Goal: Task Accomplishment & Management: Use online tool/utility

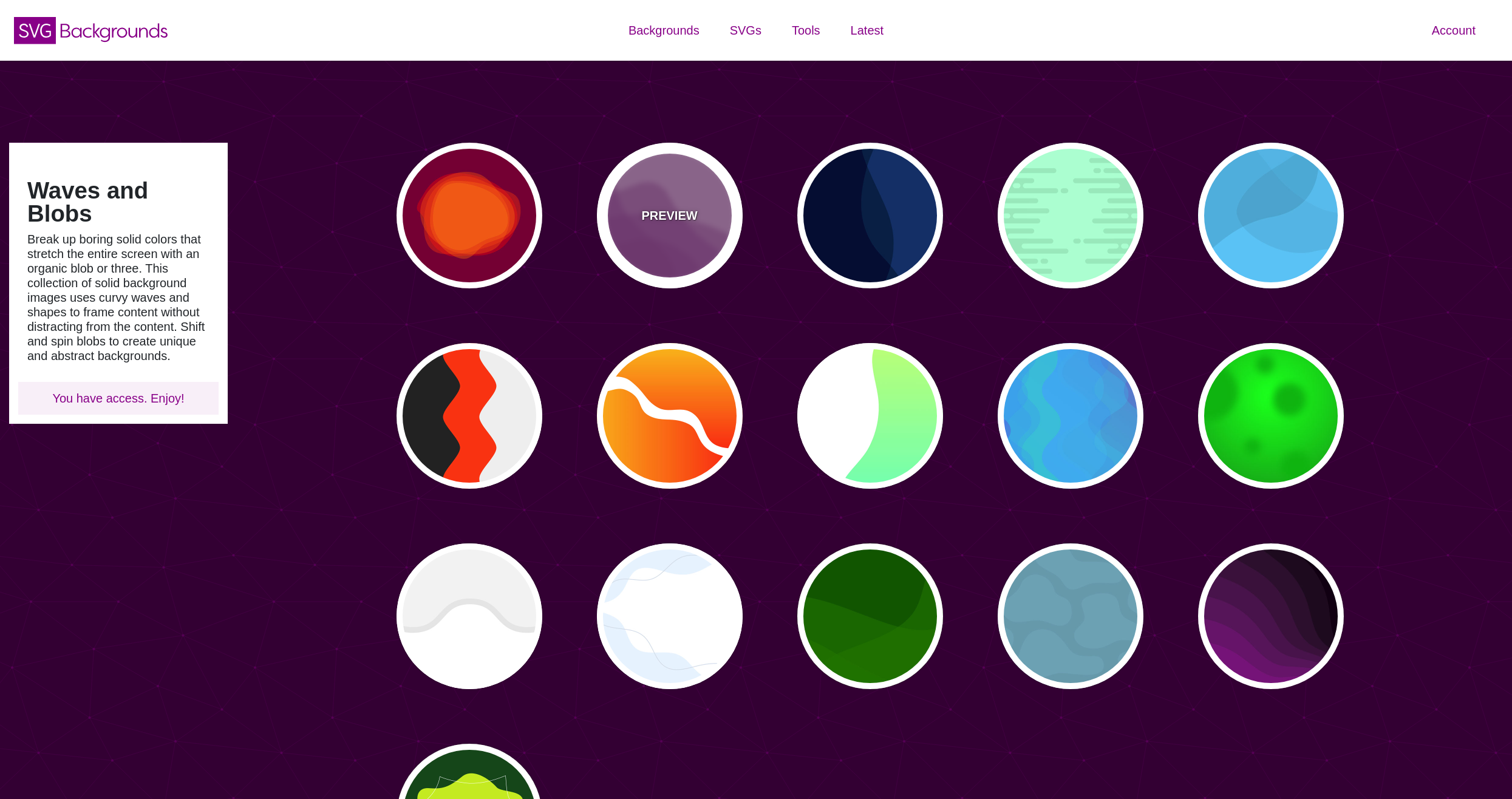
click at [663, 218] on p "PREVIEW" at bounding box center [669, 215] width 56 height 18
type input "#AA77AA"
type input "#7F3681"
type input "0"
type input "0.5"
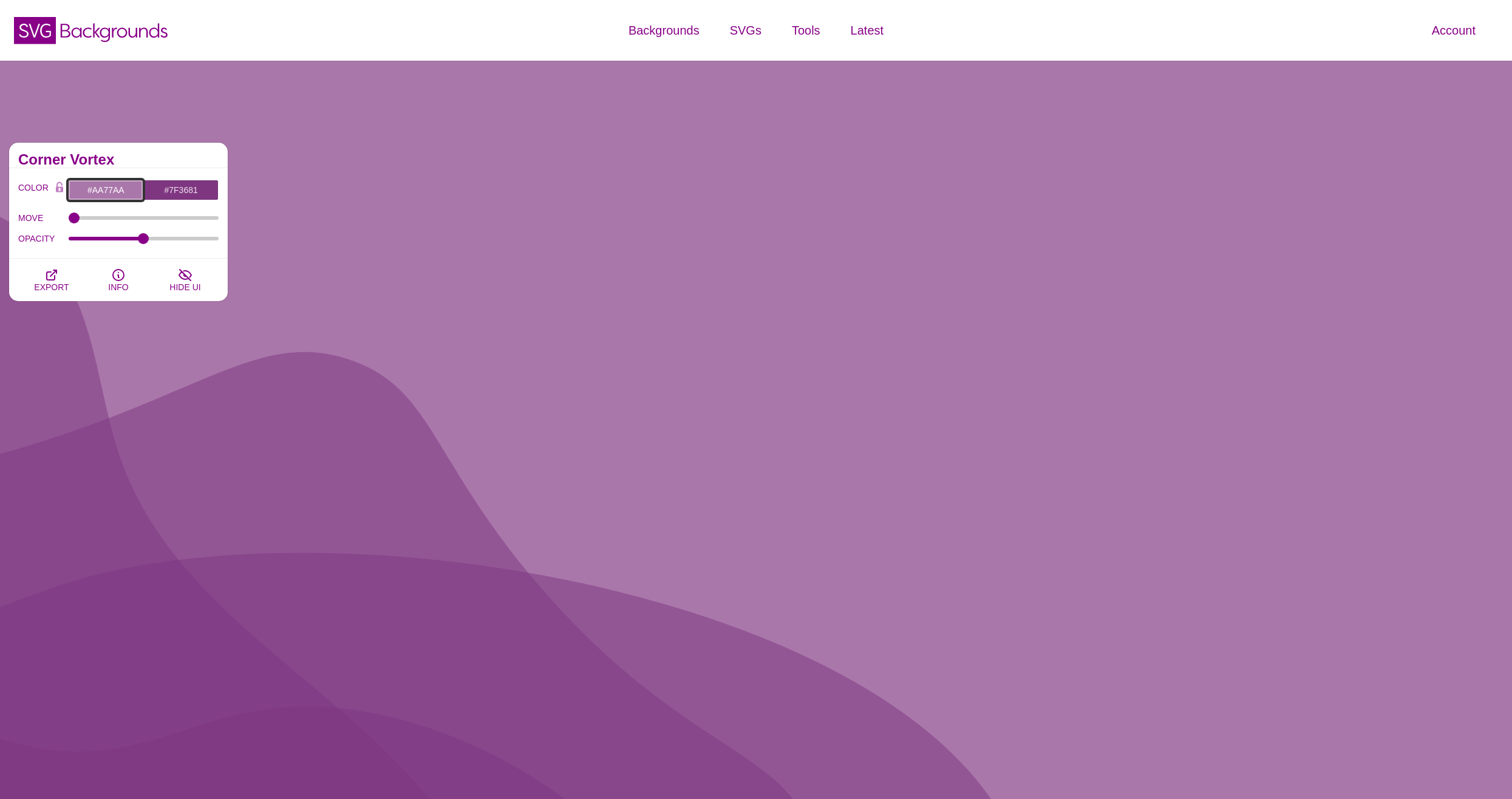
click at [101, 183] on input "#AA77AA" at bounding box center [105, 190] width 75 height 21
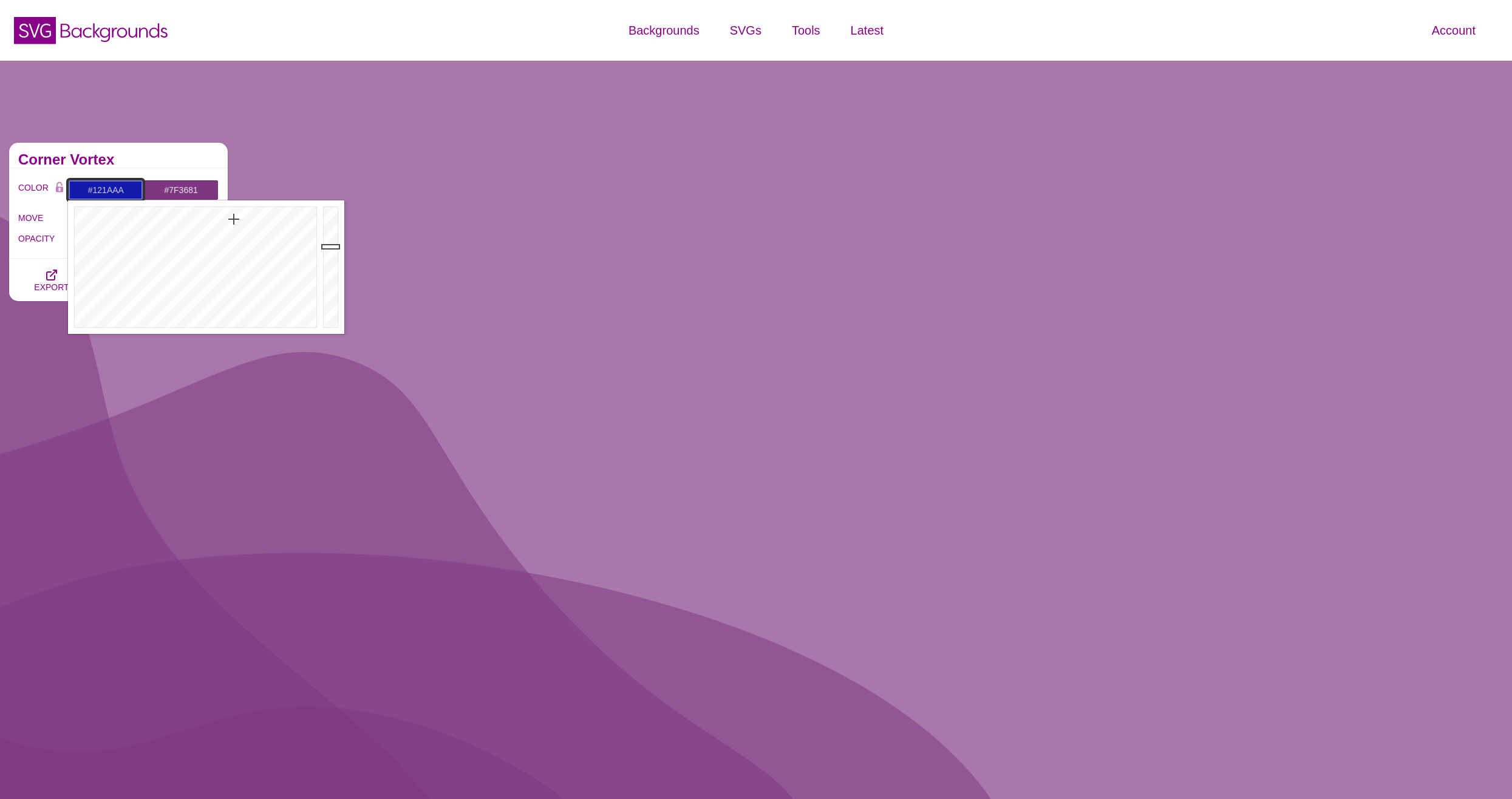
drag, startPoint x: 218, startPoint y: 238, endPoint x: 234, endPoint y: 219, distance: 24.8
click at [234, 219] on div at bounding box center [194, 267] width 252 height 134
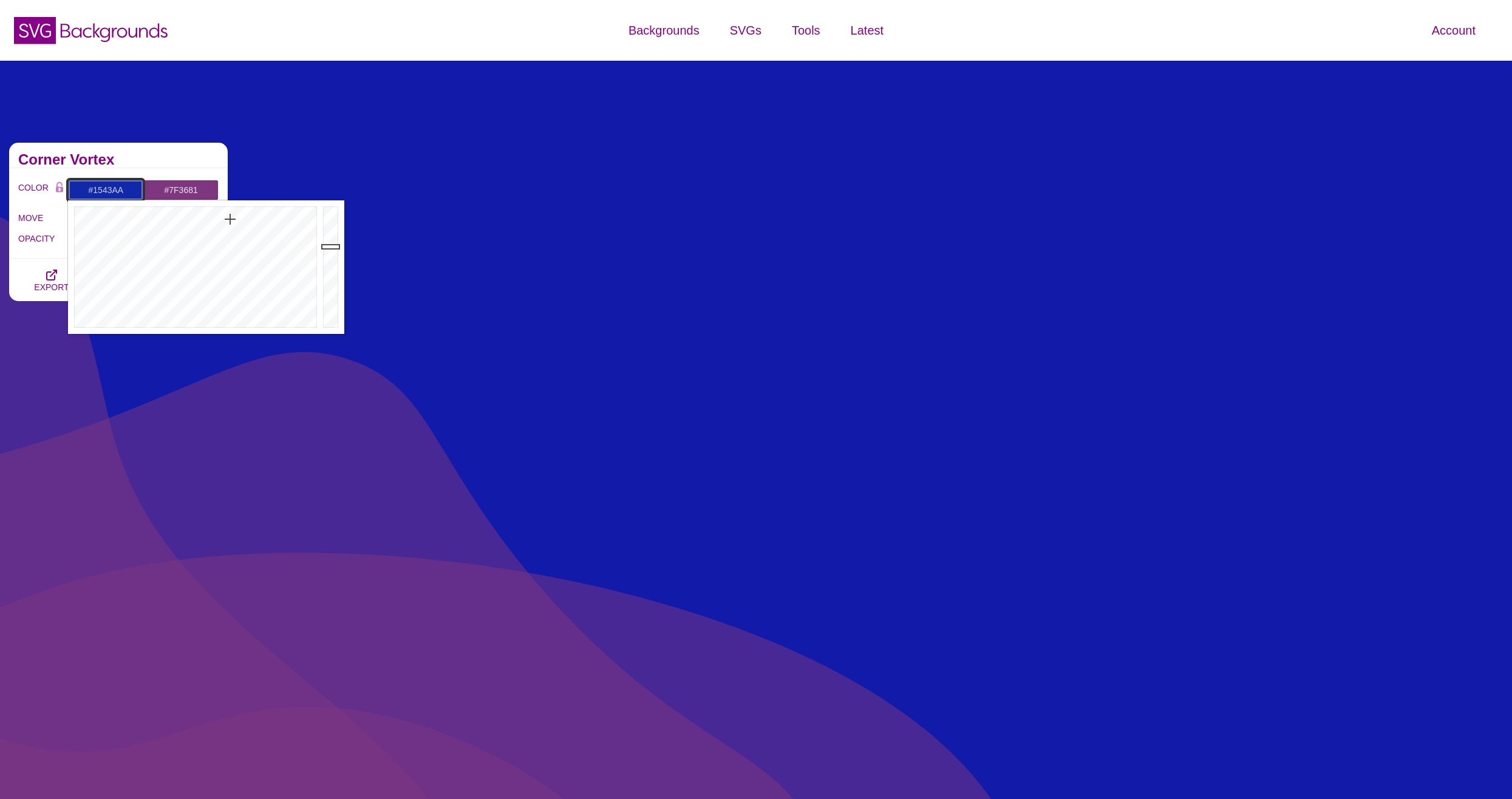
type input "#1545AA"
drag, startPoint x: 230, startPoint y: 219, endPoint x: 223, endPoint y: 221, distance: 7.3
click at [223, 221] on div at bounding box center [194, 267] width 252 height 134
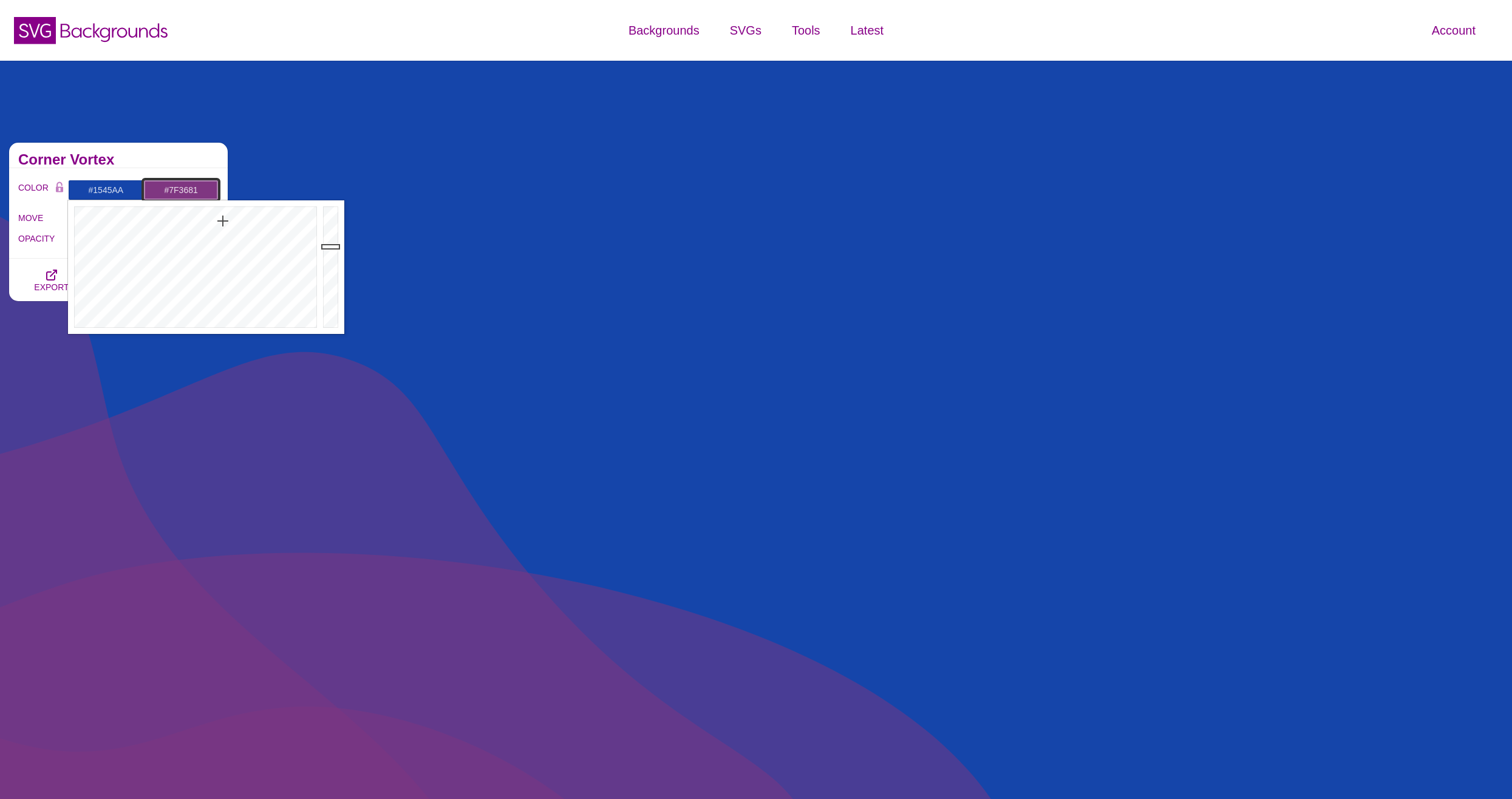
click at [160, 187] on input "#7F3681" at bounding box center [180, 190] width 75 height 21
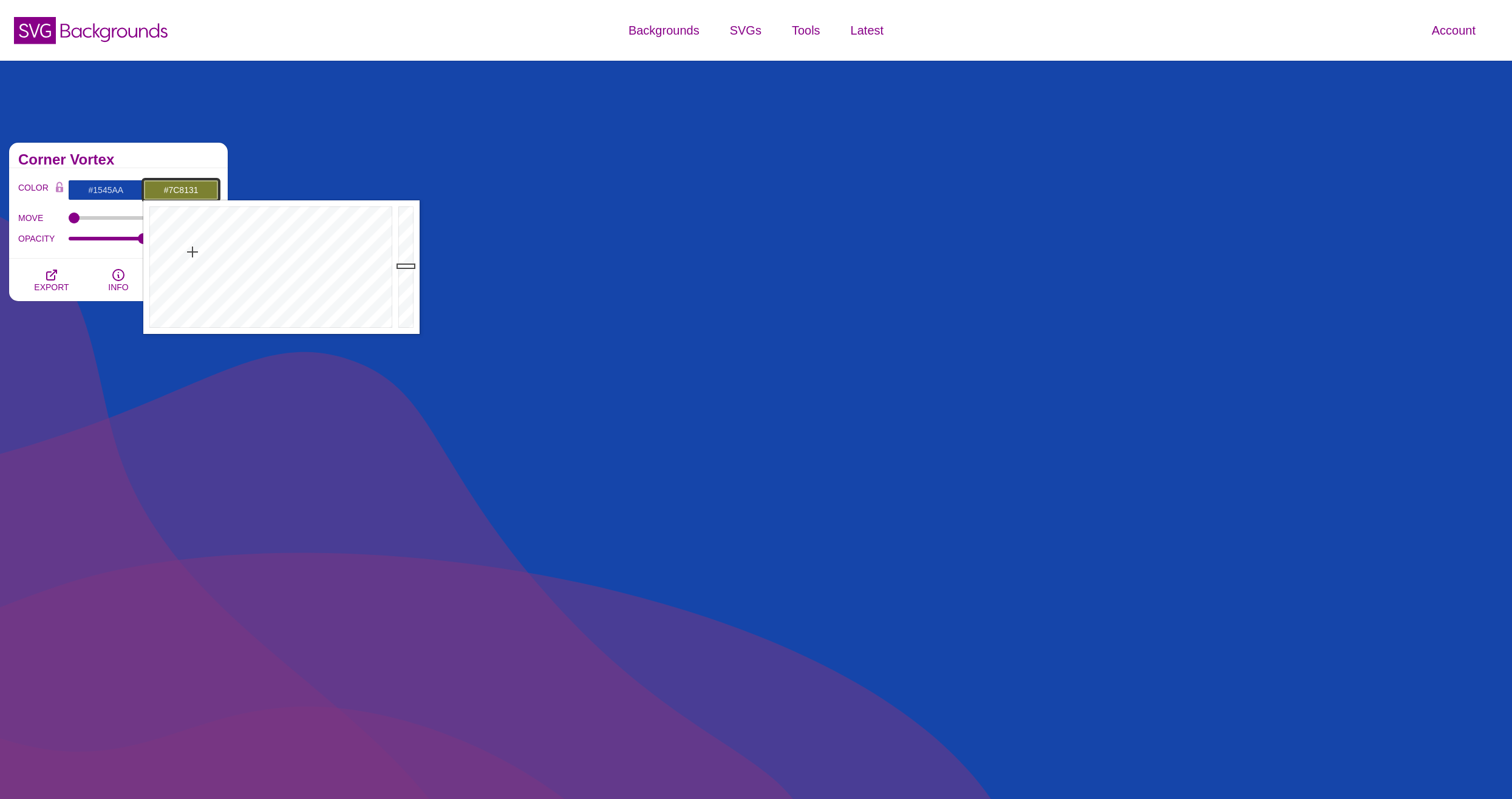
drag, startPoint x: 220, startPoint y: 246, endPoint x: 192, endPoint y: 252, distance: 28.6
click at [192, 252] on div at bounding box center [269, 267] width 252 height 134
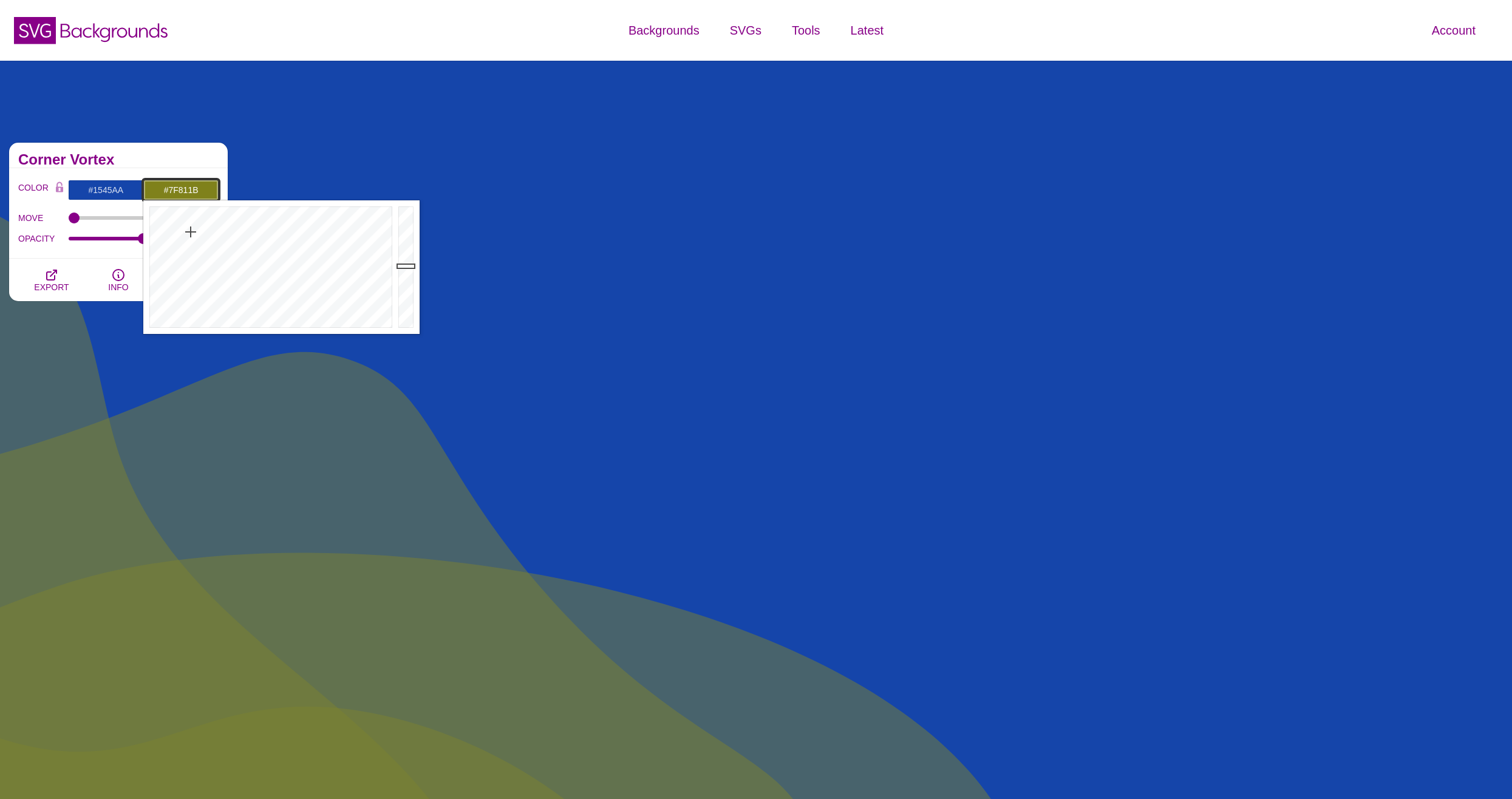
drag, startPoint x: 192, startPoint y: 252, endPoint x: 191, endPoint y: 232, distance: 20.0
click at [191, 232] on div at bounding box center [269, 267] width 252 height 134
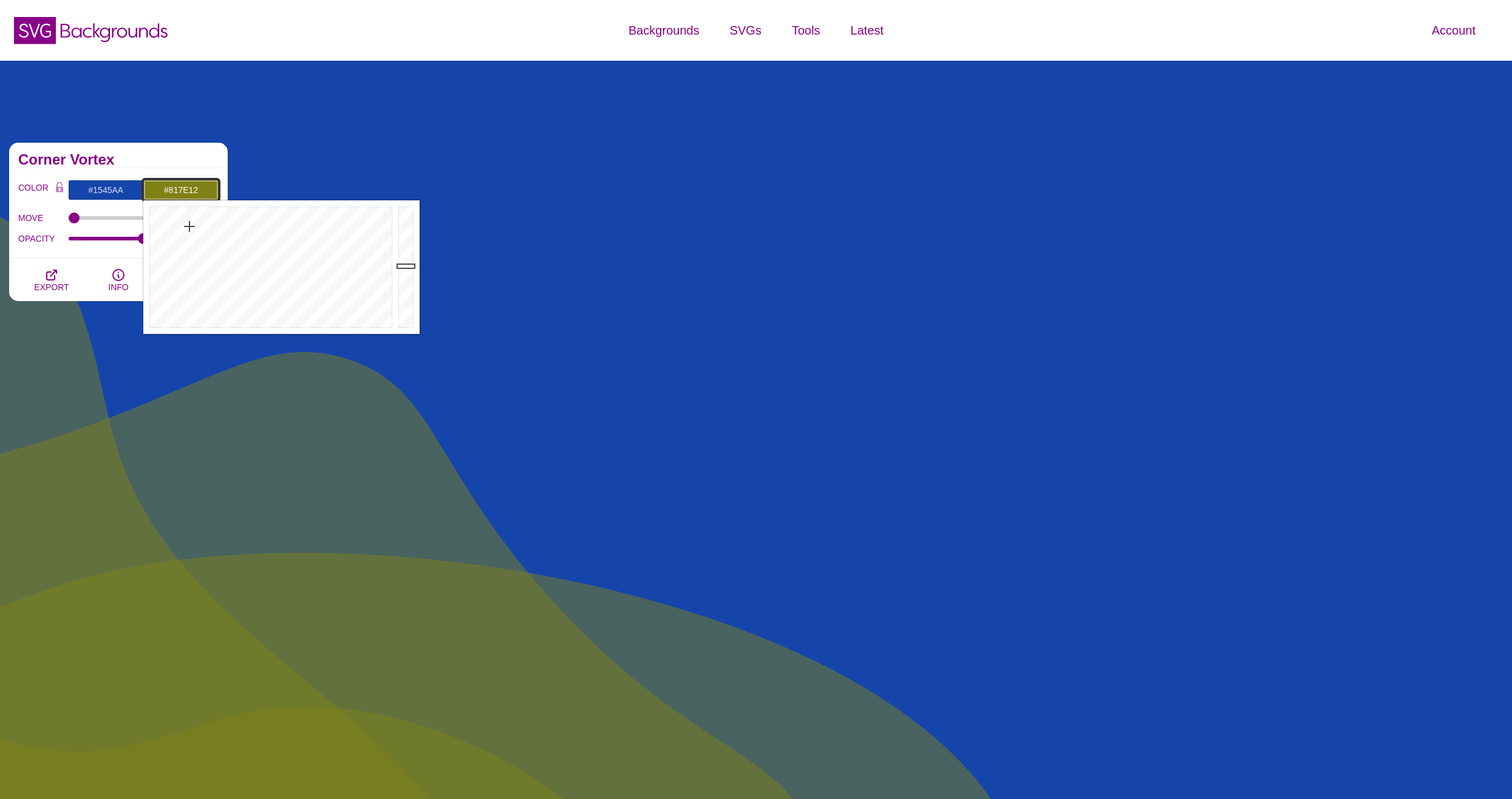
drag, startPoint x: 190, startPoint y: 232, endPoint x: 189, endPoint y: 223, distance: 9.1
click at [189, 223] on div at bounding box center [269, 267] width 252 height 134
drag, startPoint x: 189, startPoint y: 223, endPoint x: 202, endPoint y: 263, distance: 42.1
click at [203, 263] on div at bounding box center [269, 267] width 252 height 134
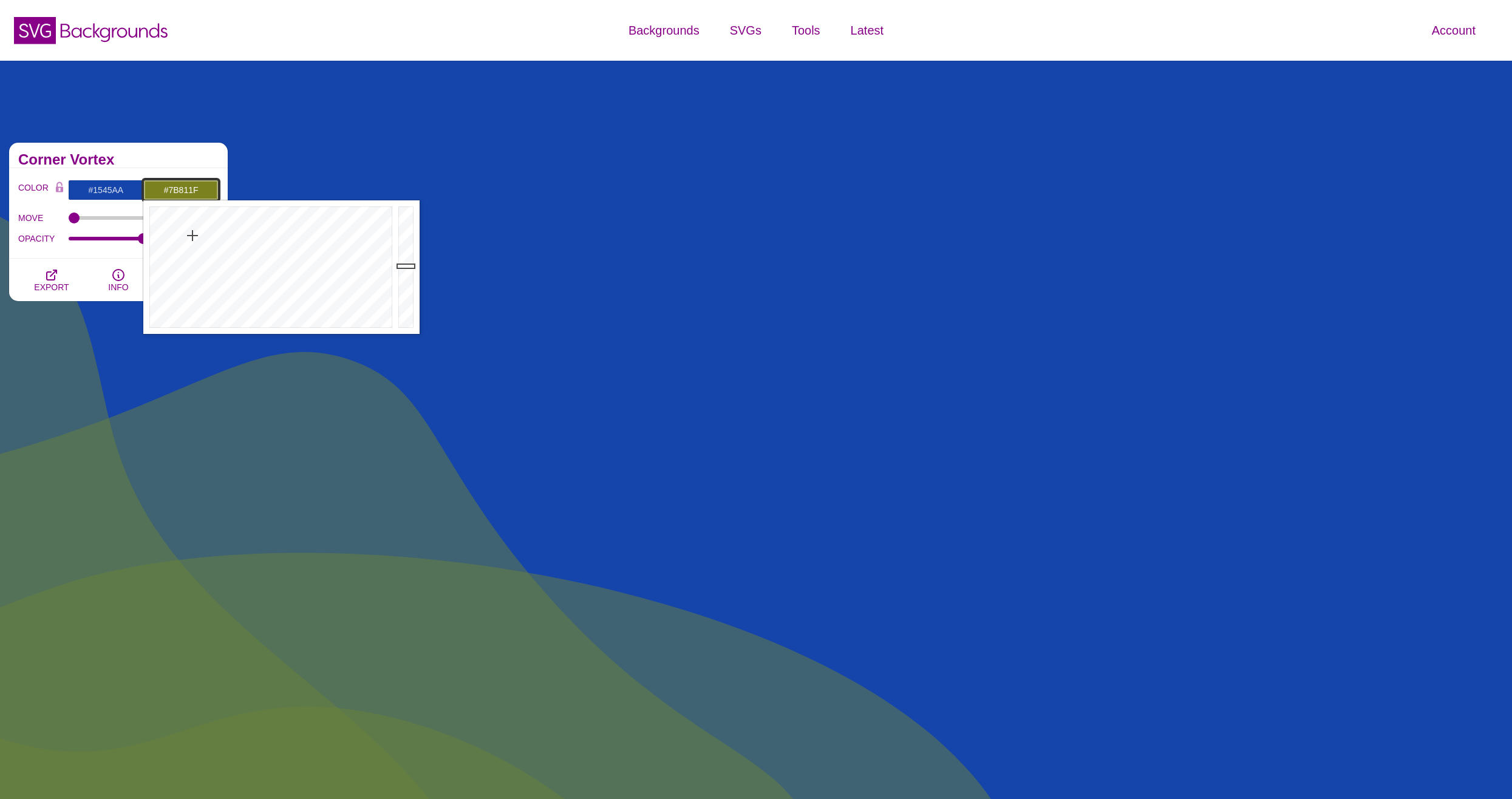
drag, startPoint x: 202, startPoint y: 263, endPoint x: 192, endPoint y: 236, distance: 28.8
click at [192, 236] on div at bounding box center [269, 267] width 252 height 134
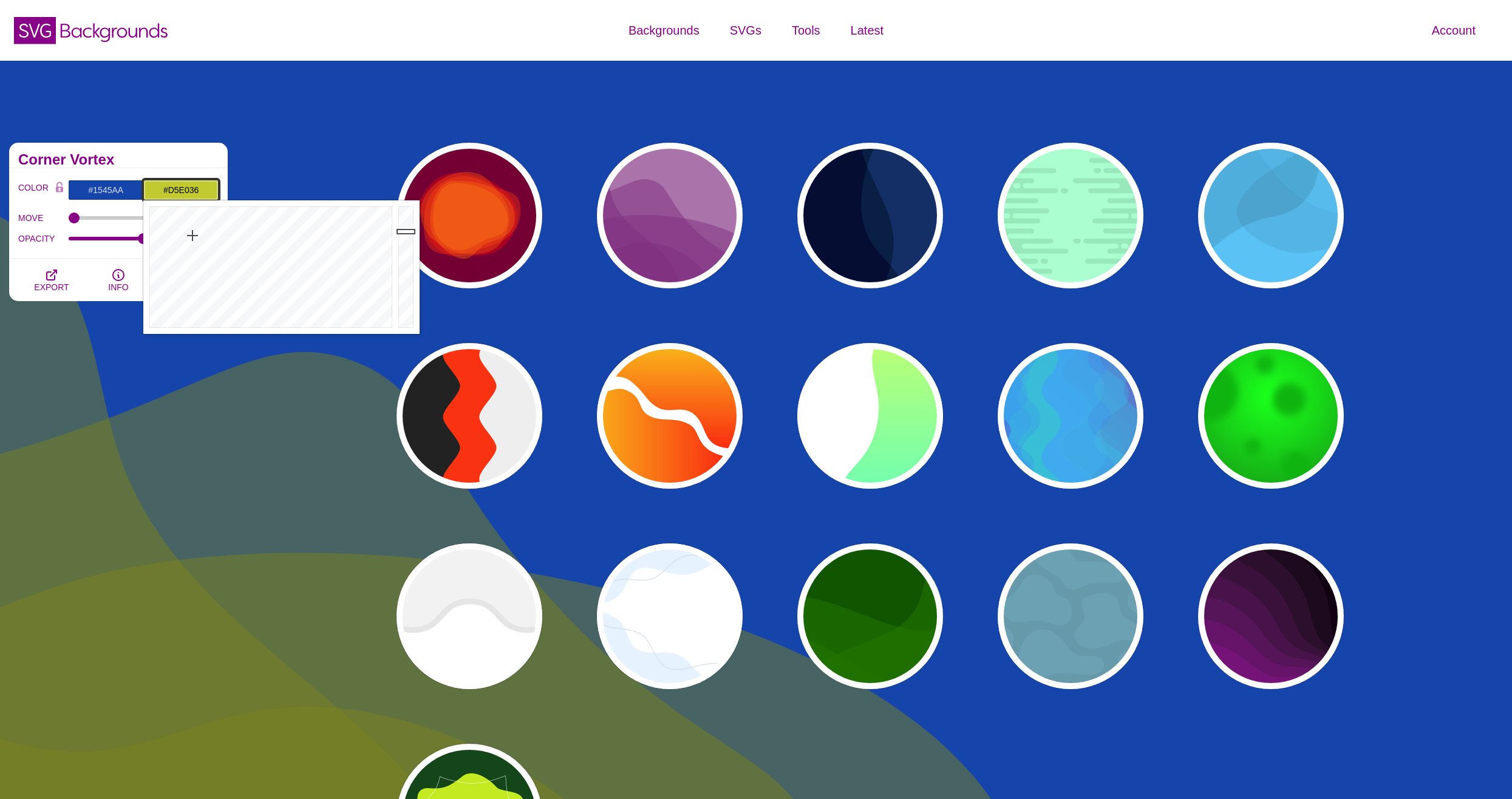
drag, startPoint x: 407, startPoint y: 247, endPoint x: 409, endPoint y: 221, distance: 26.1
click at [409, 221] on div at bounding box center [407, 267] width 24 height 134
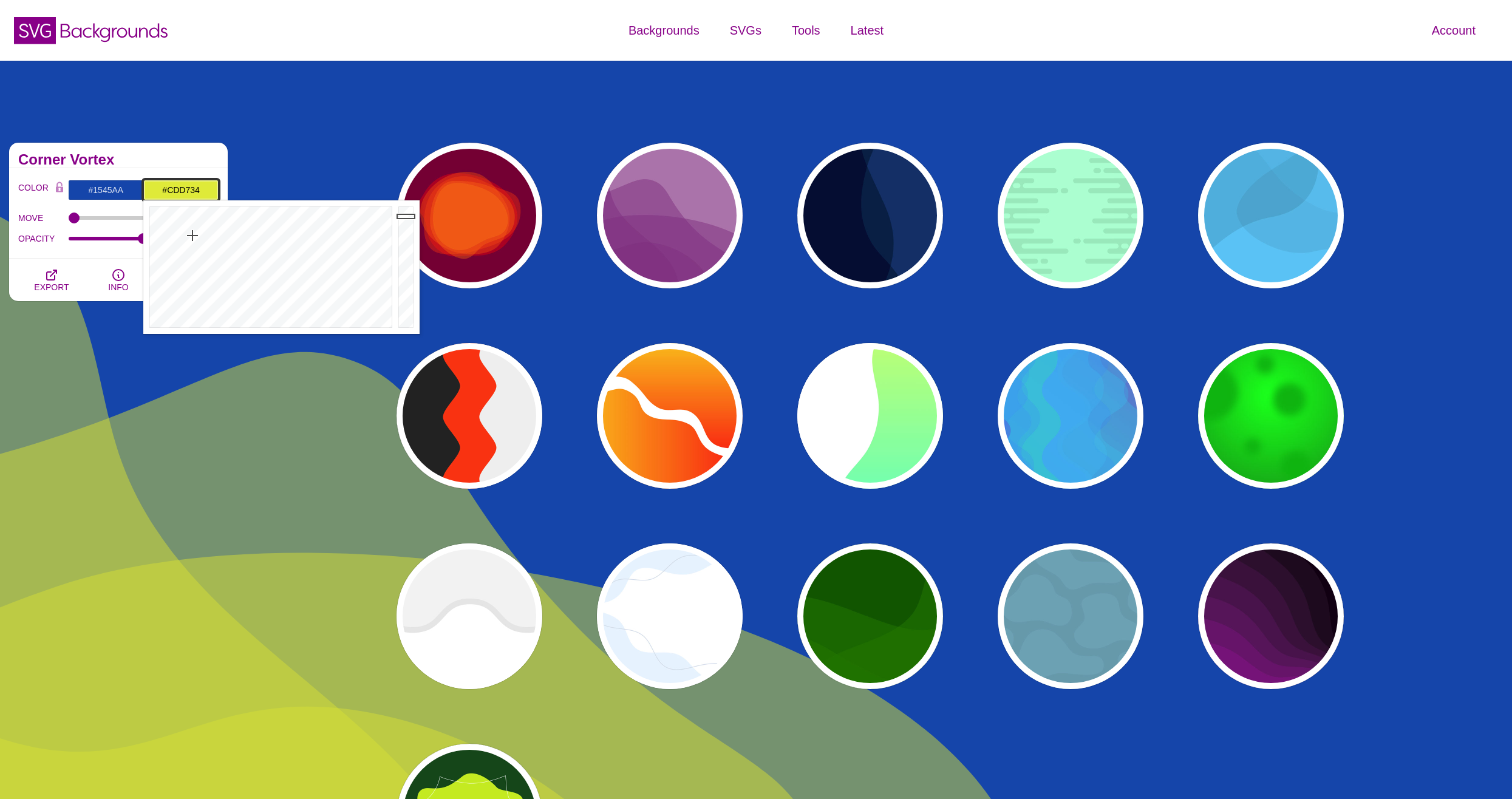
type input "#CCD634"
click at [408, 226] on div at bounding box center [407, 267] width 24 height 134
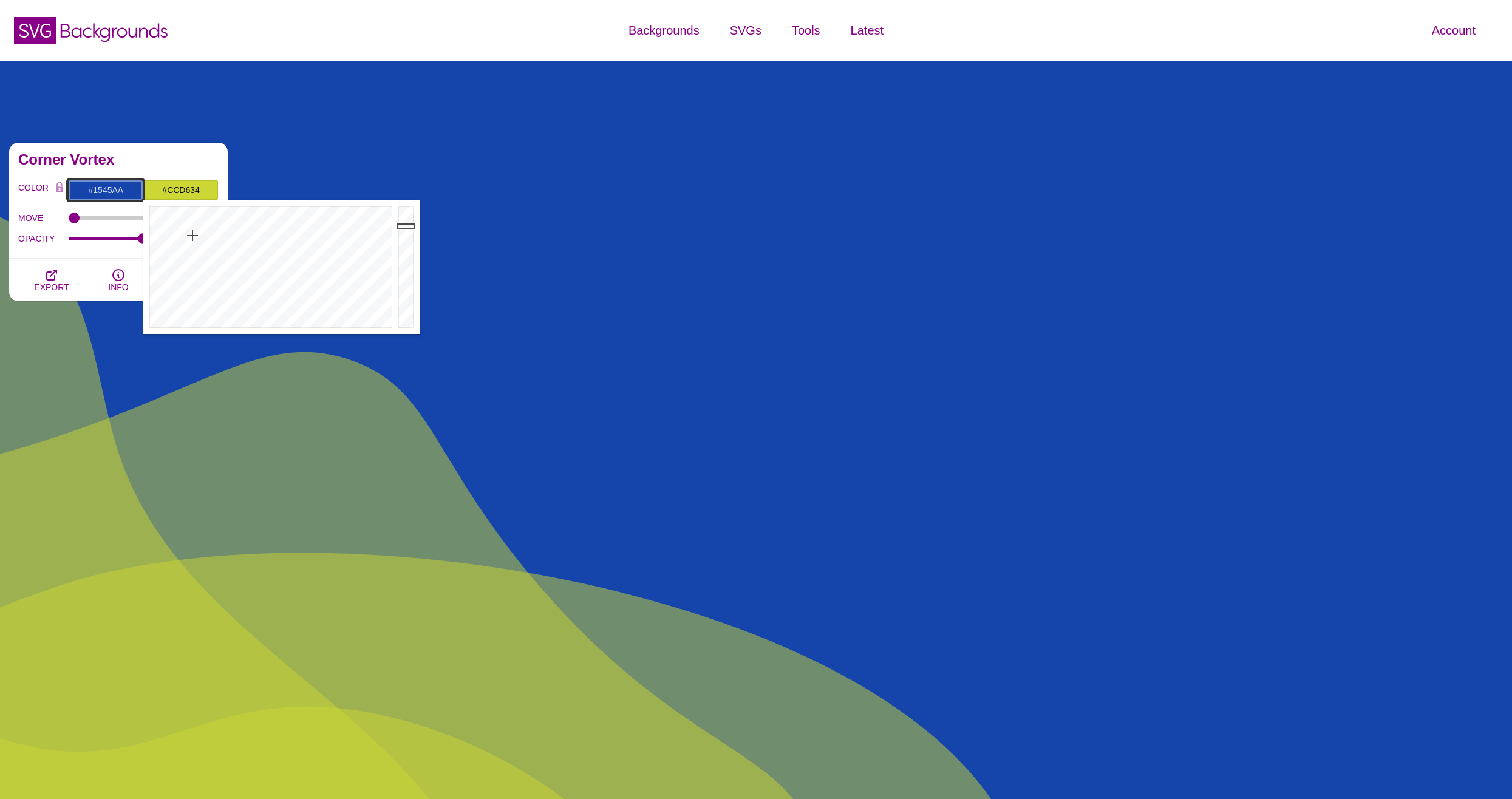
click at [112, 193] on input "#1545AA" at bounding box center [105, 190] width 75 height 21
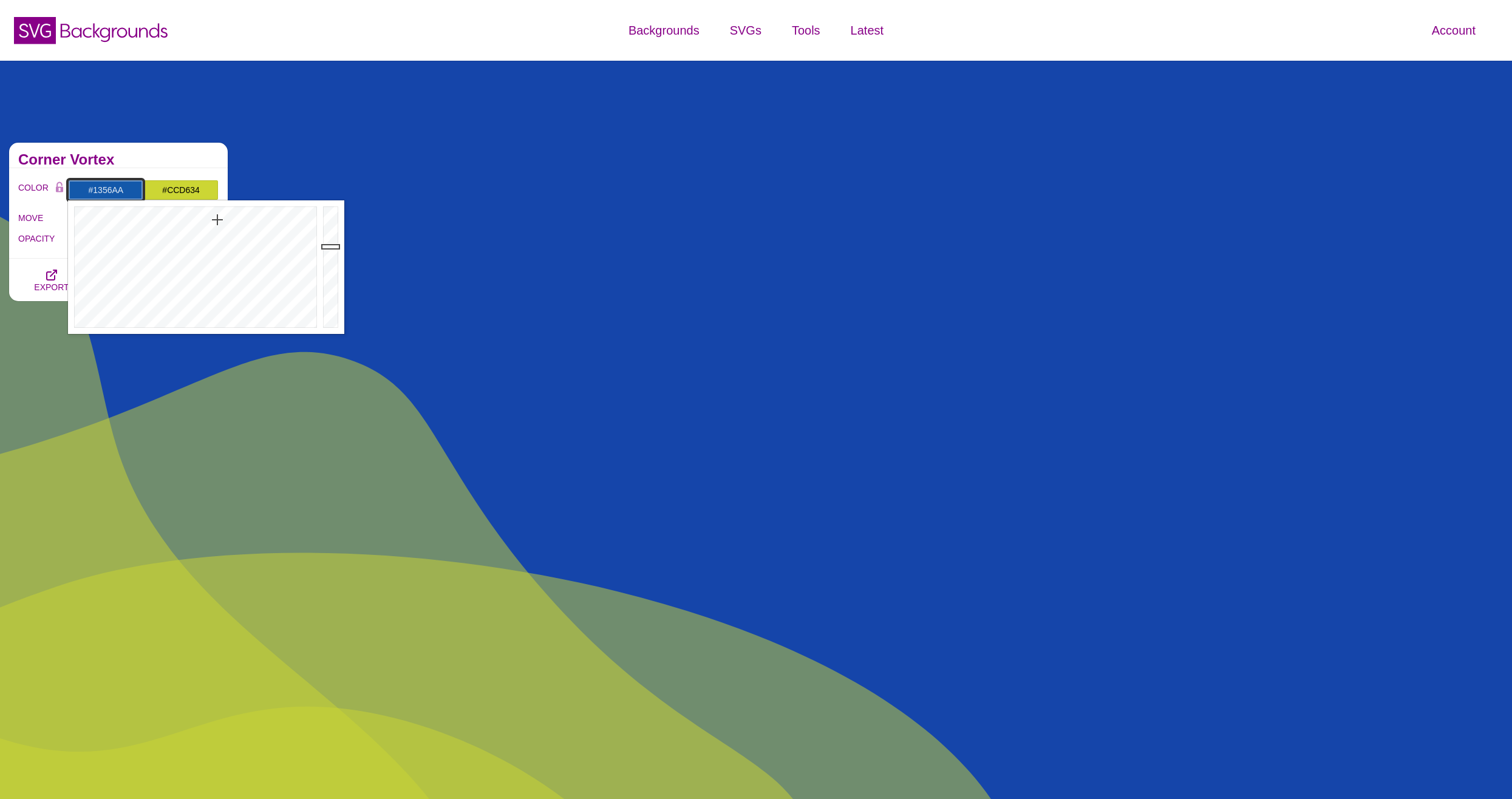
drag, startPoint x: 213, startPoint y: 230, endPoint x: 218, endPoint y: 220, distance: 11.2
click at [218, 220] on div at bounding box center [194, 267] width 252 height 134
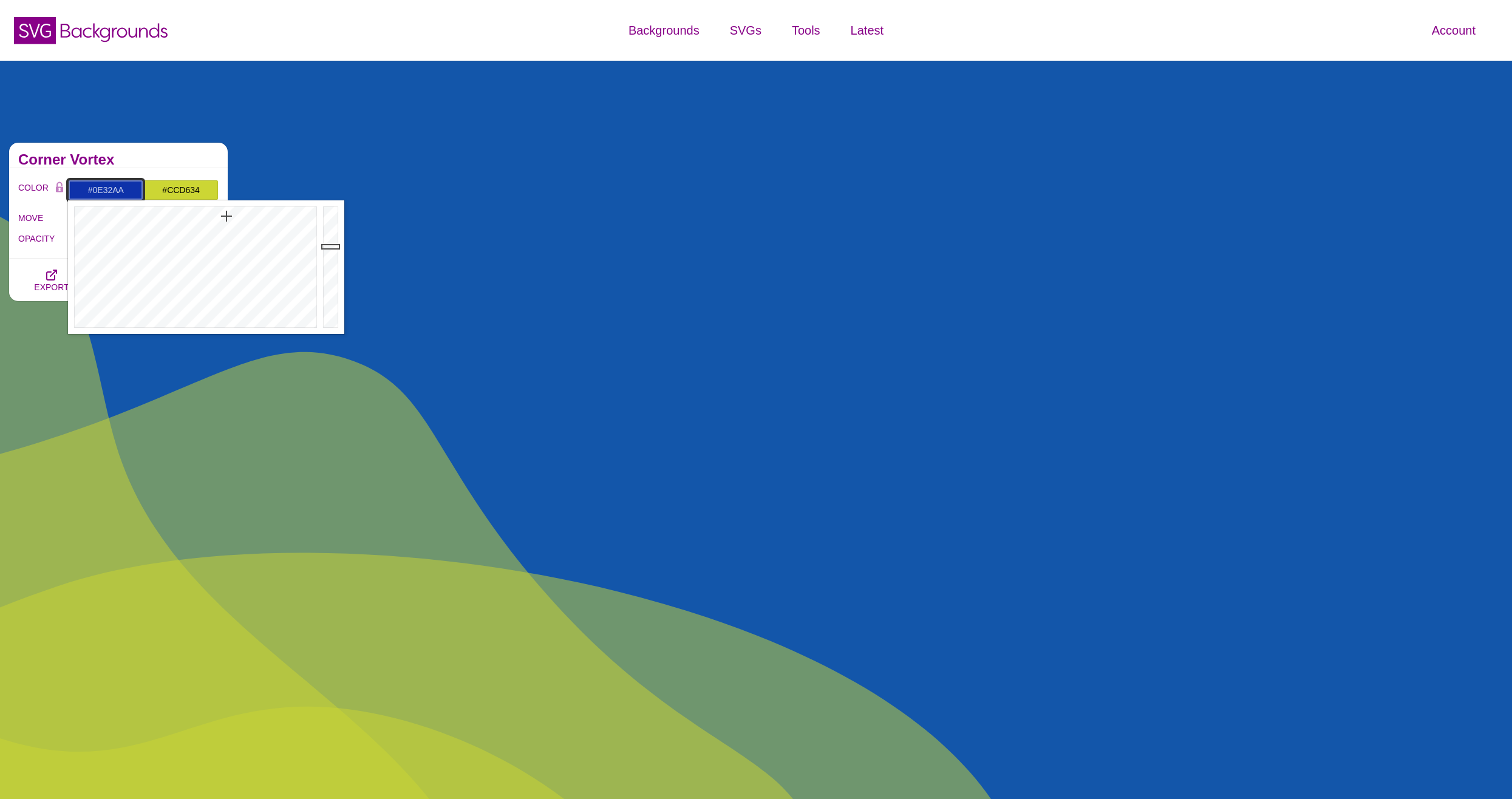
drag, startPoint x: 220, startPoint y: 218, endPoint x: 227, endPoint y: 216, distance: 7.3
click at [227, 216] on div at bounding box center [194, 267] width 252 height 134
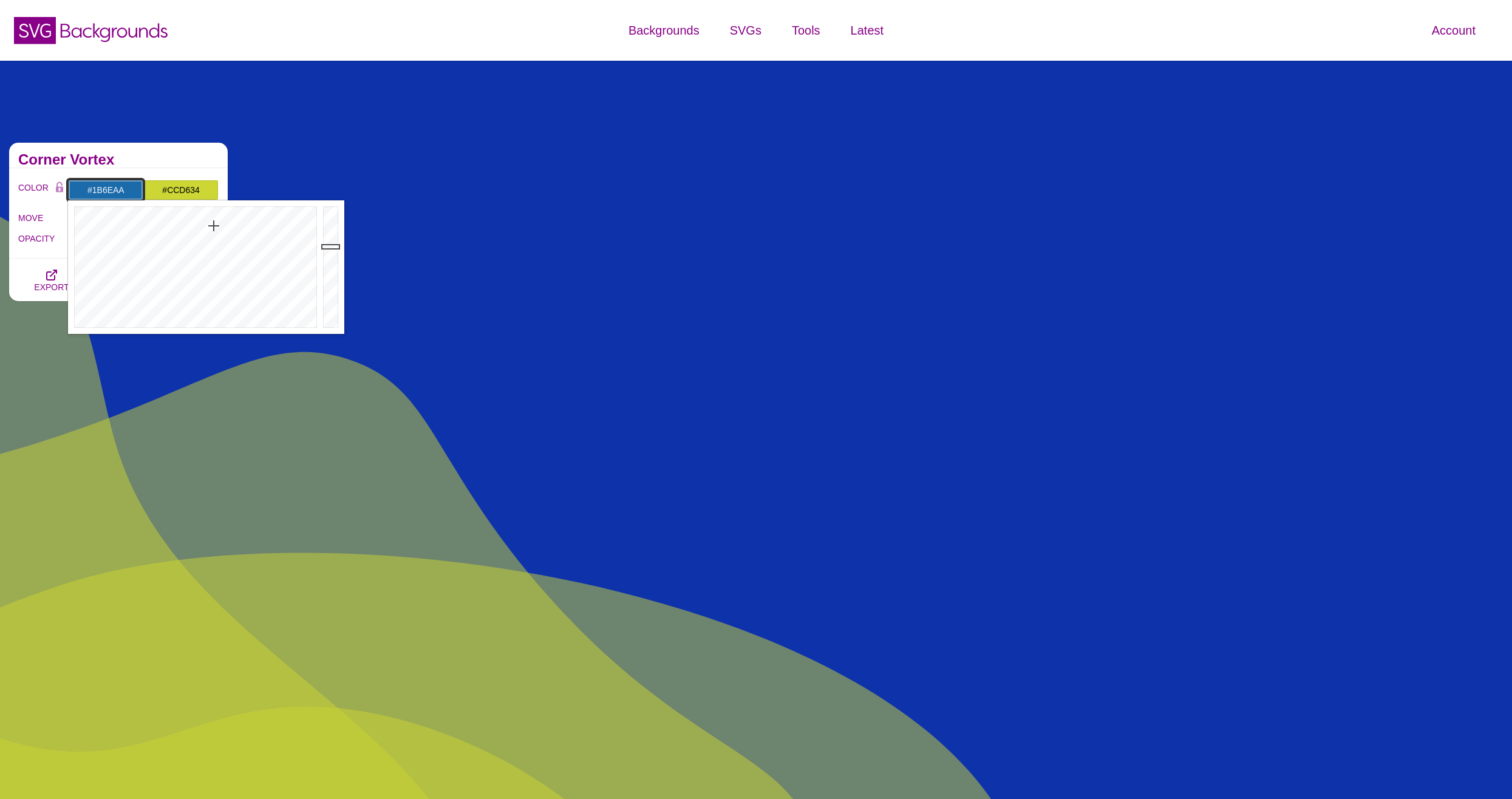
drag, startPoint x: 227, startPoint y: 216, endPoint x: 213, endPoint y: 226, distance: 17.2
click at [213, 226] on div at bounding box center [194, 267] width 252 height 134
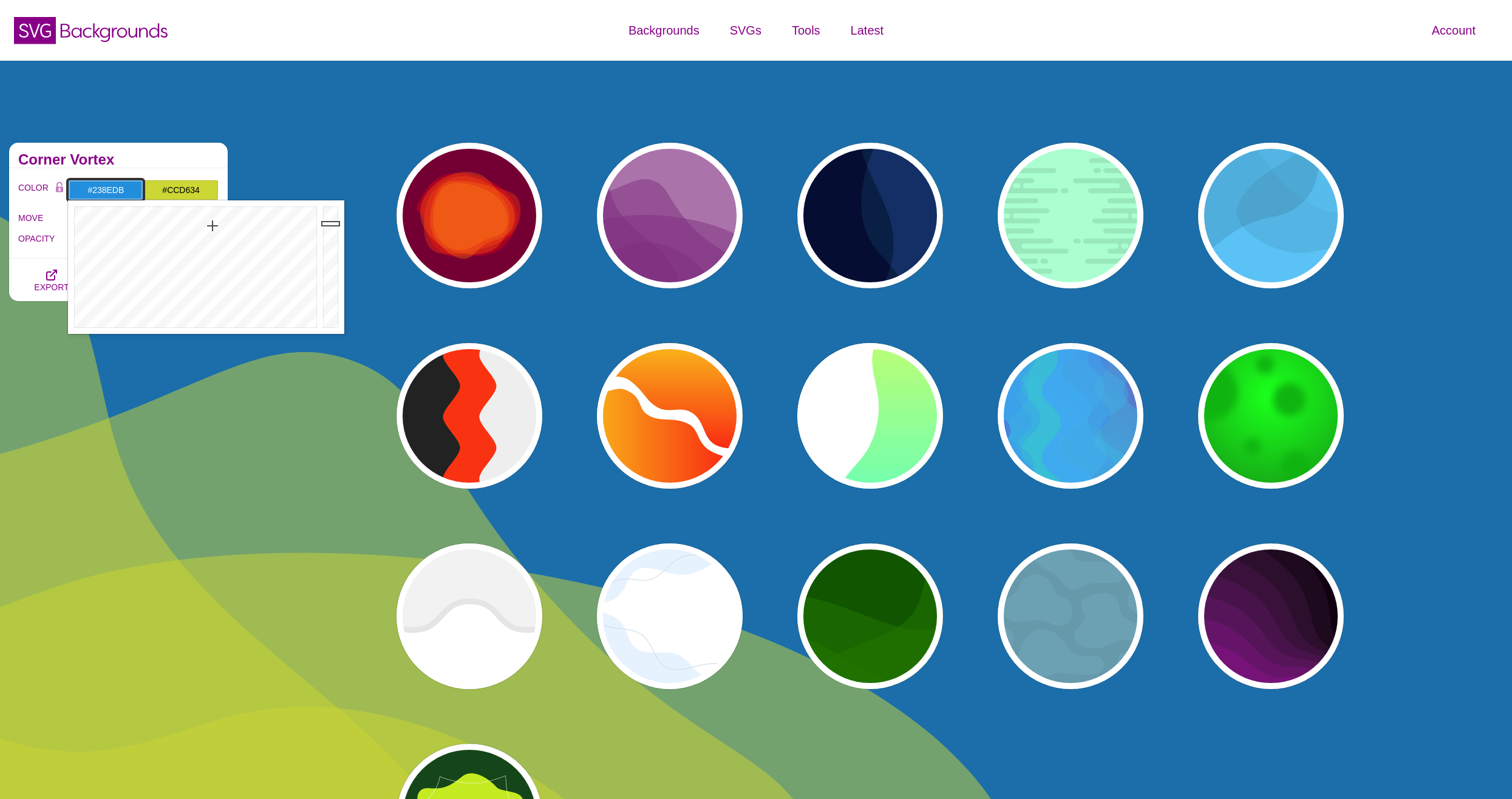
drag, startPoint x: 334, startPoint y: 239, endPoint x: 334, endPoint y: 223, distance: 16.0
click at [334, 223] on div at bounding box center [332, 267] width 24 height 134
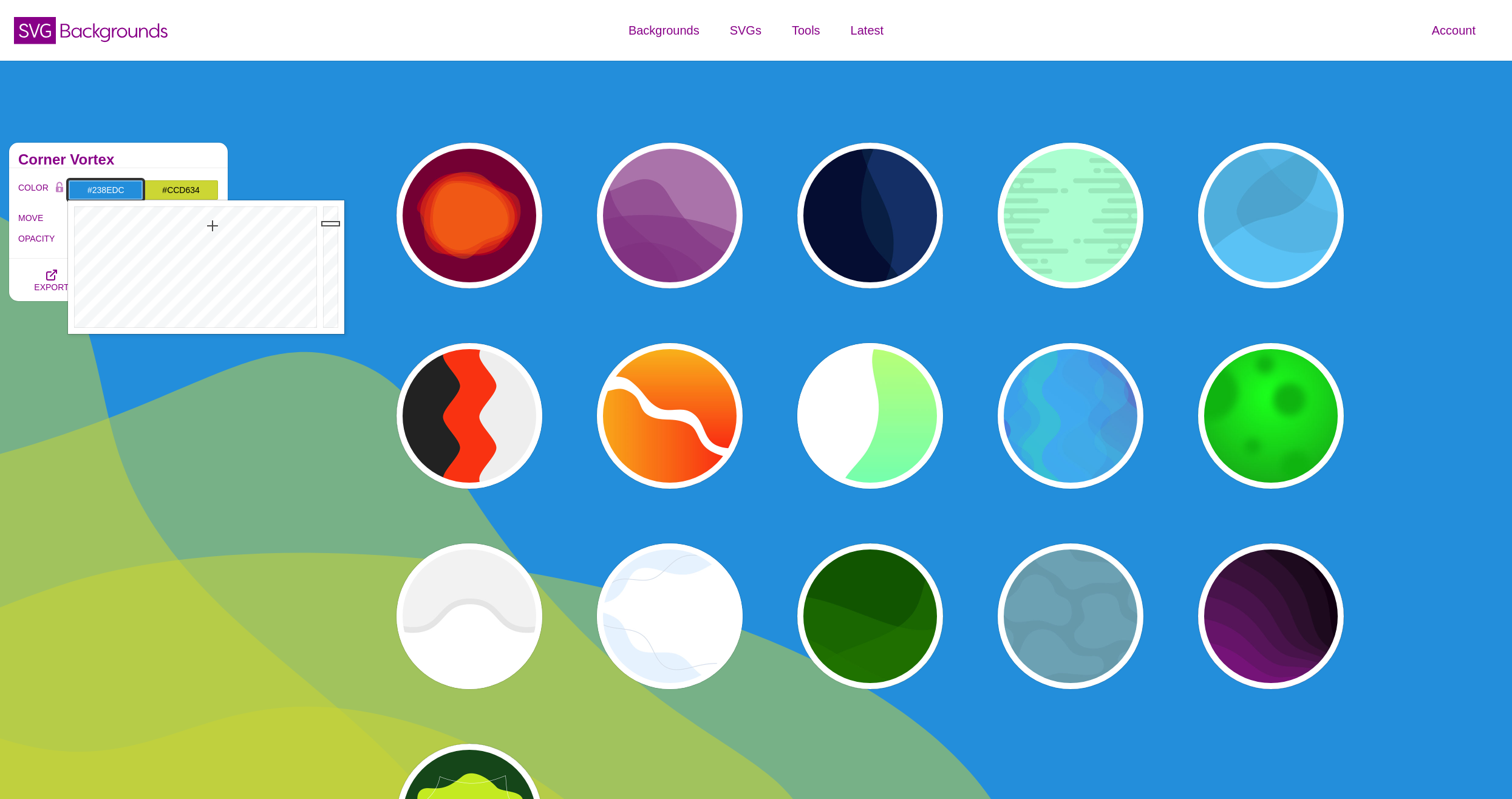
type input "#248FDE"
click at [334, 222] on div at bounding box center [332, 267] width 24 height 134
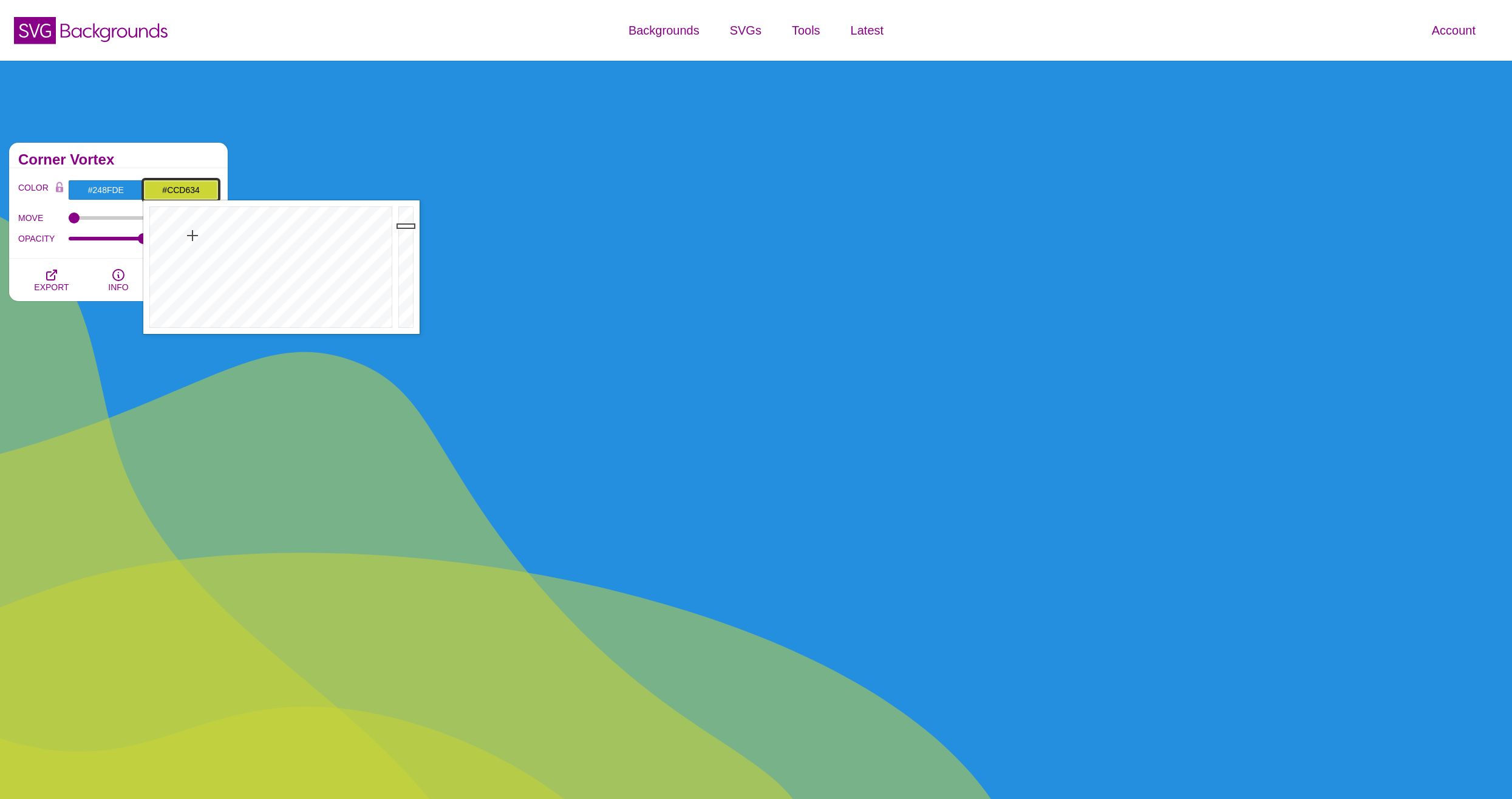
click at [188, 180] on input "#CCD634" at bounding box center [180, 190] width 75 height 21
drag, startPoint x: 191, startPoint y: 230, endPoint x: 189, endPoint y: 224, distance: 6.3
click at [189, 224] on div at bounding box center [269, 267] width 252 height 134
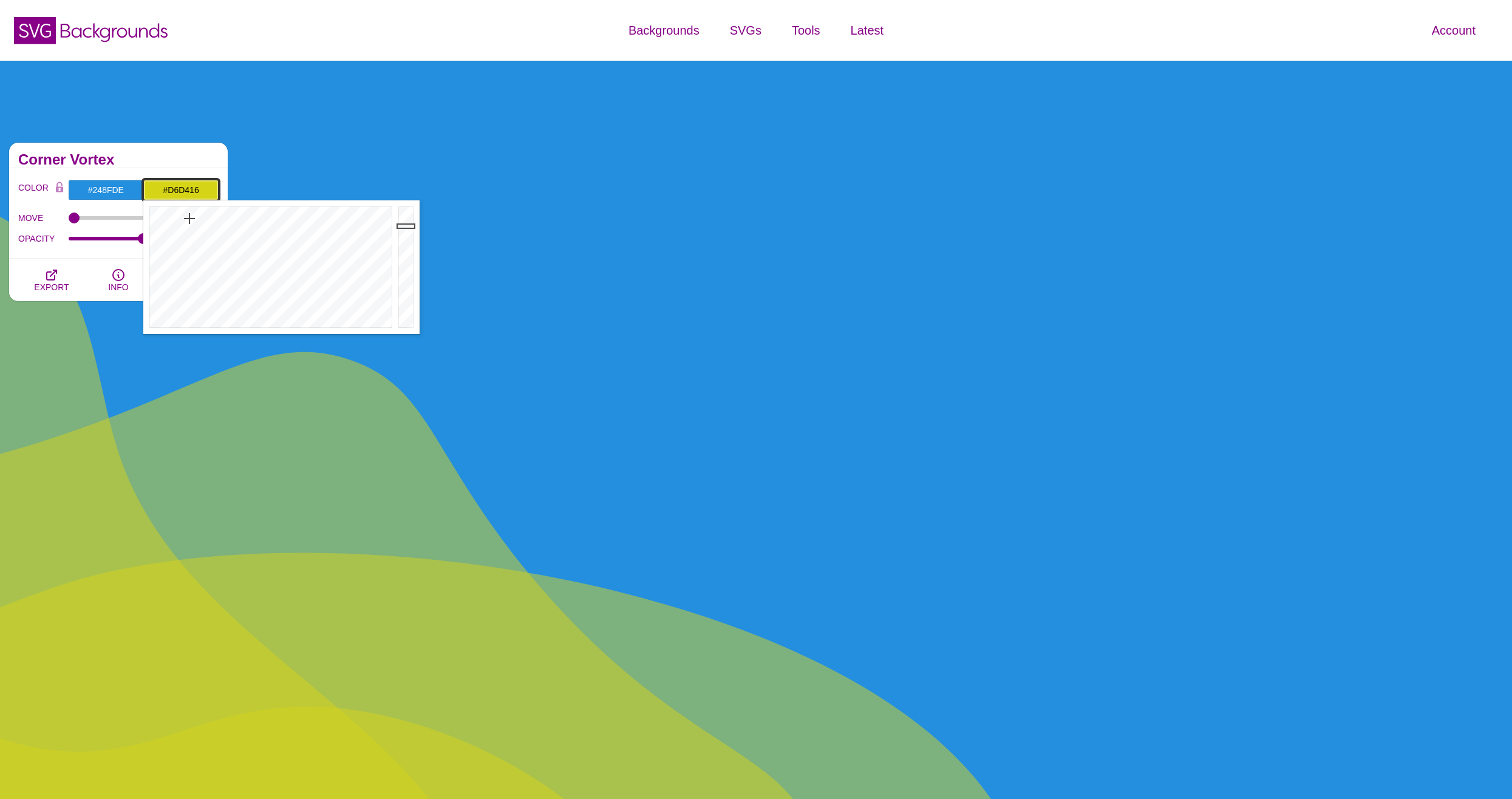
click at [189, 218] on div at bounding box center [269, 267] width 252 height 134
click at [189, 220] on div at bounding box center [269, 267] width 252 height 134
drag, startPoint x: 408, startPoint y: 223, endPoint x: 408, endPoint y: 210, distance: 13.0
click at [408, 210] on div at bounding box center [407, 267] width 24 height 134
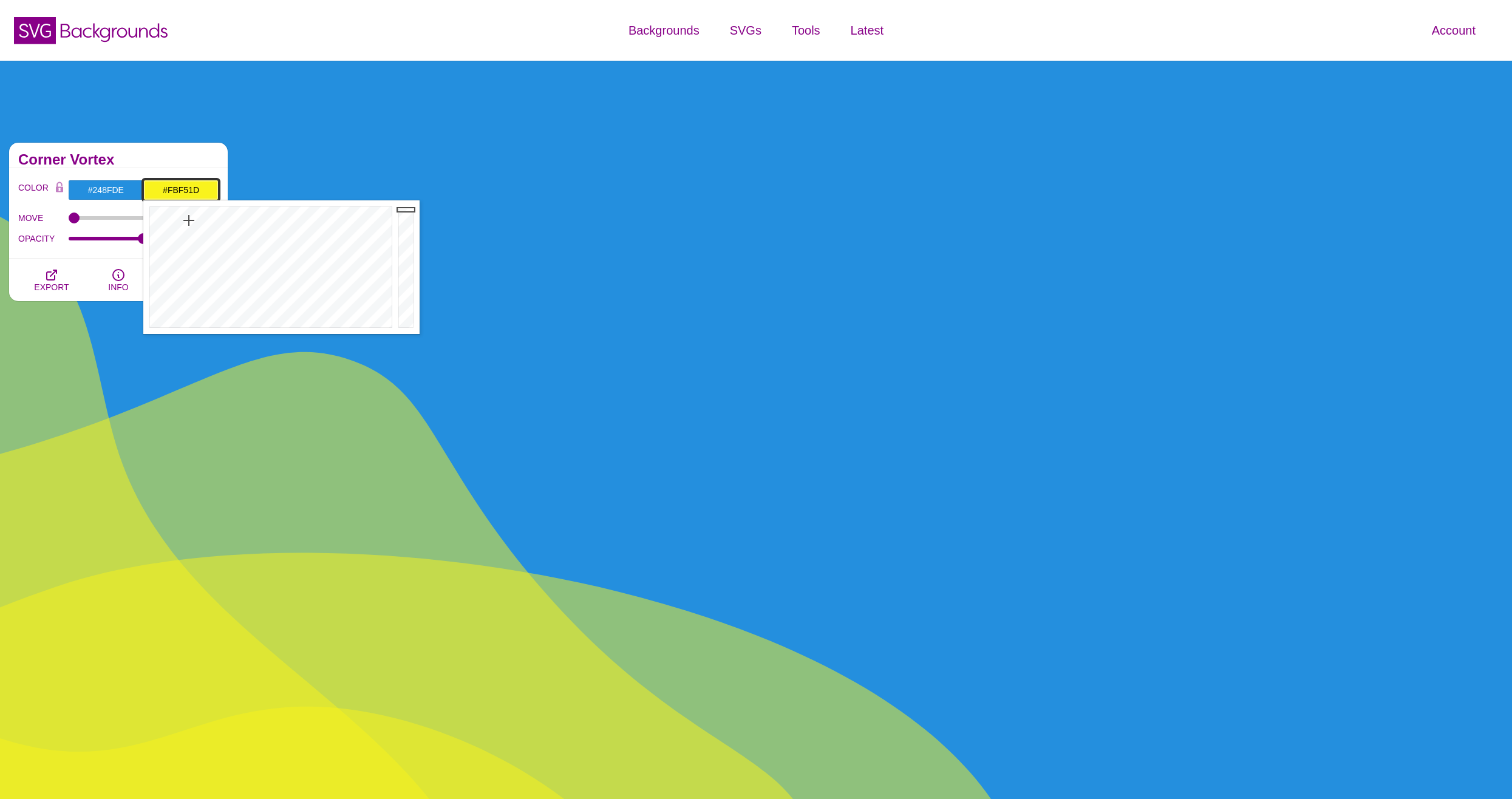
type input "#FCF71D"
click at [408, 208] on div at bounding box center [407, 267] width 24 height 134
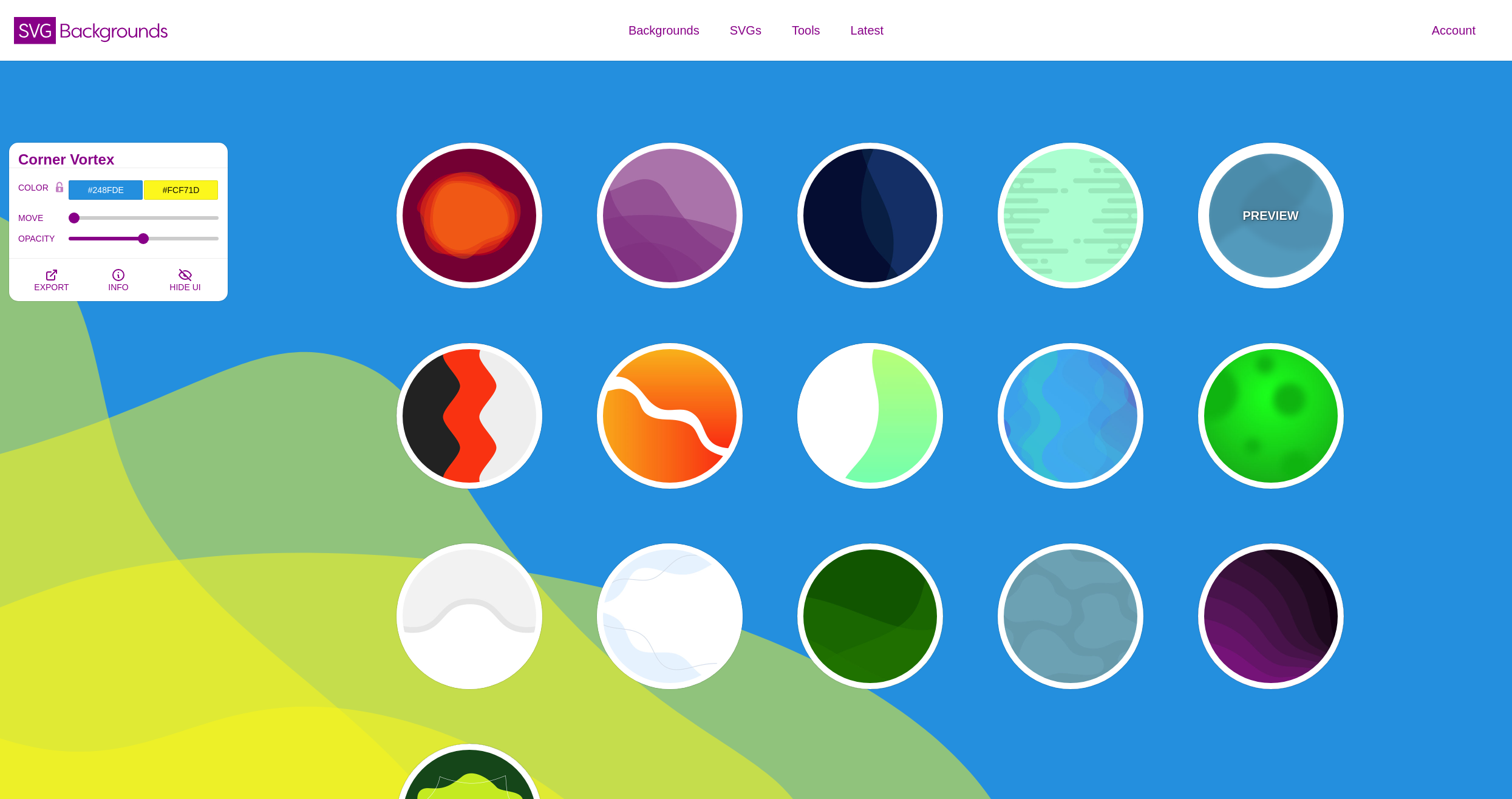
click at [1275, 220] on p "PREVIEW" at bounding box center [1270, 215] width 56 height 18
type input "#44CCFF"
type input "#000000"
type input "0.1"
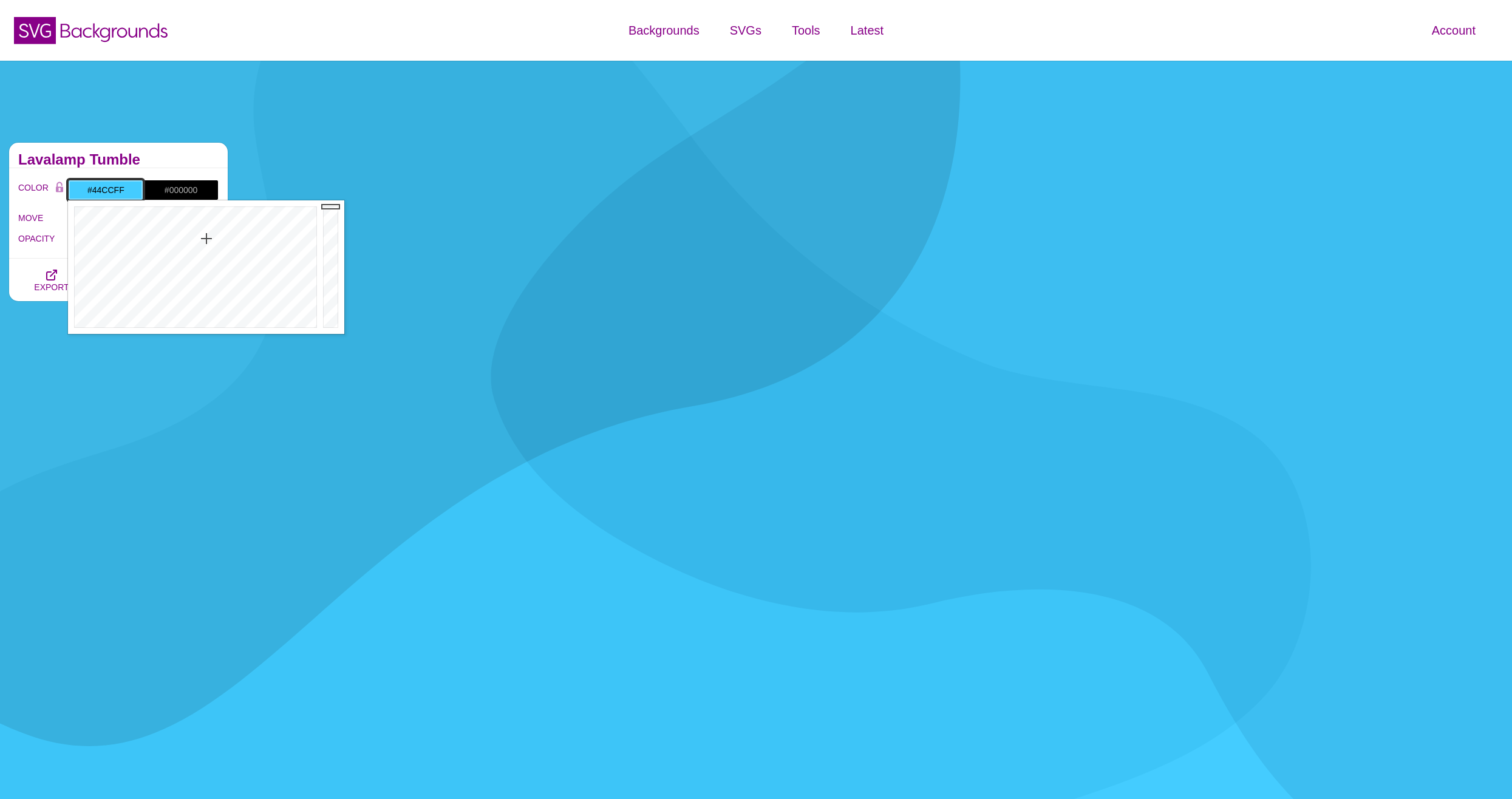
click at [108, 193] on input "#44CCFF" at bounding box center [105, 190] width 75 height 21
type input "#1AACFF"
drag, startPoint x: 160, startPoint y: 232, endPoint x: 210, endPoint y: 218, distance: 51.9
click at [210, 218] on div at bounding box center [194, 267] width 252 height 134
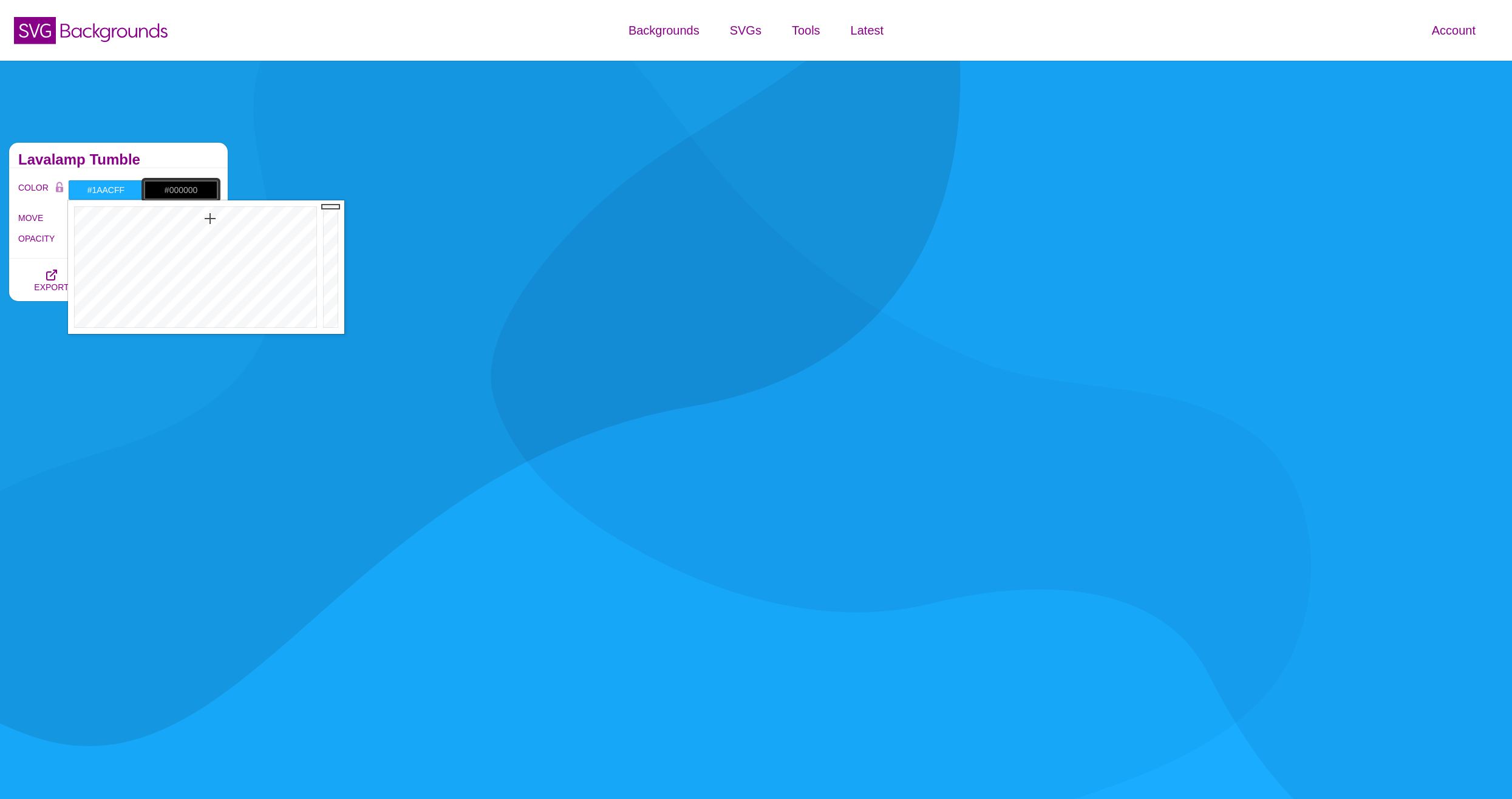
click at [196, 191] on input "#000000" at bounding box center [180, 190] width 75 height 21
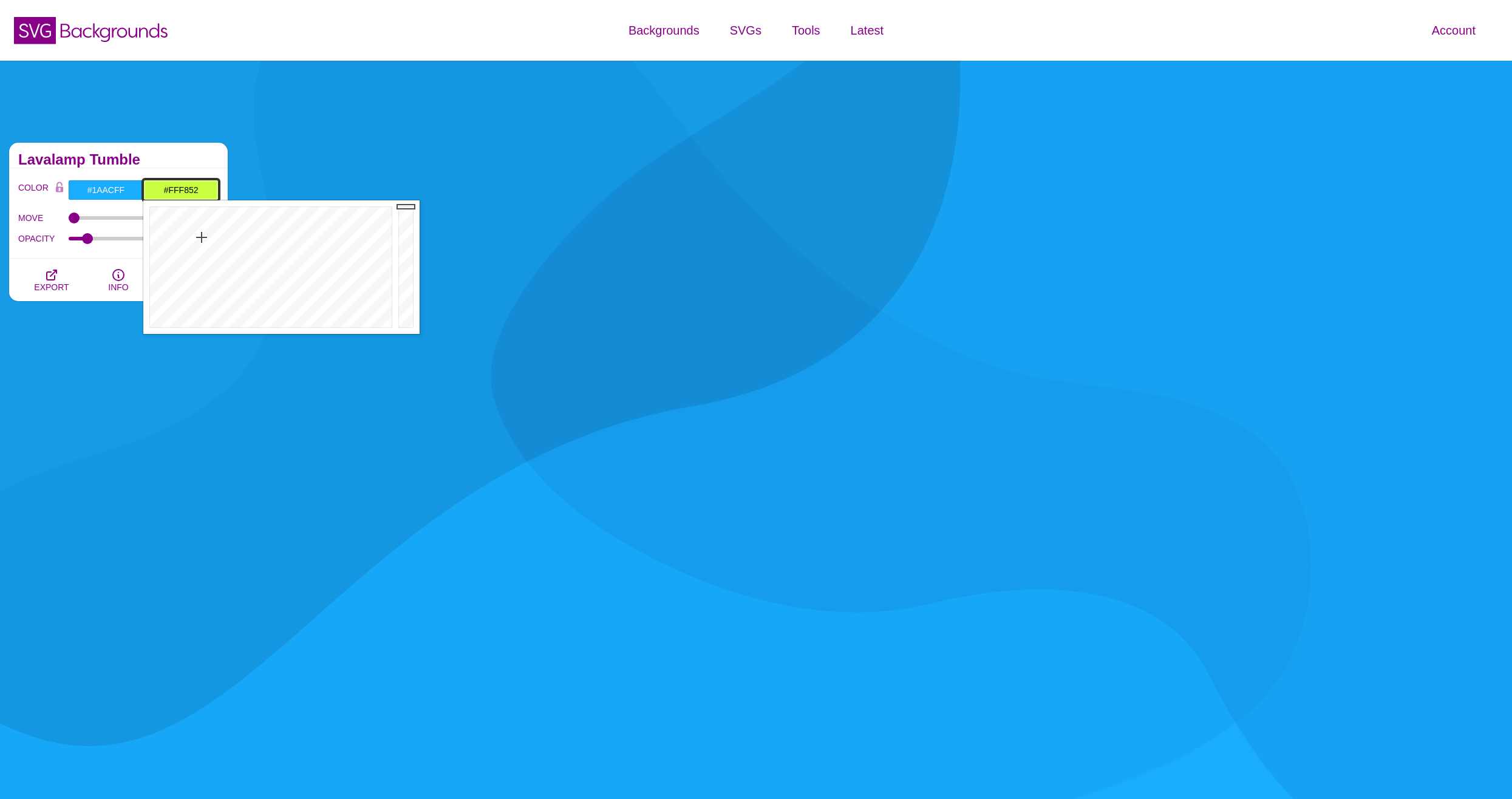
drag, startPoint x: 190, startPoint y: 234, endPoint x: 188, endPoint y: 245, distance: 11.2
click at [188, 245] on div at bounding box center [269, 267] width 252 height 134
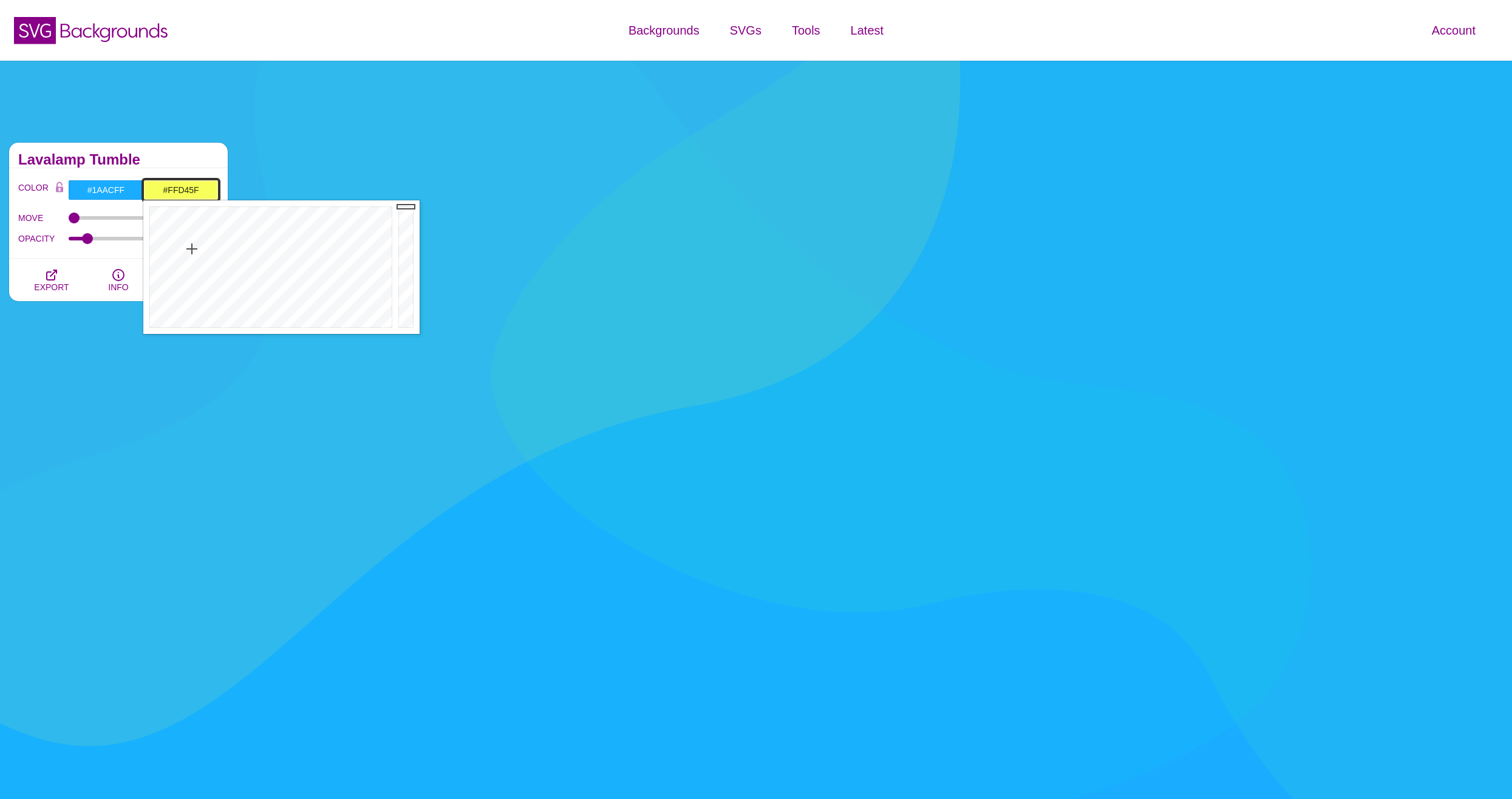
drag, startPoint x: 188, startPoint y: 245, endPoint x: 179, endPoint y: 251, distance: 10.8
click at [179, 251] on div at bounding box center [269, 267] width 252 height 134
drag, startPoint x: 188, startPoint y: 239, endPoint x: 203, endPoint y: 246, distance: 16.6
click at [204, 244] on div at bounding box center [269, 267] width 252 height 134
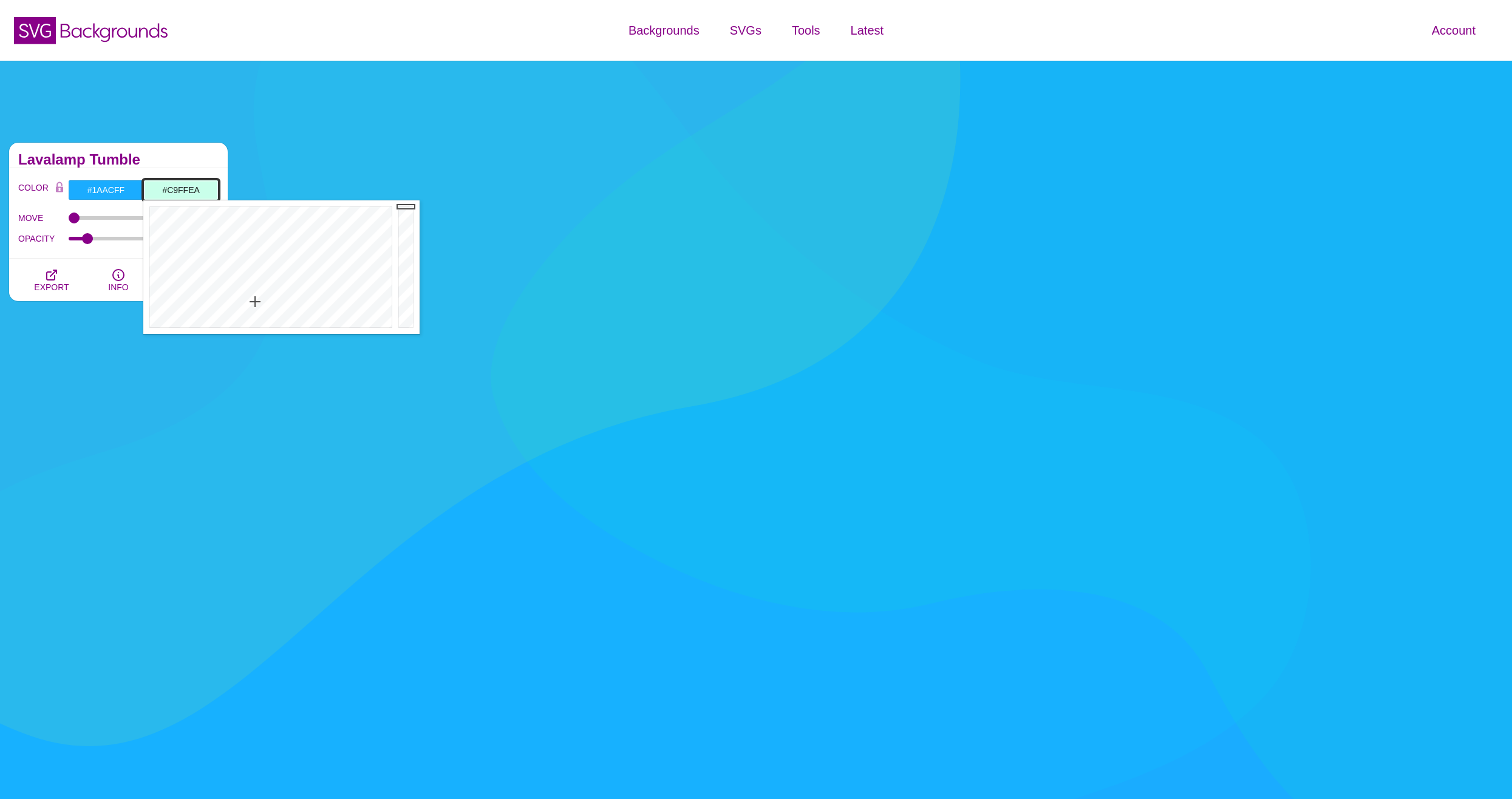
drag, startPoint x: 203, startPoint y: 249, endPoint x: 256, endPoint y: 310, distance: 80.8
click at [256, 305] on div at bounding box center [269, 267] width 252 height 134
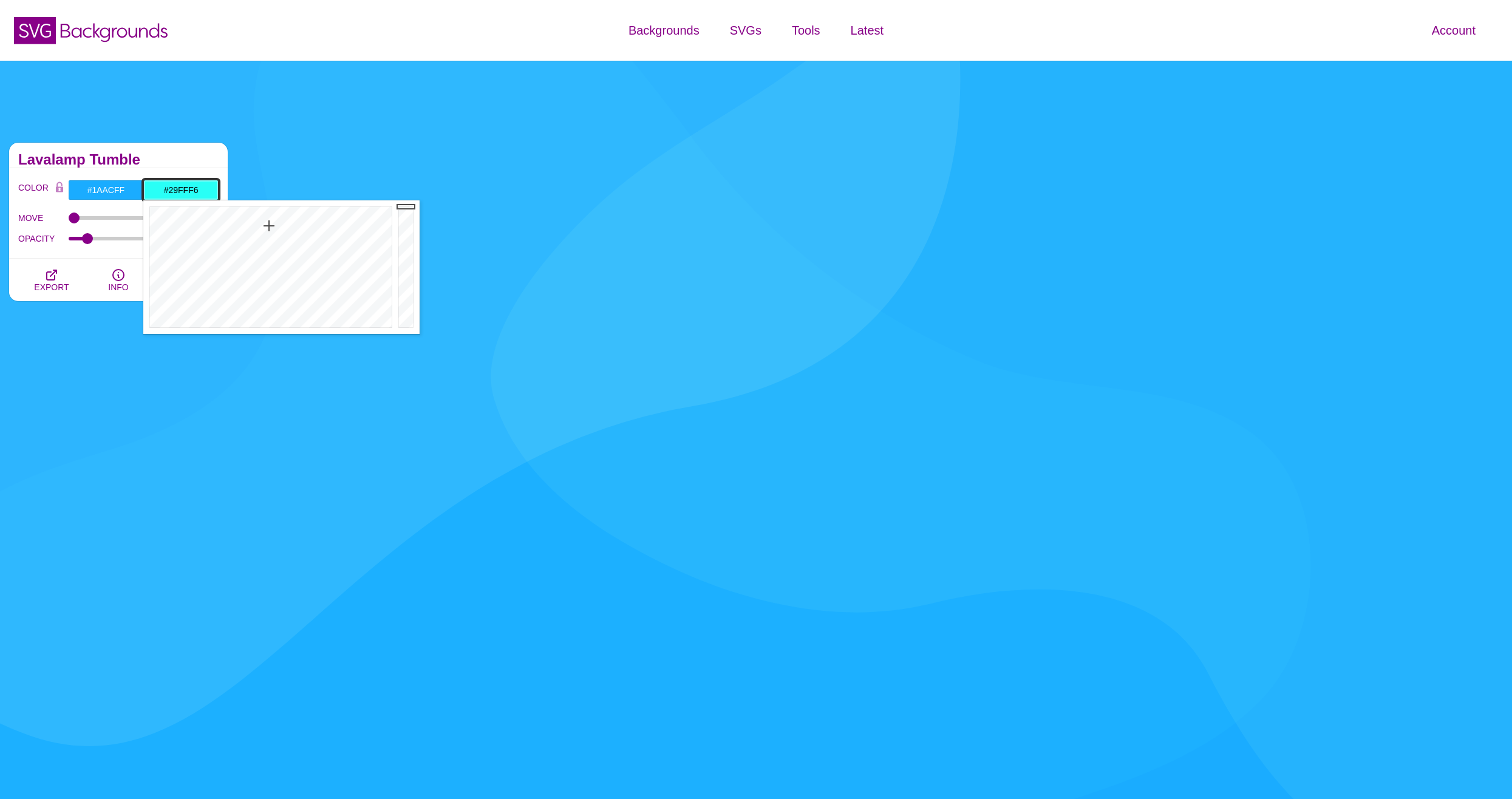
drag, startPoint x: 256, startPoint y: 287, endPoint x: 213, endPoint y: 236, distance: 66.7
click at [267, 226] on div at bounding box center [269, 267] width 252 height 134
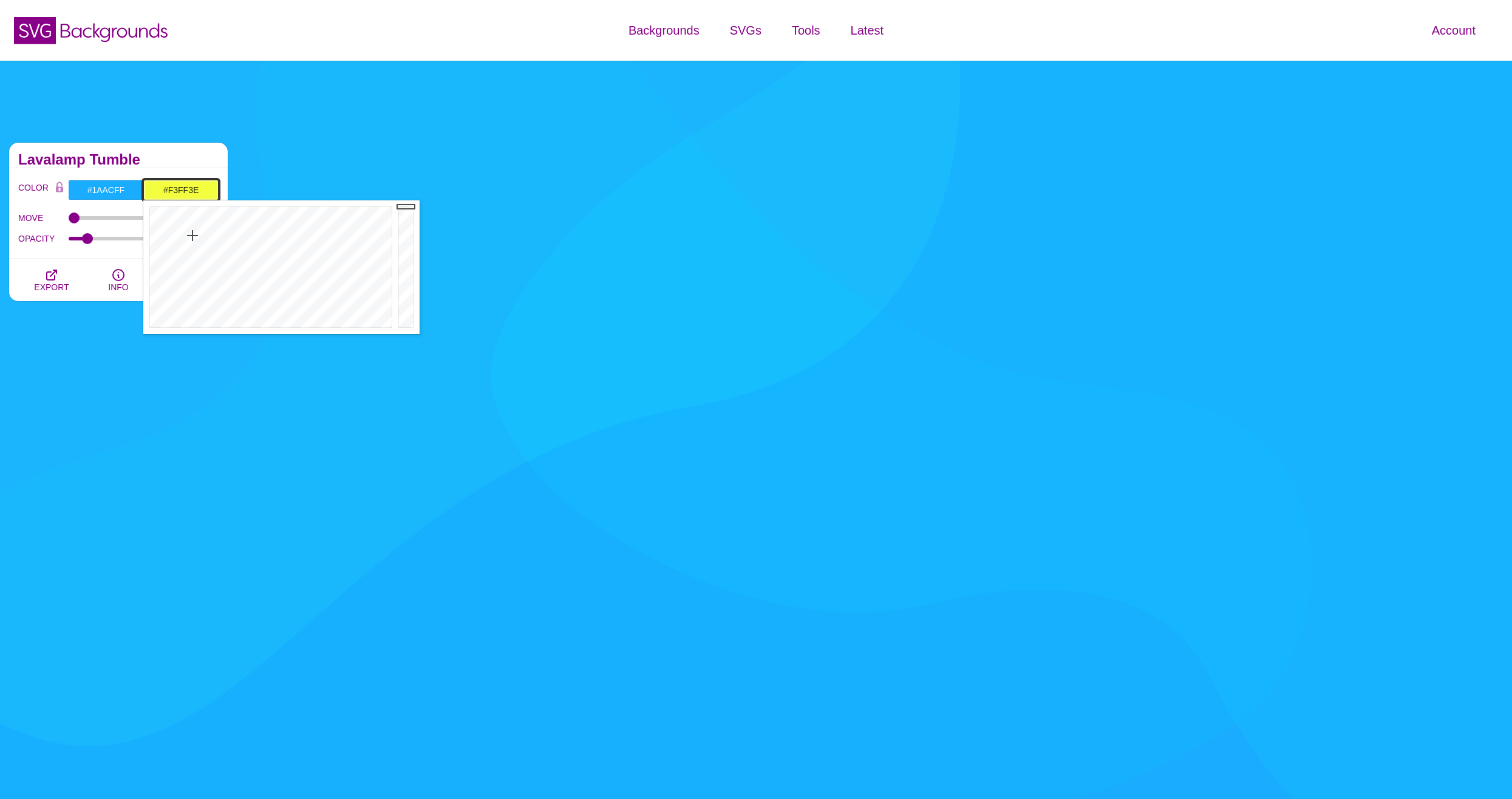
drag, startPoint x: 204, startPoint y: 238, endPoint x: 192, endPoint y: 236, distance: 12.2
click at [192, 236] on div at bounding box center [269, 267] width 252 height 134
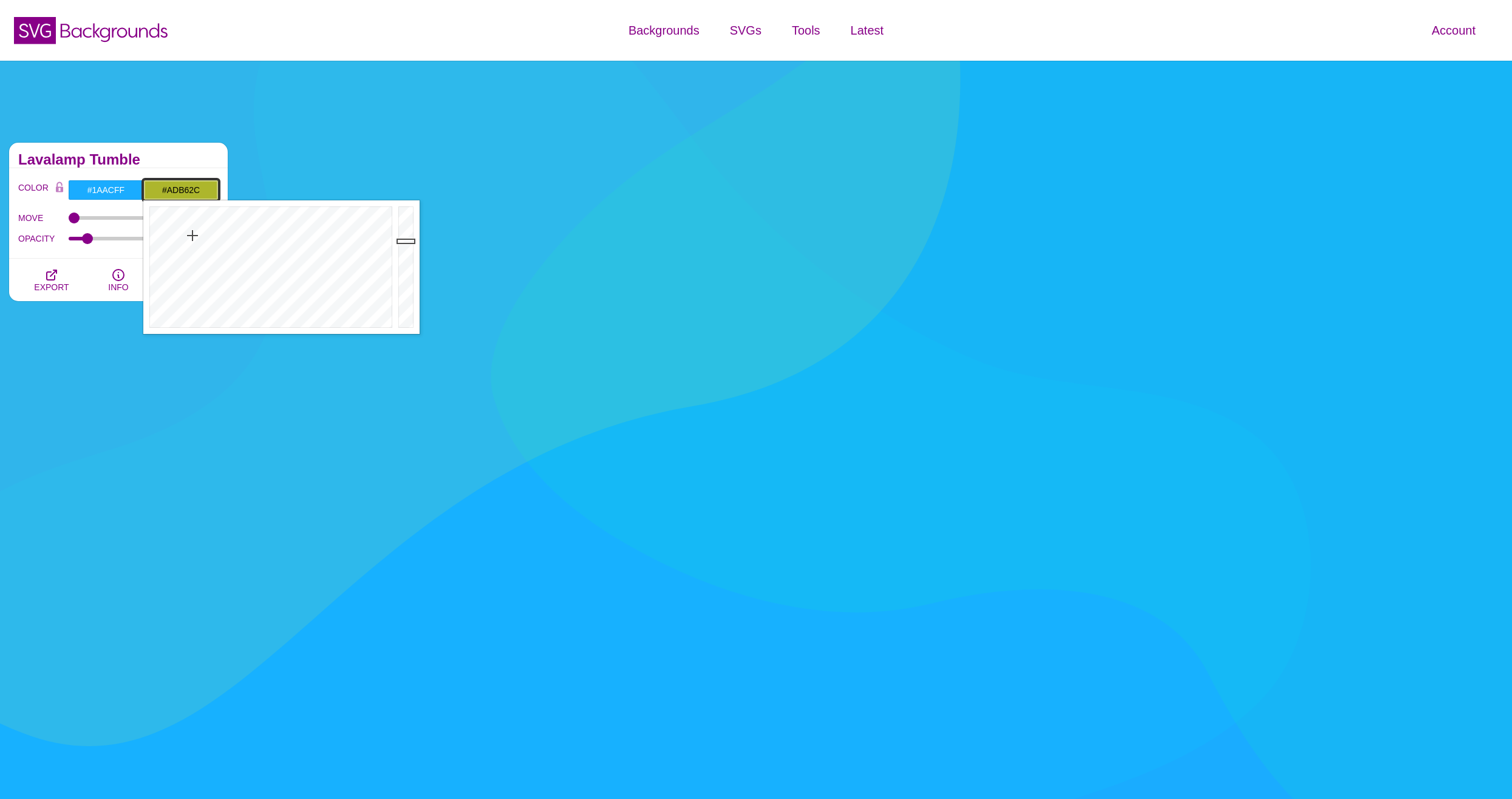
drag, startPoint x: 399, startPoint y: 219, endPoint x: 411, endPoint y: 241, distance: 25.1
click at [411, 241] on div at bounding box center [407, 267] width 24 height 134
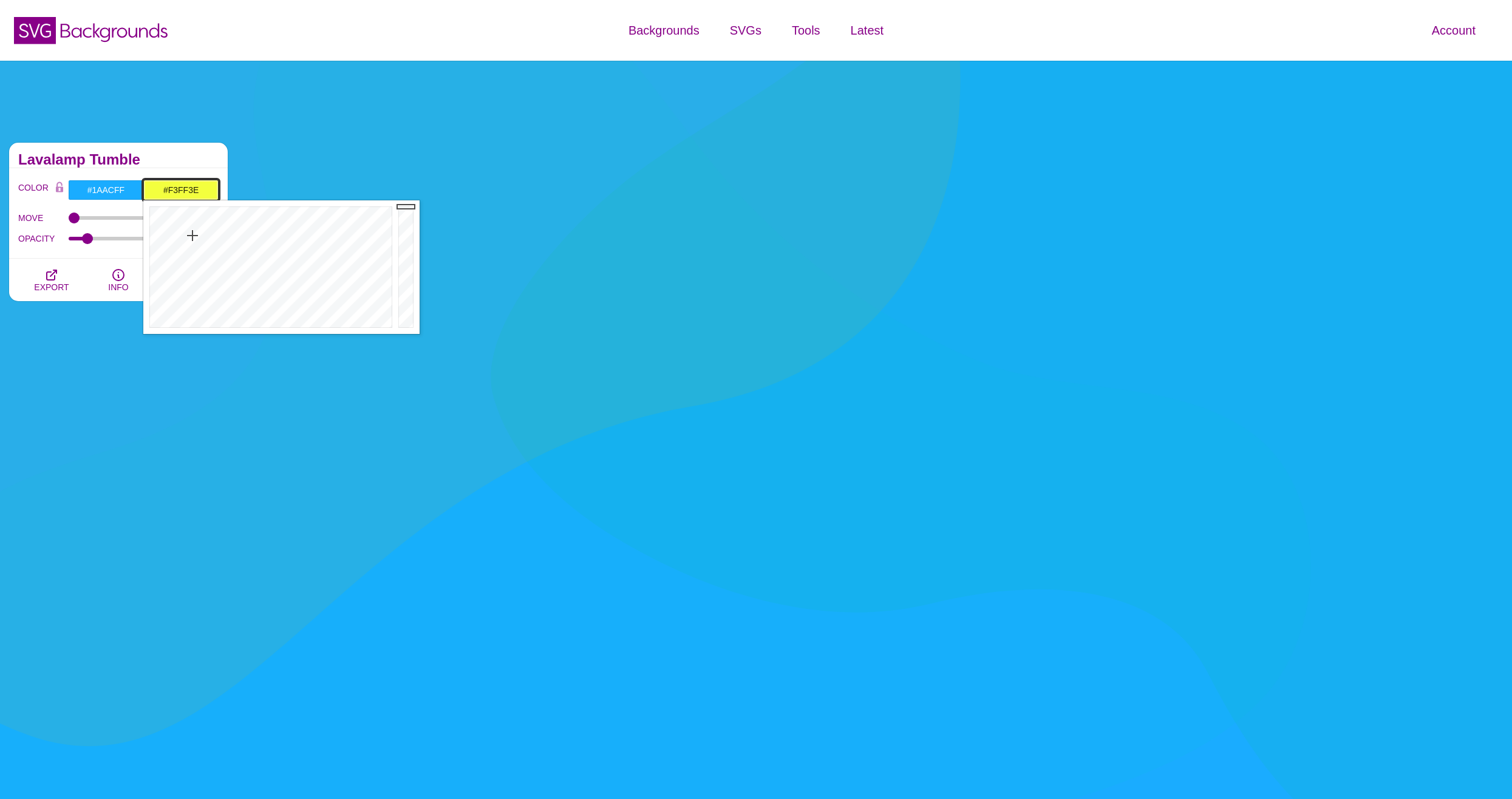
drag, startPoint x: 408, startPoint y: 230, endPoint x: 410, endPoint y: 203, distance: 27.1
click at [410, 203] on div at bounding box center [407, 267] width 24 height 134
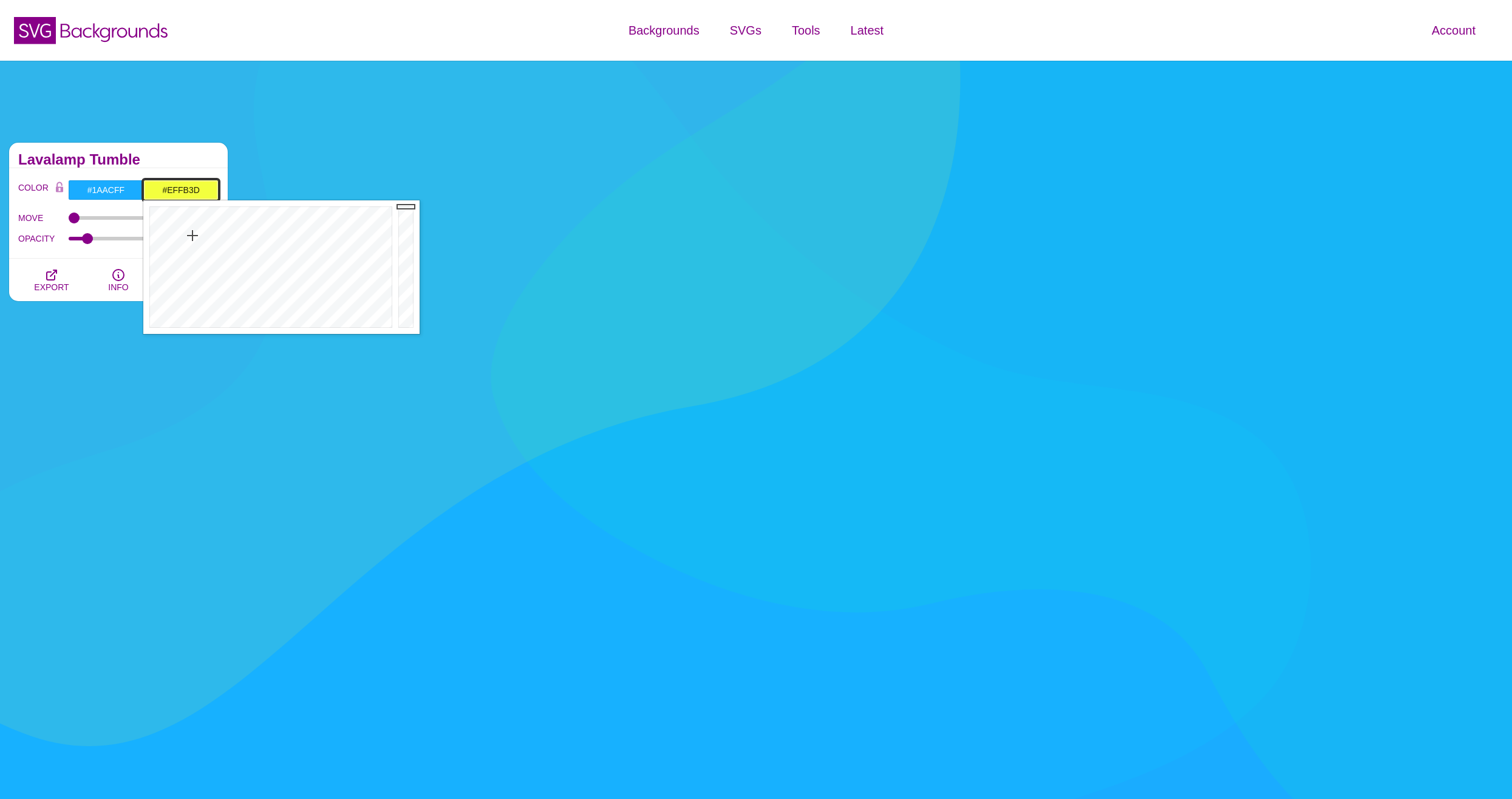
type input "#F3FF3E"
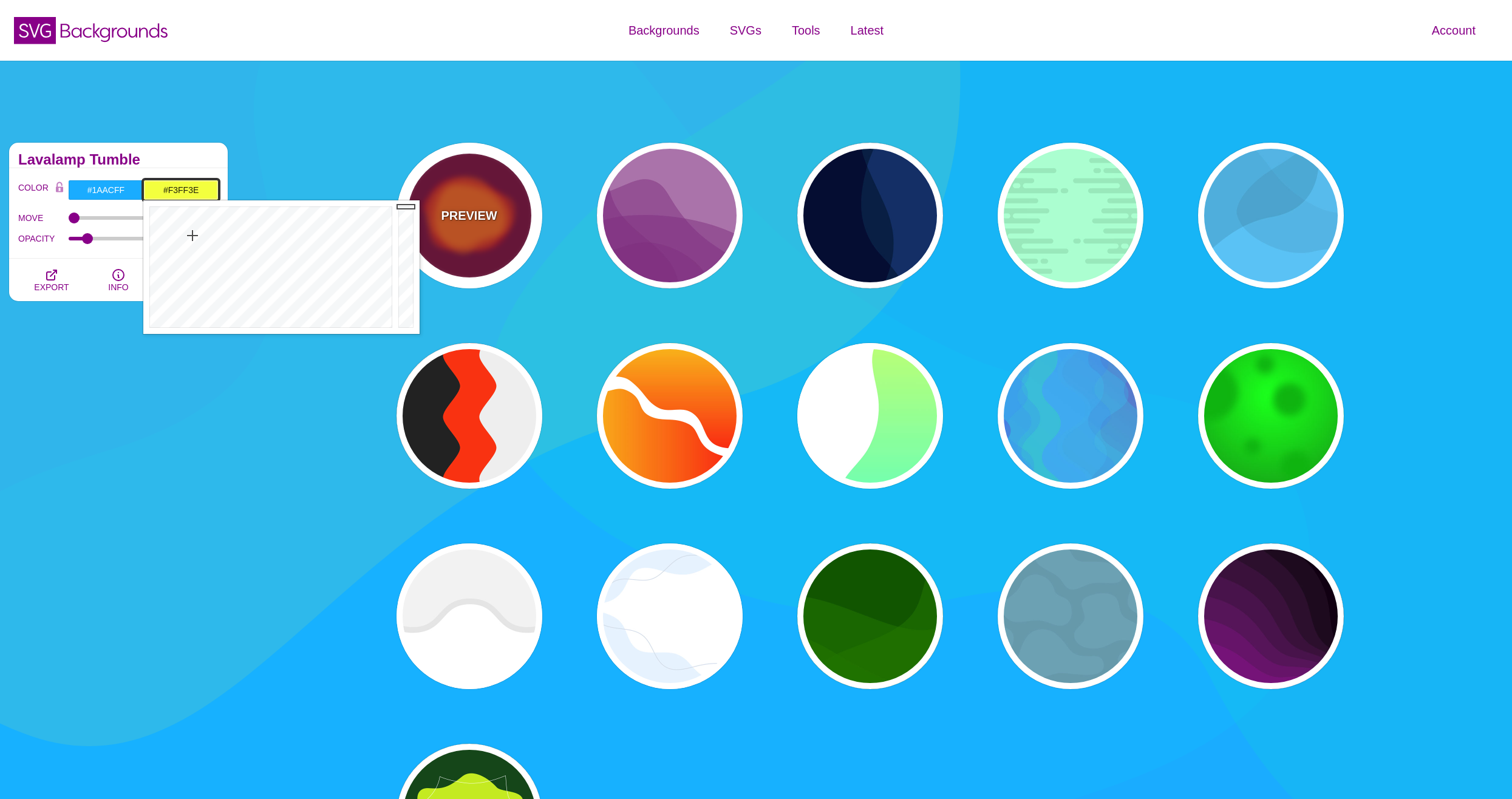
drag, startPoint x: 407, startPoint y: 209, endPoint x: 412, endPoint y: 190, distance: 19.6
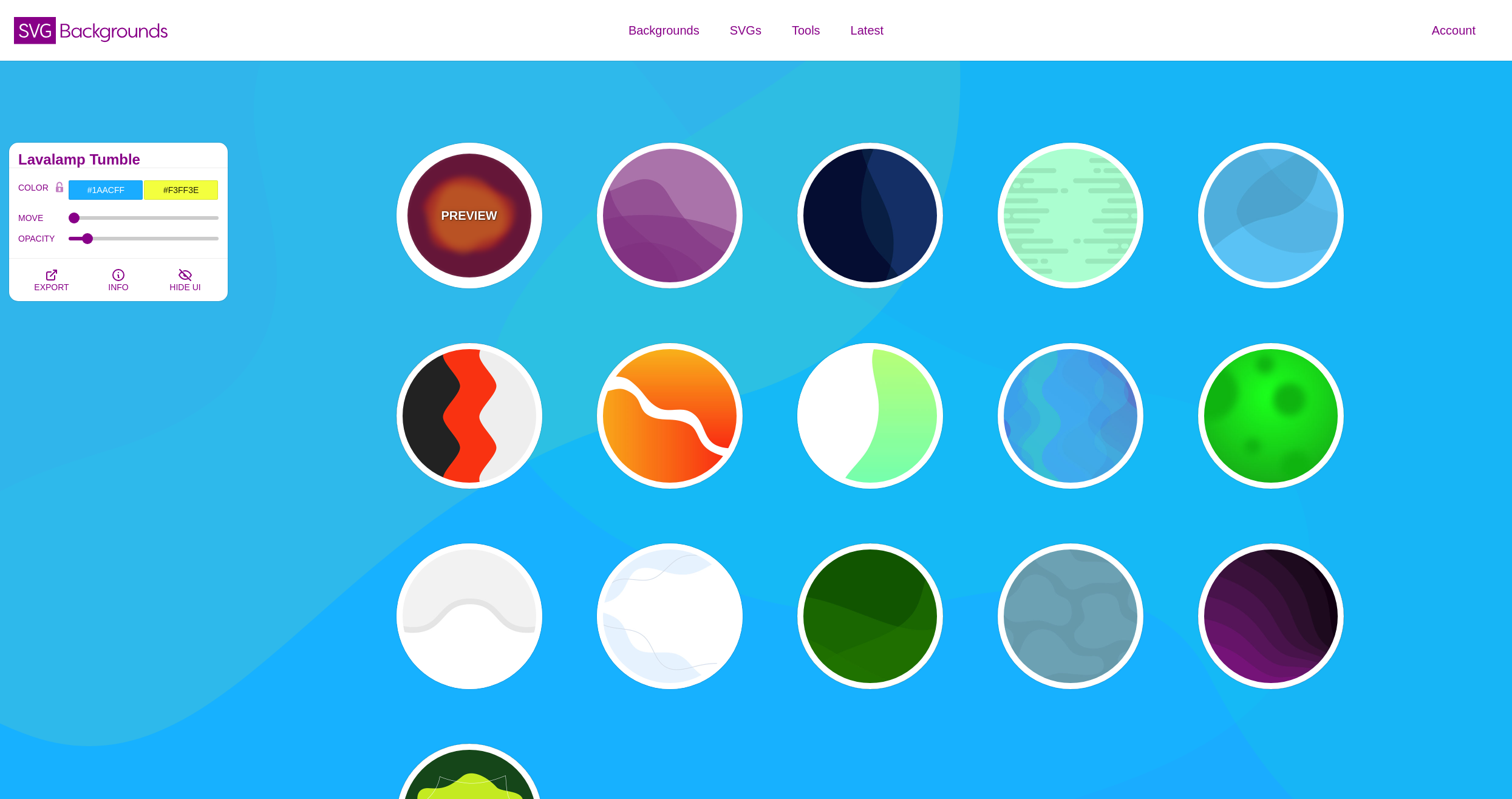
drag, startPoint x: 409, startPoint y: 199, endPoint x: 408, endPoint y: 217, distance: 18.0
click at [408, 217] on div "PREVIEW" at bounding box center [469, 215] width 146 height 146
type input "#770033"
type input "#FF0000"
type input "#FF7700"
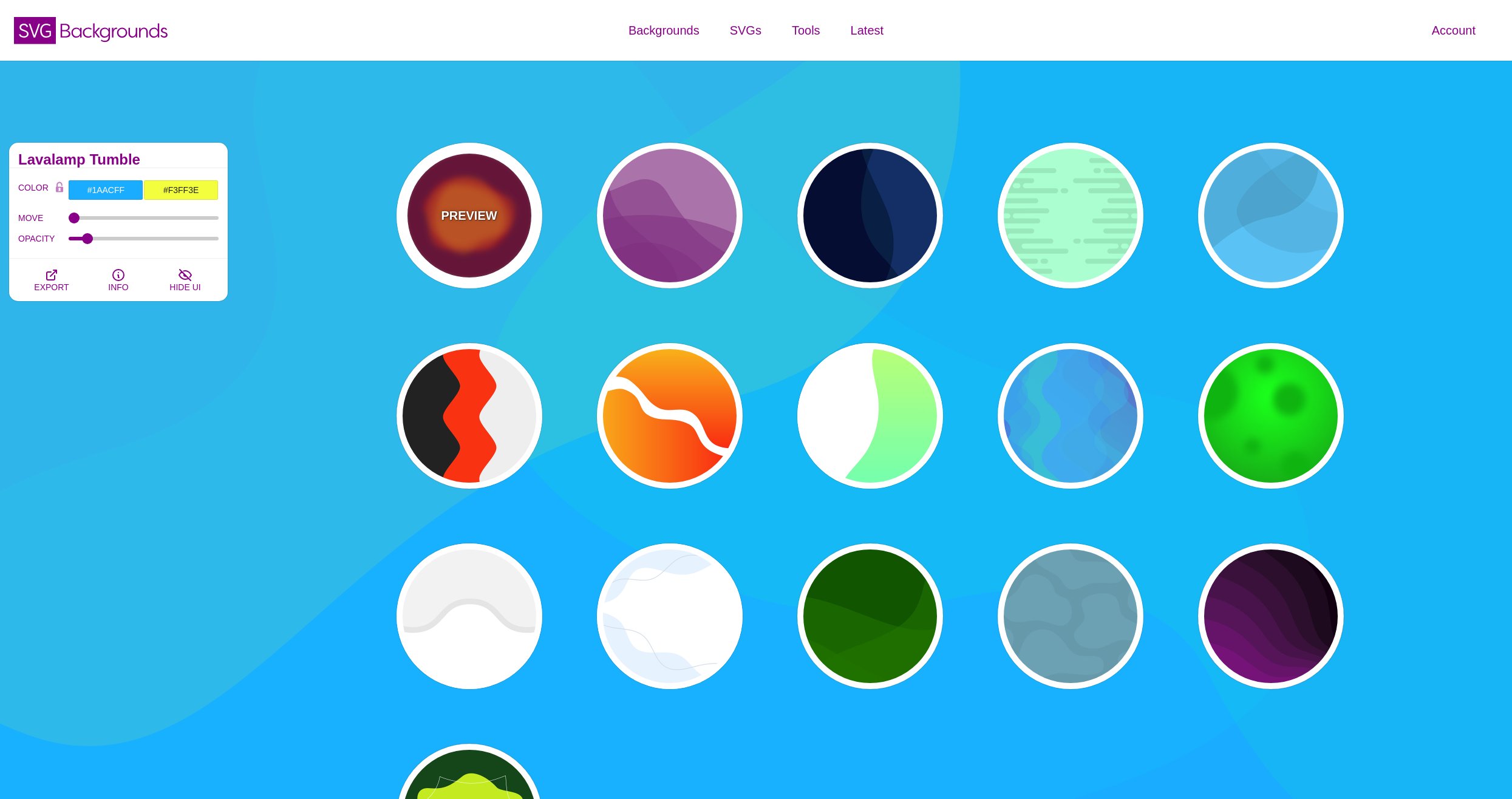
type input "2000"
type input "0.5"
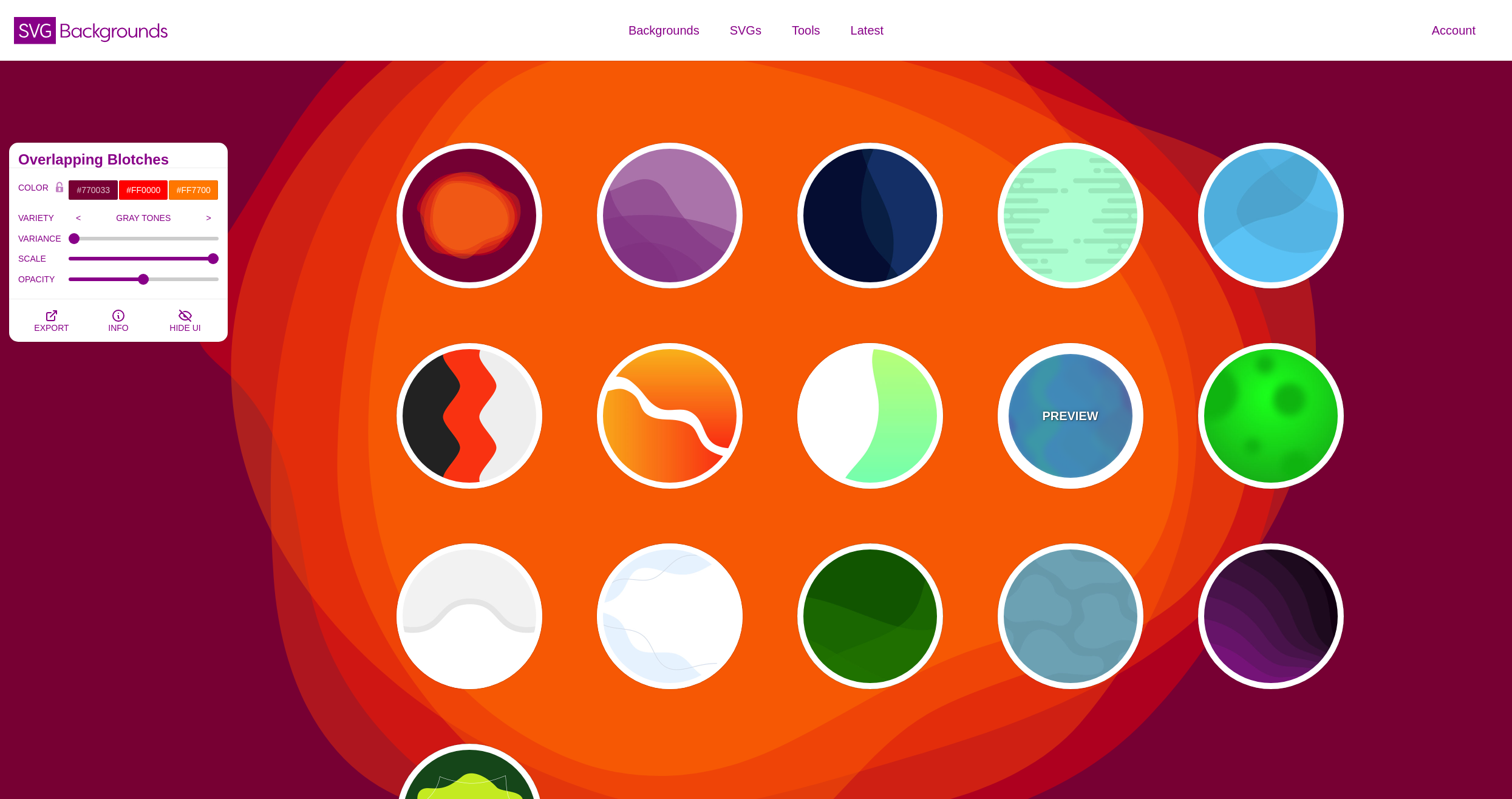
click at [1063, 398] on div "PREVIEW" at bounding box center [1071, 416] width 146 height 146
type input "#0088FF"
type input "#00FF77"
type input "#BB00CC"
type input "0"
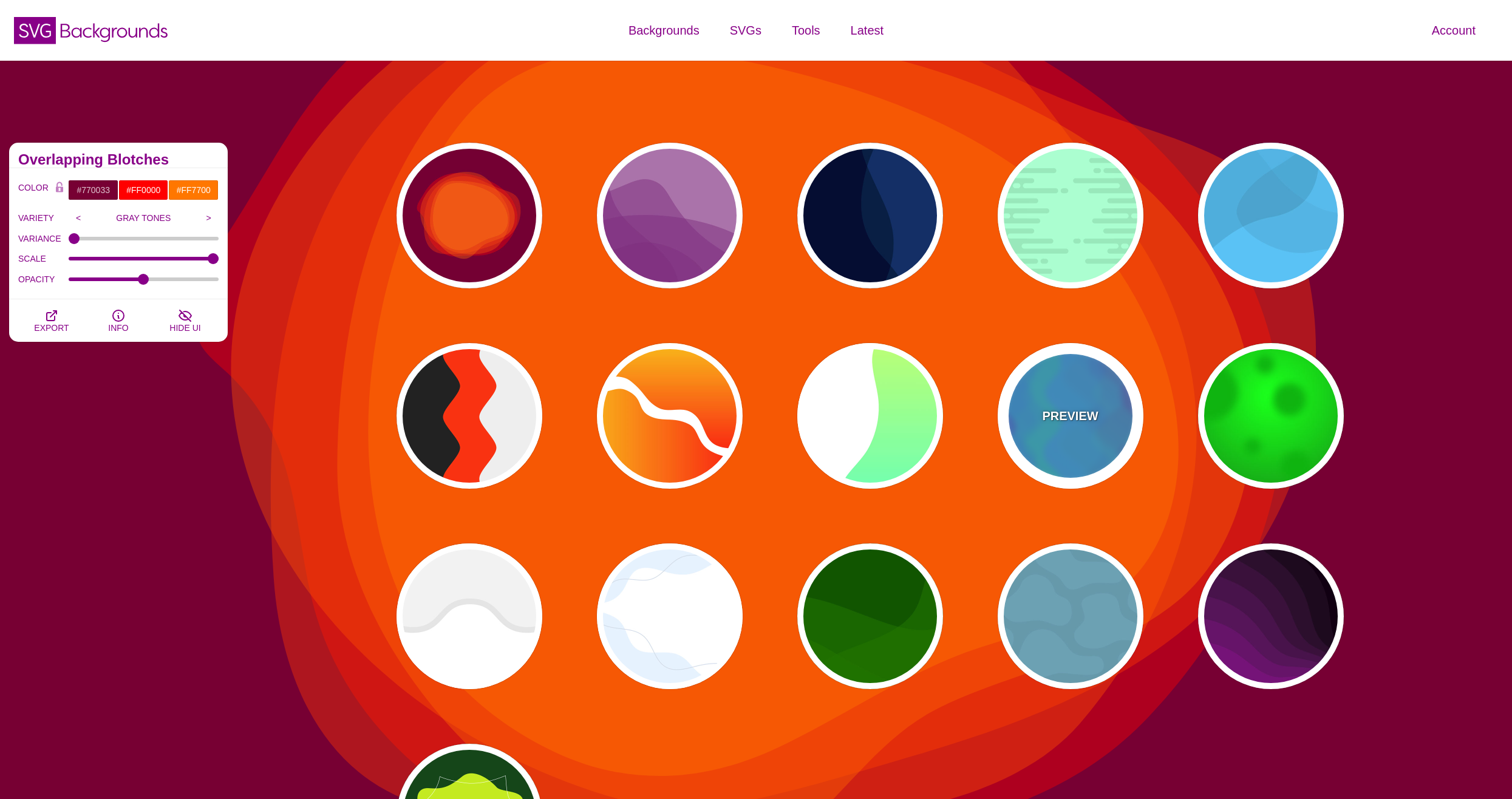
type input "0"
type input "0.2"
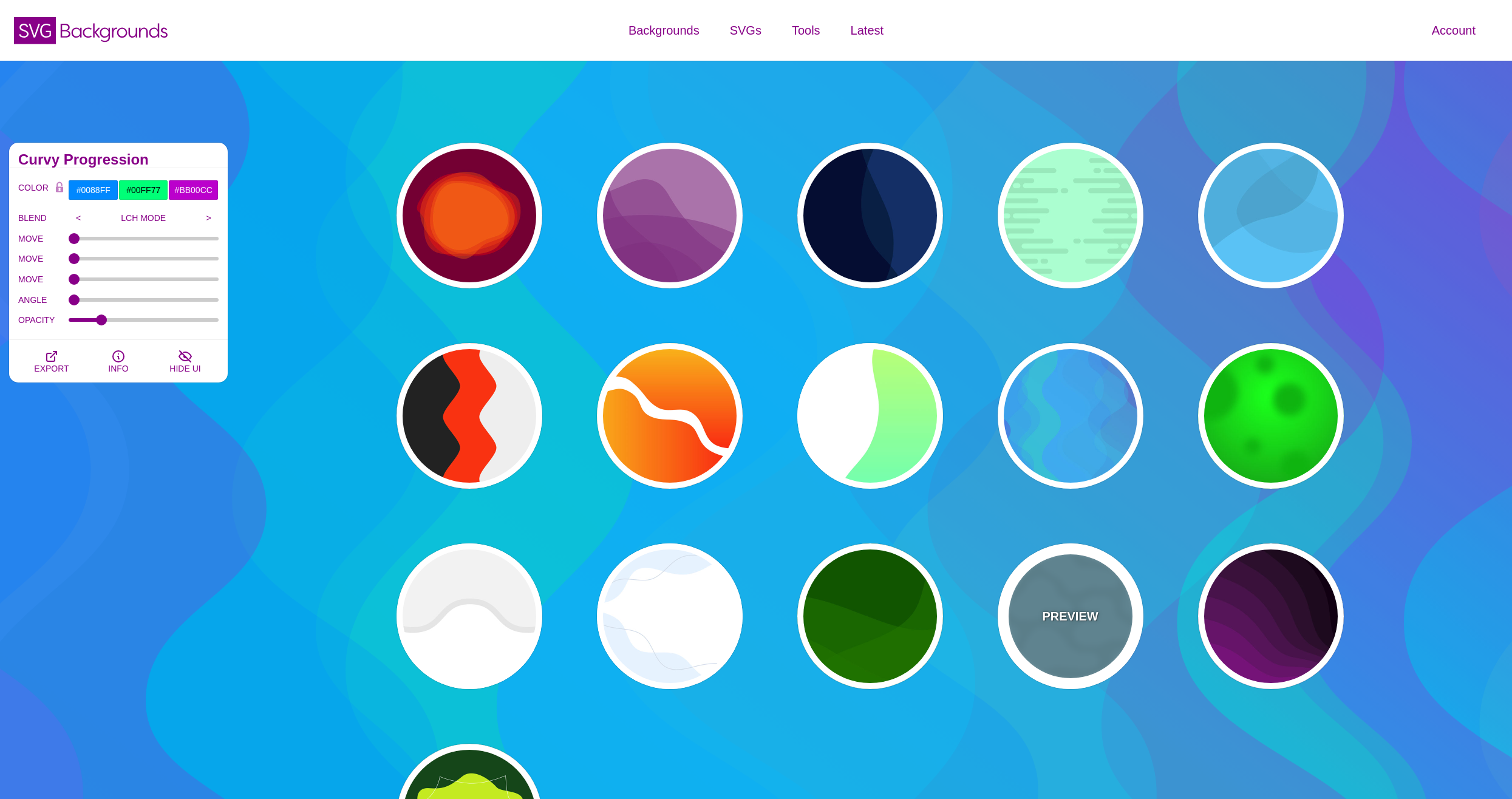
click at [1078, 610] on p "PREVIEW" at bounding box center [1070, 616] width 56 height 18
type input "#6699AA"
type input "#6CA1B3"
type input "1"
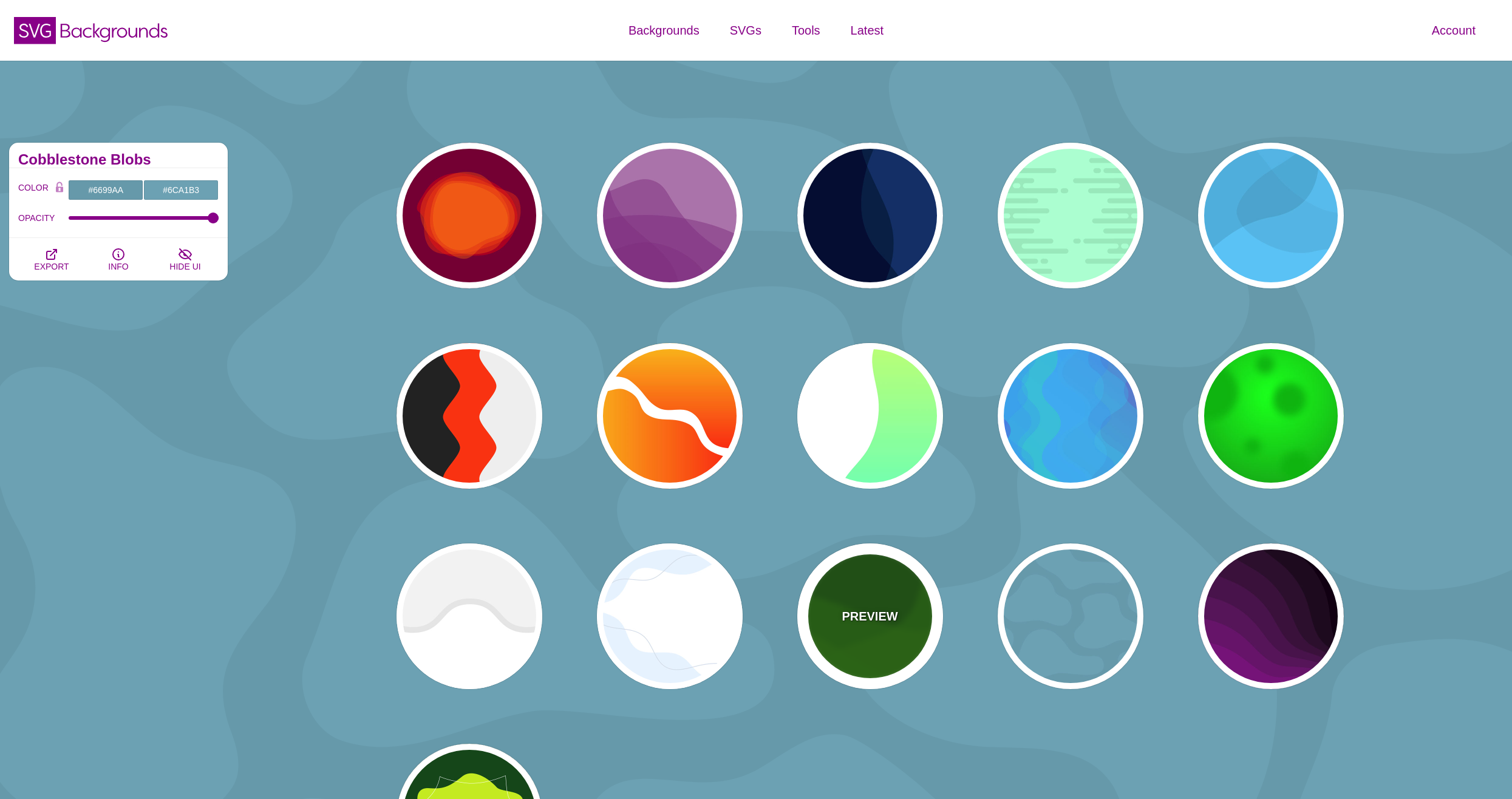
click at [816, 639] on div "PREVIEW" at bounding box center [870, 616] width 146 height 146
type input "#115500"
type input "#227700"
type input "0.5"
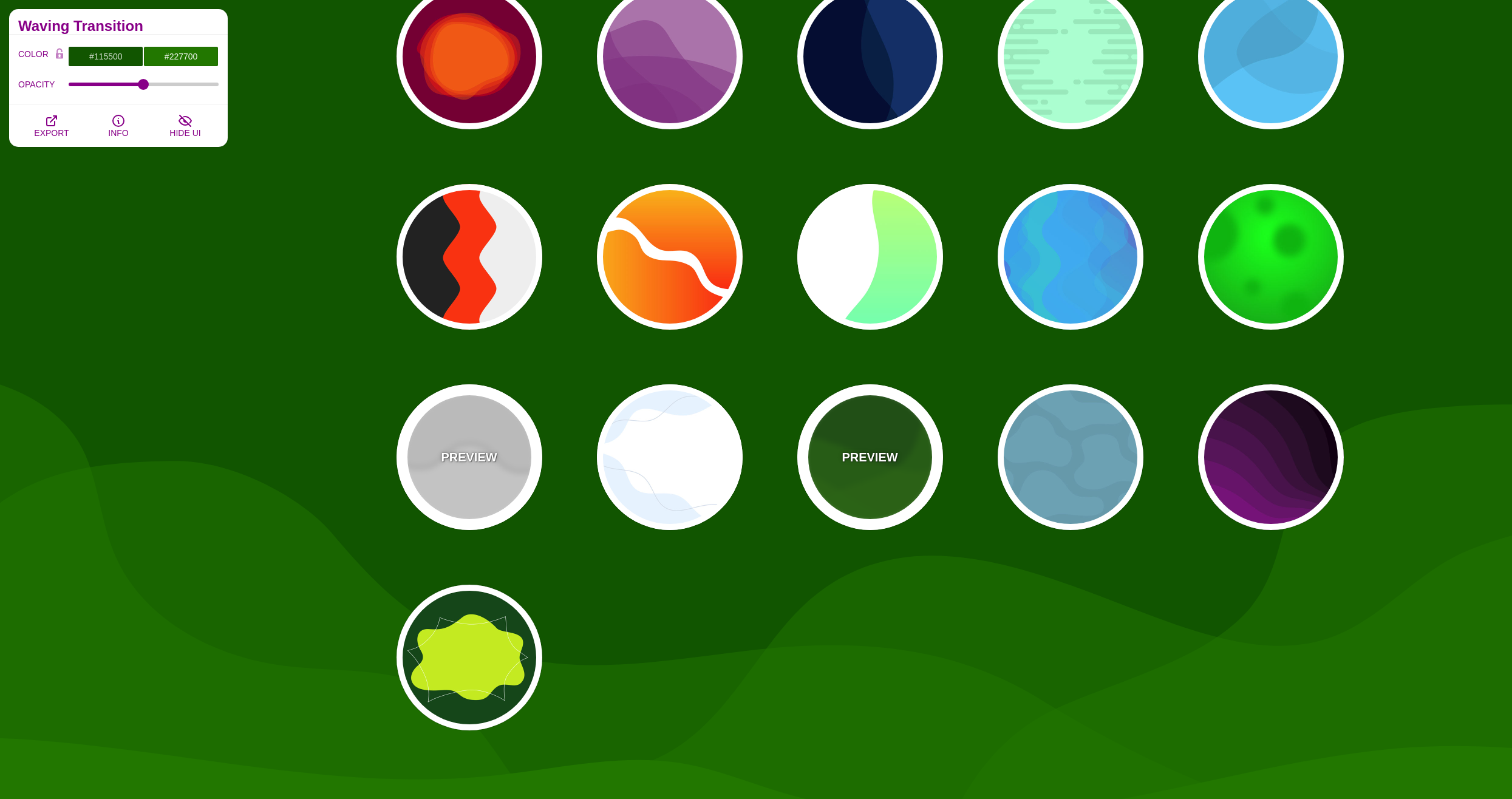
scroll to position [182, 0]
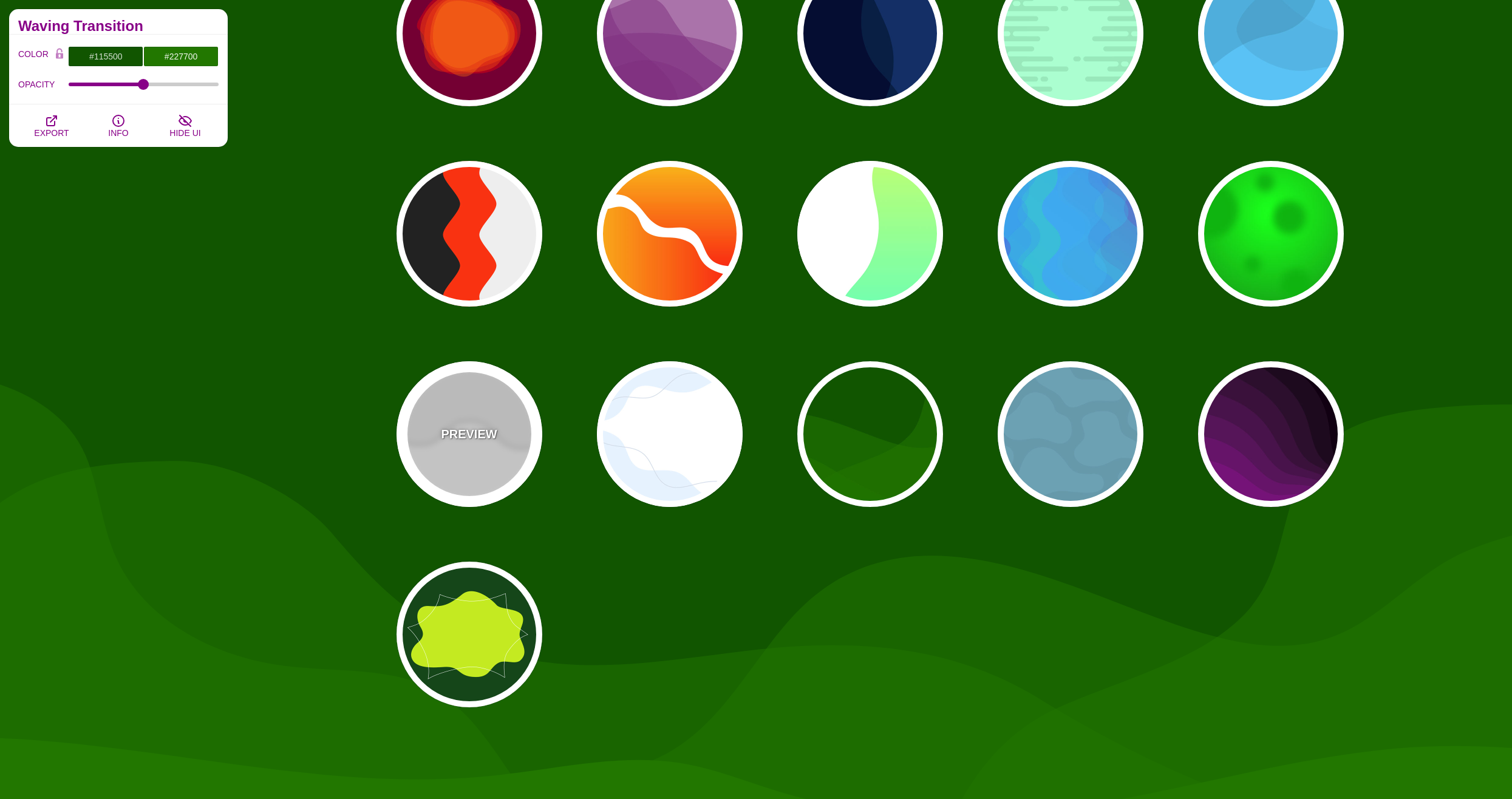
click at [461, 431] on p "PREVIEW" at bounding box center [469, 434] width 56 height 18
type input "#FFFFFF"
type input "#EEEEEE"
type input "#DDDDDD"
type input "400"
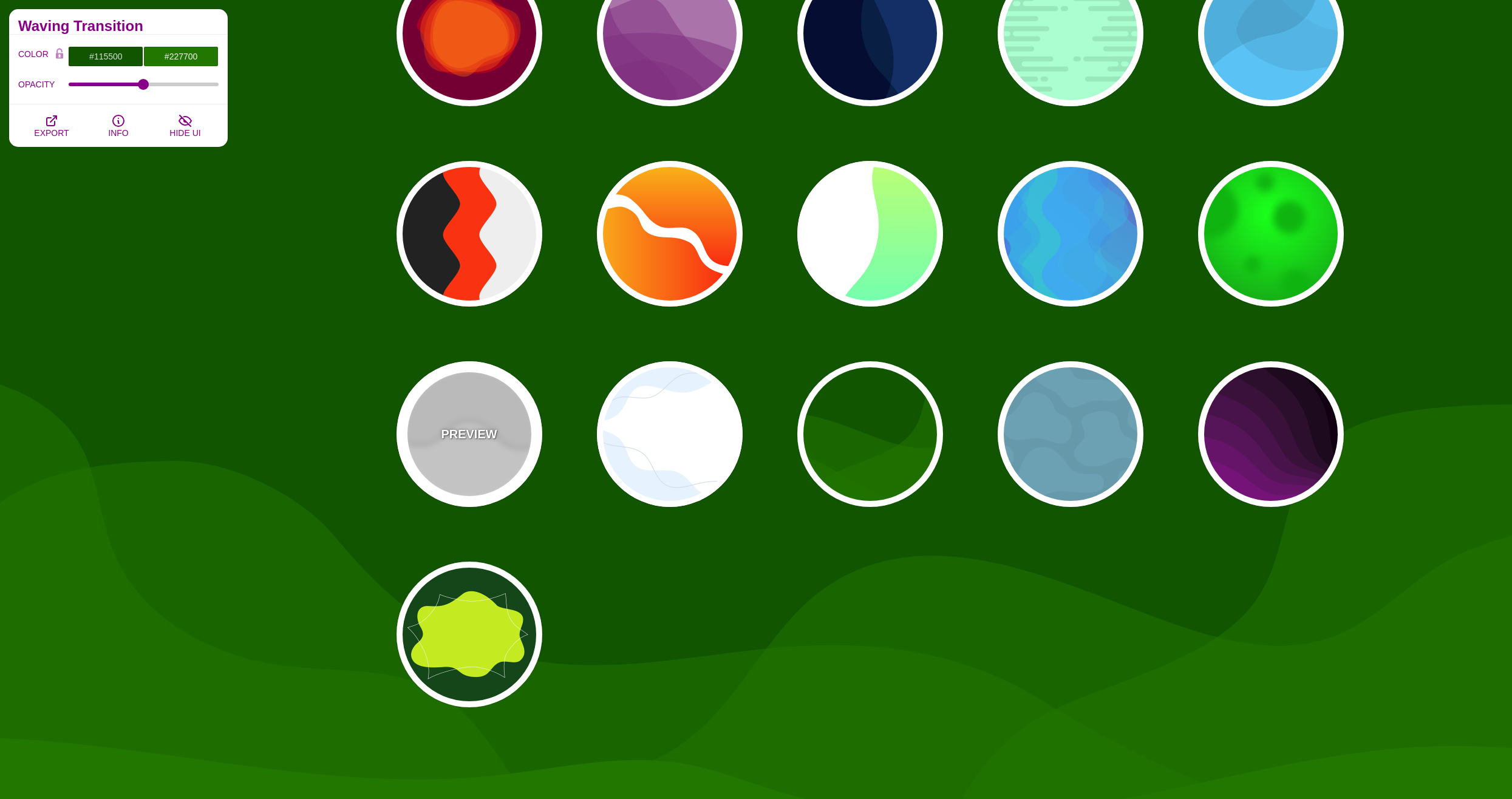
type input "10"
type input "1"
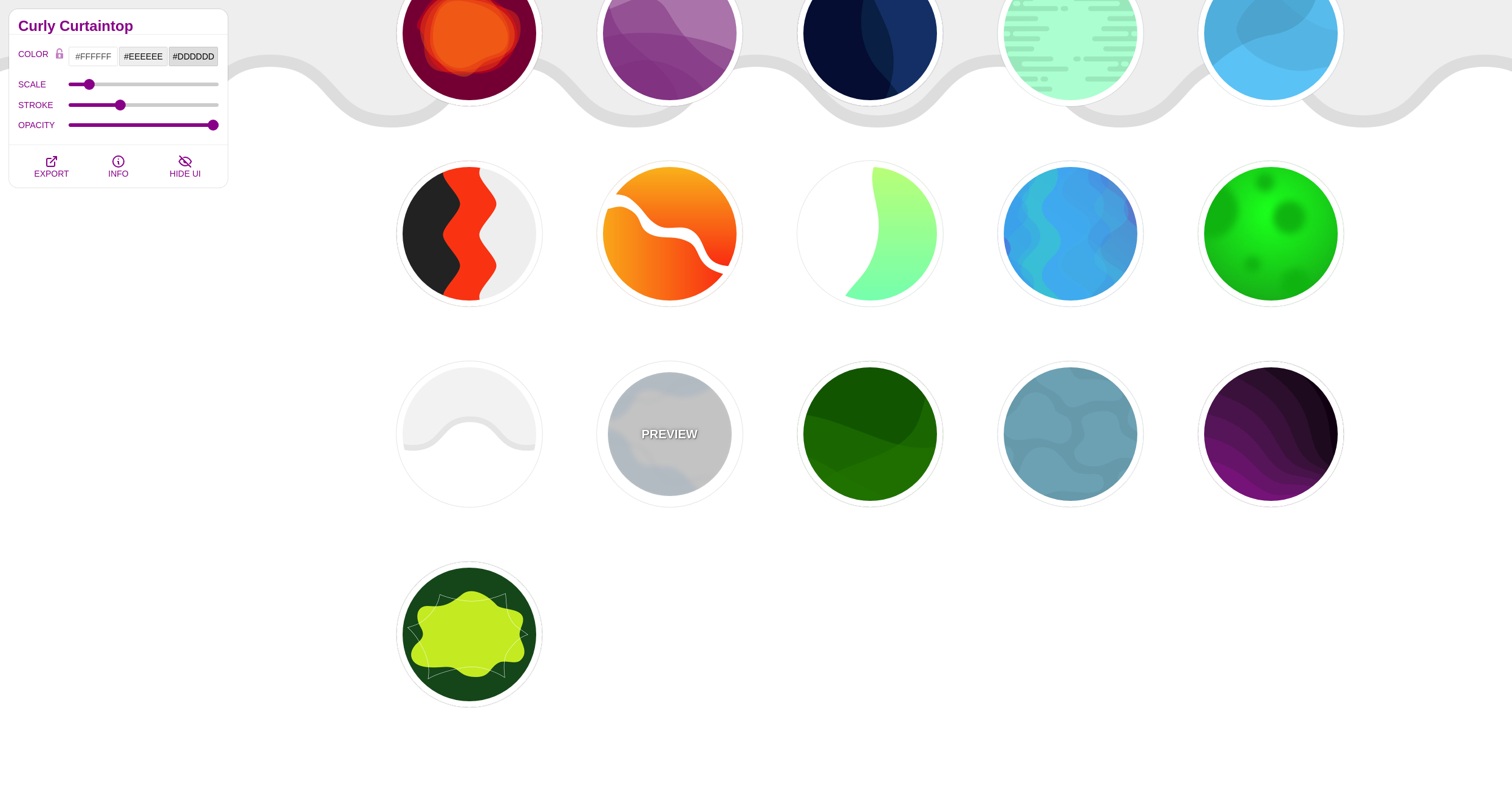
click at [676, 442] on p "PREVIEW" at bounding box center [669, 434] width 56 height 18
type input "#E7F2FF"
type input "#D2DCE8"
type input "0"
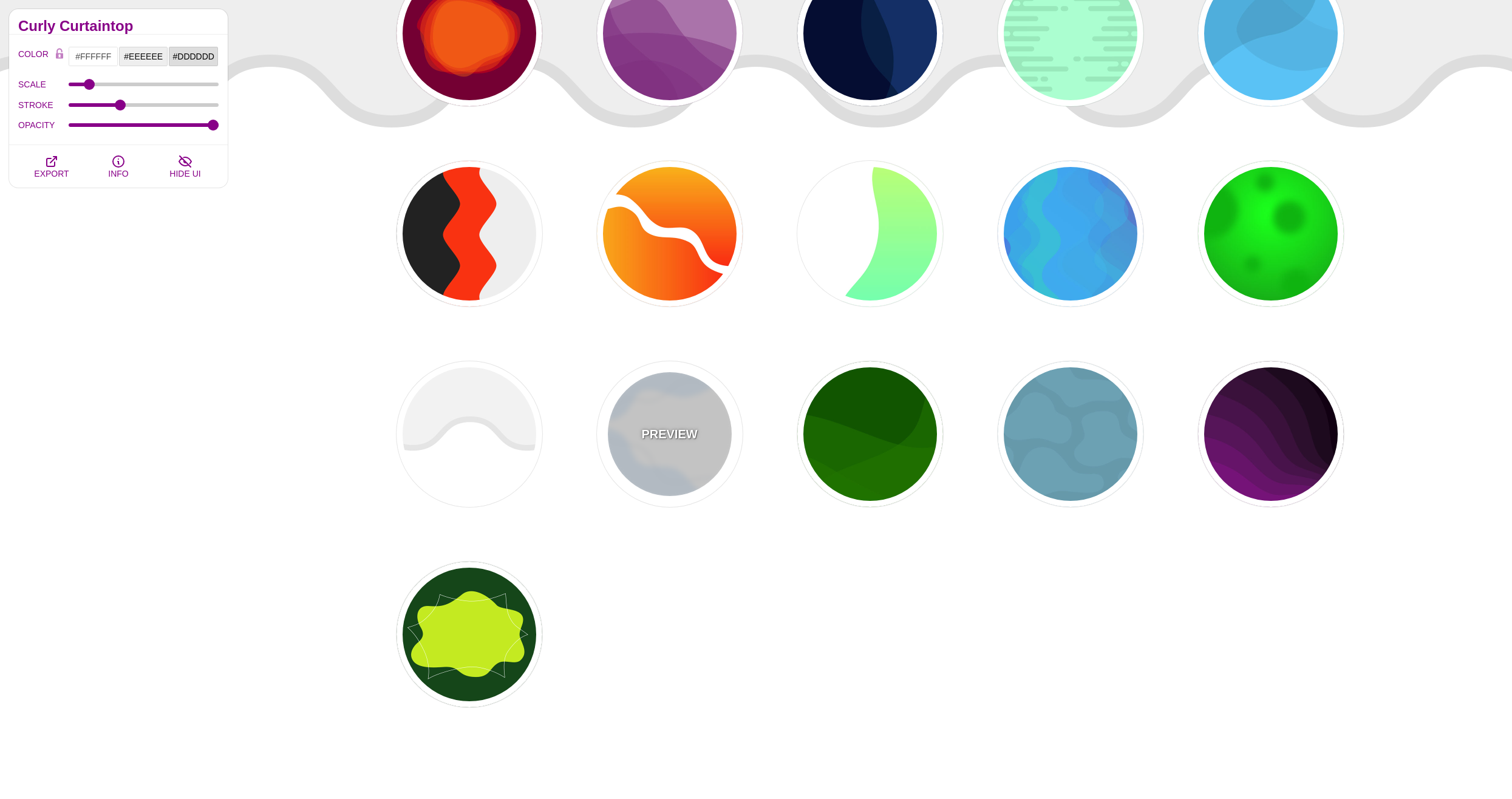
type input "4"
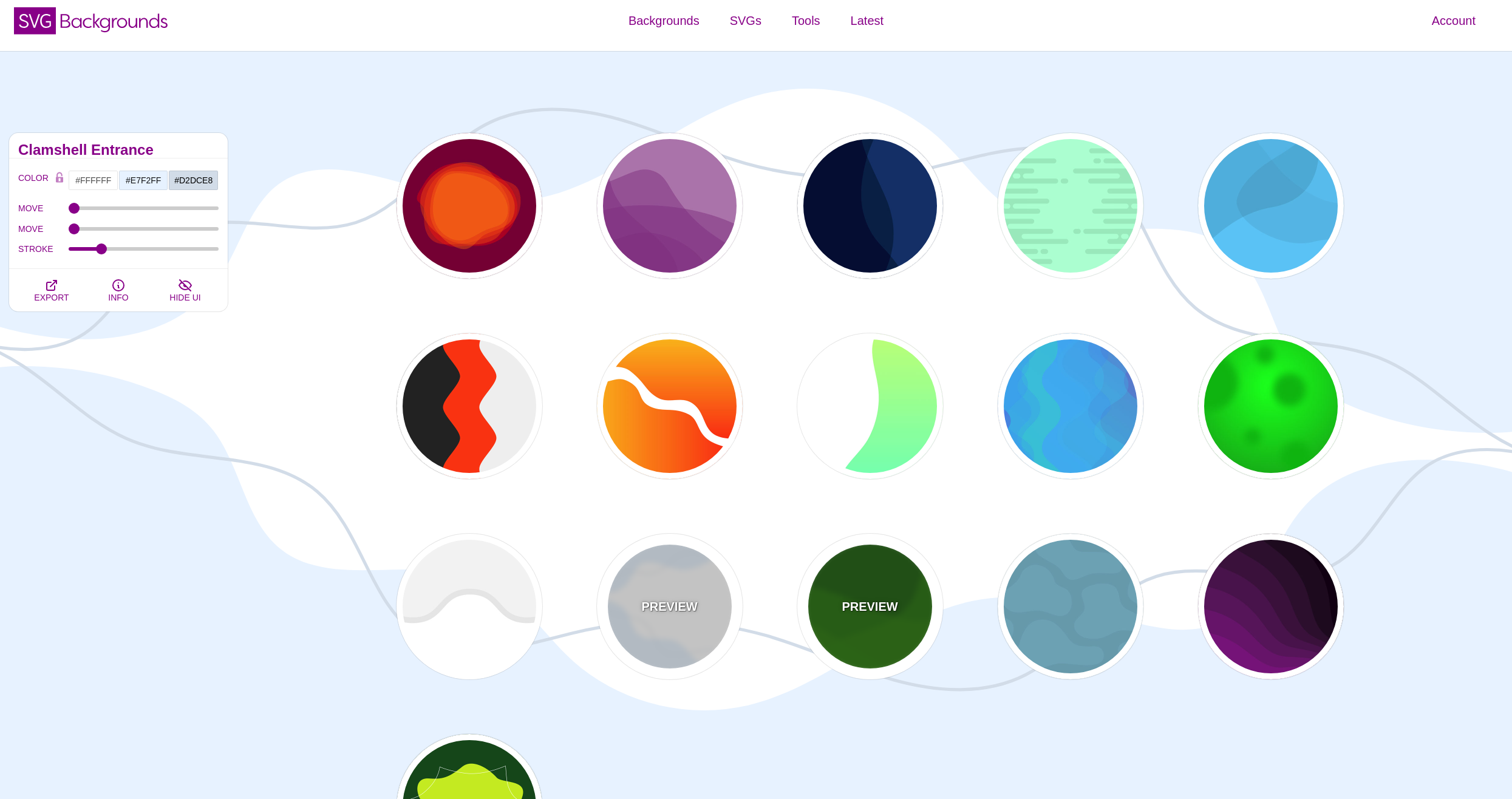
scroll to position [0, 0]
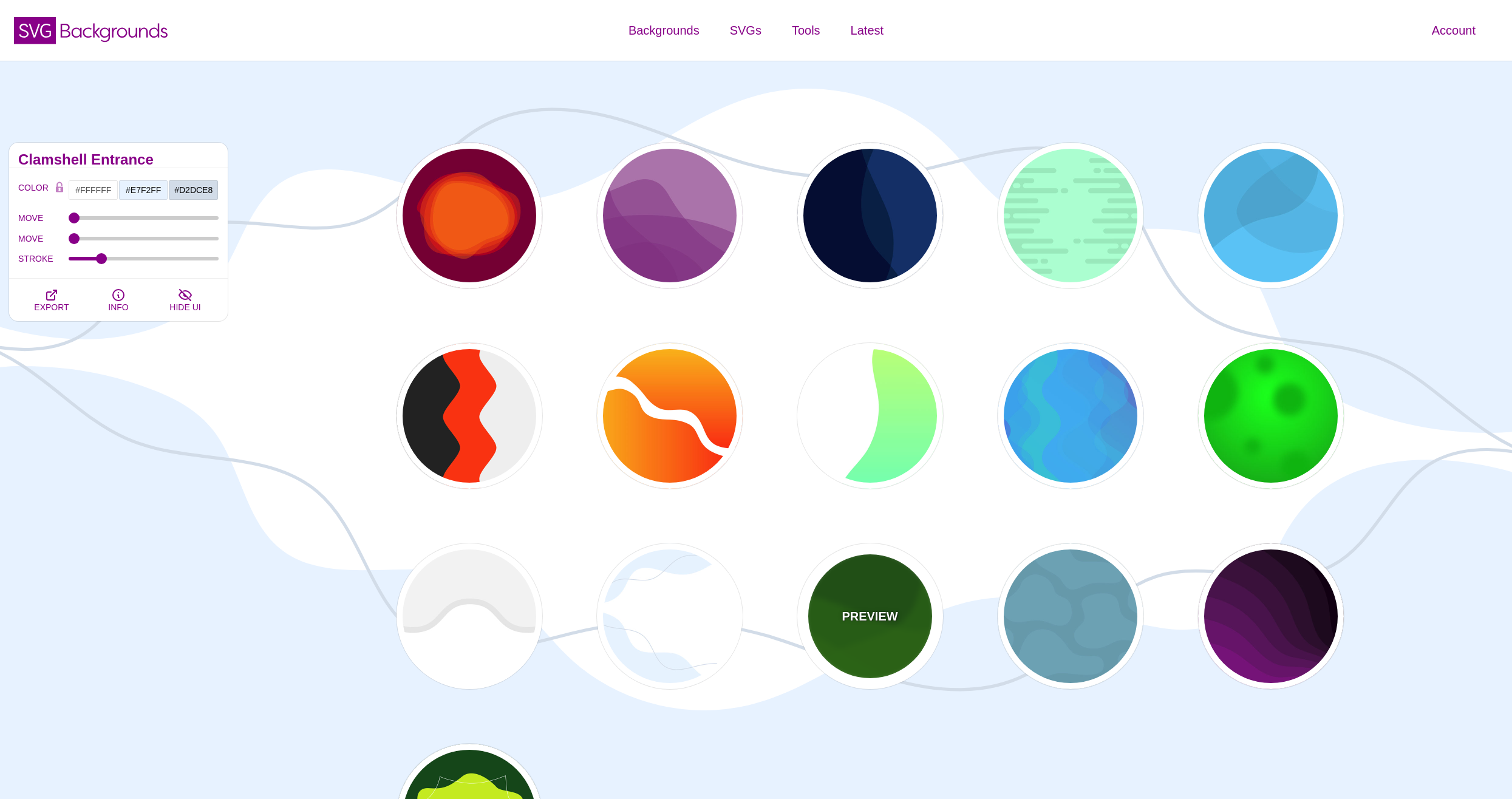
click at [878, 629] on div "PREVIEW" at bounding box center [870, 616] width 146 height 146
type input "#115500"
type input "#227700"
type input "0.5"
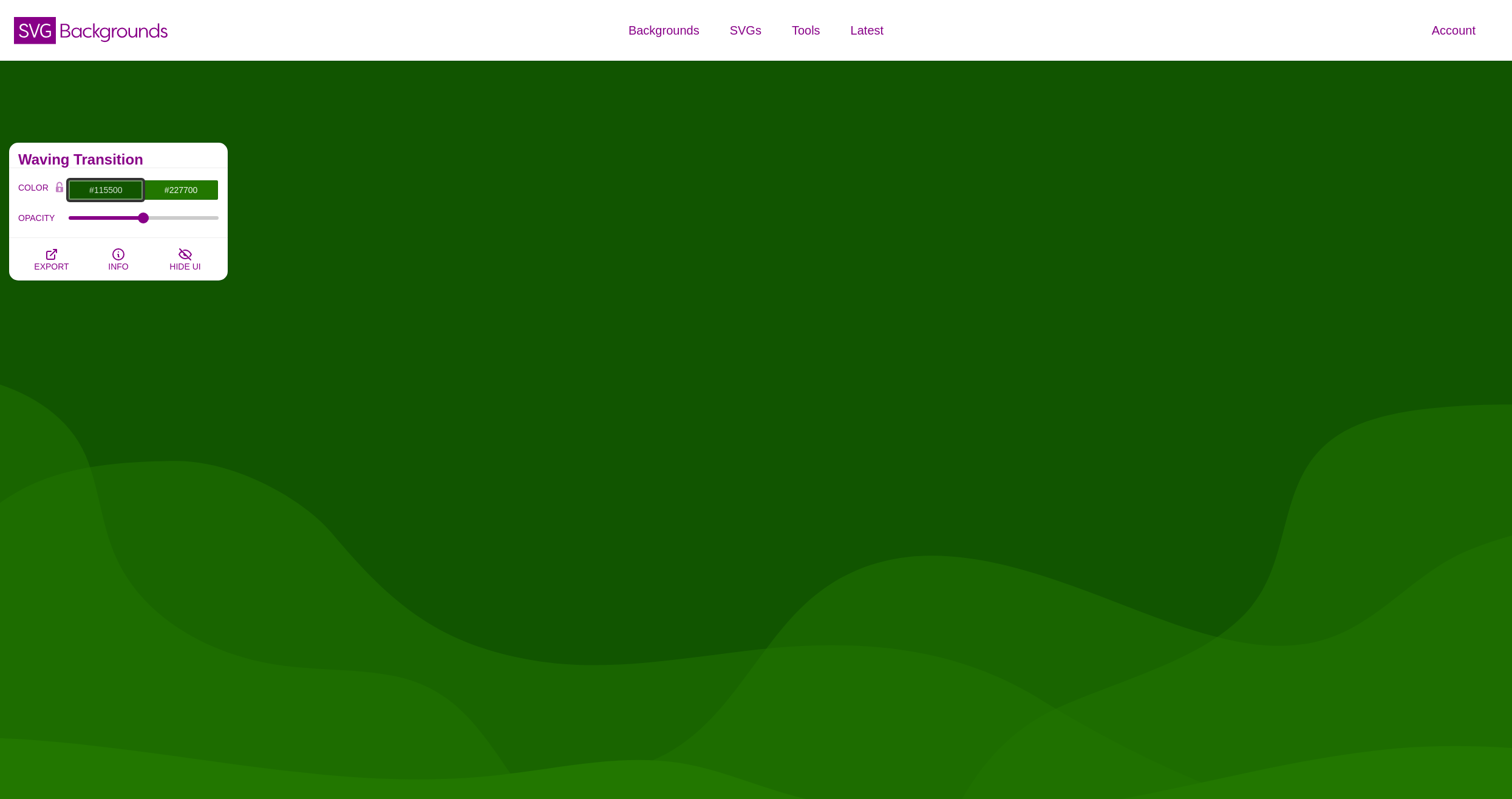
click at [113, 191] on input "#115500" at bounding box center [105, 190] width 75 height 21
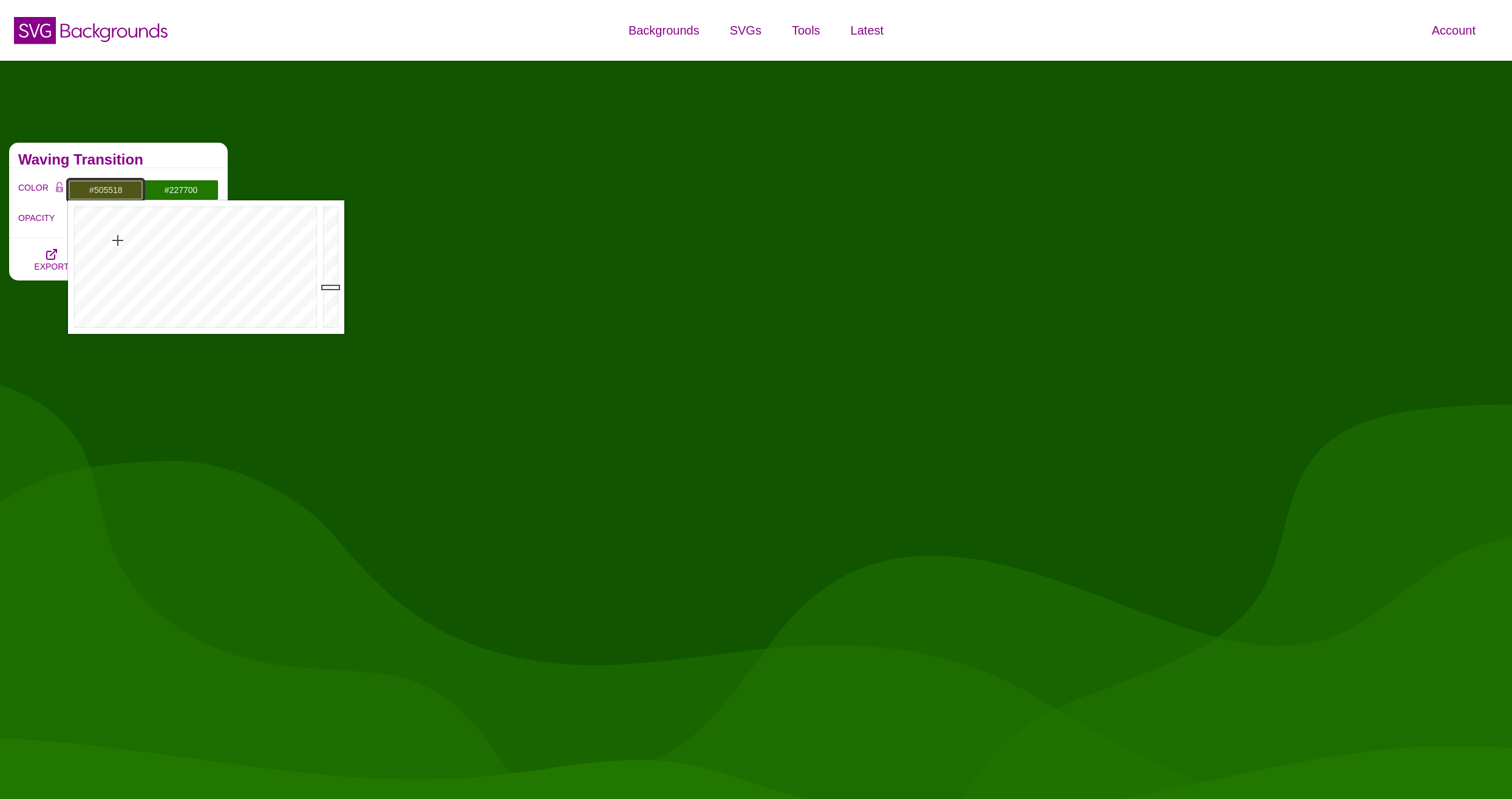
drag, startPoint x: 169, startPoint y: 259, endPoint x: 118, endPoint y: 241, distance: 54.1
click at [118, 241] on div at bounding box center [194, 267] width 252 height 134
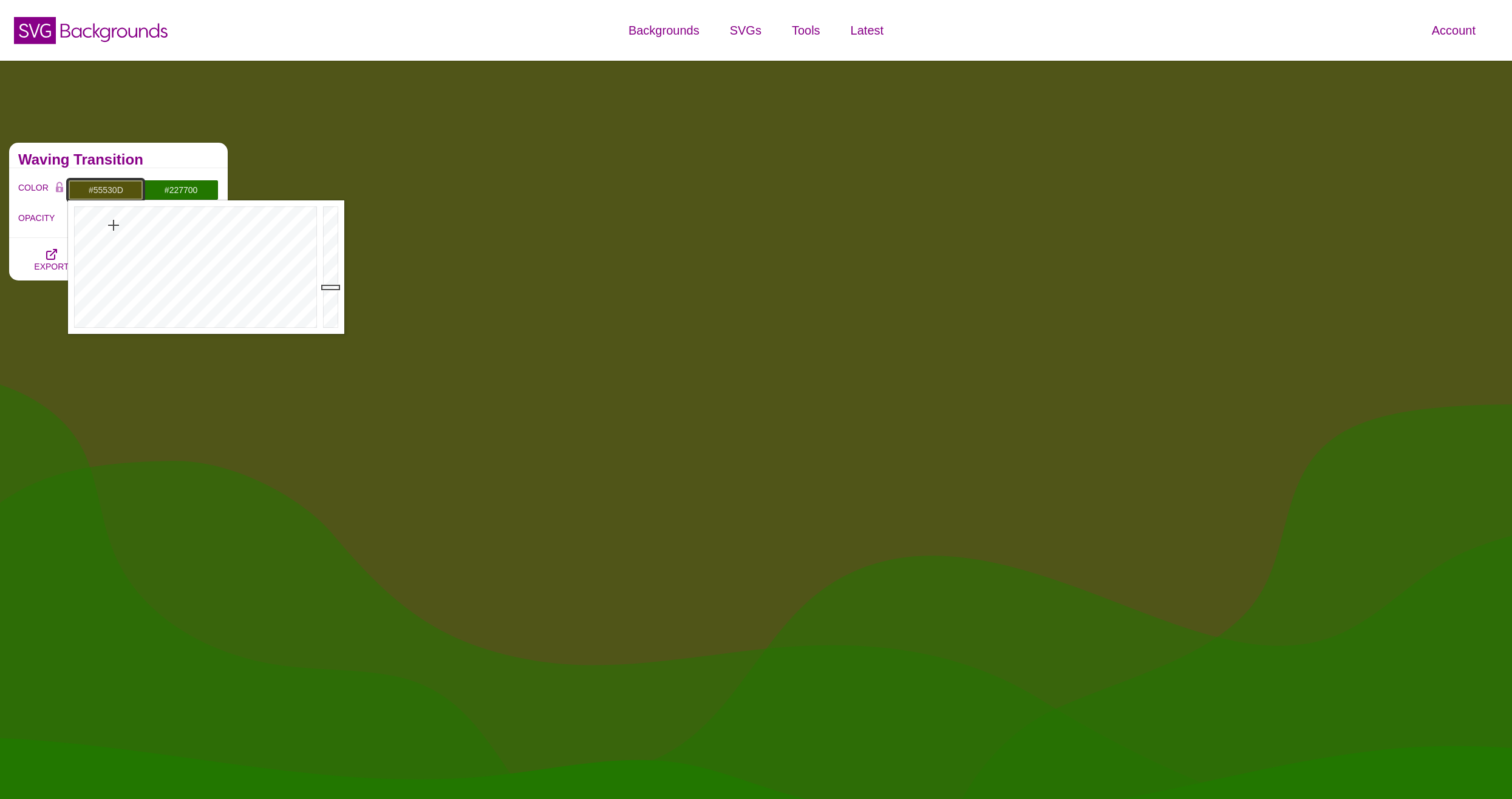
drag, startPoint x: 117, startPoint y: 241, endPoint x: 113, endPoint y: 225, distance: 16.5
click at [113, 225] on div at bounding box center [194, 267] width 252 height 134
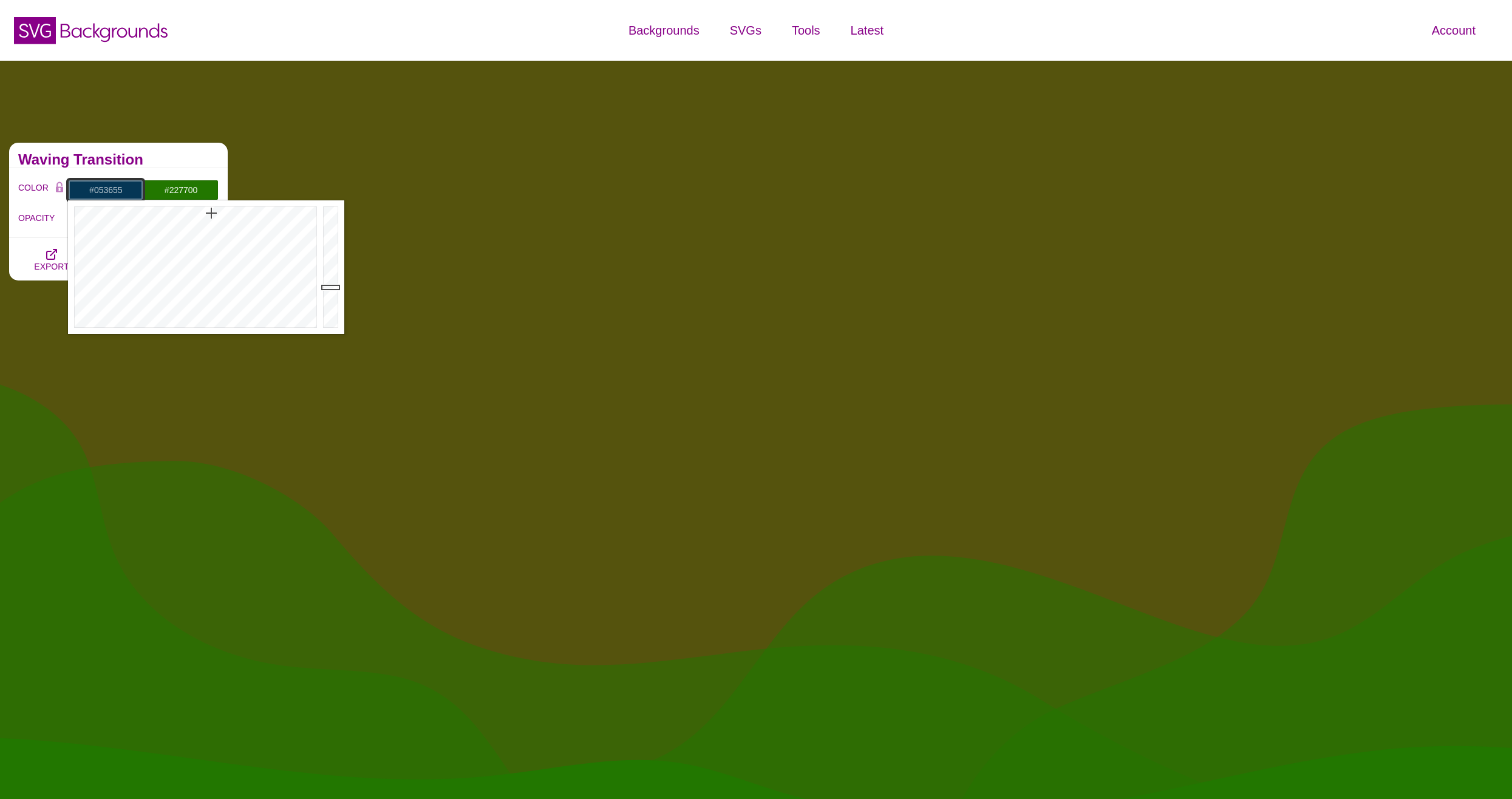
drag, startPoint x: 113, startPoint y: 225, endPoint x: 211, endPoint y: 213, distance: 98.7
click at [211, 213] on div at bounding box center [194, 267] width 252 height 134
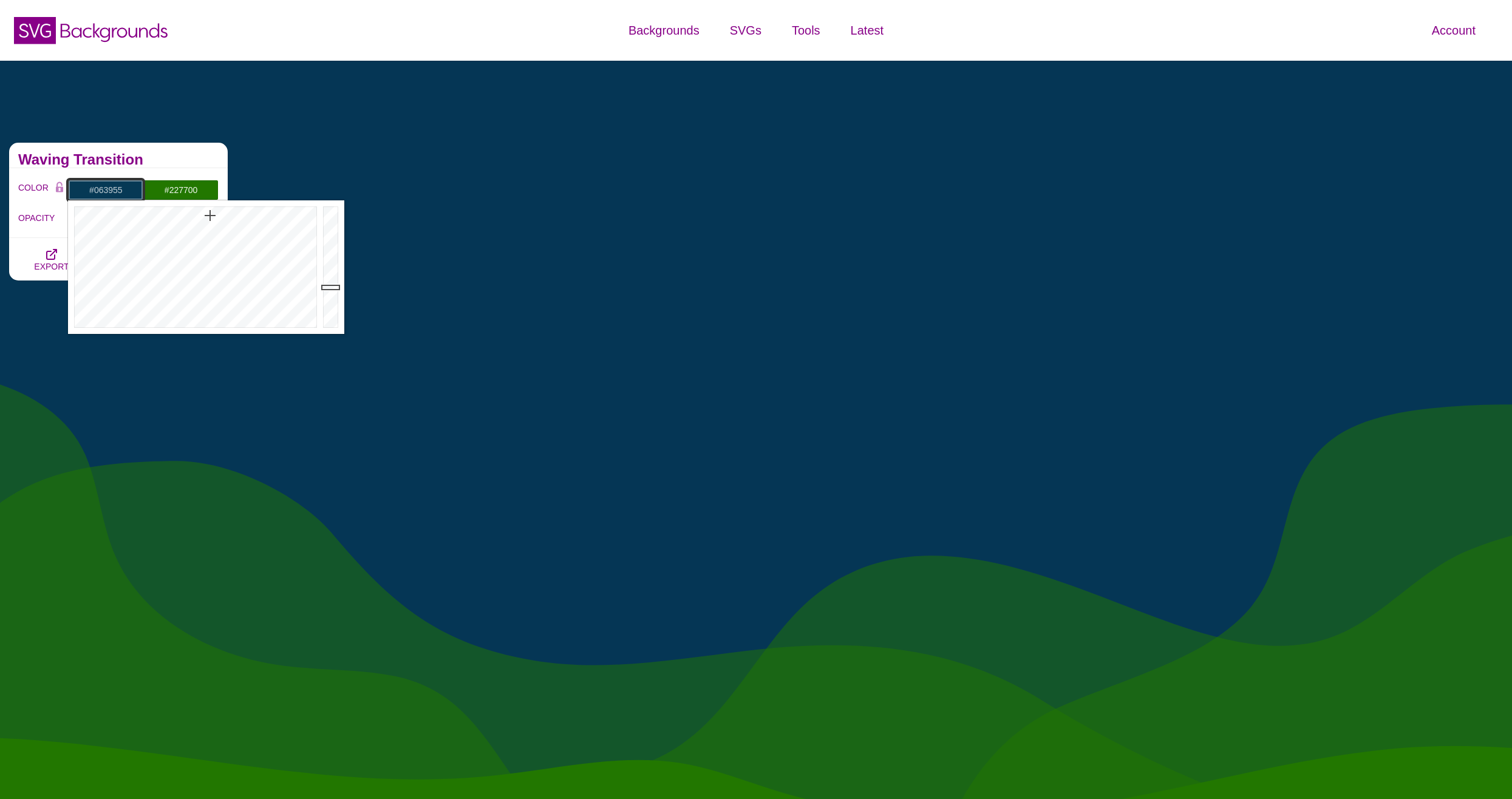
click at [210, 215] on div at bounding box center [194, 267] width 252 height 134
type input "#108CD2"
drag, startPoint x: 329, startPoint y: 245, endPoint x: 331, endPoint y: 228, distance: 17.1
click at [331, 228] on div at bounding box center [332, 267] width 24 height 134
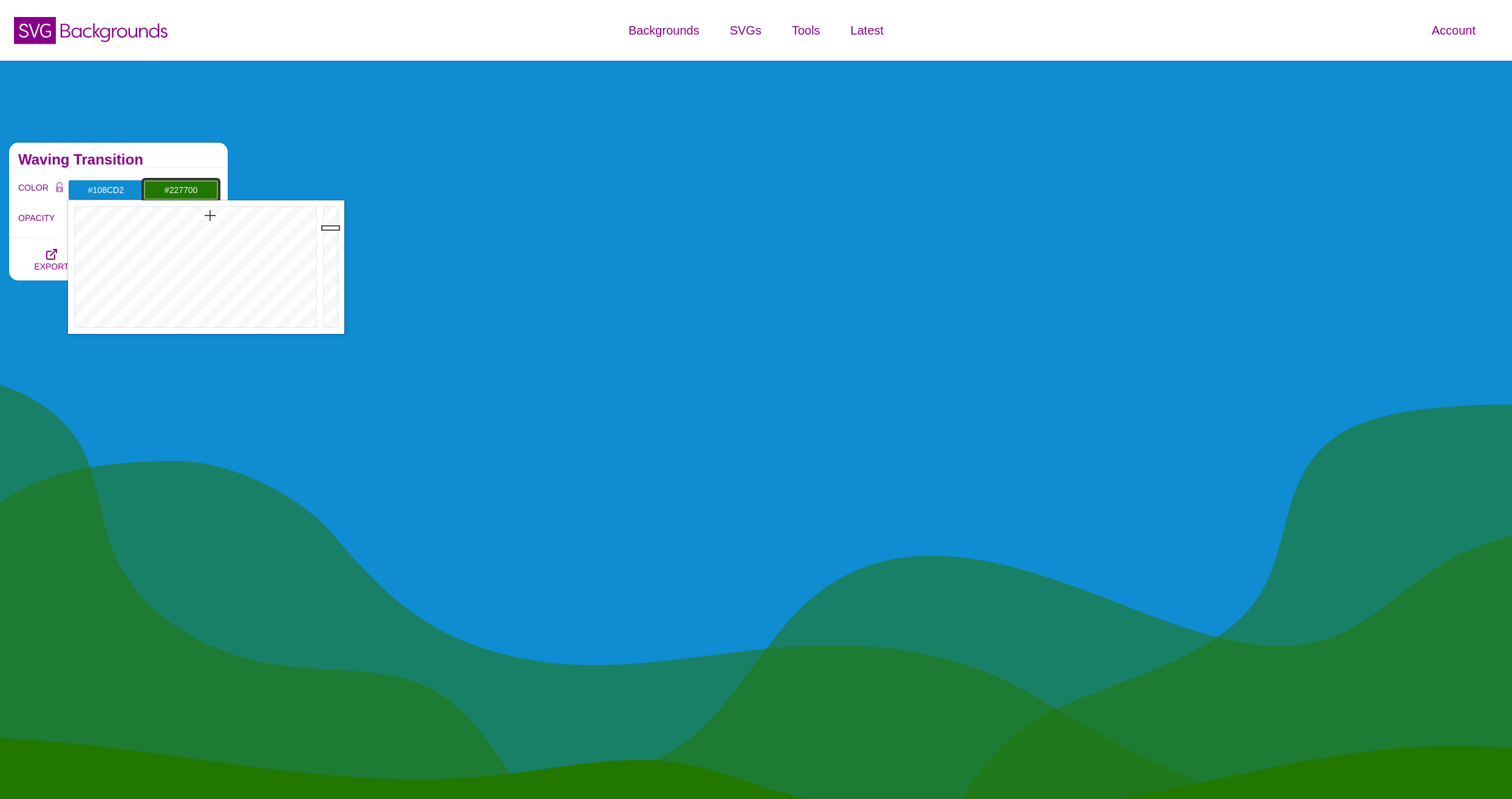
click at [189, 196] on input "#227700" at bounding box center [180, 190] width 75 height 21
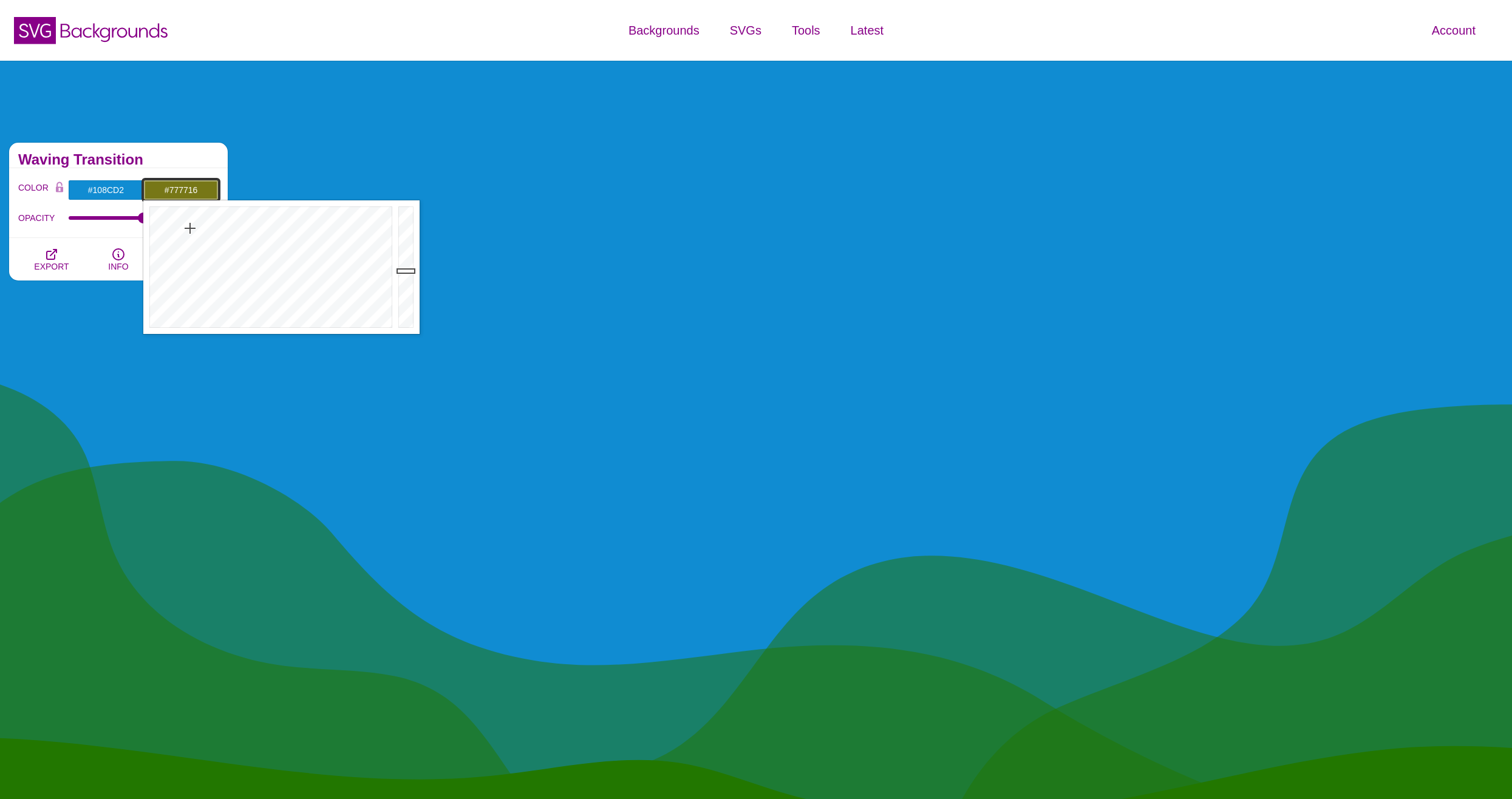
drag, startPoint x: 189, startPoint y: 253, endPoint x: 190, endPoint y: 229, distance: 24.0
click at [190, 229] on div at bounding box center [269, 267] width 252 height 134
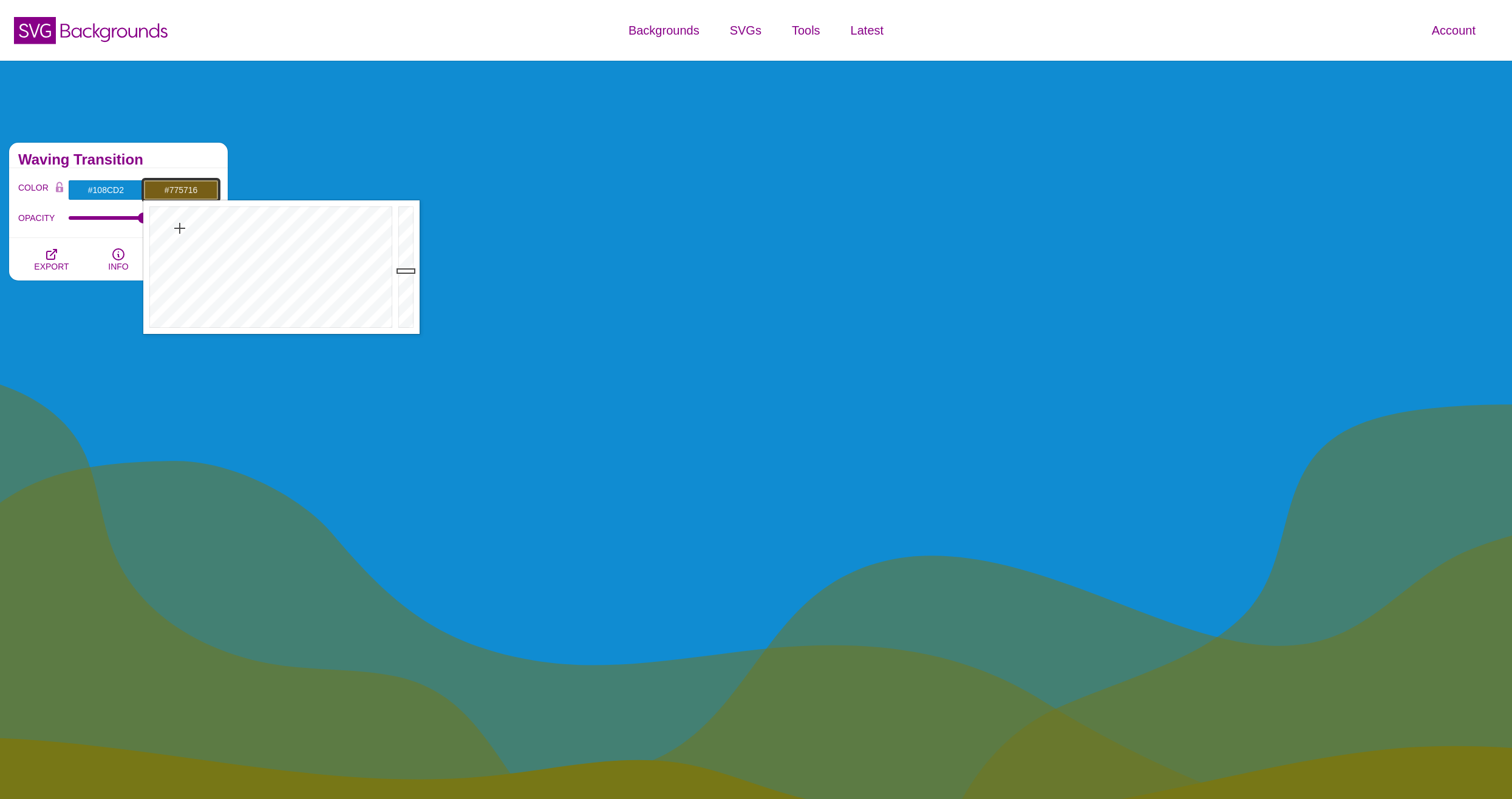
drag, startPoint x: 190, startPoint y: 229, endPoint x: 177, endPoint y: 229, distance: 13.0
click at [177, 229] on div at bounding box center [269, 267] width 252 height 134
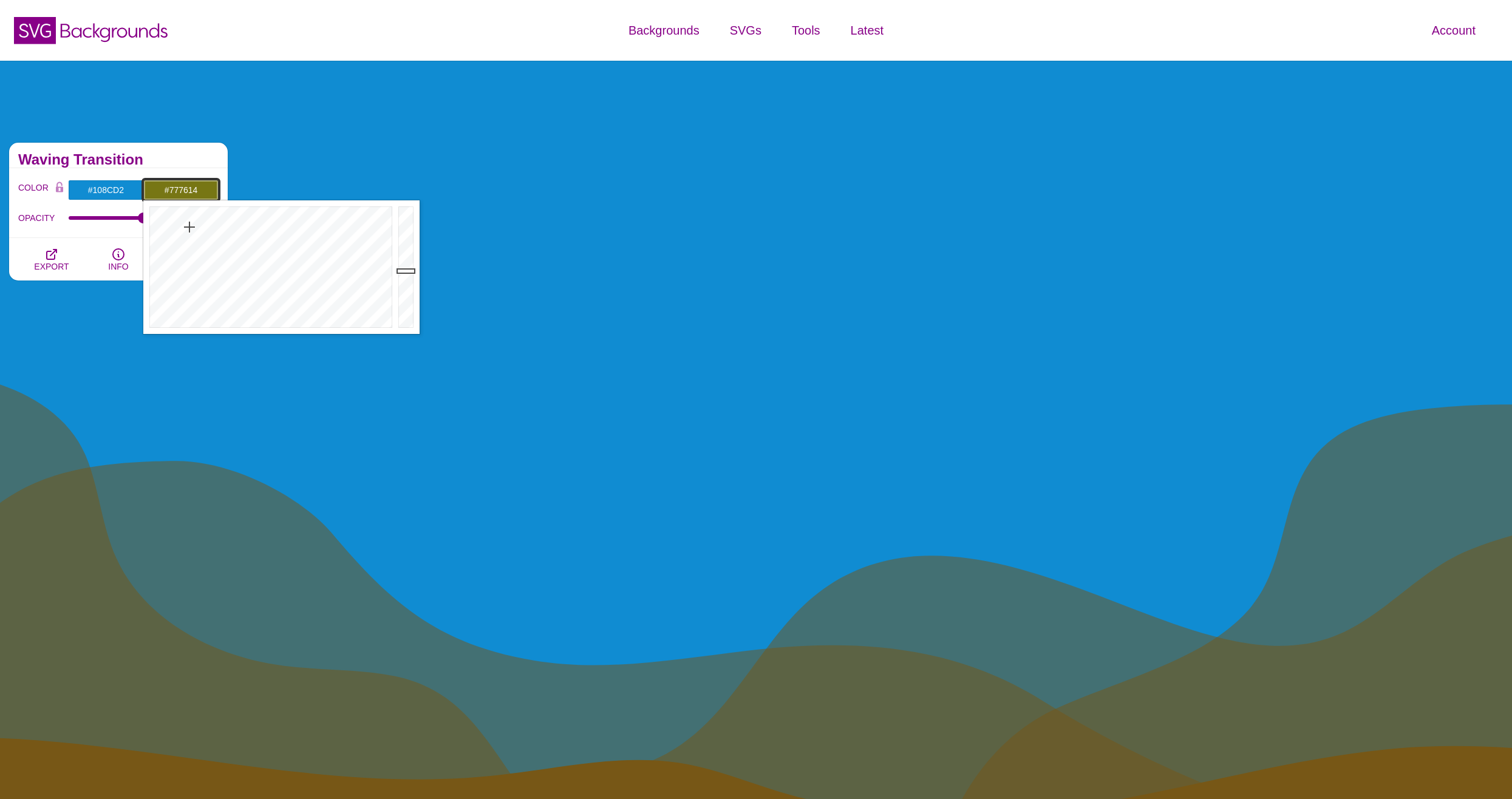
drag, startPoint x: 173, startPoint y: 230, endPoint x: 189, endPoint y: 227, distance: 16.3
click at [189, 227] on div at bounding box center [269, 267] width 252 height 134
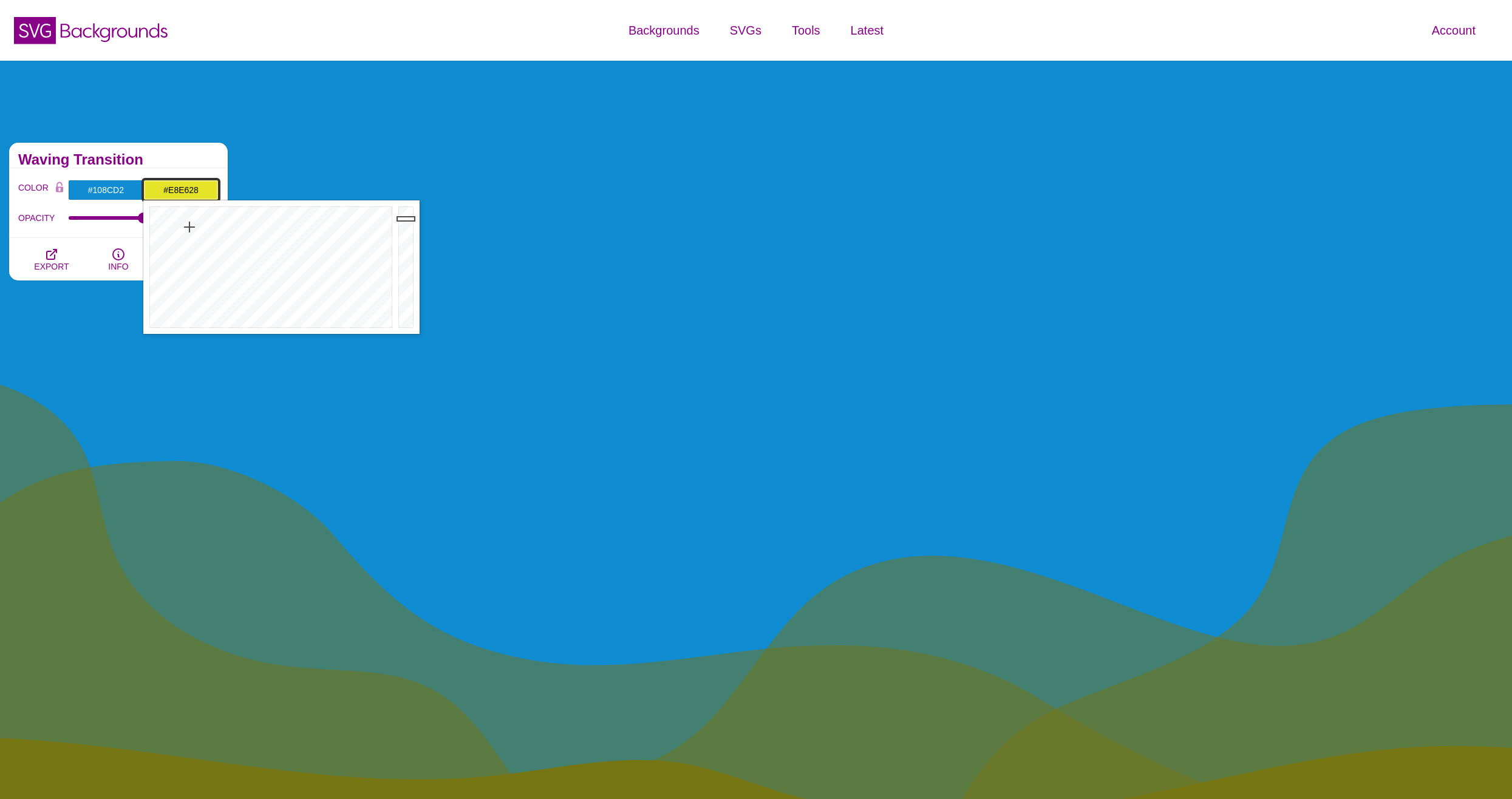
drag, startPoint x: 405, startPoint y: 251, endPoint x: 406, endPoint y: 217, distance: 34.0
click at [406, 217] on div at bounding box center [407, 267] width 24 height 134
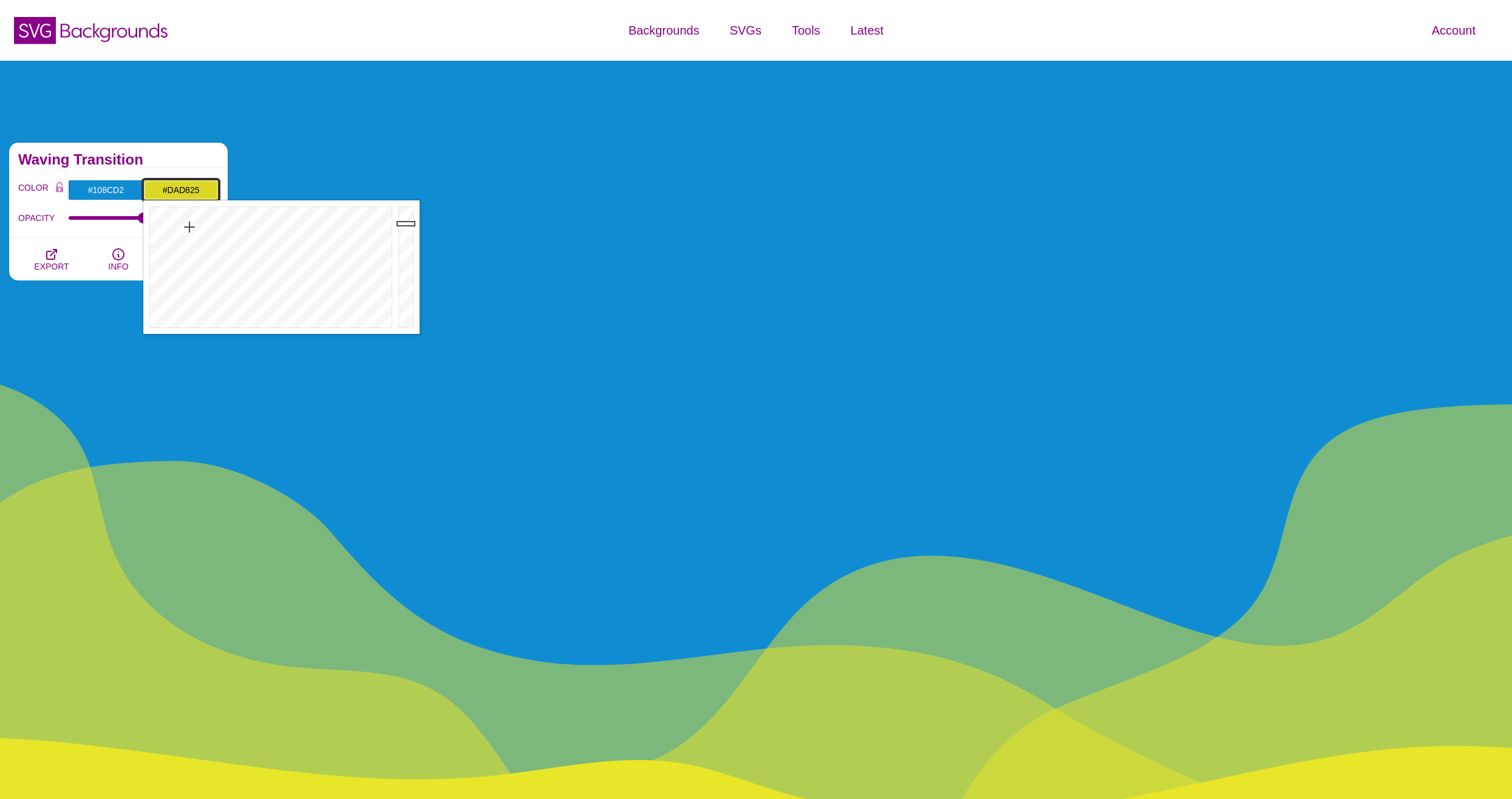
type input "#D9D725"
drag, startPoint x: 406, startPoint y: 217, endPoint x: 407, endPoint y: 225, distance: 8.1
click at [407, 225] on div at bounding box center [407, 267] width 24 height 134
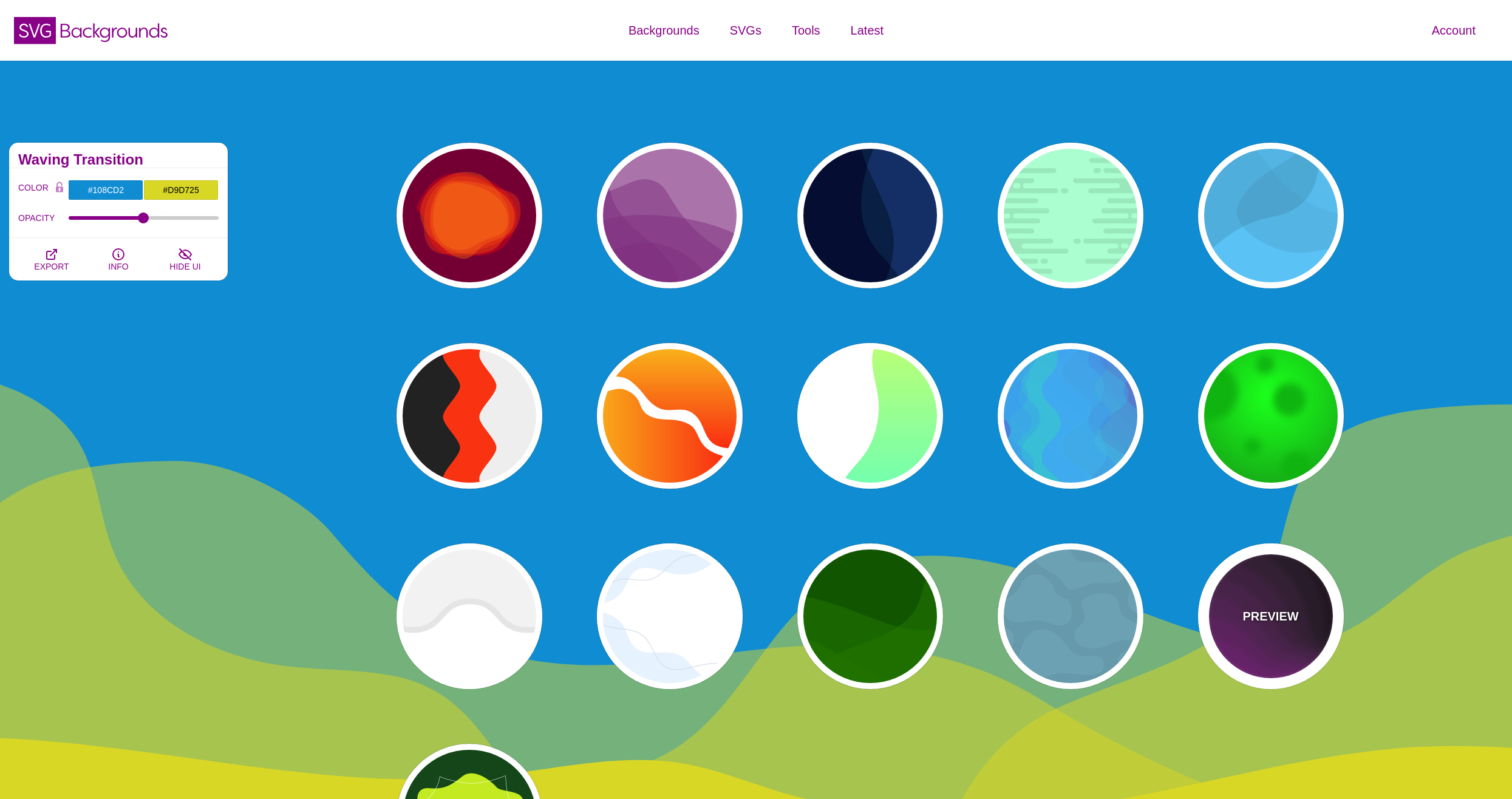
click at [1277, 628] on div "PREVIEW" at bounding box center [1271, 616] width 146 height 146
type input "#110011"
type input "#AA00AA"
type input "0"
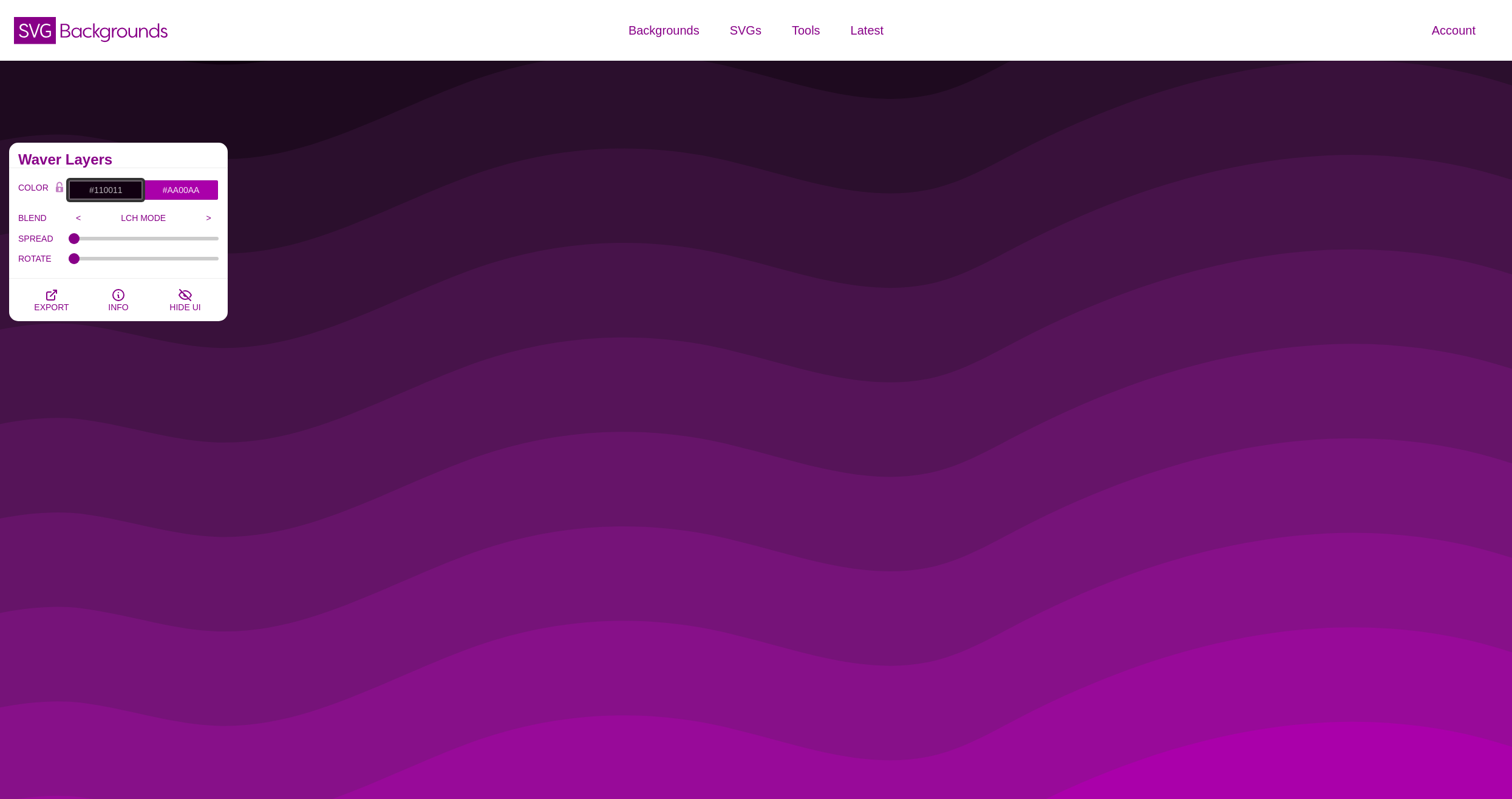
click at [111, 191] on input "#110011" at bounding box center [105, 190] width 75 height 21
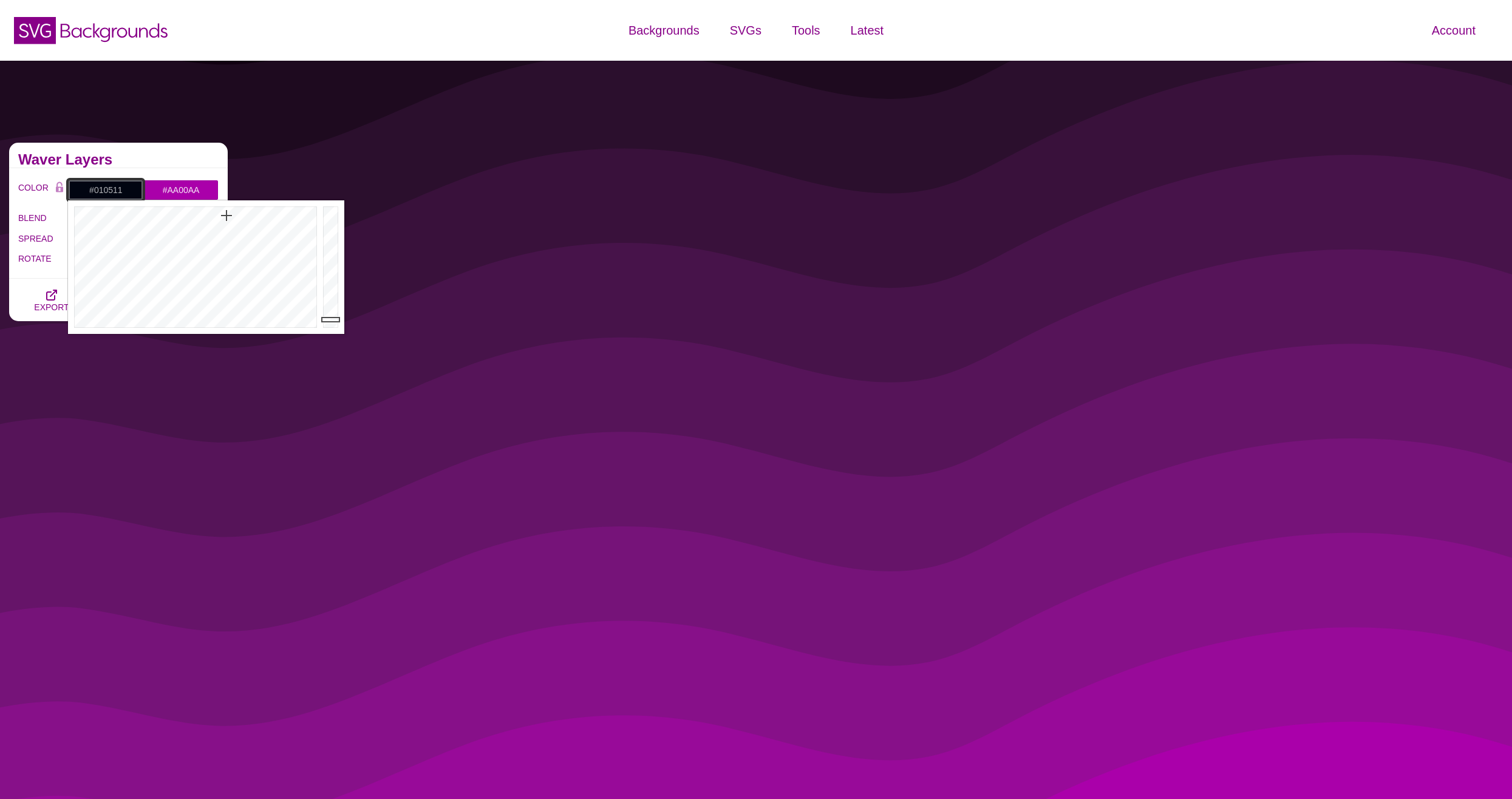
drag, startPoint x: 186, startPoint y: 236, endPoint x: 227, endPoint y: 215, distance: 46.1
click at [227, 215] on div at bounding box center [194, 267] width 252 height 134
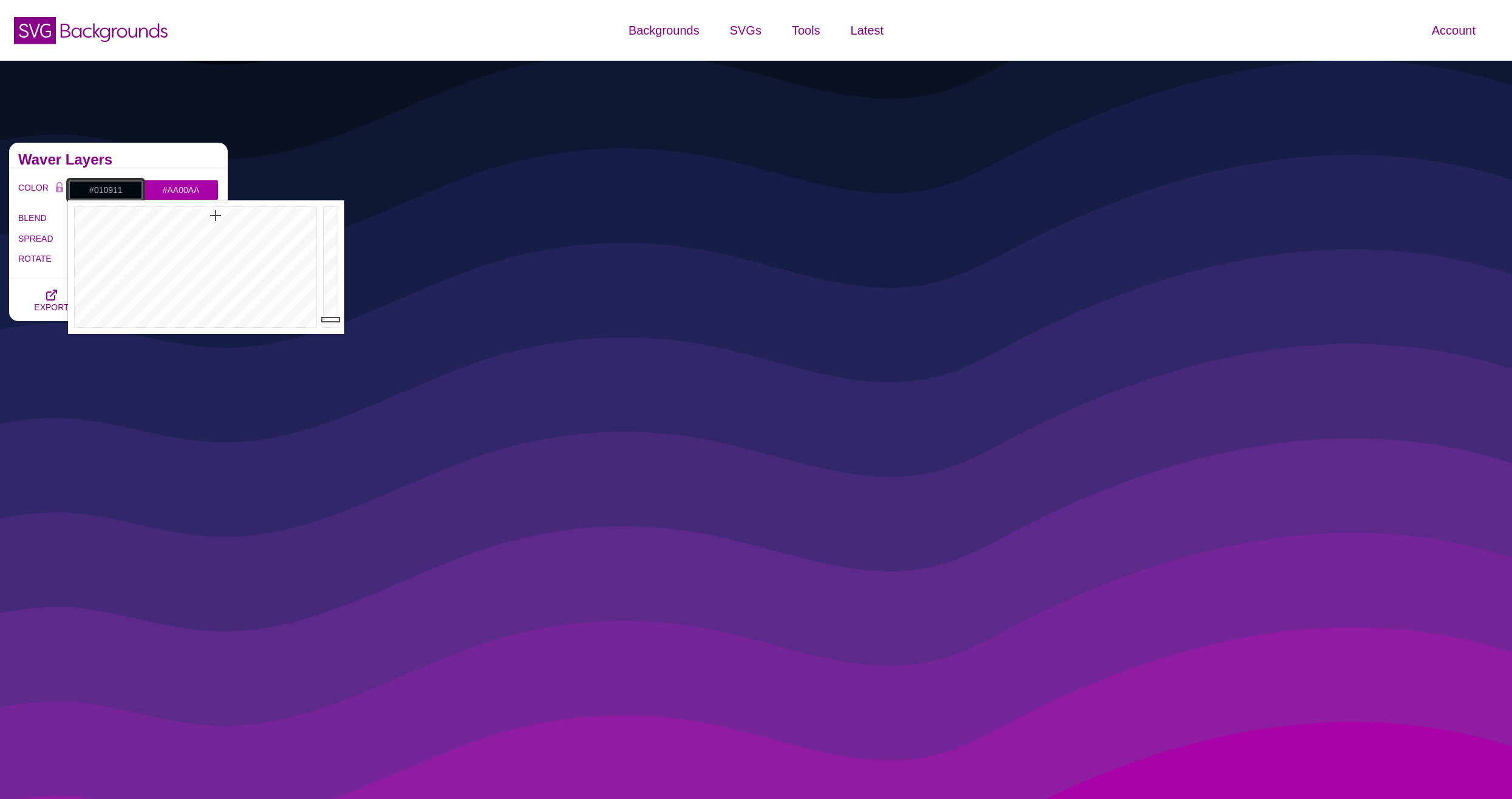
type input "#010A11"
drag, startPoint x: 227, startPoint y: 215, endPoint x: 214, endPoint y: 215, distance: 13.0
click at [214, 215] on div at bounding box center [194, 267] width 252 height 134
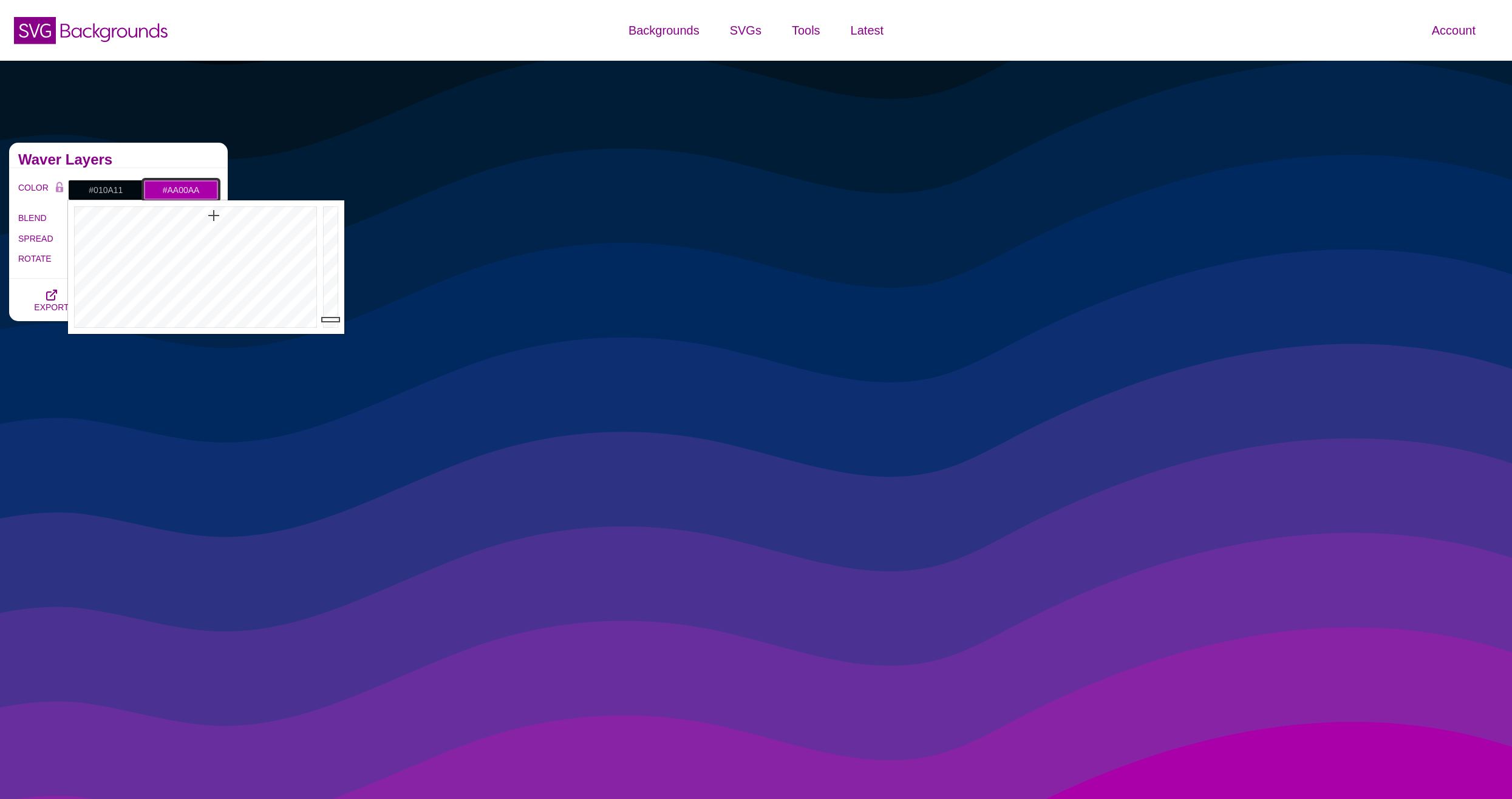
click at [170, 182] on input "#AA00AA" at bounding box center [180, 190] width 75 height 21
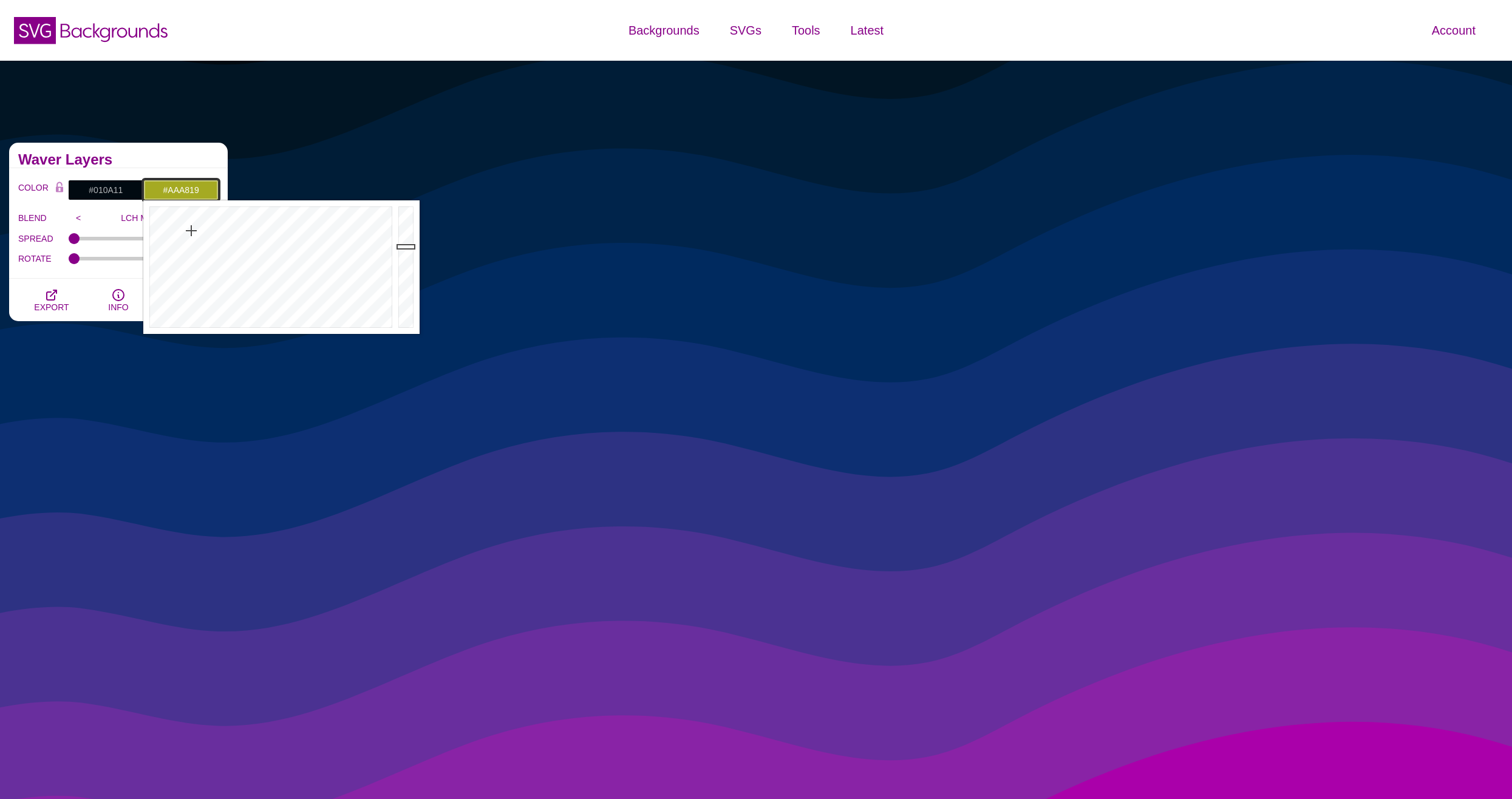
drag, startPoint x: 188, startPoint y: 232, endPoint x: 189, endPoint y: 224, distance: 8.1
click at [189, 224] on div at bounding box center [269, 267] width 252 height 134
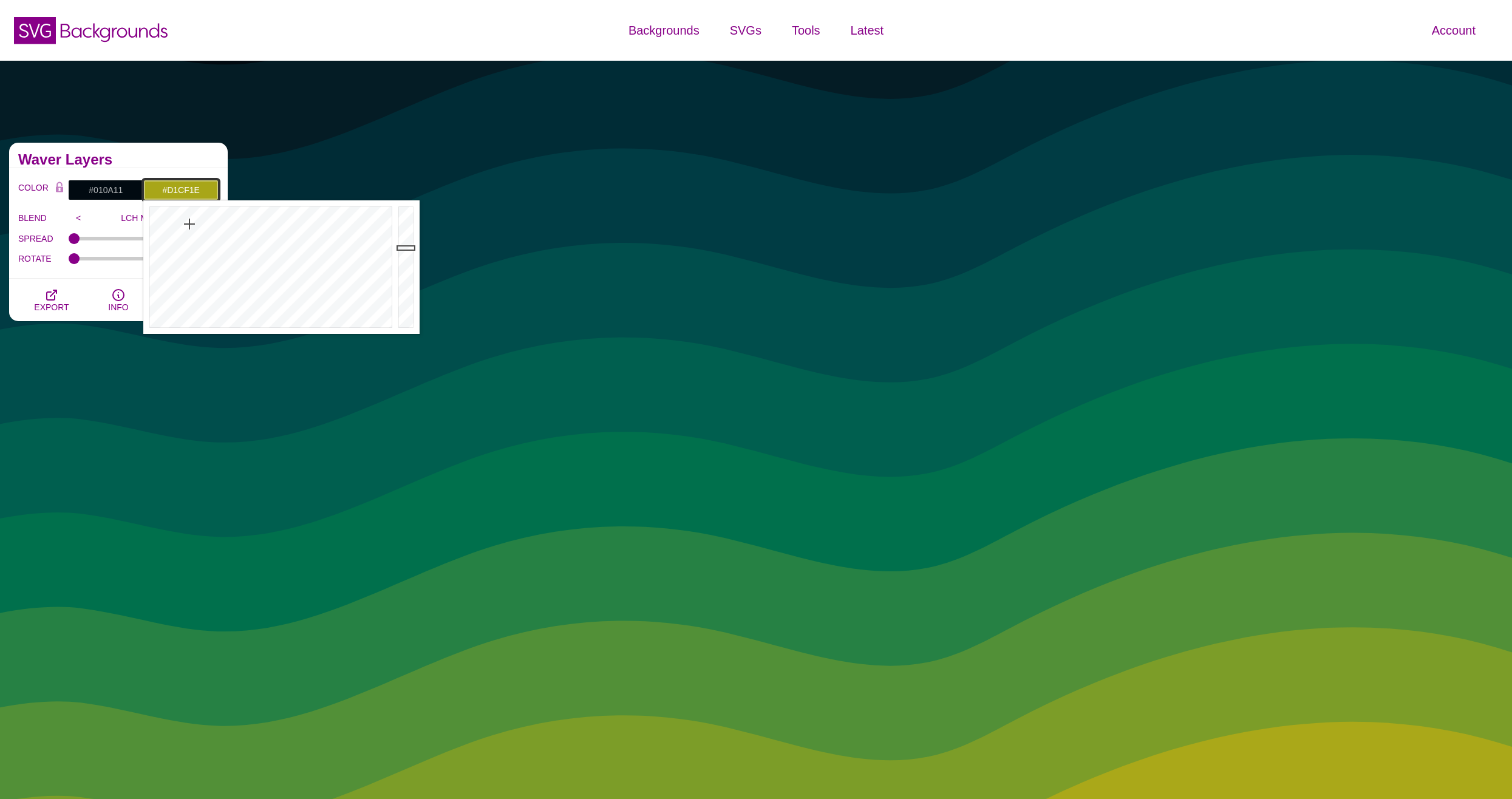
type input "#D2D01F"
drag, startPoint x: 410, startPoint y: 248, endPoint x: 412, endPoint y: 228, distance: 20.1
click at [412, 228] on div at bounding box center [407, 267] width 24 height 134
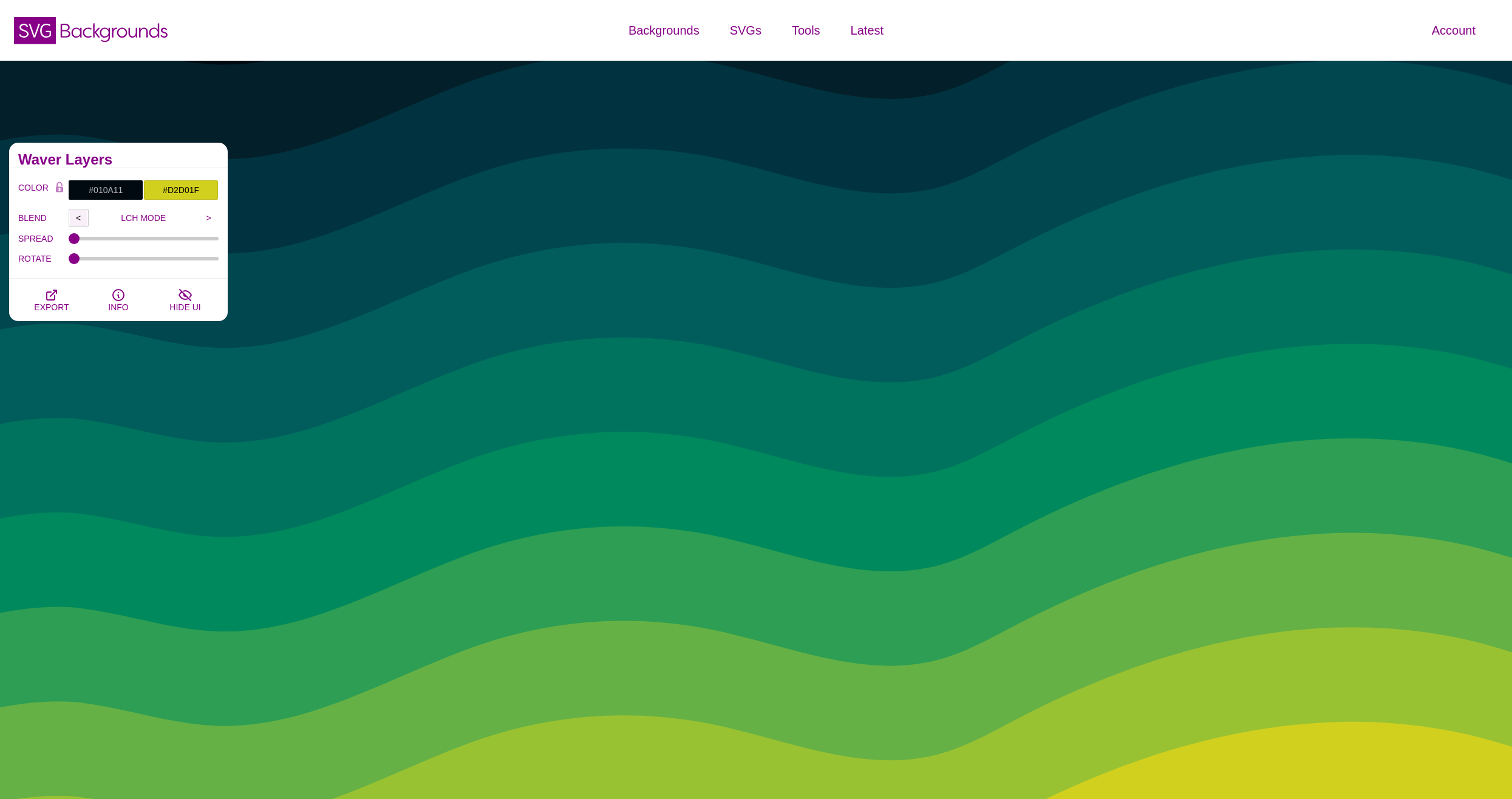
click at [79, 216] on input "<" at bounding box center [79, 218] width 20 height 18
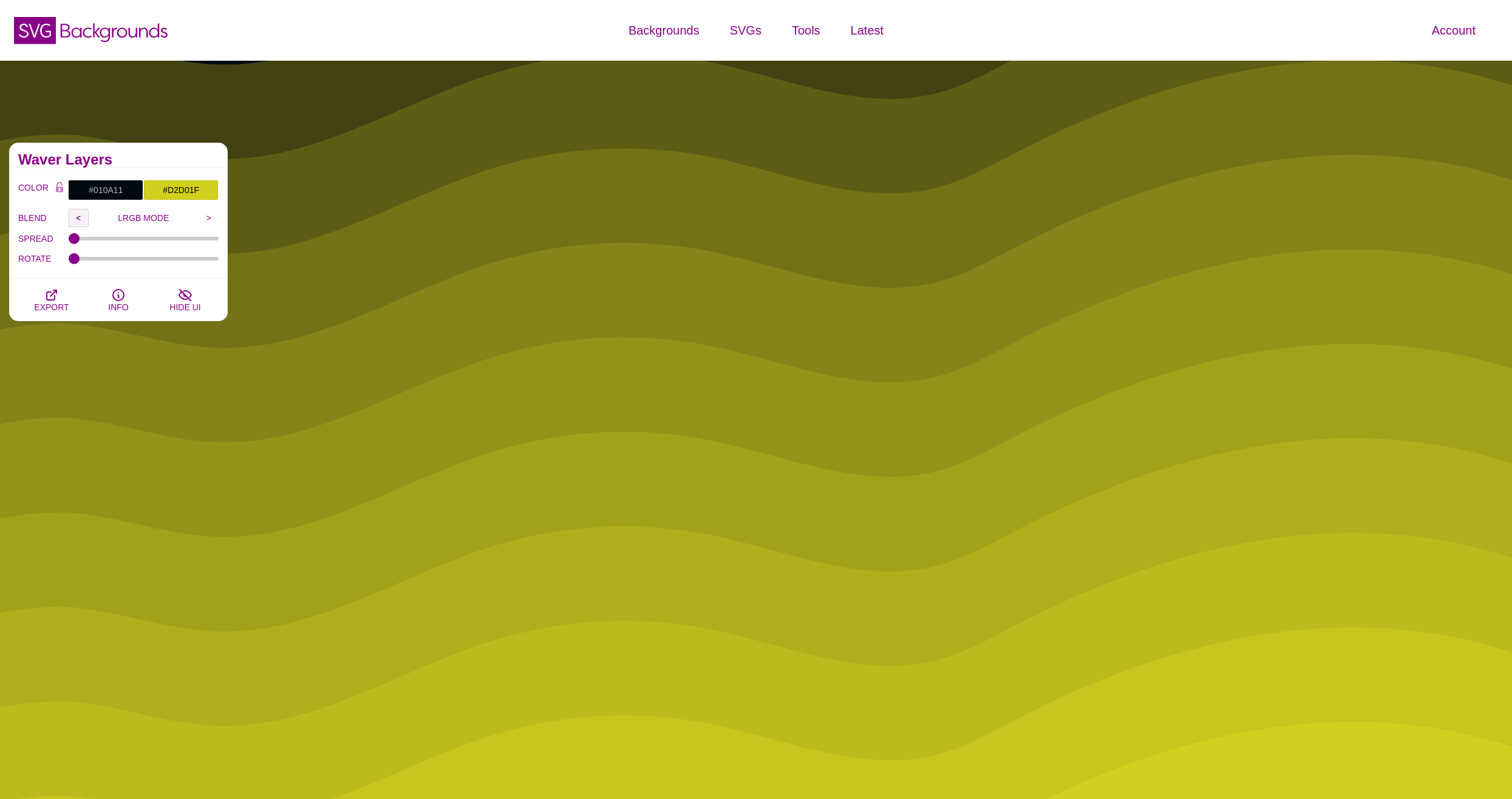
click at [79, 216] on input "<" at bounding box center [79, 218] width 20 height 18
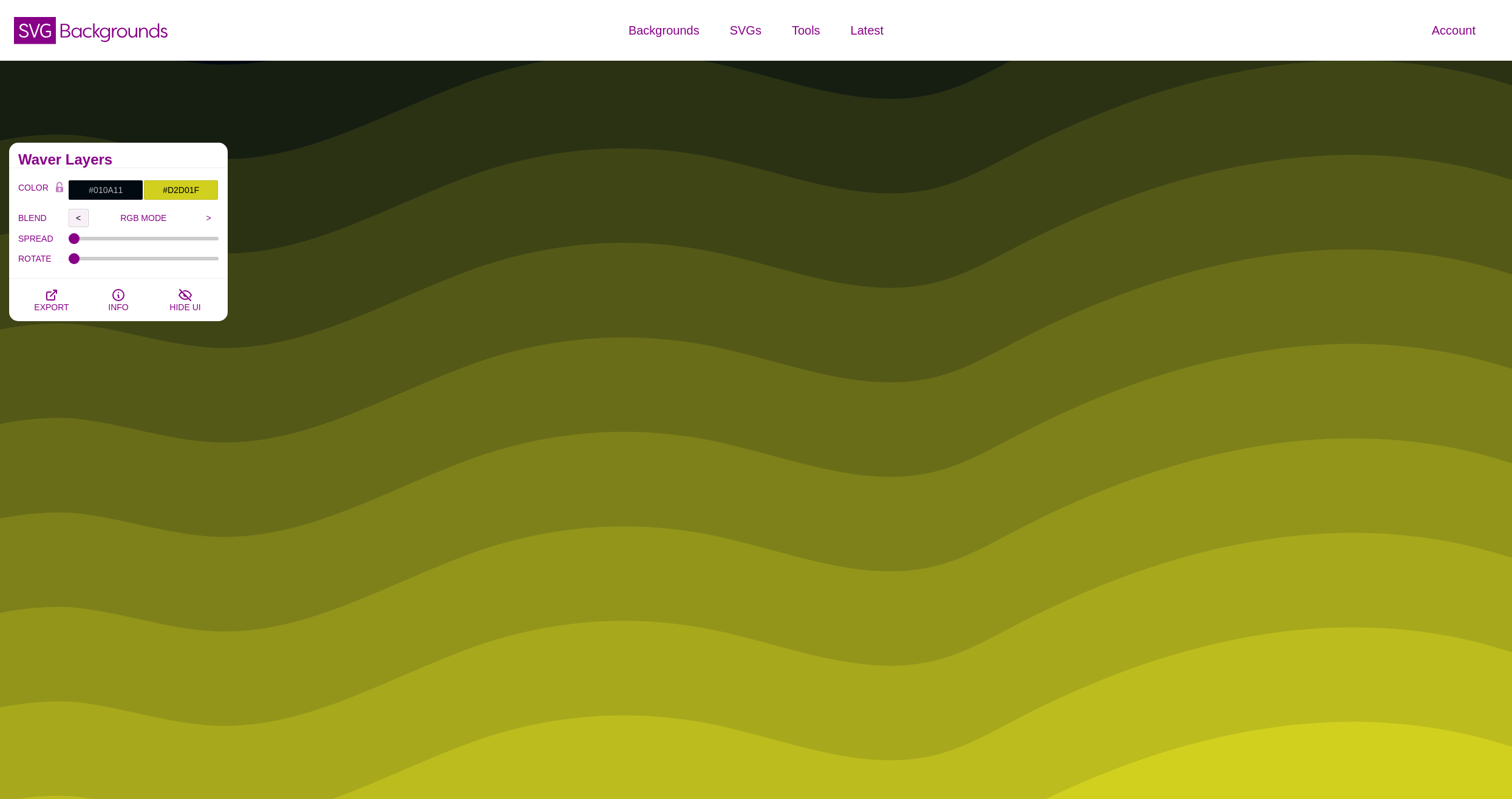
click at [79, 216] on input "<" at bounding box center [79, 218] width 20 height 18
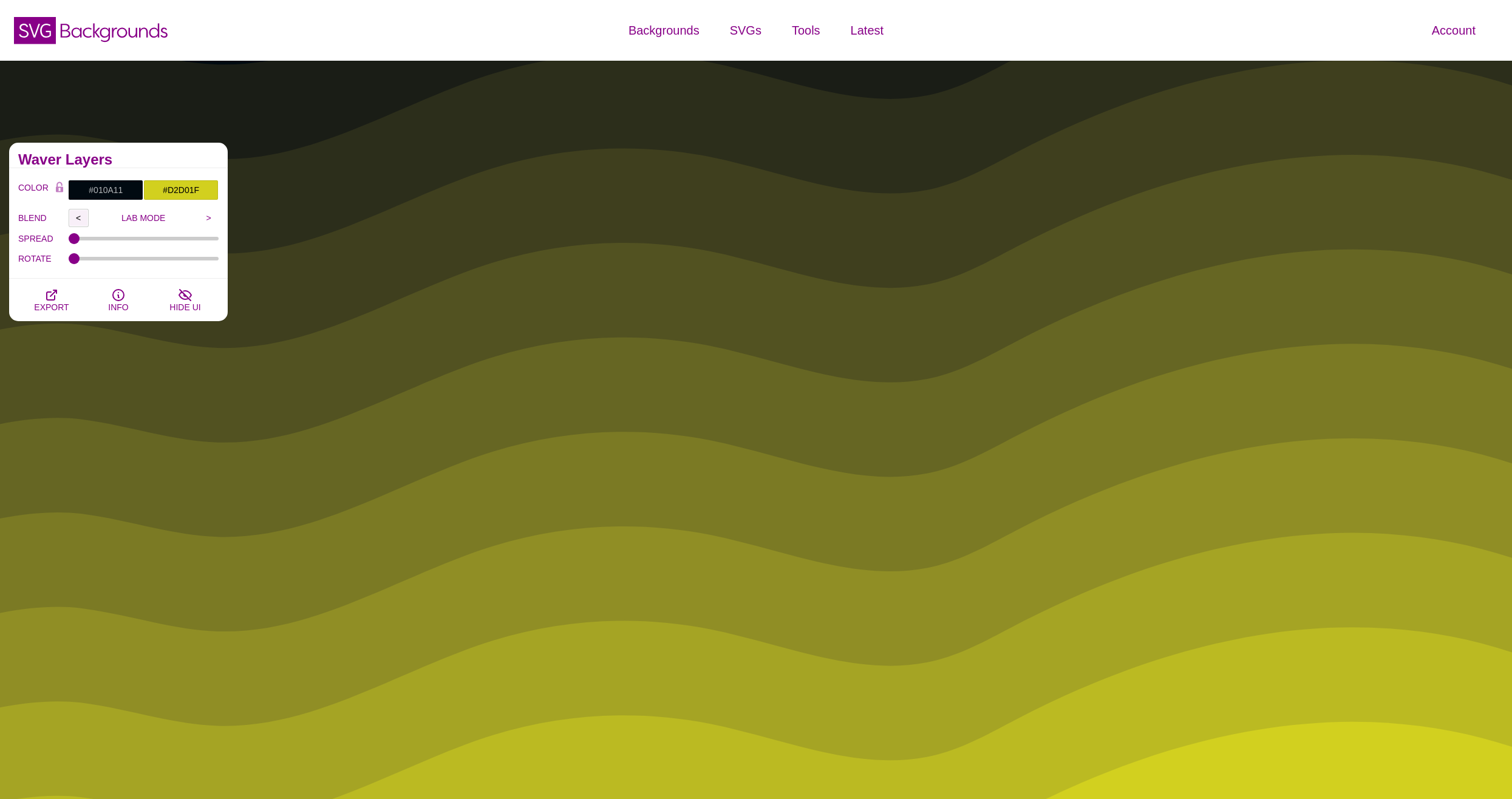
click at [79, 216] on input "<" at bounding box center [79, 218] width 20 height 18
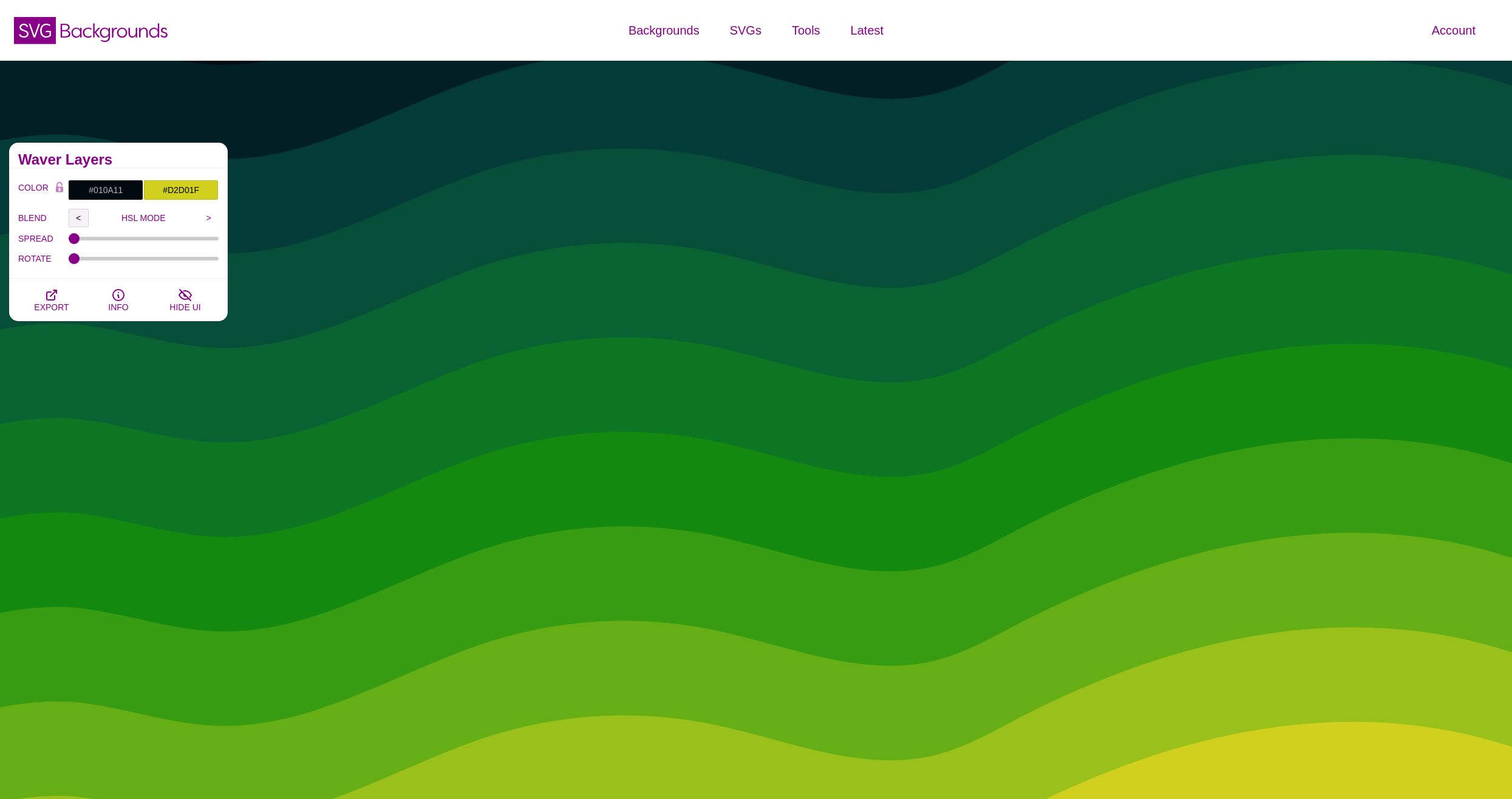
click at [79, 216] on input "<" at bounding box center [79, 218] width 20 height 18
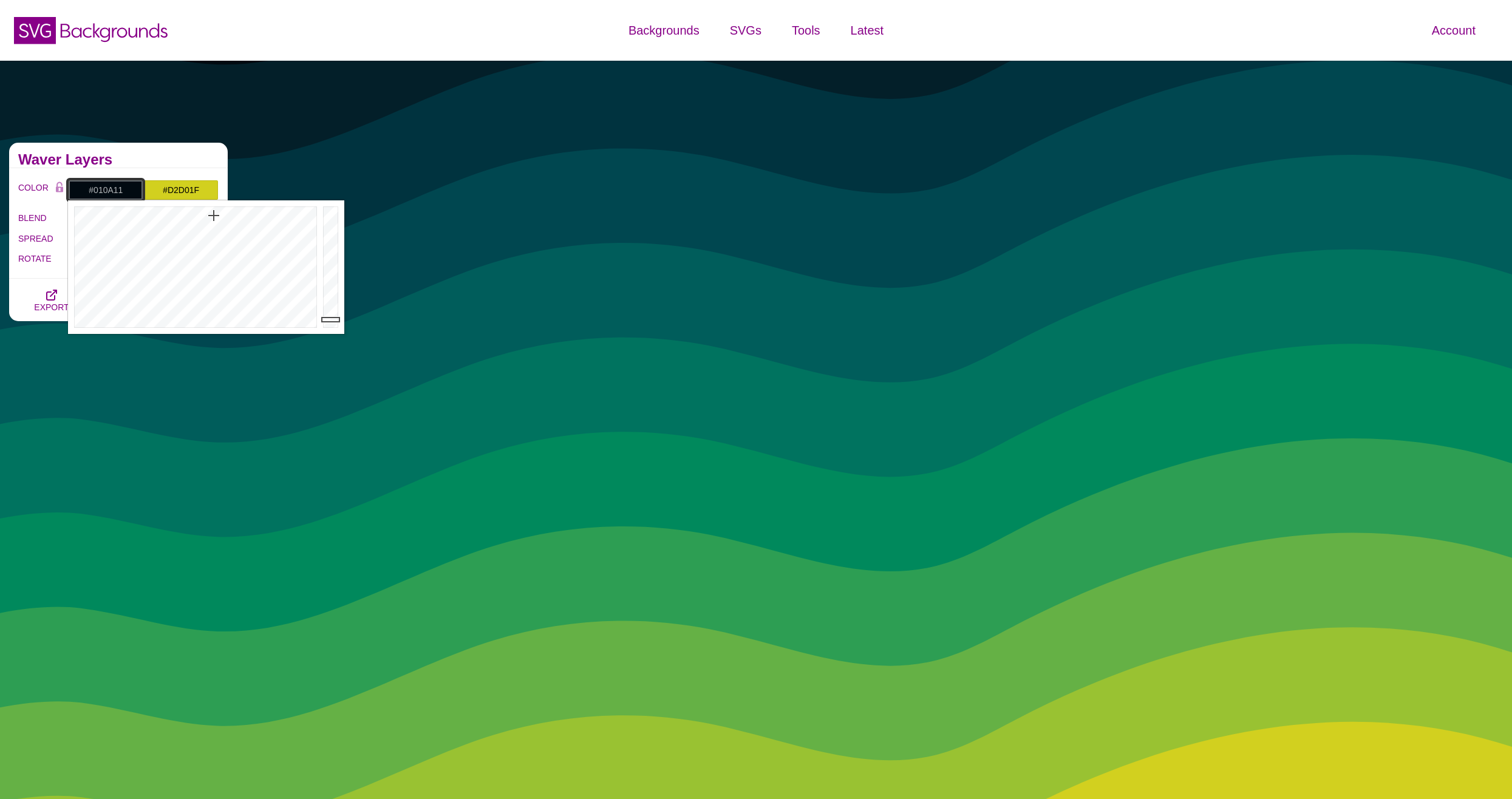
click at [97, 182] on input "#010A11" at bounding box center [105, 190] width 75 height 21
drag, startPoint x: 192, startPoint y: 227, endPoint x: 218, endPoint y: 217, distance: 27.9
click at [218, 217] on div at bounding box center [194, 267] width 252 height 134
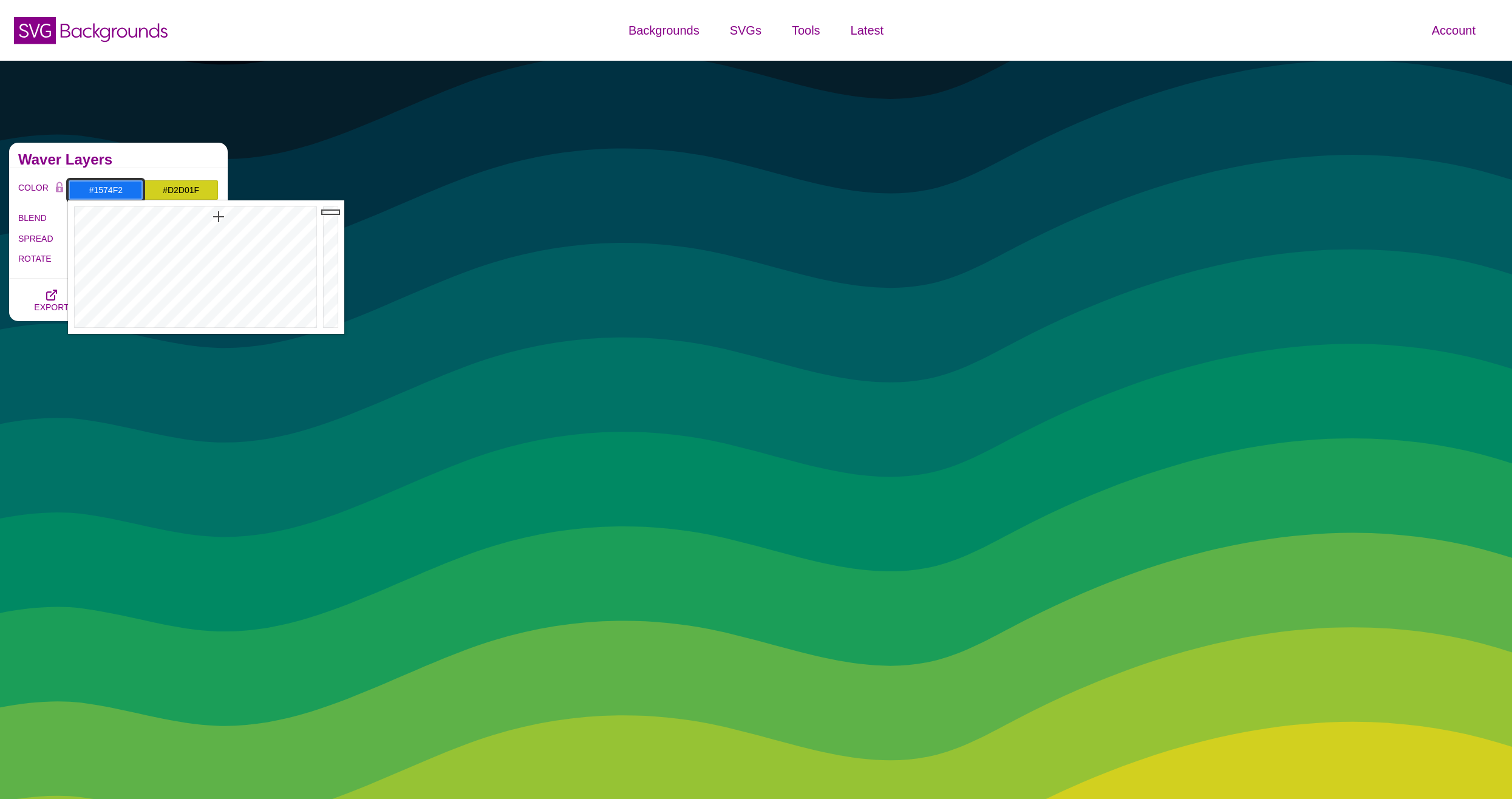
drag, startPoint x: 331, startPoint y: 239, endPoint x: 334, endPoint y: 213, distance: 26.2
click at [334, 213] on div at bounding box center [332, 267] width 24 height 134
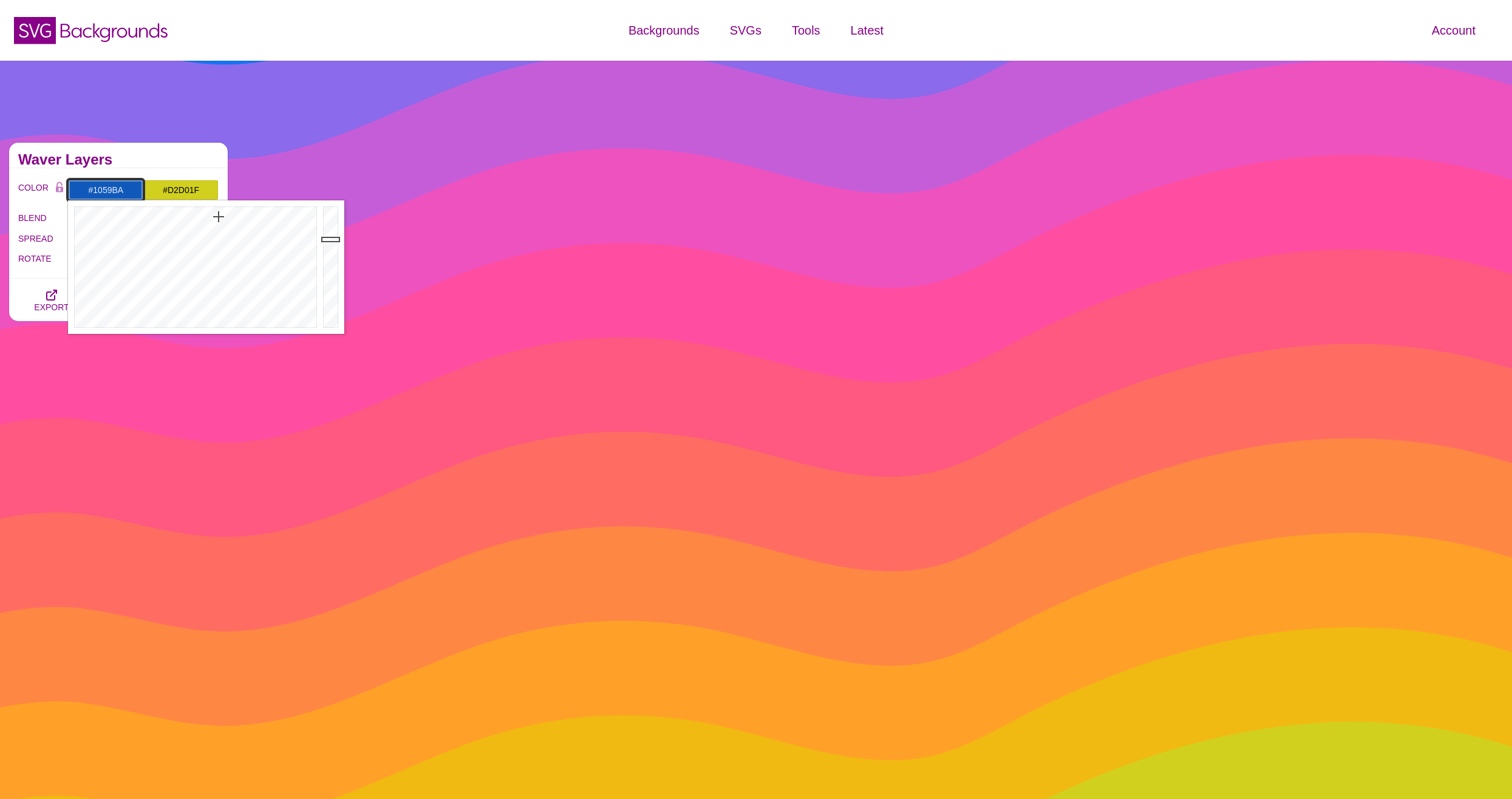
drag, startPoint x: 330, startPoint y: 218, endPoint x: 330, endPoint y: 239, distance: 21.0
click at [330, 239] on div at bounding box center [332, 267] width 24 height 134
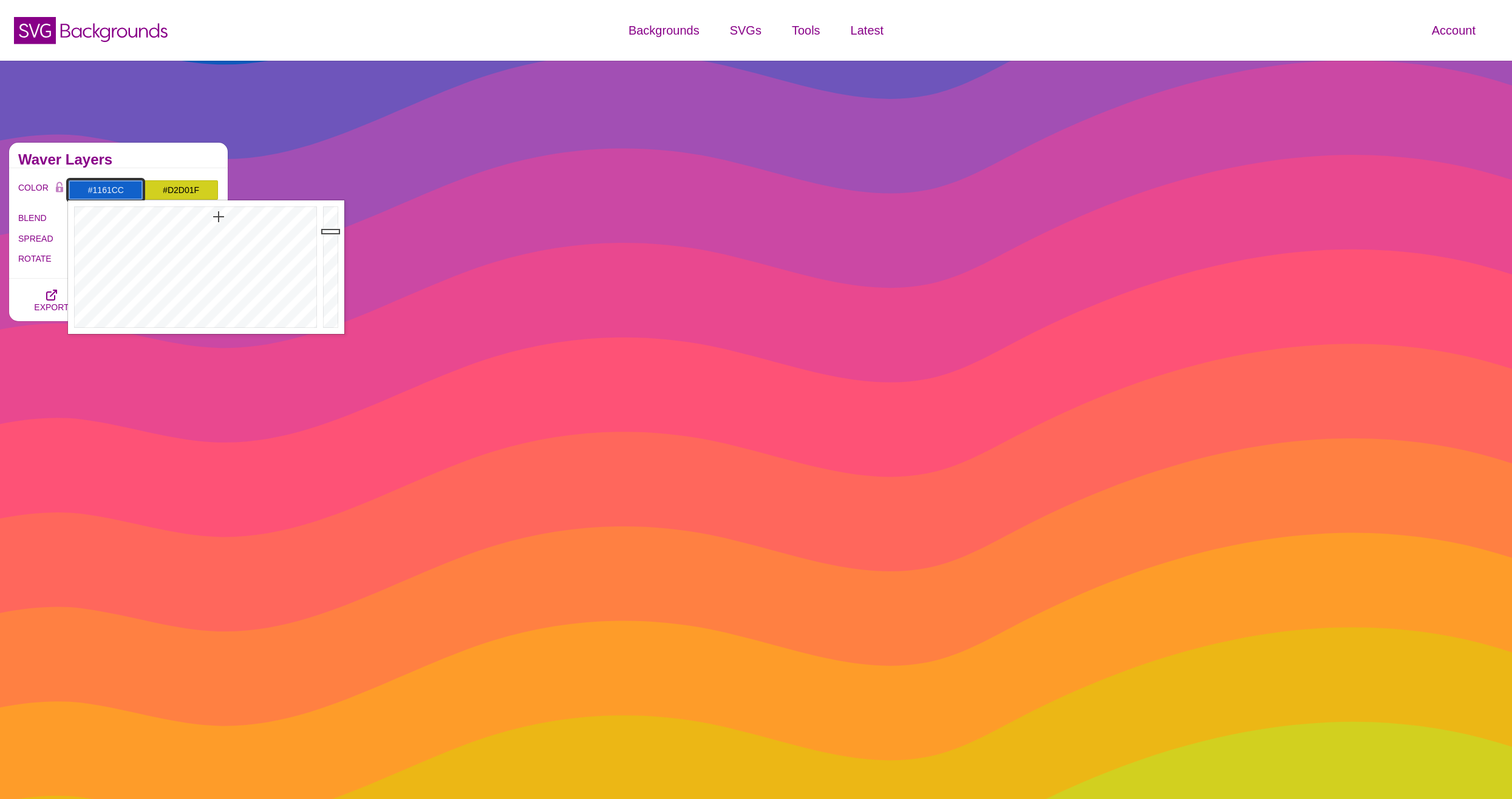
click at [328, 230] on div at bounding box center [332, 267] width 24 height 134
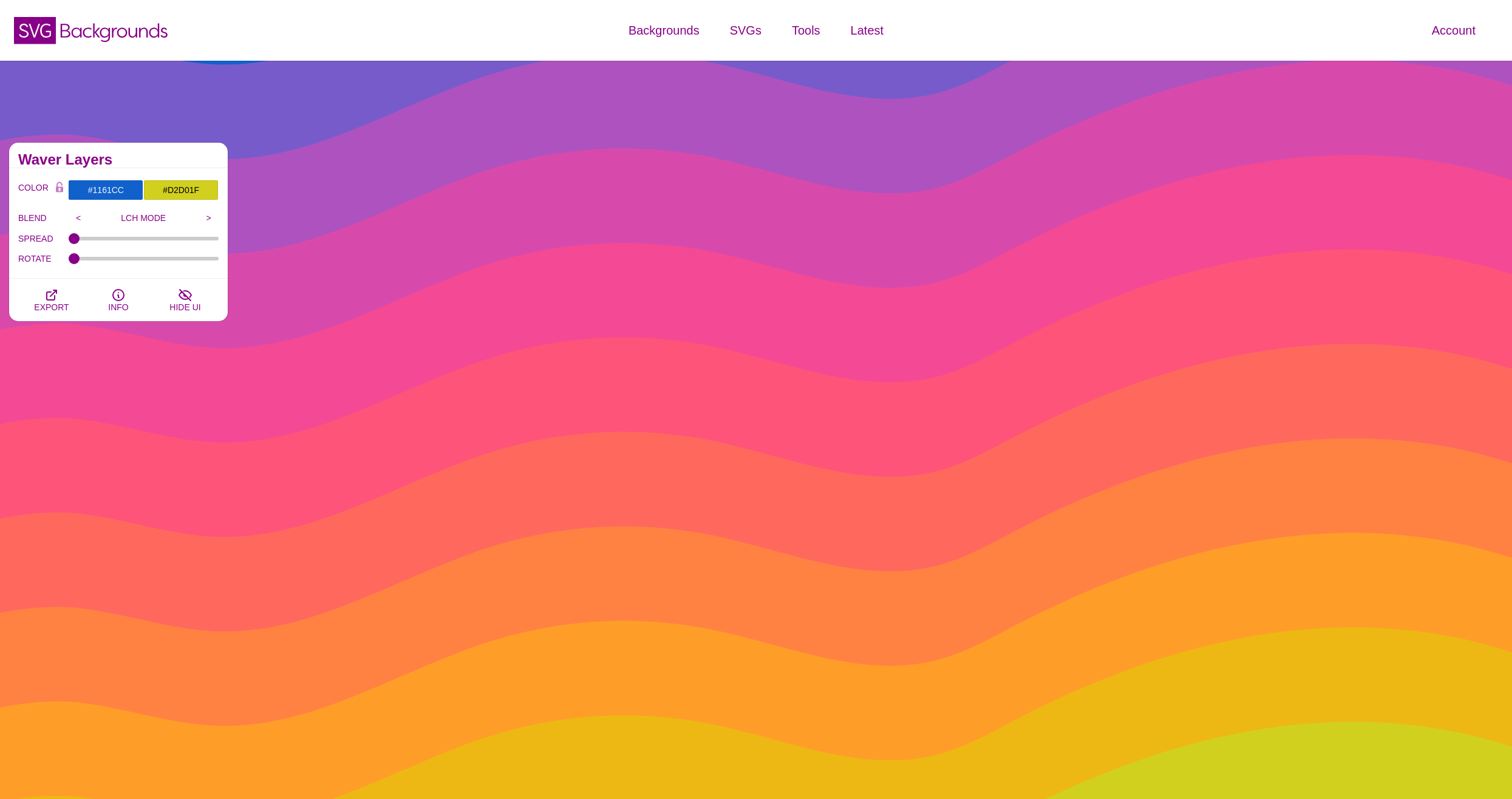
click at [159, 158] on h2 "Waver Layers" at bounding box center [118, 160] width 200 height 9
click at [208, 210] on input ">" at bounding box center [209, 218] width 20 height 18
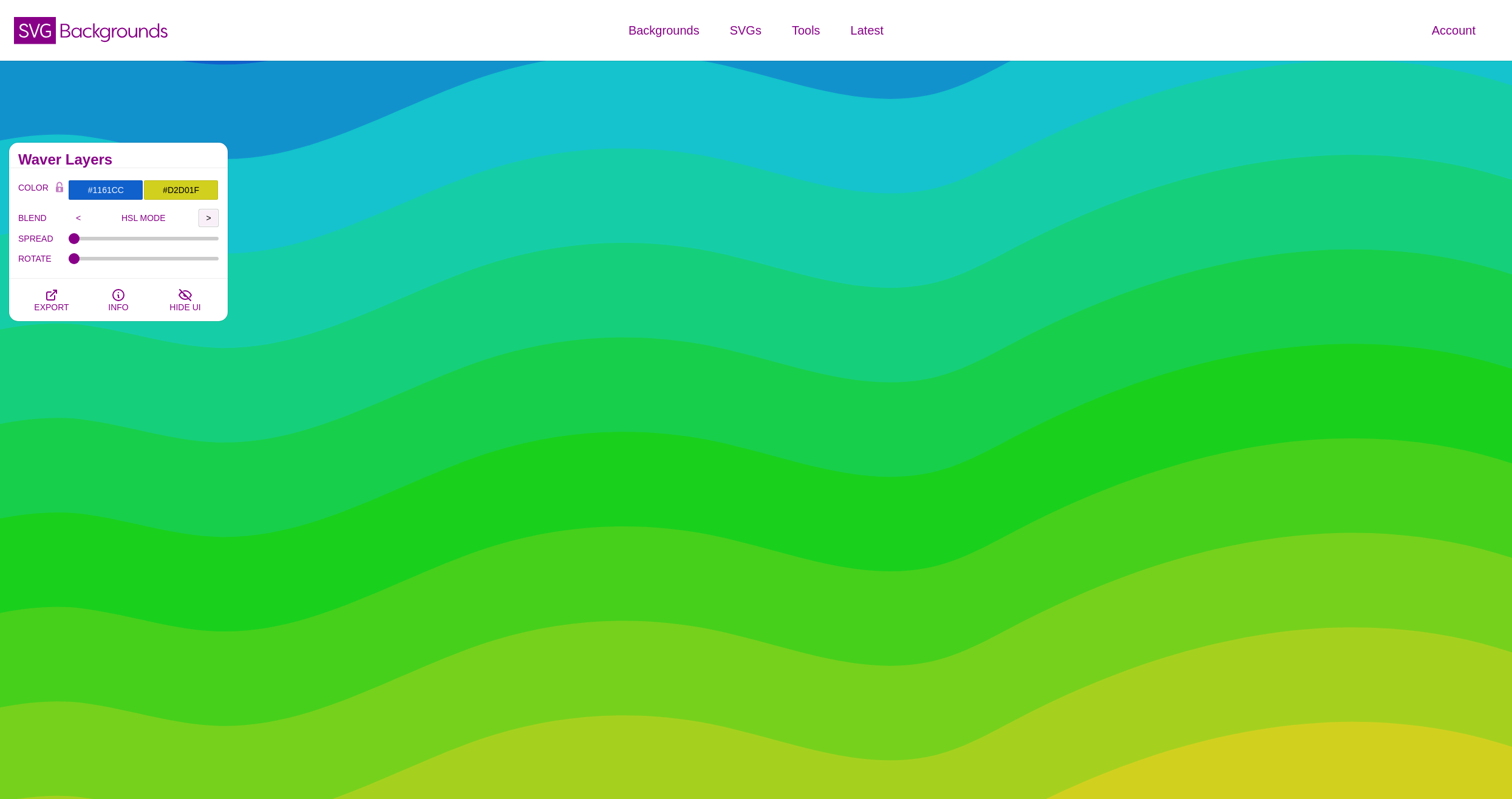
click at [208, 217] on input ">" at bounding box center [209, 218] width 20 height 18
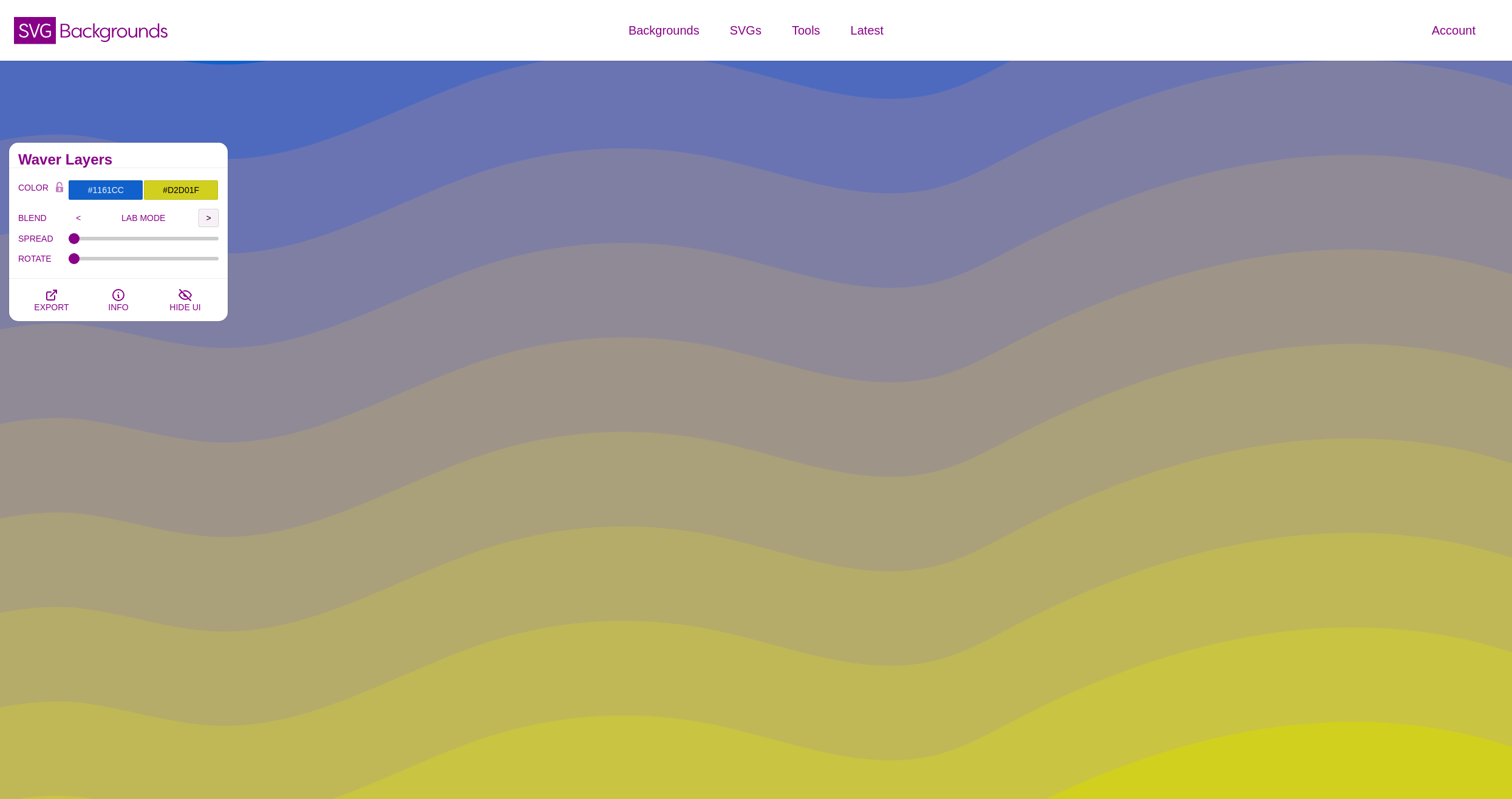
click at [208, 217] on input ">" at bounding box center [209, 218] width 20 height 18
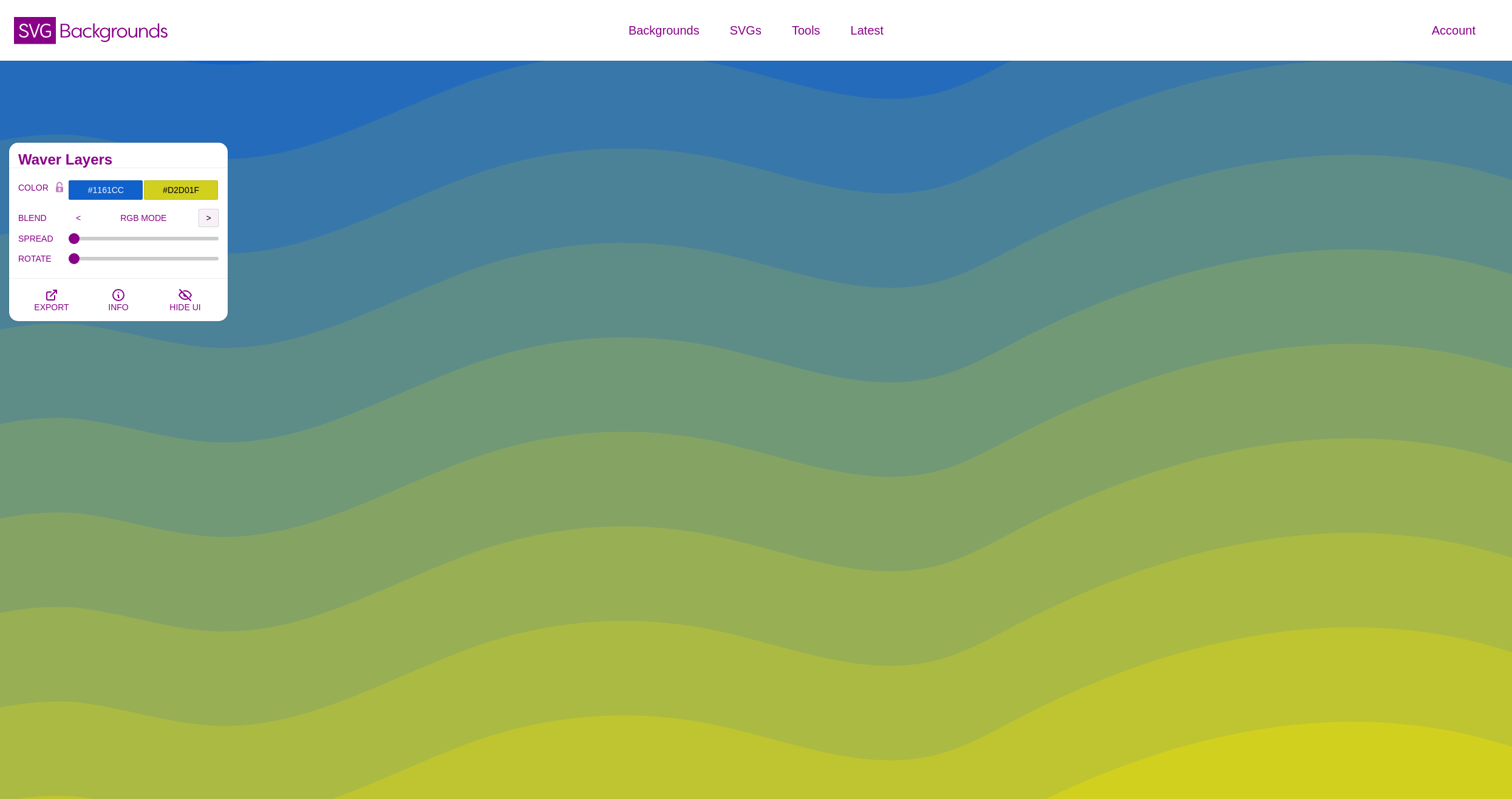
click at [208, 217] on input ">" at bounding box center [209, 218] width 20 height 18
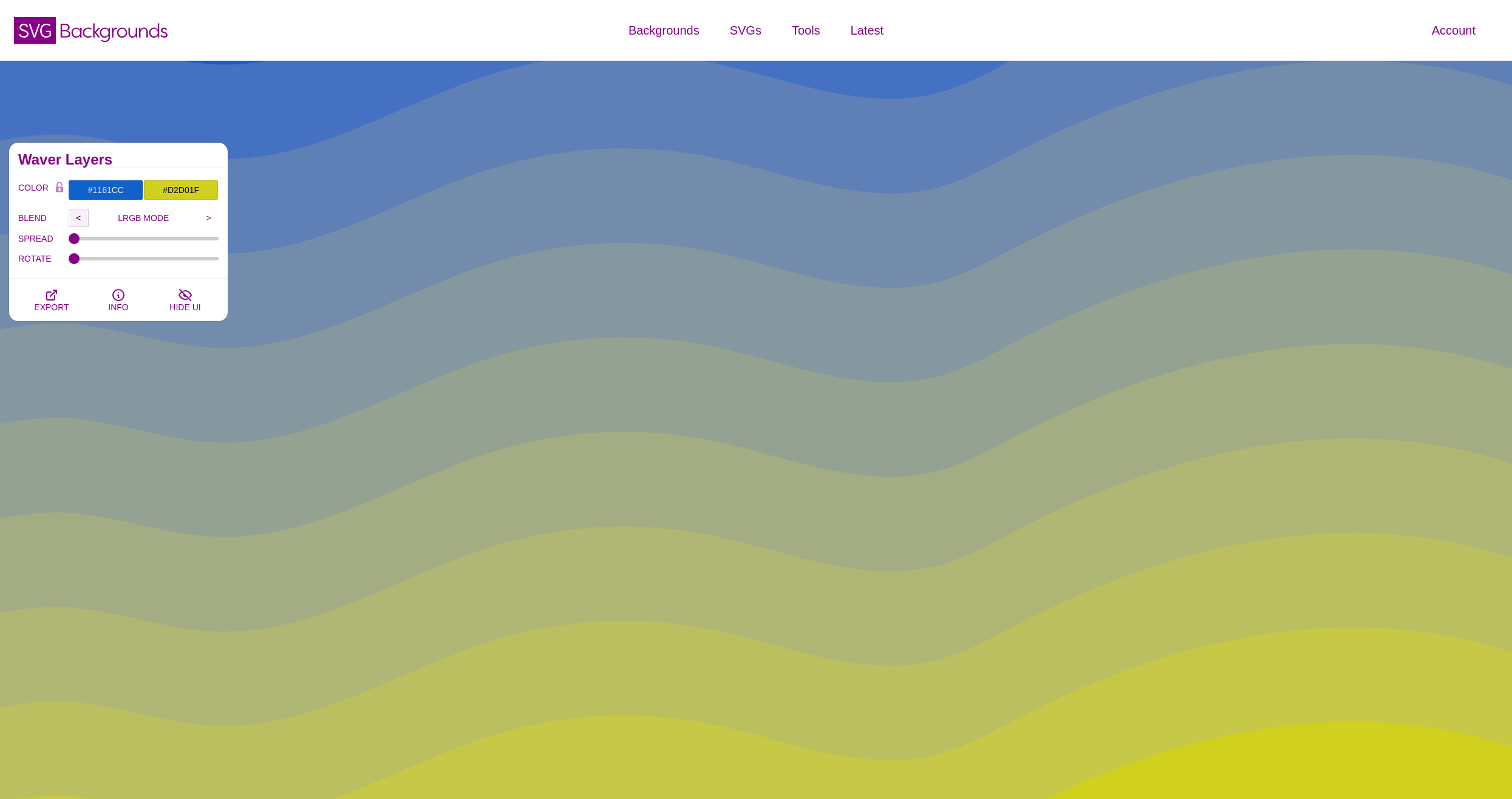
click at [74, 219] on input "<" at bounding box center [79, 218] width 20 height 18
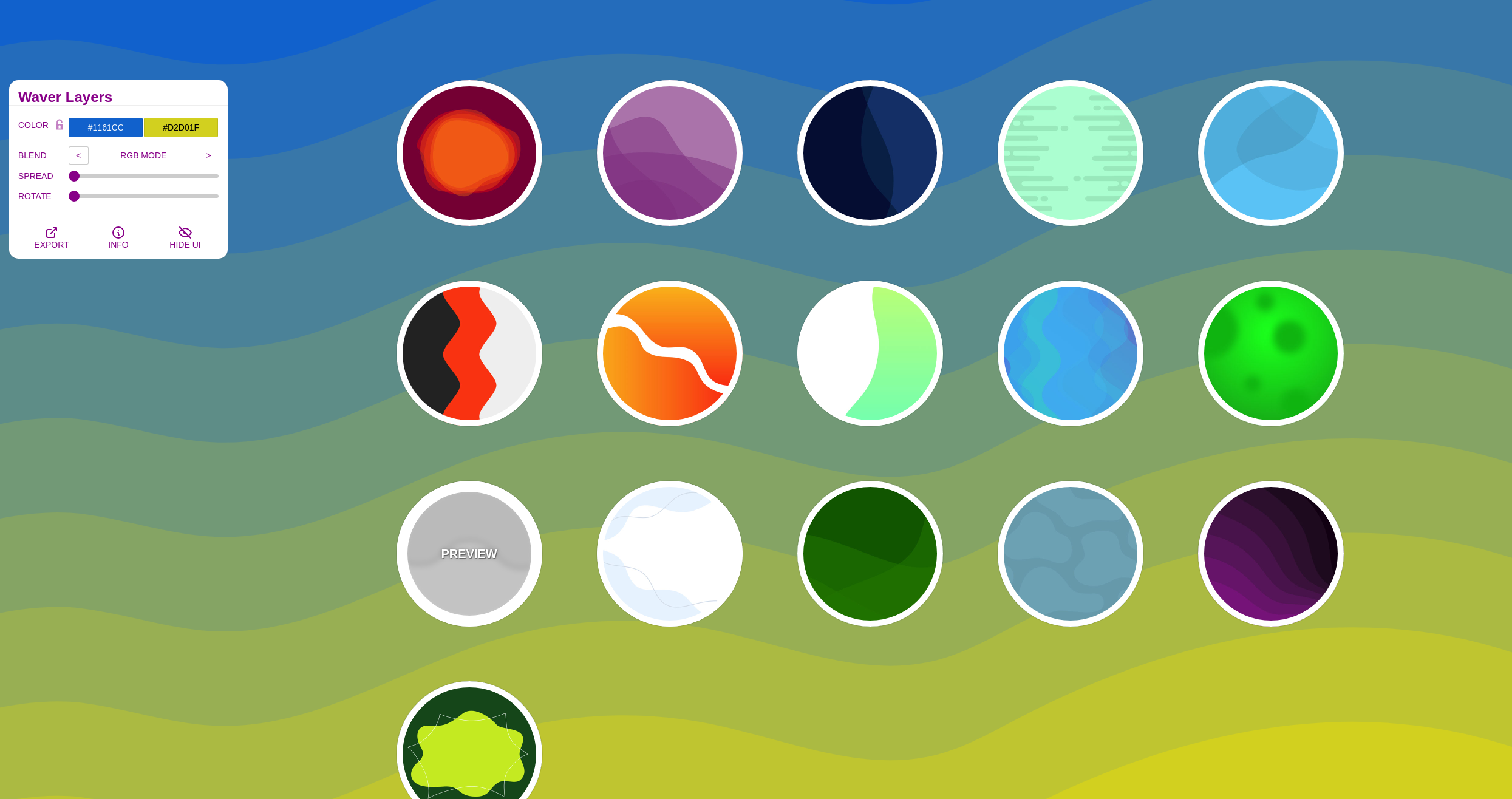
scroll to position [61, 0]
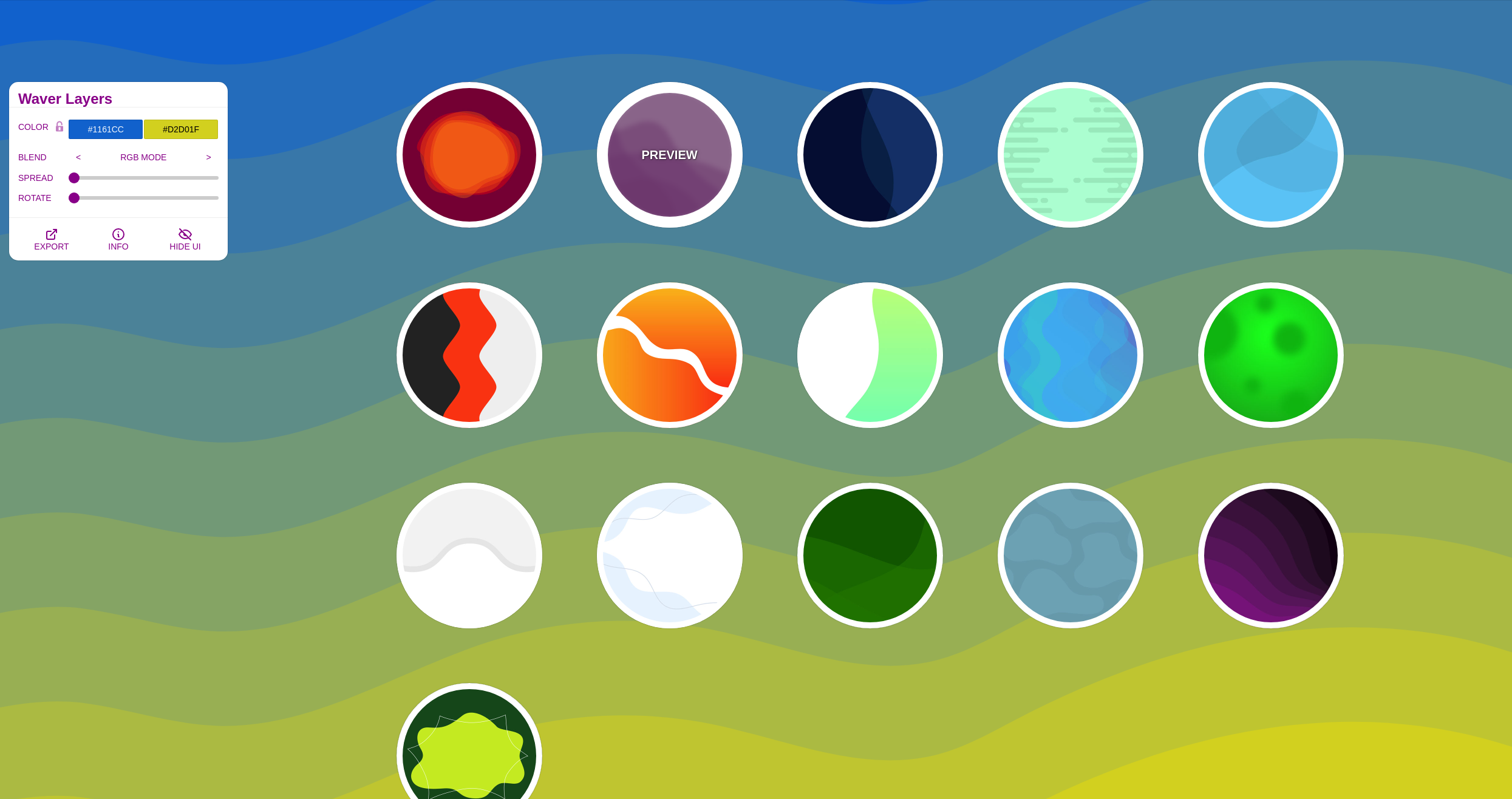
click at [662, 155] on p "PREVIEW" at bounding box center [669, 154] width 56 height 18
type input "#AA77AA"
type input "#7F3681"
type input "0.5"
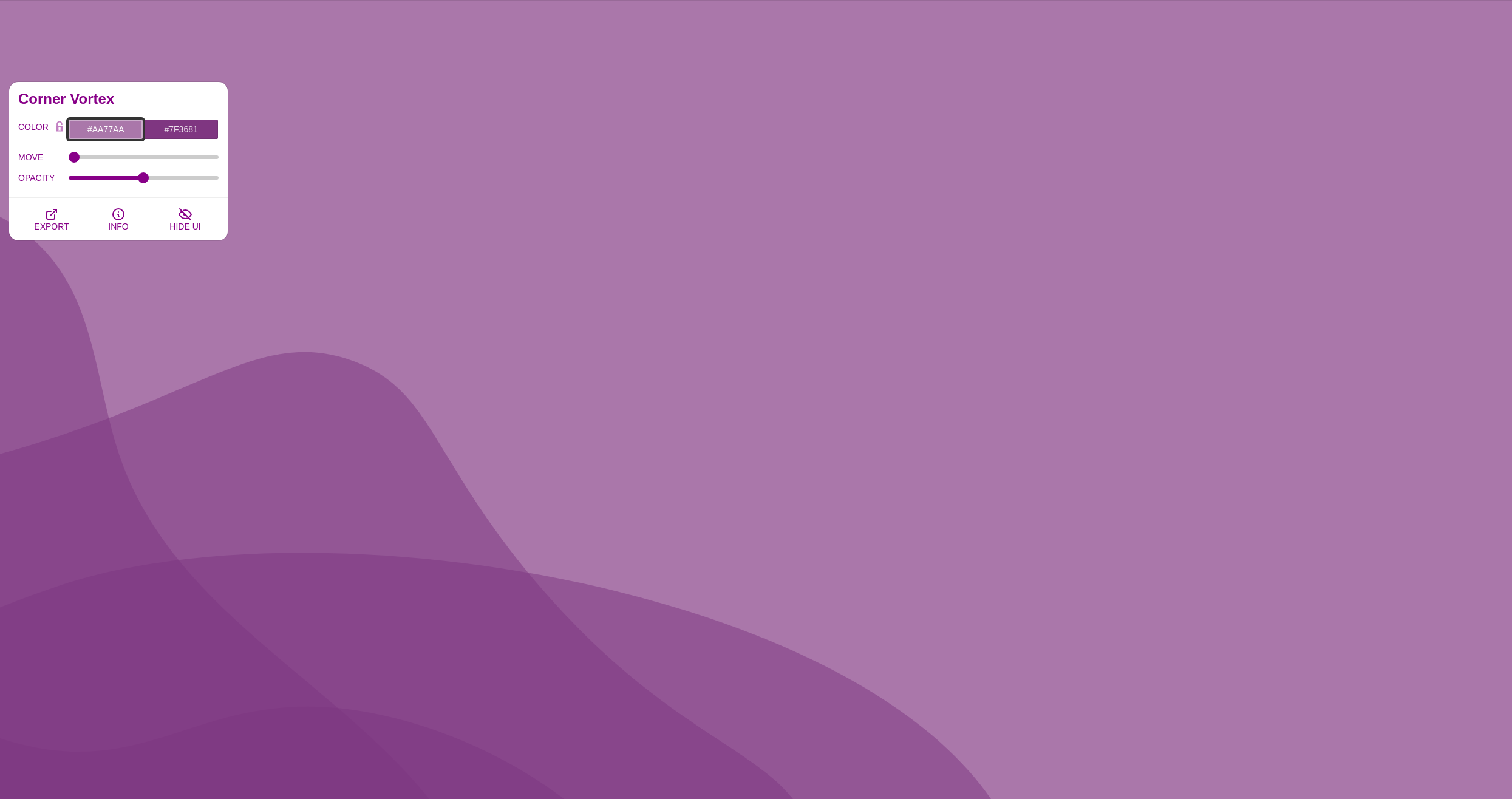
click at [106, 135] on input "#AA77AA" at bounding box center [105, 129] width 75 height 21
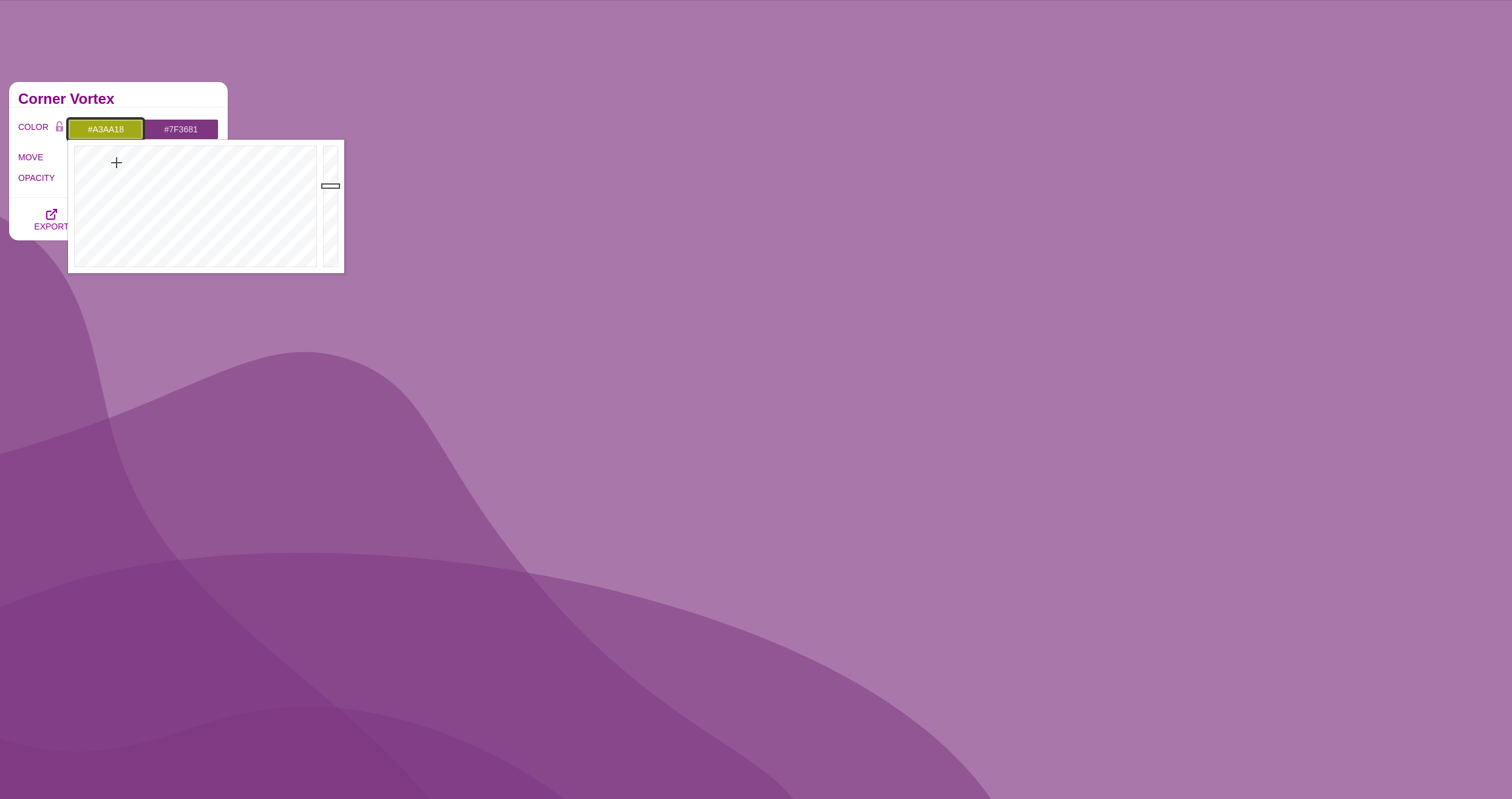
drag, startPoint x: 159, startPoint y: 173, endPoint x: 117, endPoint y: 163, distance: 43.2
click at [117, 163] on div at bounding box center [194, 206] width 252 height 134
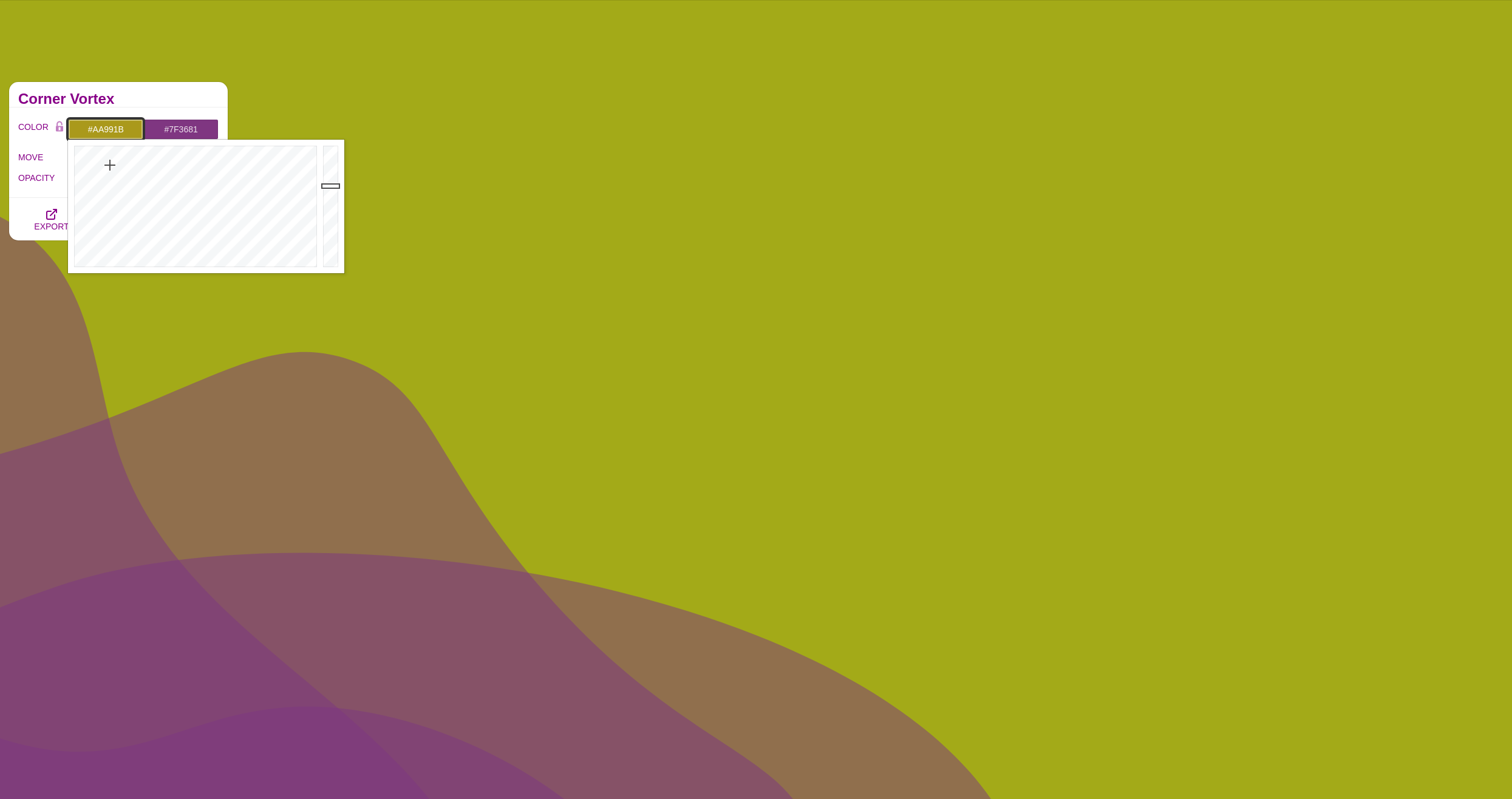
drag, startPoint x: 117, startPoint y: 163, endPoint x: 110, endPoint y: 165, distance: 7.3
click at [110, 165] on div at bounding box center [194, 206] width 252 height 134
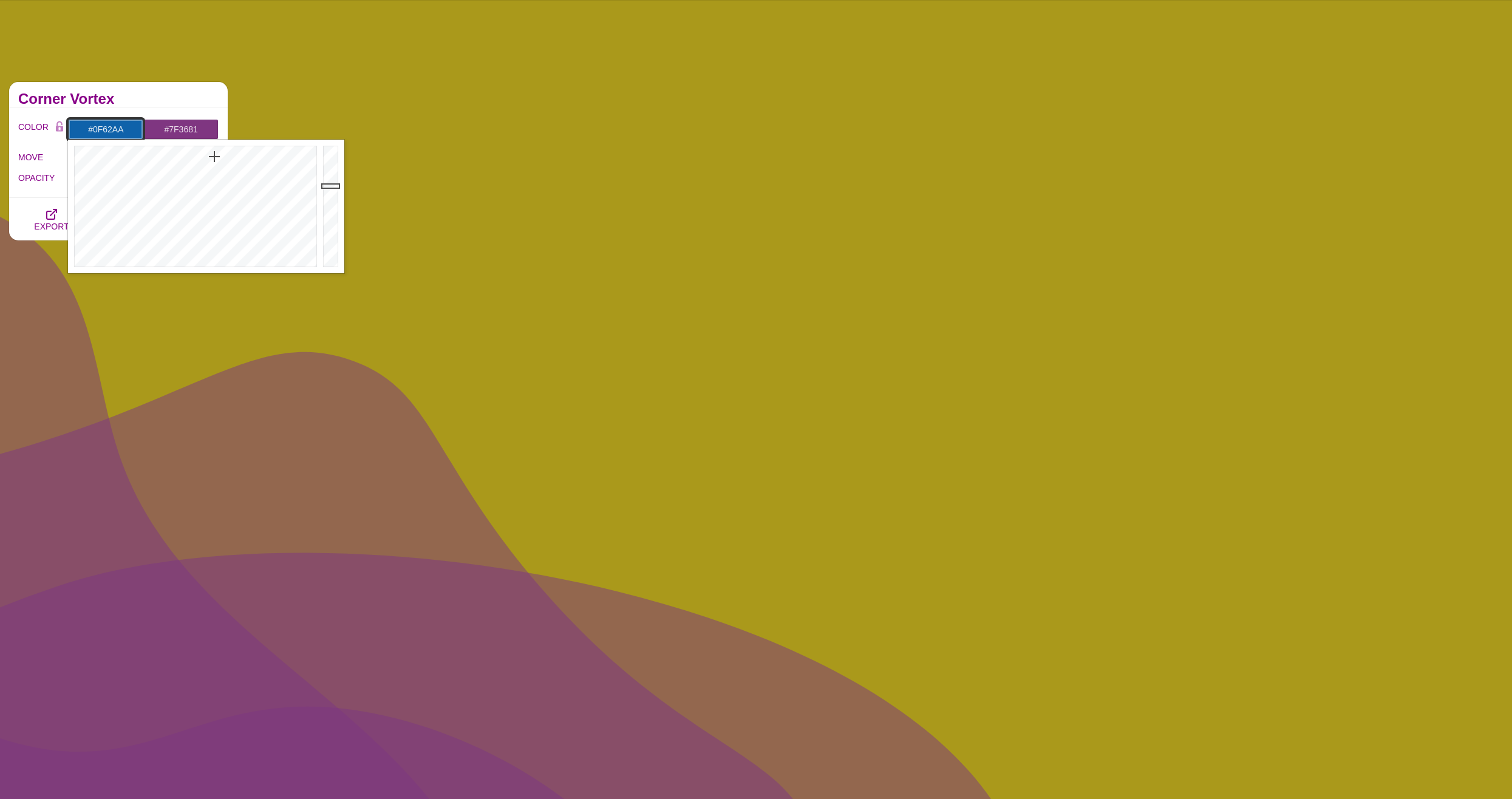
drag, startPoint x: 110, startPoint y: 165, endPoint x: 215, endPoint y: 156, distance: 105.4
click at [215, 156] on div at bounding box center [194, 206] width 252 height 134
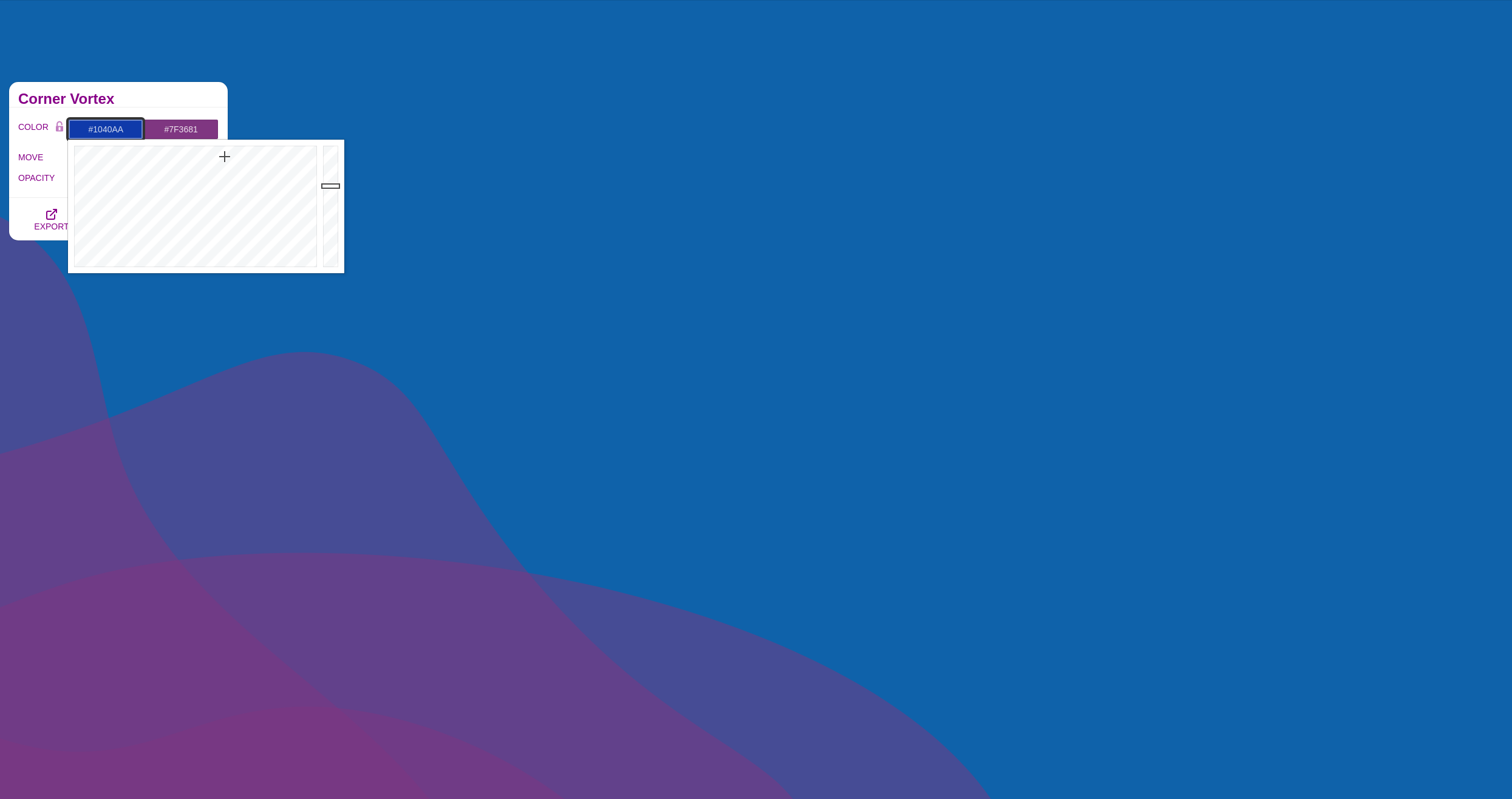
click at [224, 157] on div at bounding box center [194, 206] width 252 height 134
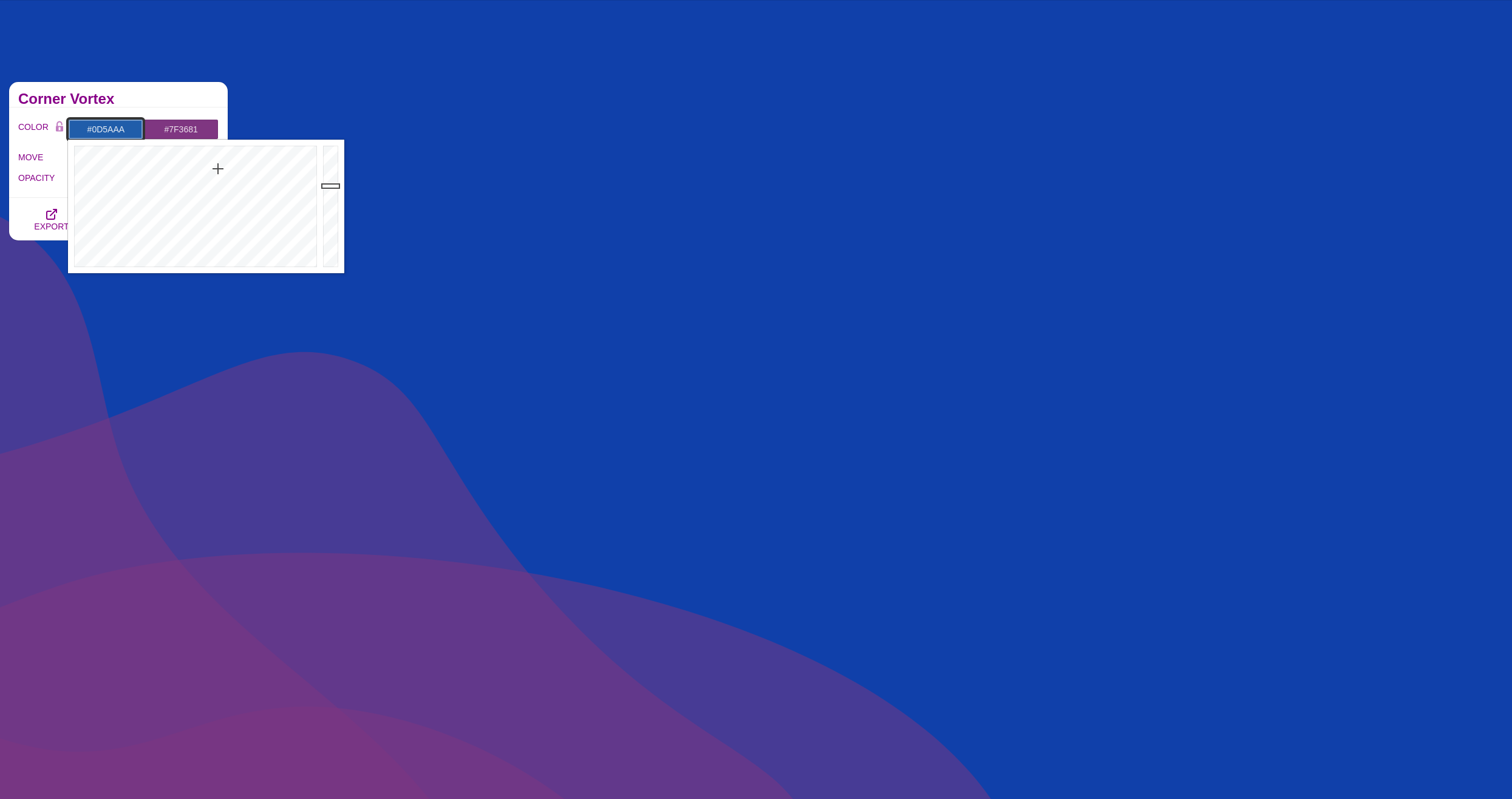
drag, startPoint x: 218, startPoint y: 165, endPoint x: 216, endPoint y: 155, distance: 10.2
click at [216, 155] on div at bounding box center [194, 206] width 252 height 134
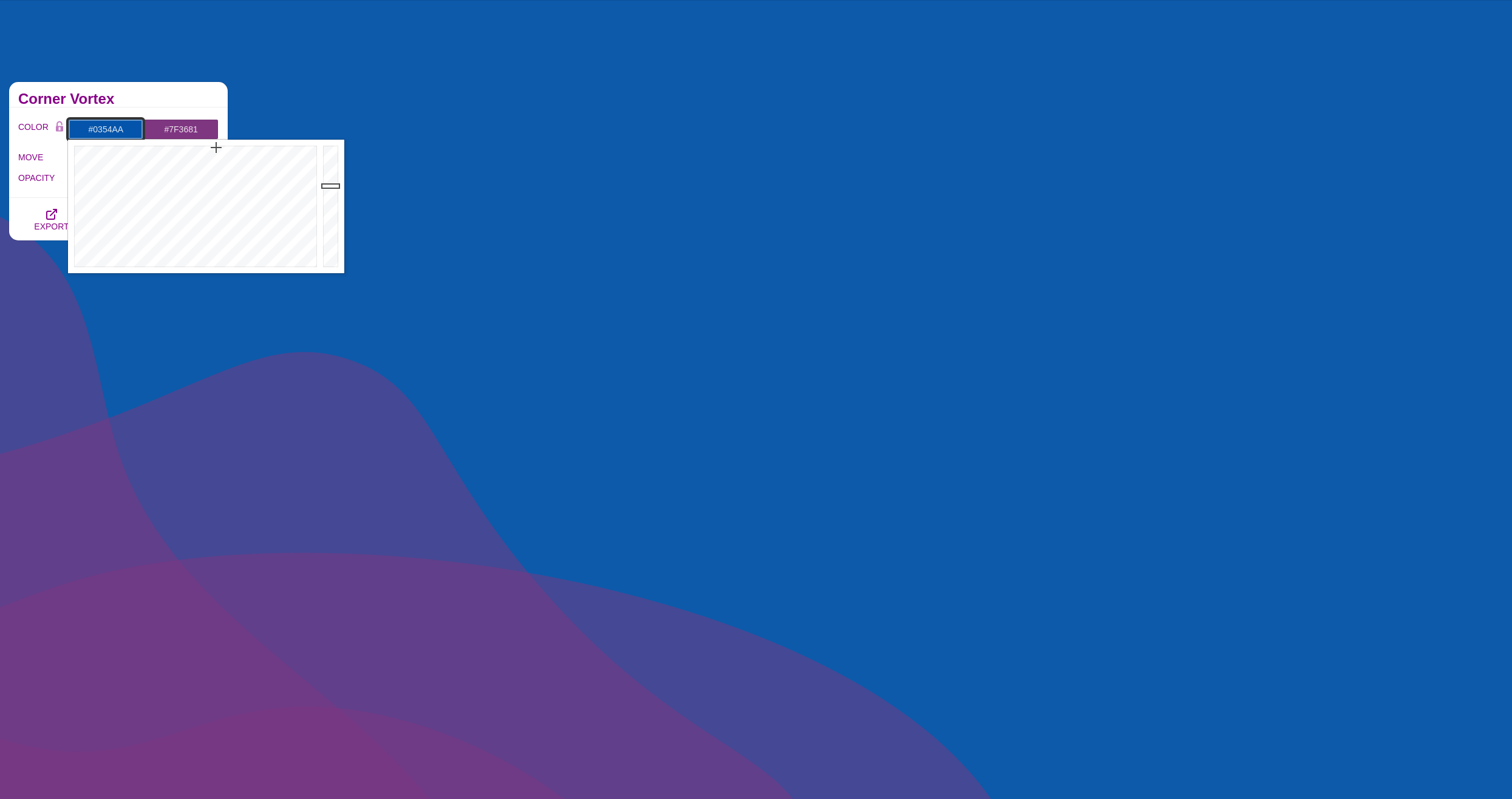
drag, startPoint x: 216, startPoint y: 155, endPoint x: 216, endPoint y: 148, distance: 7.0
click at [216, 148] on div at bounding box center [194, 206] width 252 height 134
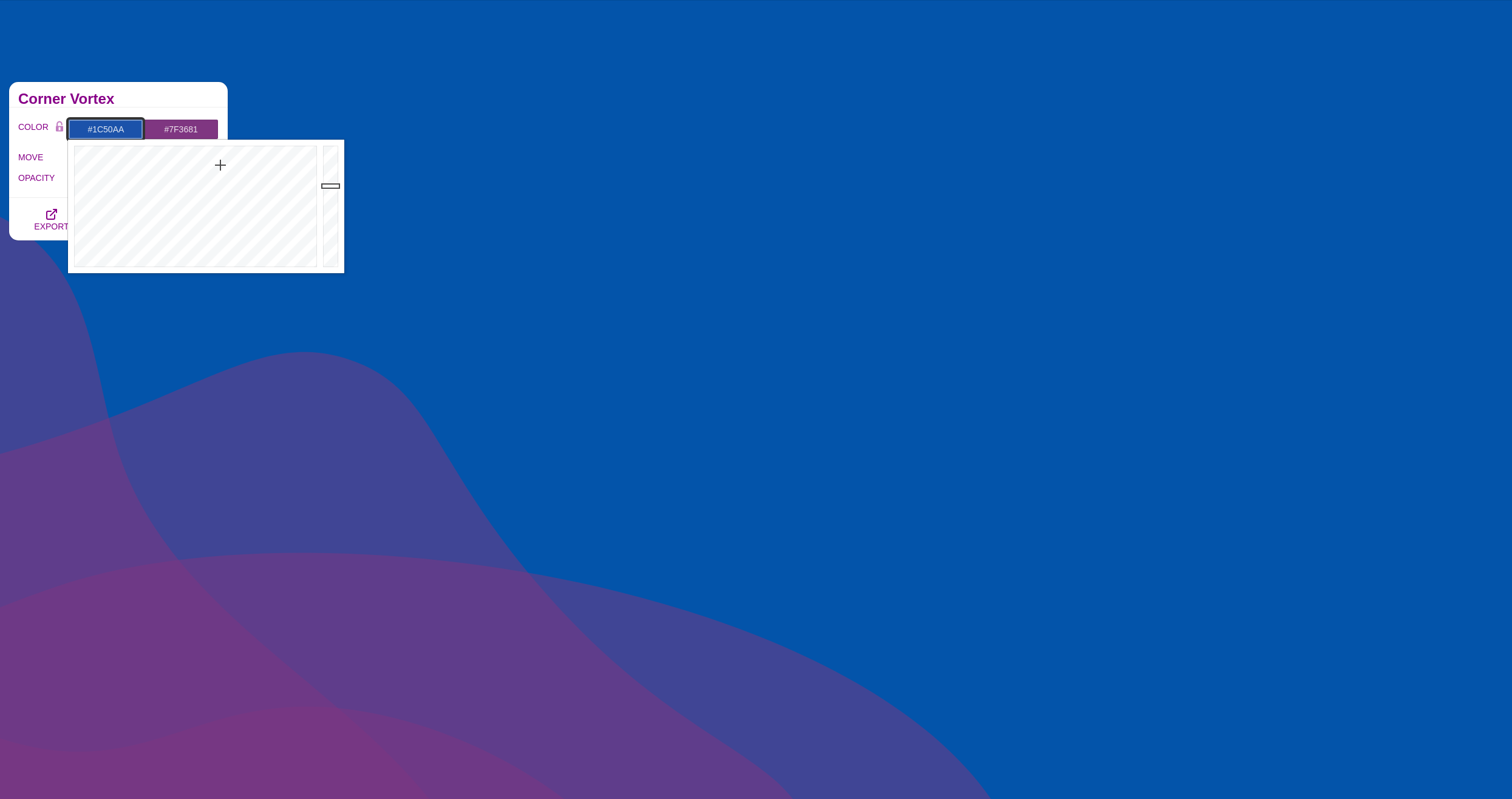
drag, startPoint x: 216, startPoint y: 151, endPoint x: 221, endPoint y: 166, distance: 15.8
click at [221, 166] on div at bounding box center [194, 206] width 252 height 134
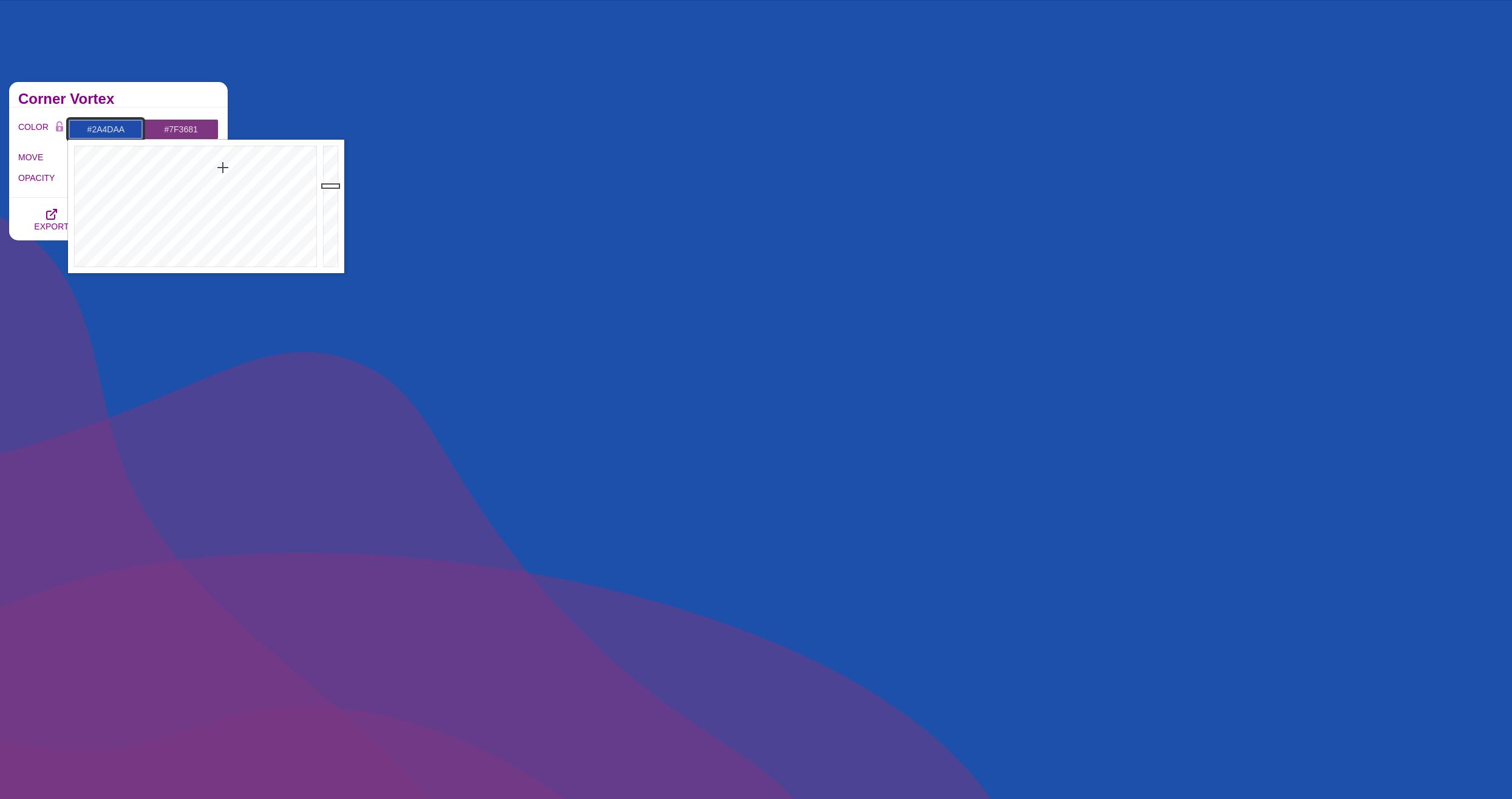
drag, startPoint x: 221, startPoint y: 166, endPoint x: 225, endPoint y: 175, distance: 9.8
click at [225, 175] on div at bounding box center [194, 206] width 252 height 134
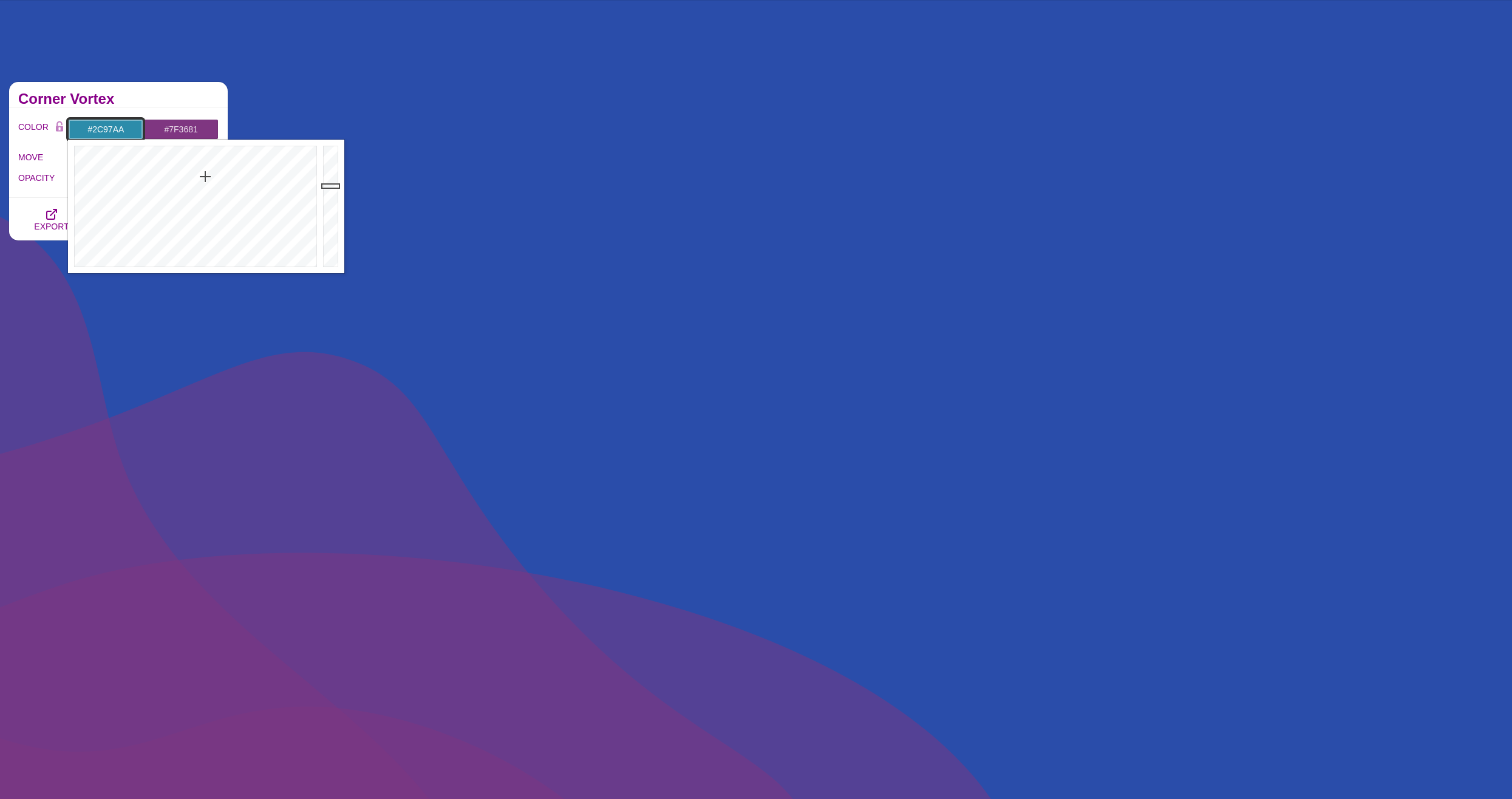
drag, startPoint x: 213, startPoint y: 177, endPoint x: 201, endPoint y: 178, distance: 12.0
click at [201, 177] on div at bounding box center [194, 206] width 252 height 134
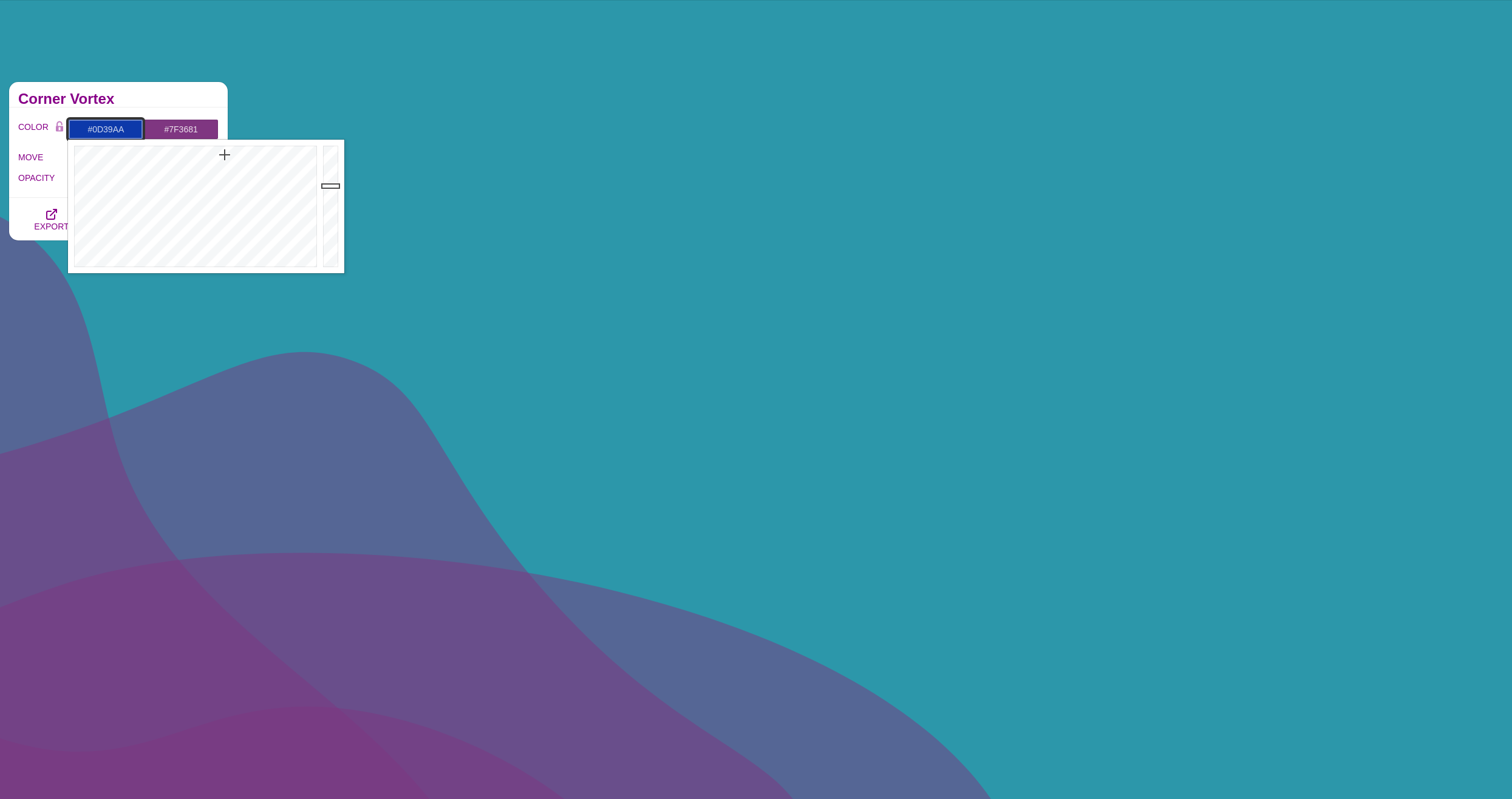
drag, startPoint x: 203, startPoint y: 177, endPoint x: 225, endPoint y: 155, distance: 31.1
click at [225, 155] on div at bounding box center [194, 206] width 252 height 134
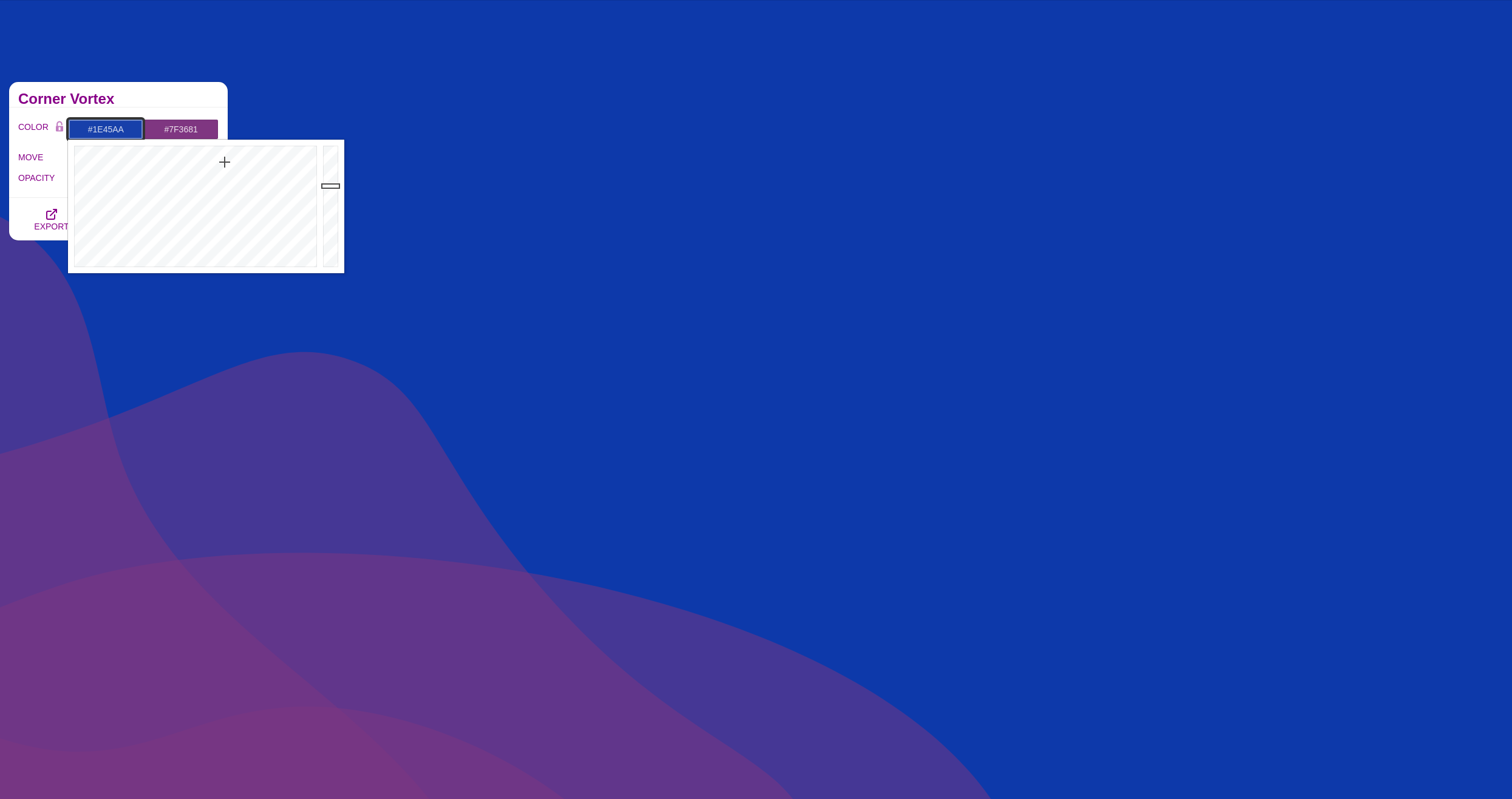
drag, startPoint x: 225, startPoint y: 155, endPoint x: 225, endPoint y: 167, distance: 12.0
click at [225, 167] on div at bounding box center [194, 206] width 252 height 134
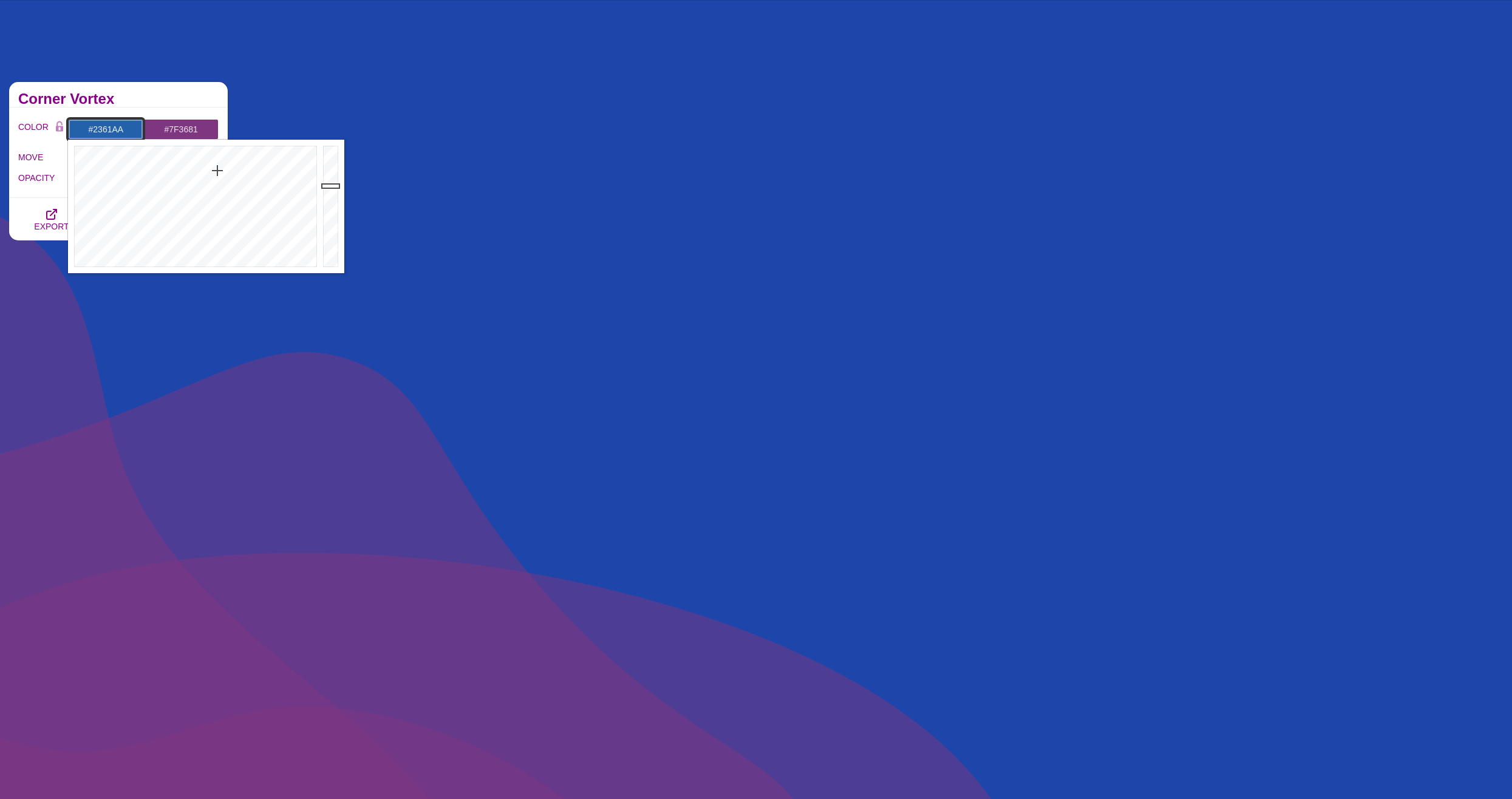
drag, startPoint x: 224, startPoint y: 168, endPoint x: 217, endPoint y: 170, distance: 7.3
click at [217, 170] on div at bounding box center [194, 206] width 252 height 134
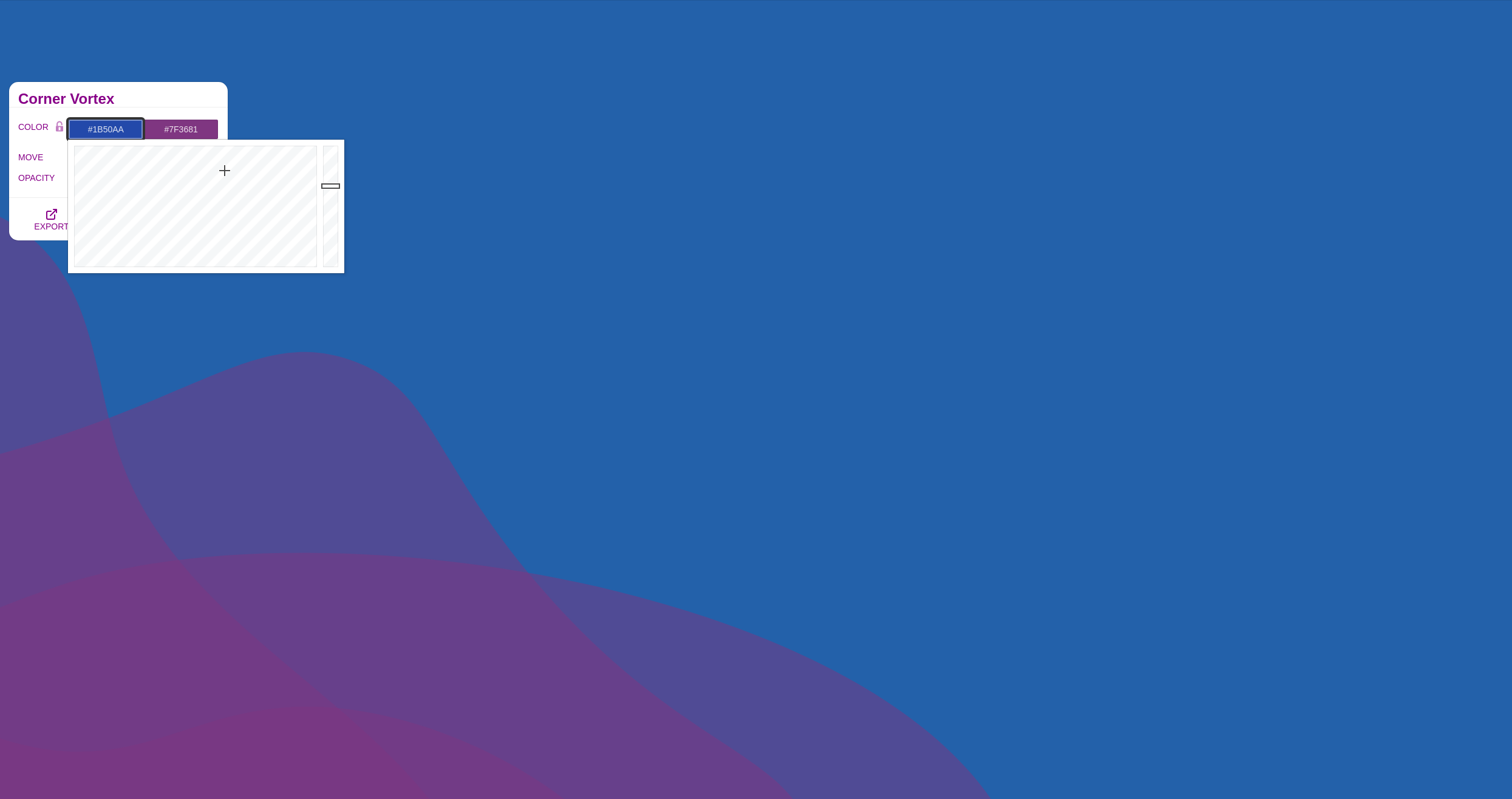
drag, startPoint x: 217, startPoint y: 170, endPoint x: 220, endPoint y: 165, distance: 5.8
click at [220, 165] on div at bounding box center [194, 206] width 252 height 134
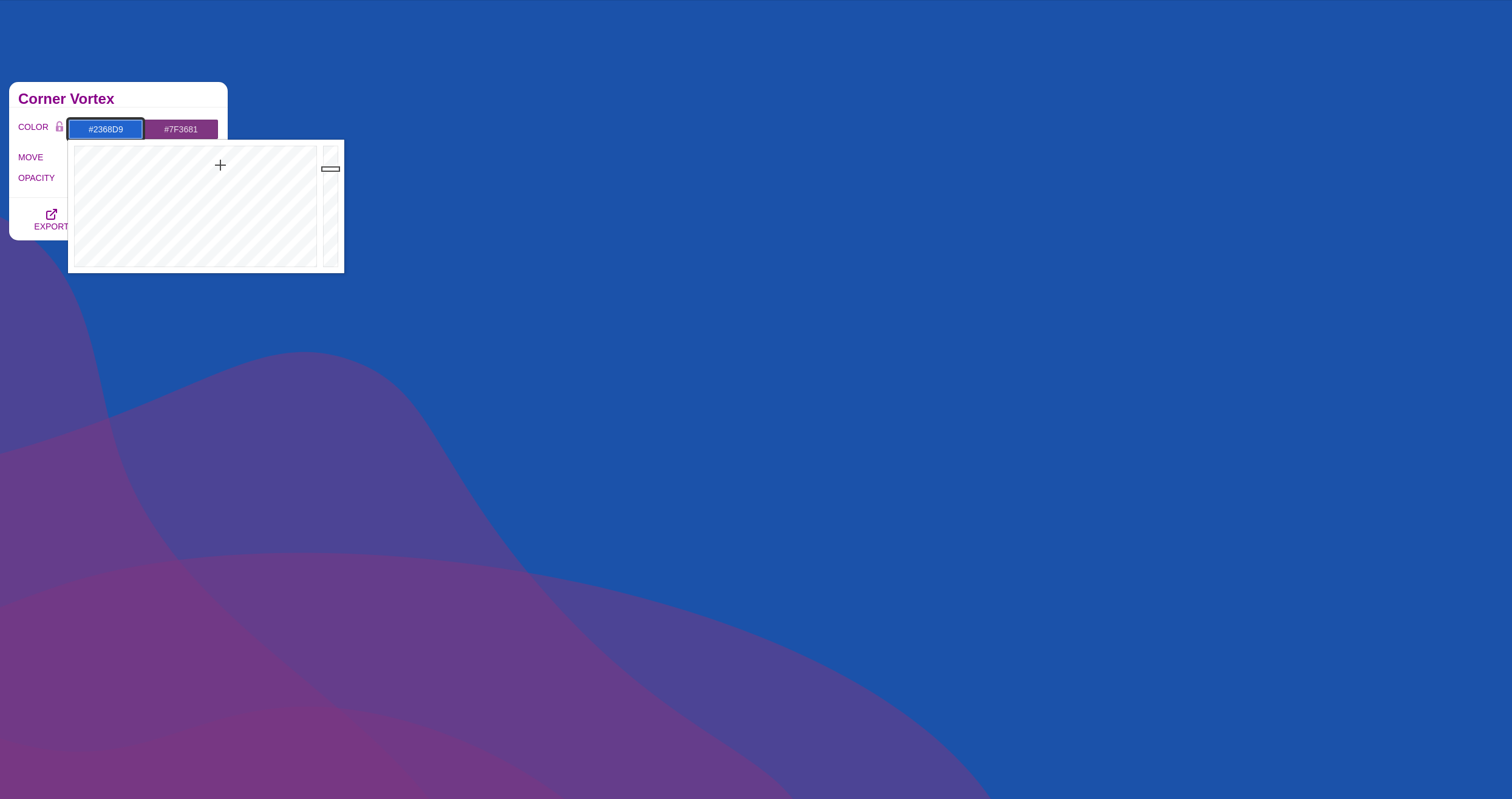
drag, startPoint x: 333, startPoint y: 173, endPoint x: 331, endPoint y: 164, distance: 9.2
click at [331, 164] on div at bounding box center [332, 206] width 24 height 134
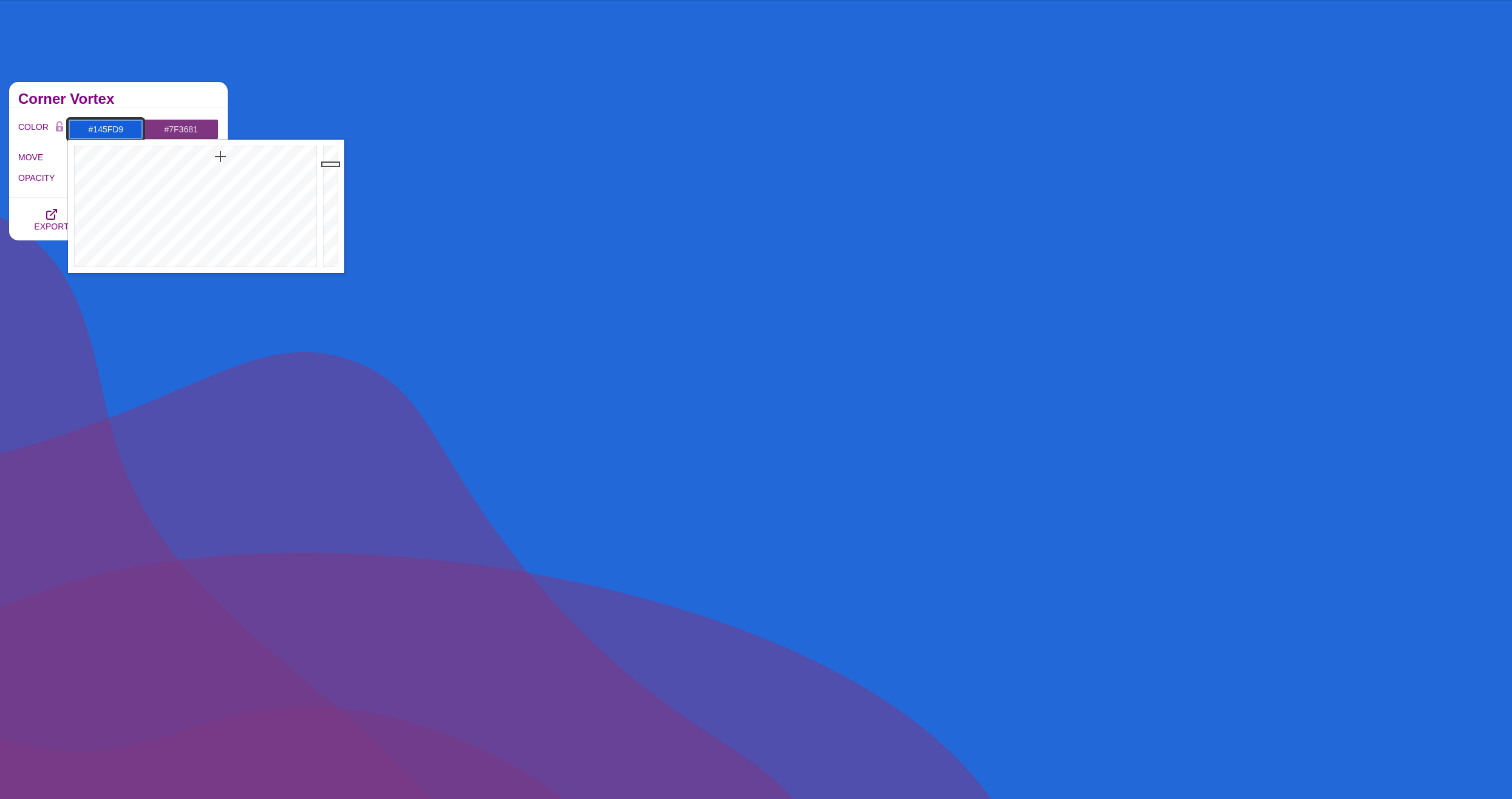
drag, startPoint x: 224, startPoint y: 165, endPoint x: 220, endPoint y: 156, distance: 9.8
click at [220, 156] on div at bounding box center [194, 206] width 252 height 134
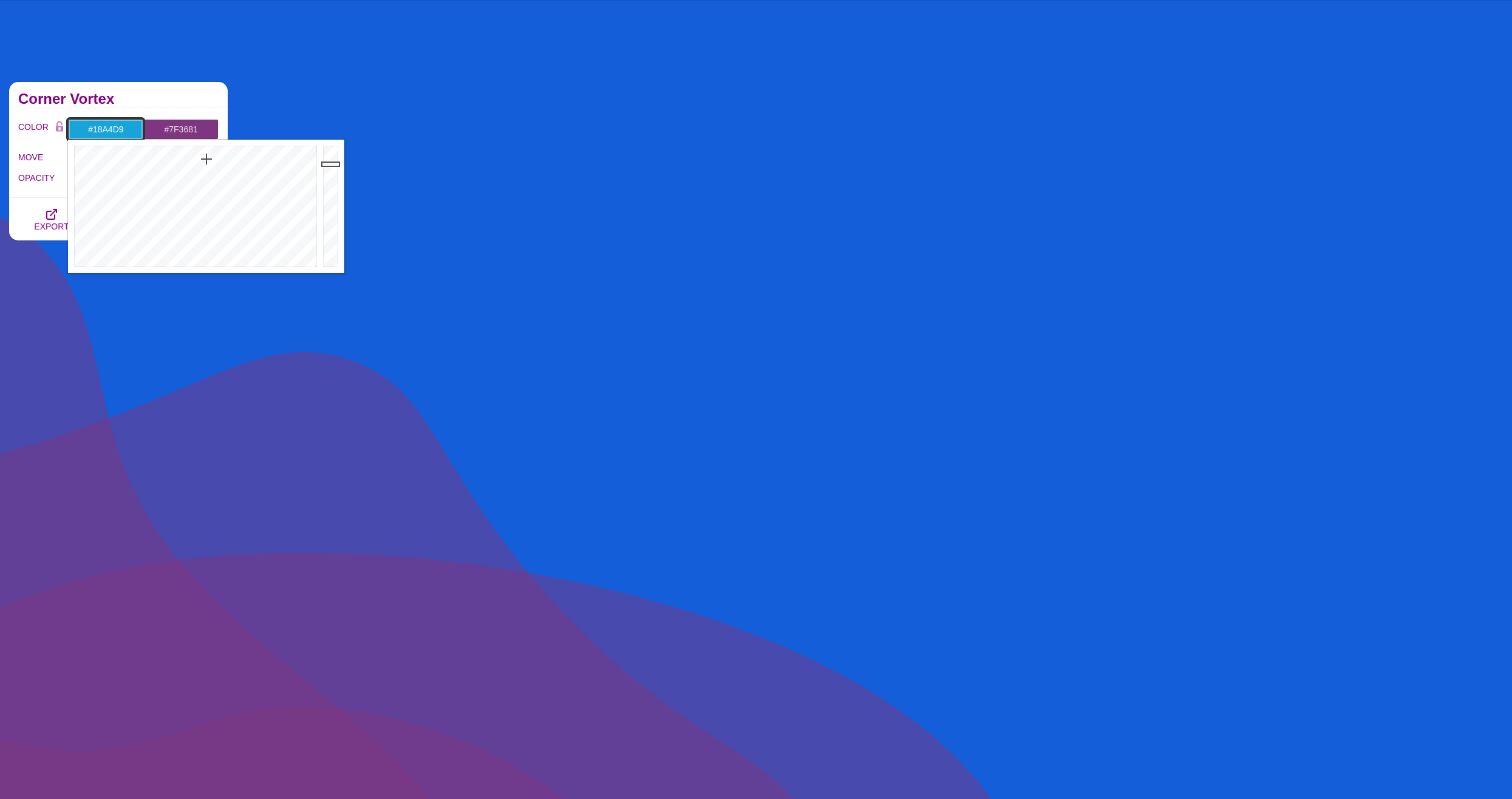
click at [206, 159] on div at bounding box center [194, 206] width 252 height 134
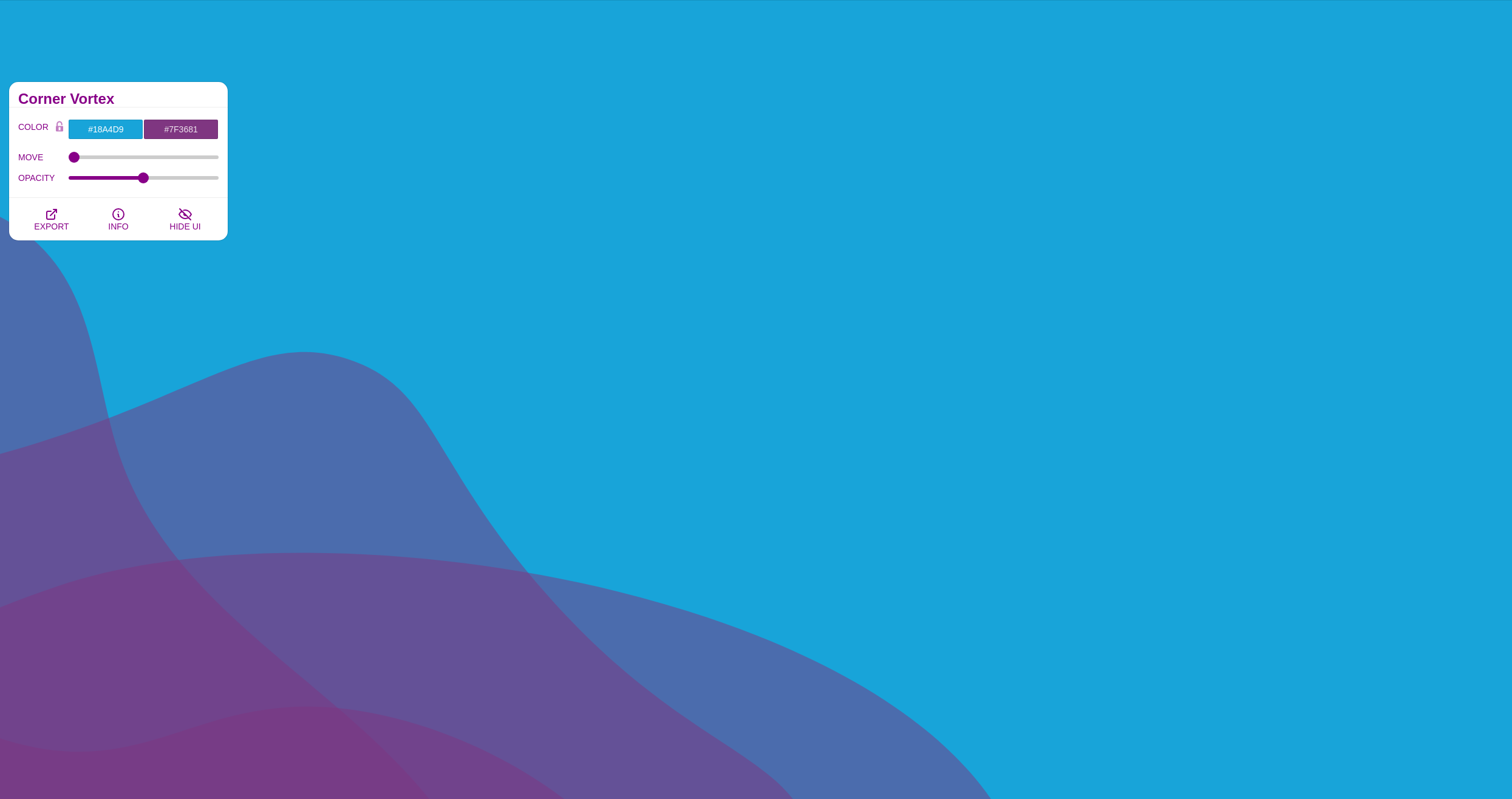
click at [96, 144] on div "COLOR #18A4D9 #7F3681 #D2DCE8 #444444 #555555 #666666 #777777 #888888 #999999 B…" at bounding box center [118, 153] width 200 height 69
click at [102, 134] on input "#18A4D9" at bounding box center [105, 129] width 75 height 21
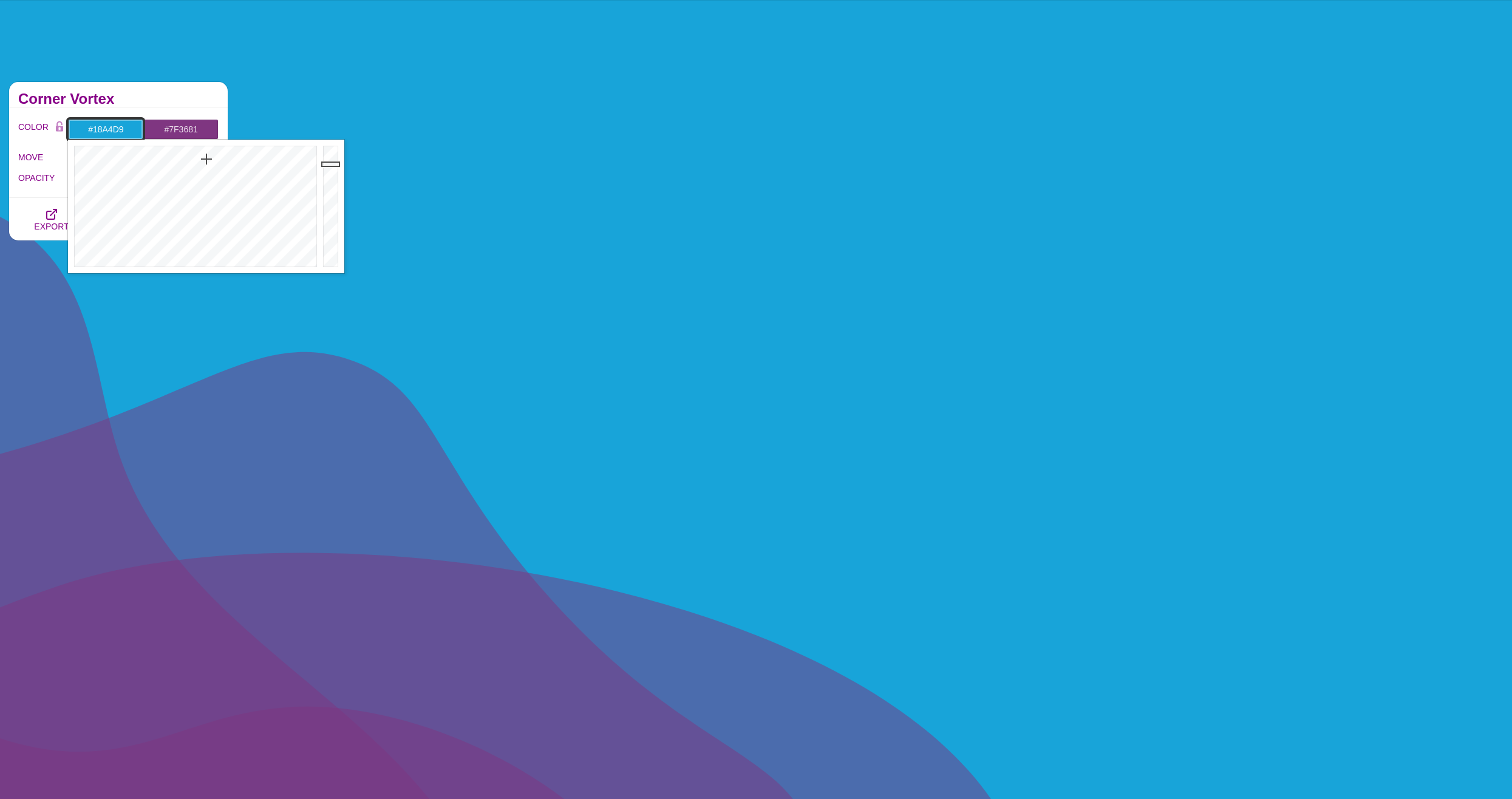
click at [103, 132] on input "#18A4D9" at bounding box center [105, 129] width 75 height 21
paste input "3f8fc8"
click at [175, 66] on div "Waves and Blobs Break up boring solid colors that stretch the entire screen wit…" at bounding box center [756, 492] width 1512 height 984
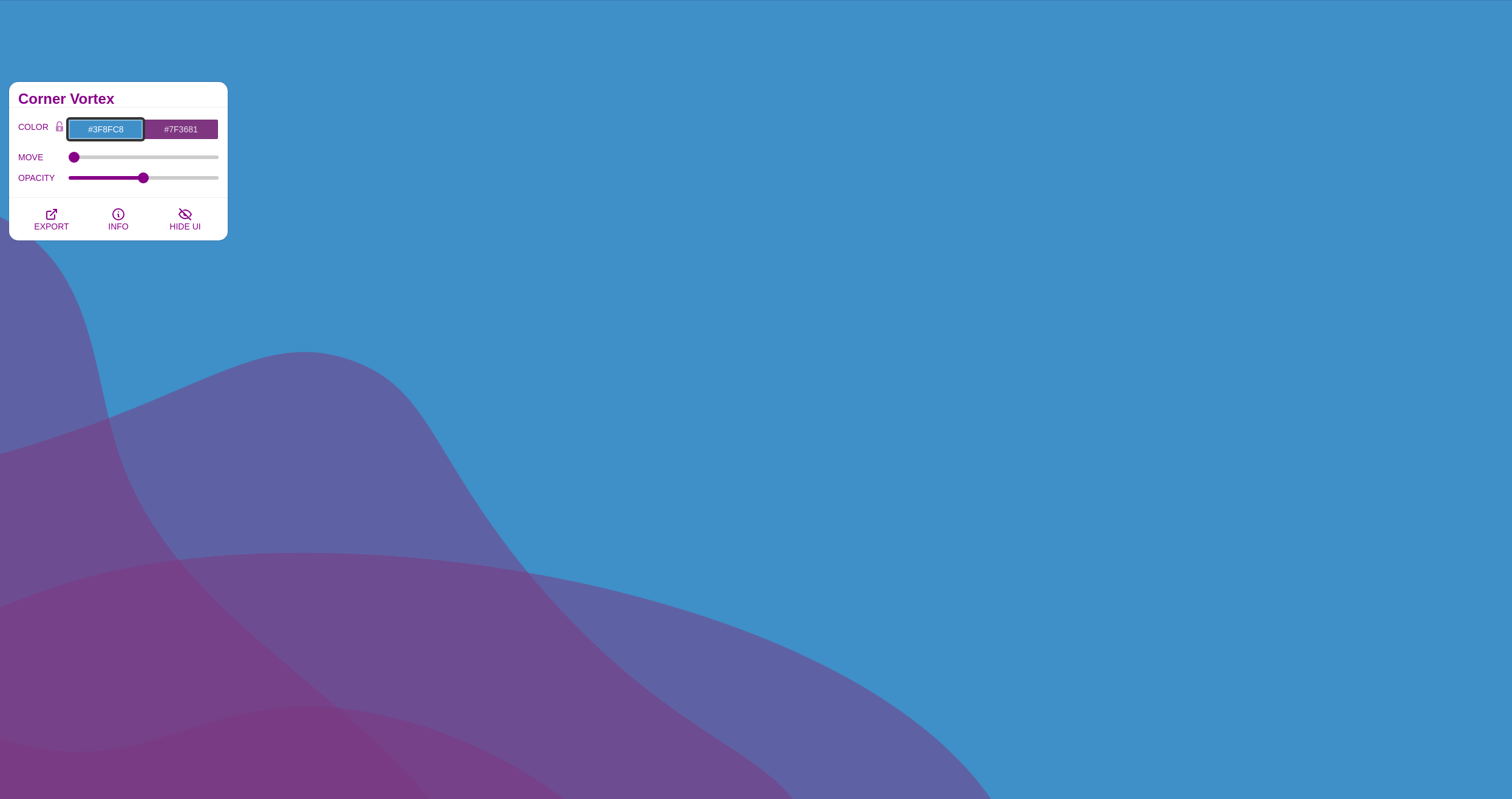
click at [110, 129] on input "#3F8FC8" at bounding box center [105, 129] width 75 height 21
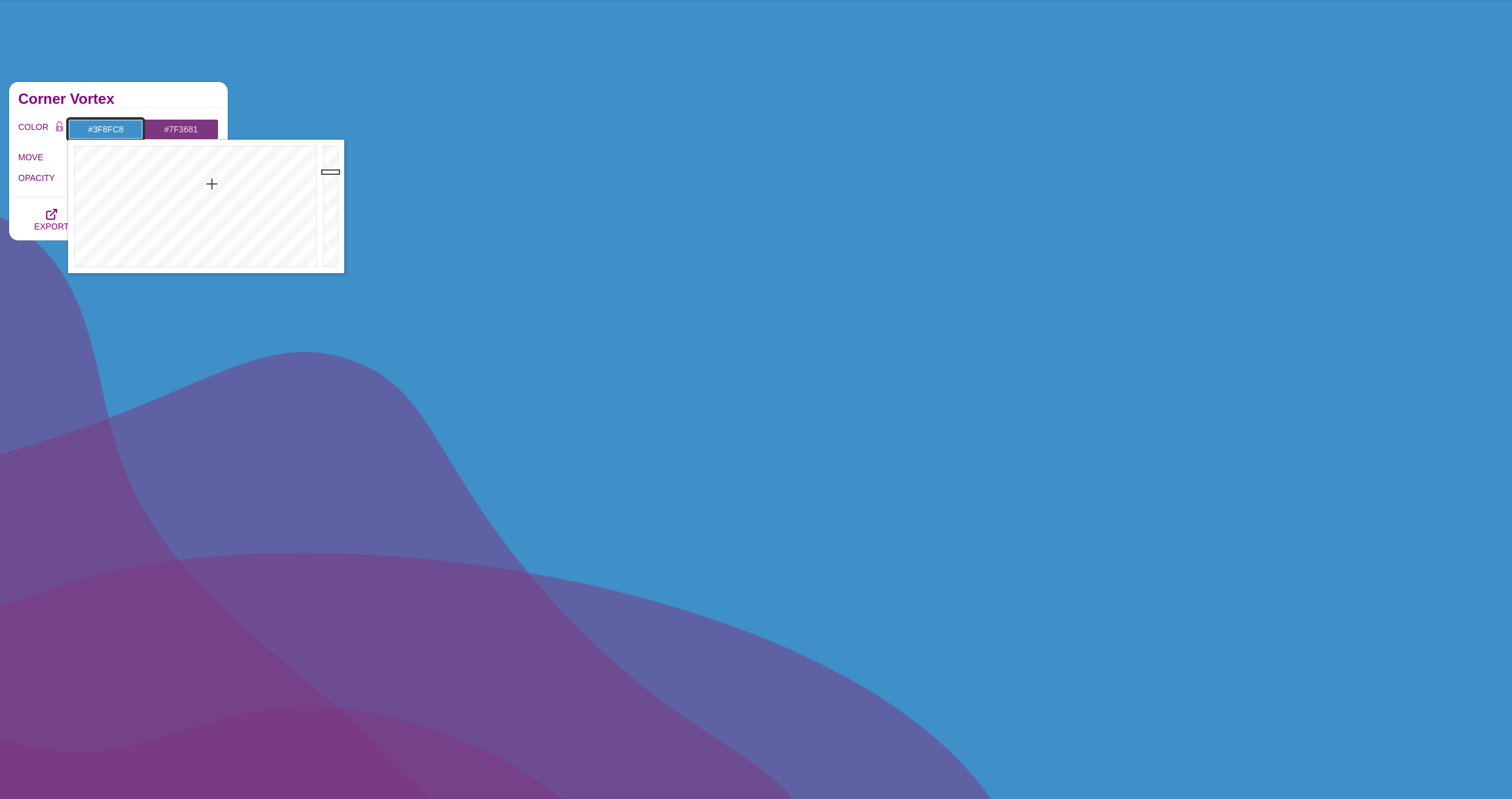
click at [110, 129] on input "#3F8FC8" at bounding box center [105, 129] width 75 height 21
click at [217, 179] on div at bounding box center [194, 206] width 252 height 134
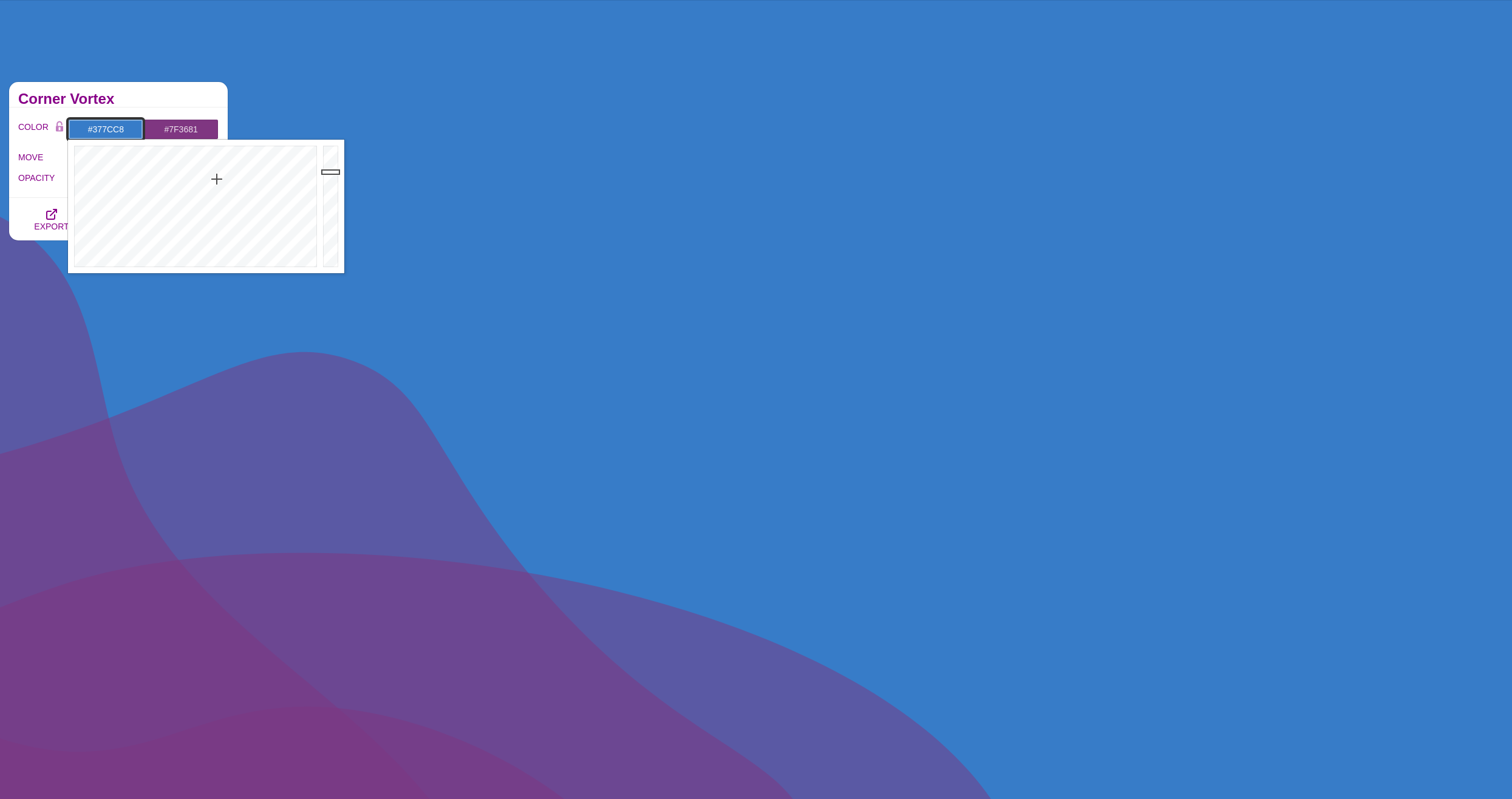
click at [111, 139] on input "#377CC8" at bounding box center [105, 129] width 75 height 21
click at [111, 132] on input "#377CC8" at bounding box center [105, 129] width 75 height 21
paste input "f8fc"
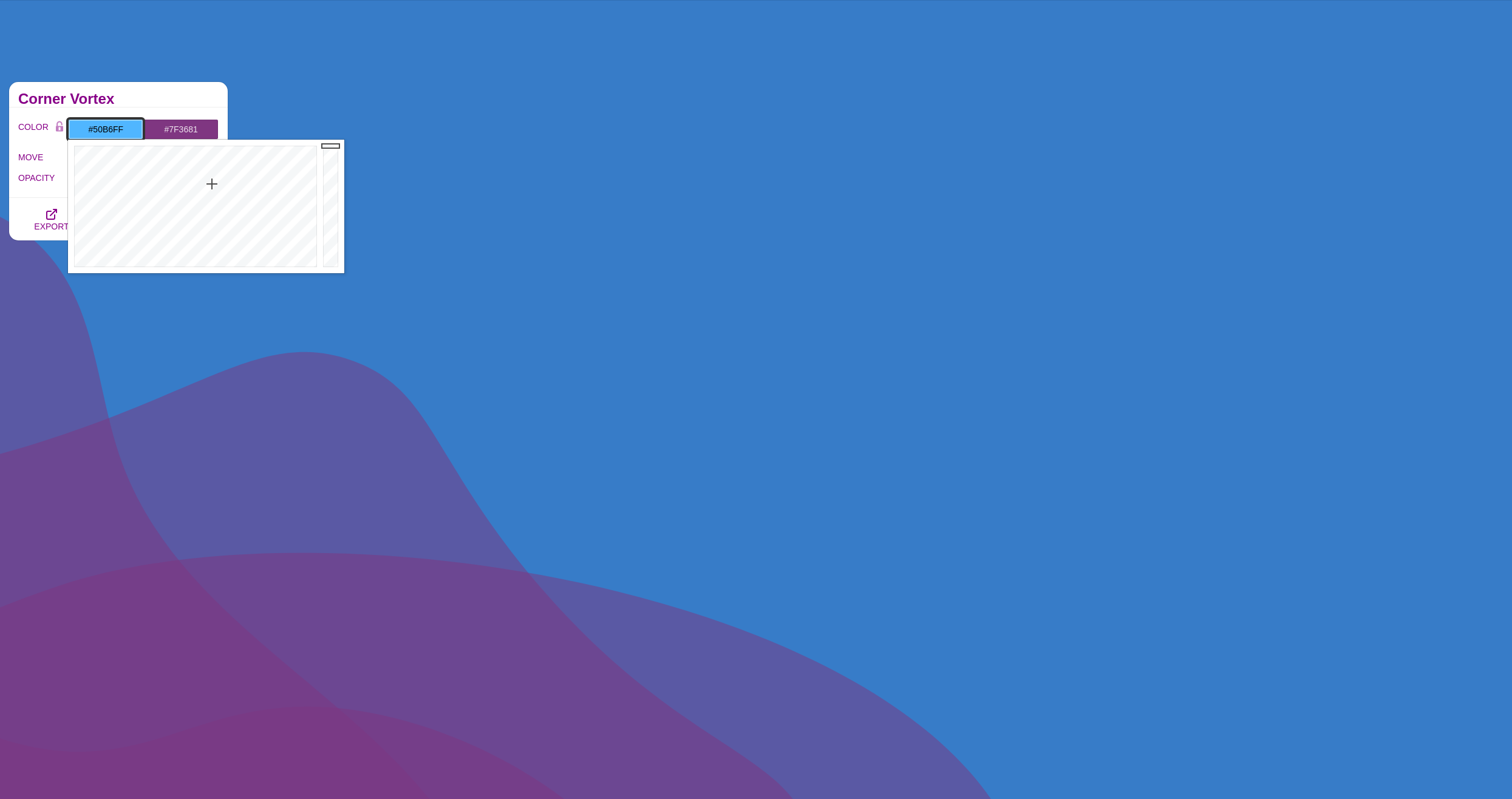
drag, startPoint x: 336, startPoint y: 170, endPoint x: 334, endPoint y: 140, distance: 30.1
click at [334, 140] on div at bounding box center [332, 206] width 24 height 134
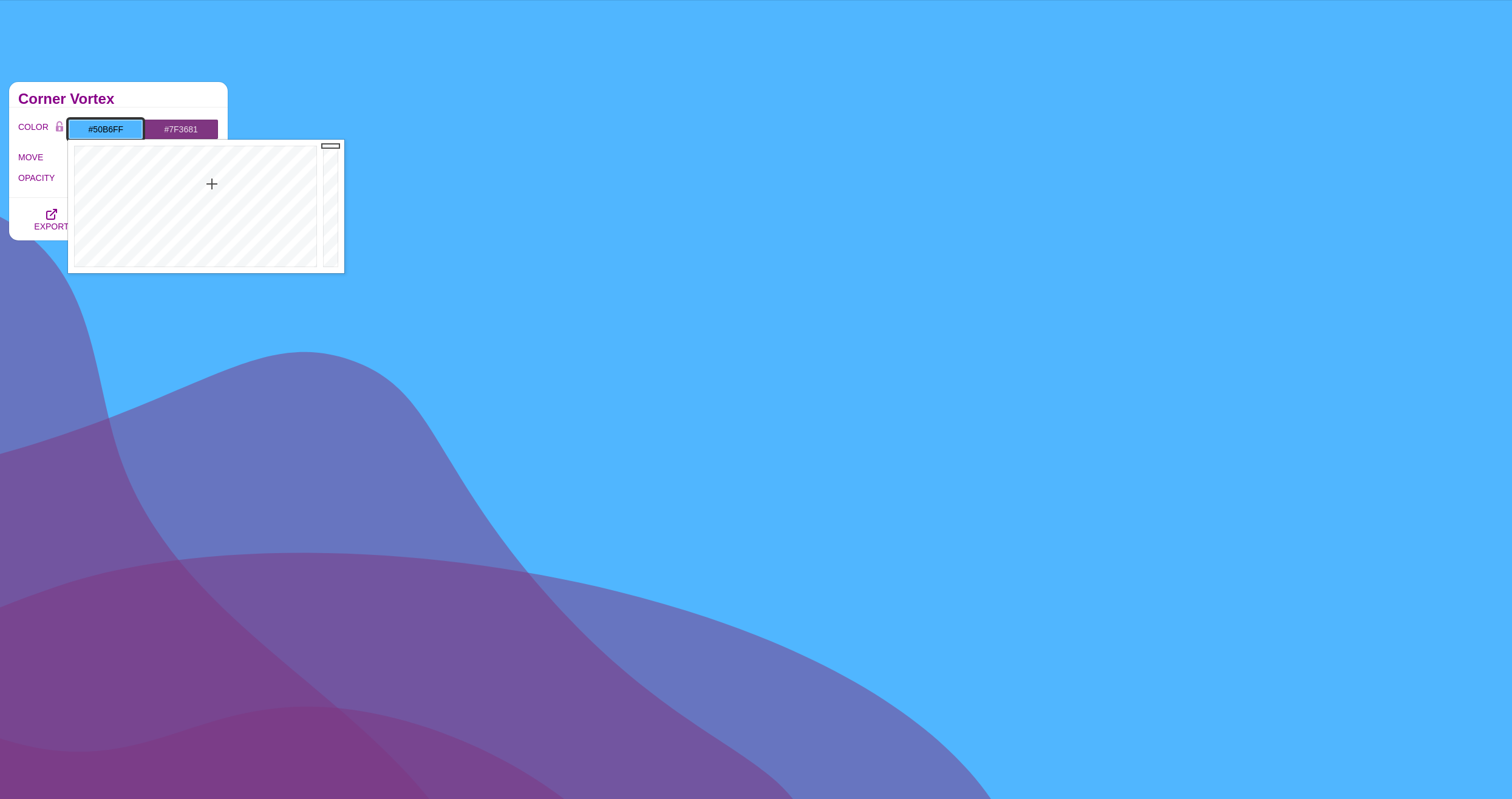
type input "#50B6FF"
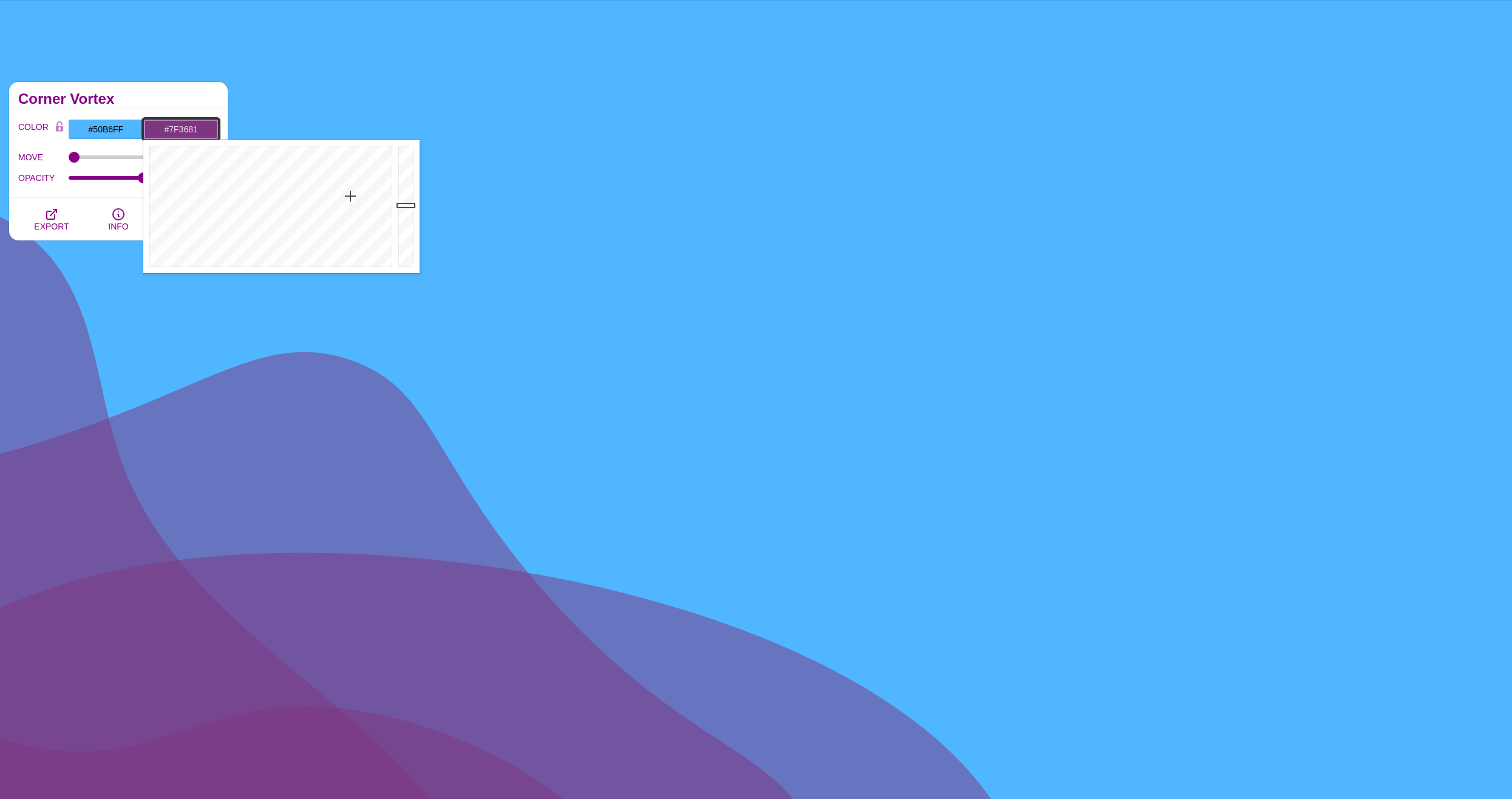
click at [172, 135] on input "#7F3681" at bounding box center [180, 129] width 75 height 21
drag, startPoint x: 225, startPoint y: 185, endPoint x: 184, endPoint y: 180, distance: 41.3
click at [185, 180] on div at bounding box center [269, 206] width 252 height 134
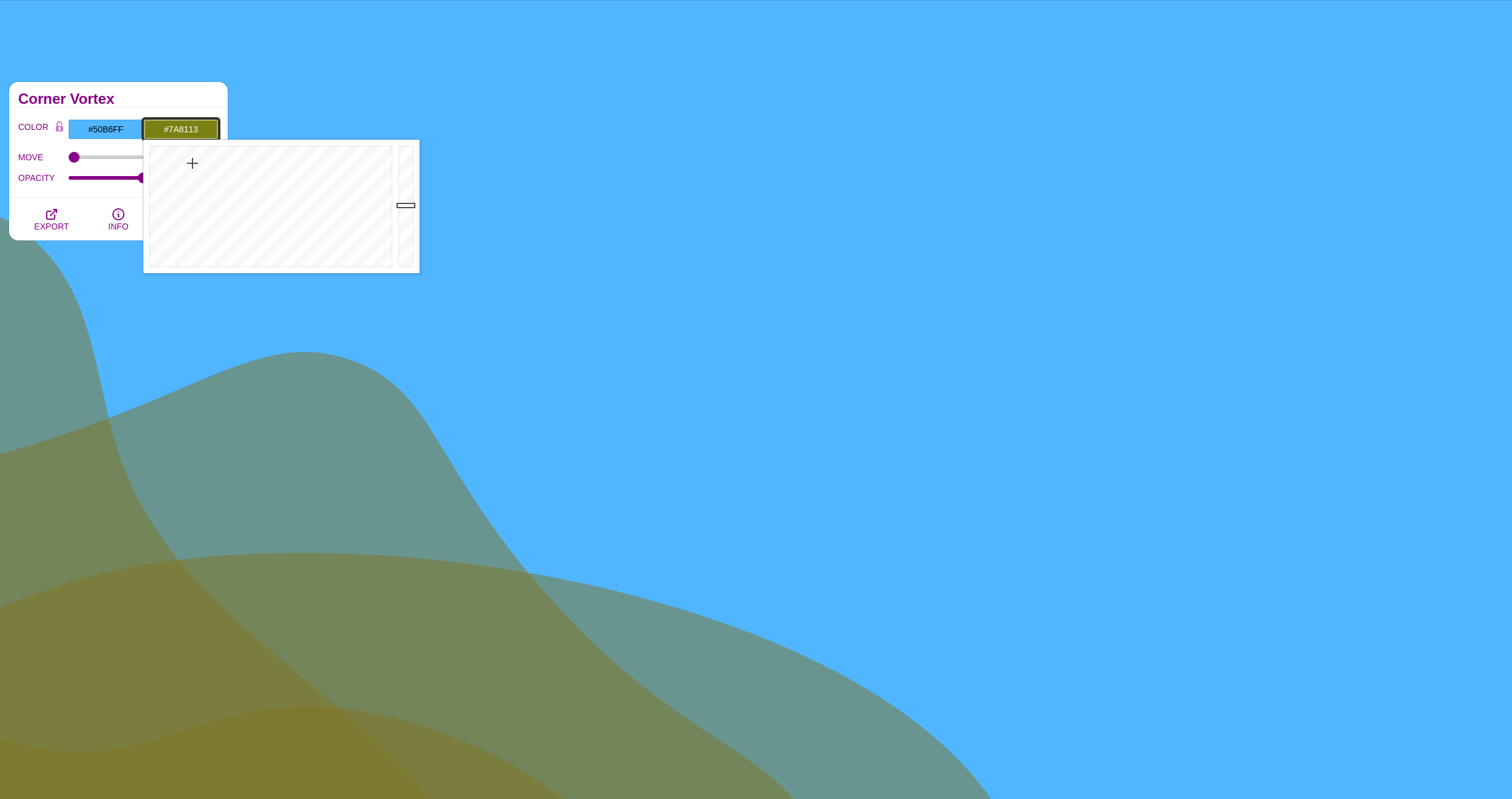
drag, startPoint x: 185, startPoint y: 179, endPoint x: 192, endPoint y: 163, distance: 17.5
click at [192, 163] on div at bounding box center [269, 206] width 252 height 134
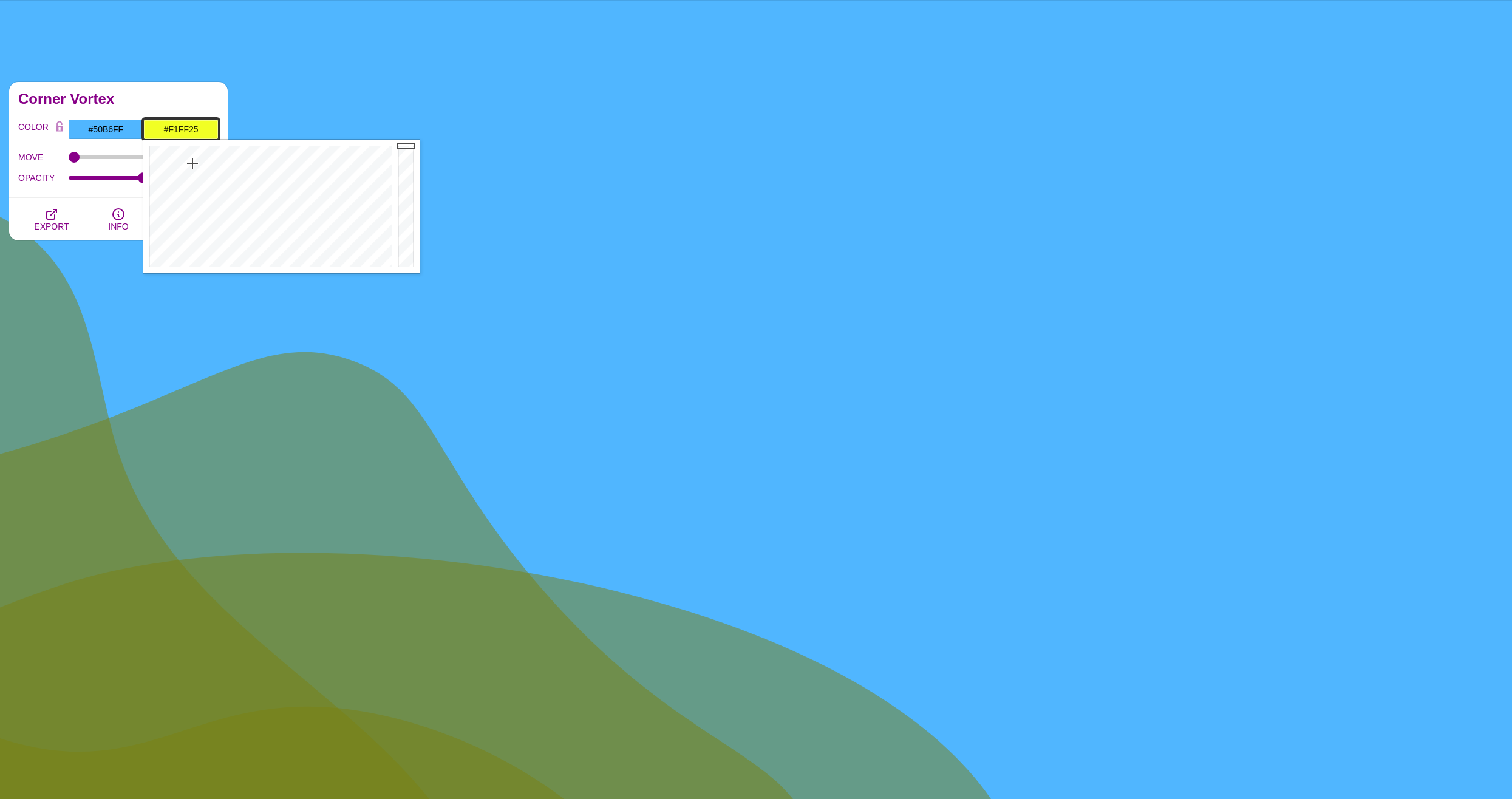
drag, startPoint x: 406, startPoint y: 170, endPoint x: 407, endPoint y: 146, distance: 24.0
click at [407, 146] on div at bounding box center [407, 206] width 24 height 134
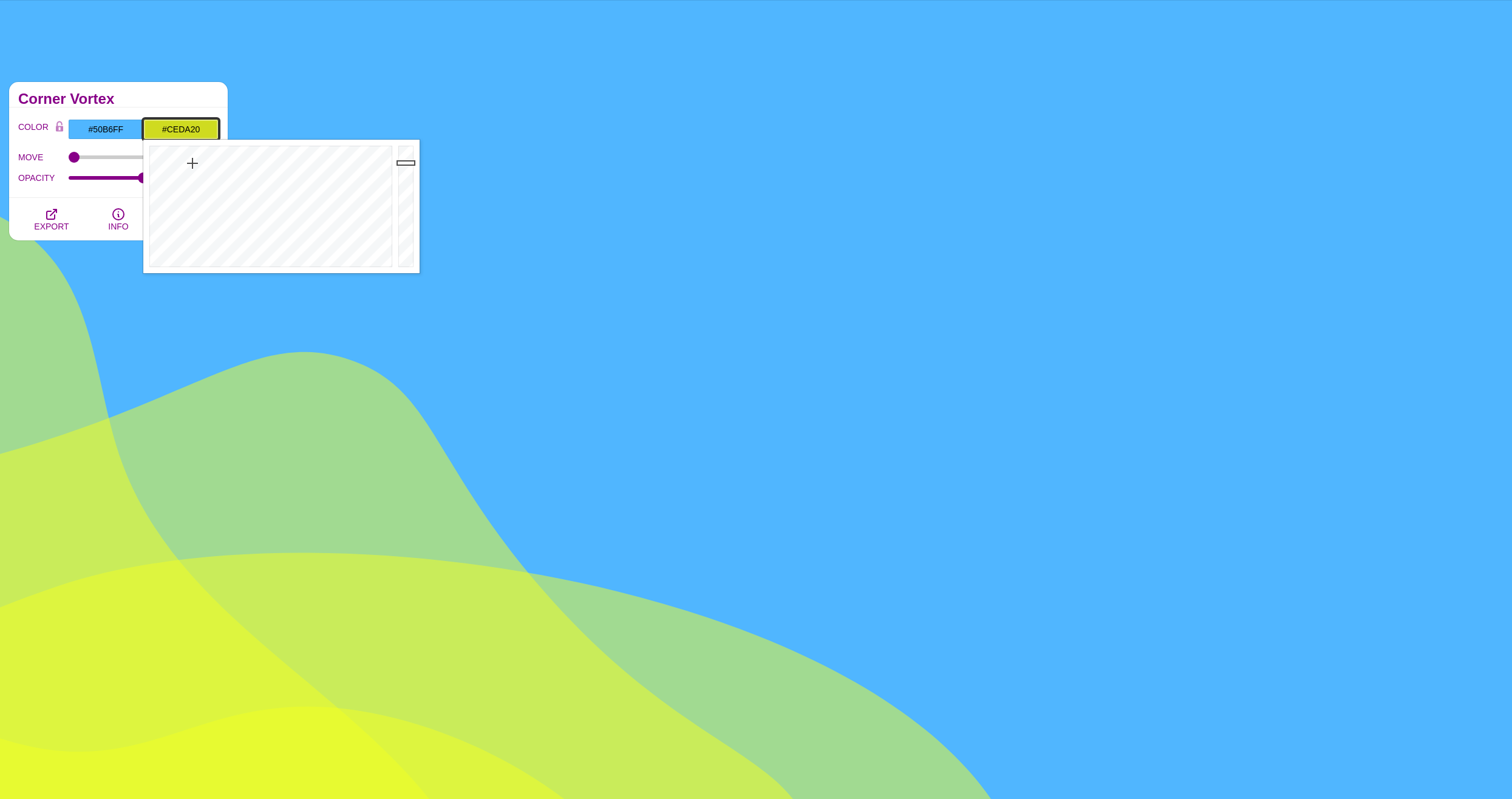
click at [410, 163] on div at bounding box center [407, 206] width 24 height 134
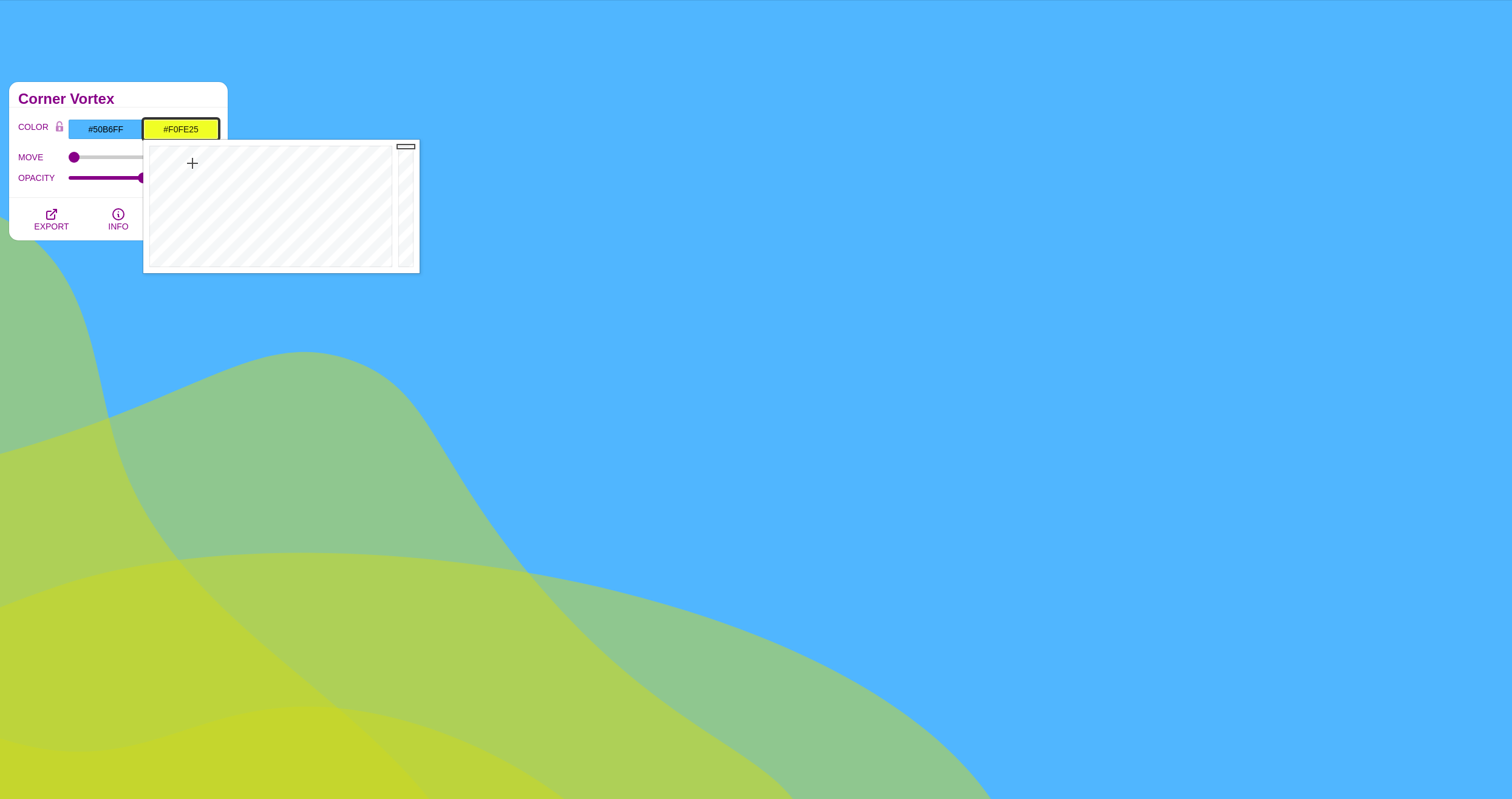
drag, startPoint x: 411, startPoint y: 155, endPoint x: 411, endPoint y: 146, distance: 9.0
click at [411, 146] on div at bounding box center [407, 206] width 24 height 134
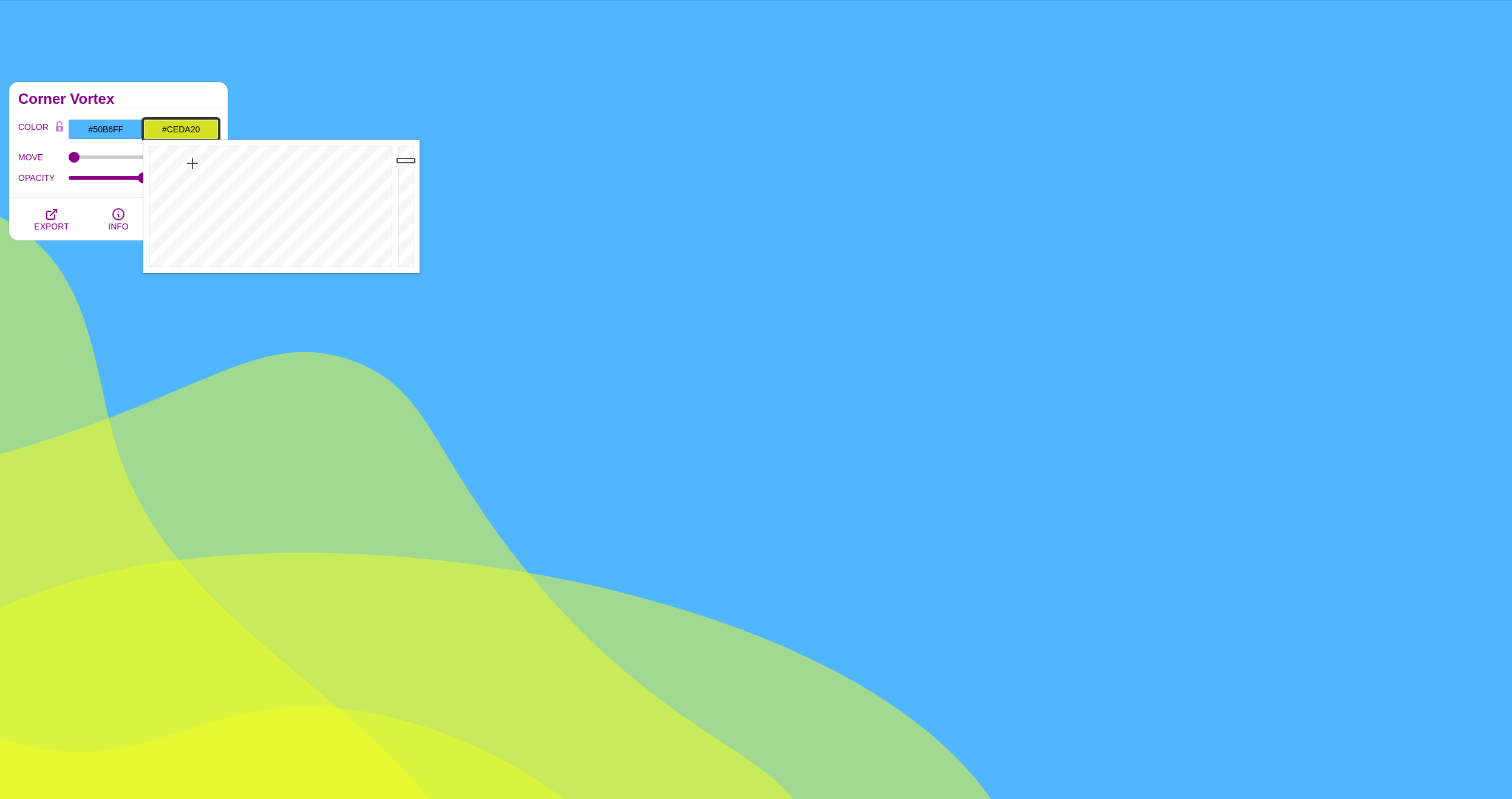
click at [407, 163] on div at bounding box center [407, 206] width 24 height 134
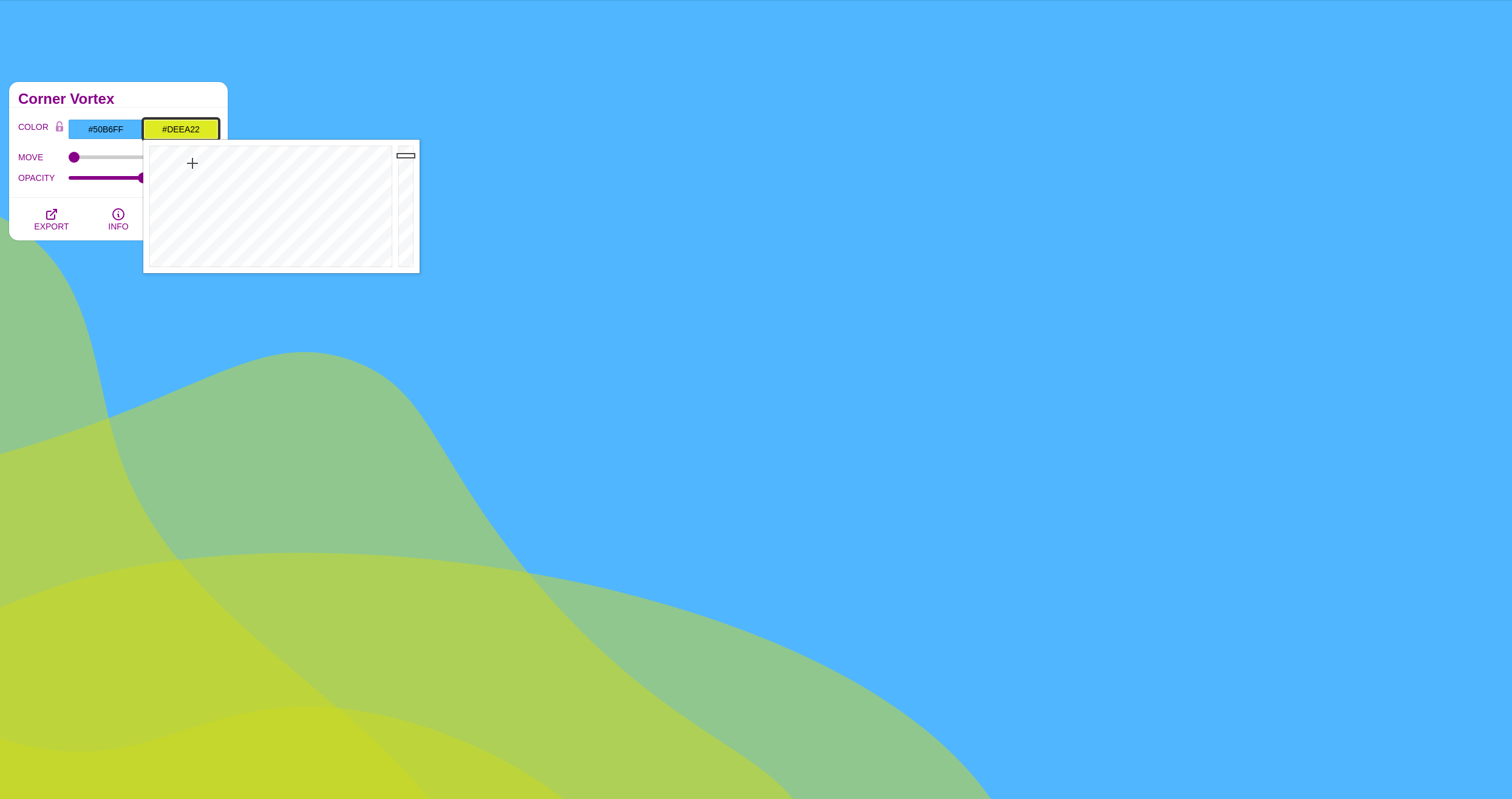
drag, startPoint x: 407, startPoint y: 163, endPoint x: 407, endPoint y: 155, distance: 8.0
click at [407, 155] on div at bounding box center [407, 206] width 24 height 134
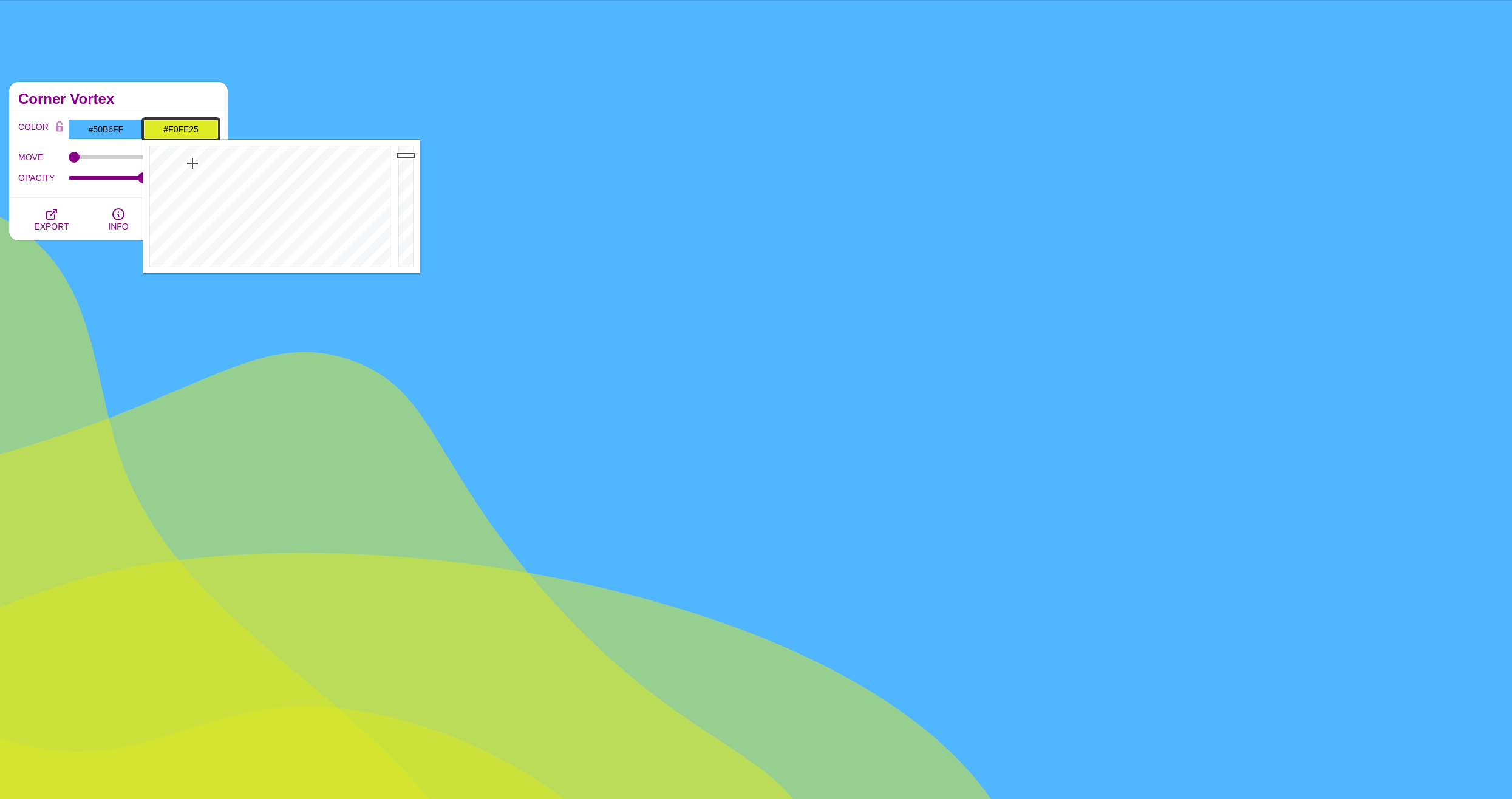
type input "#F1FF25"
drag, startPoint x: 407, startPoint y: 155, endPoint x: 408, endPoint y: 141, distance: 14.0
click at [408, 141] on div at bounding box center [407, 206] width 24 height 134
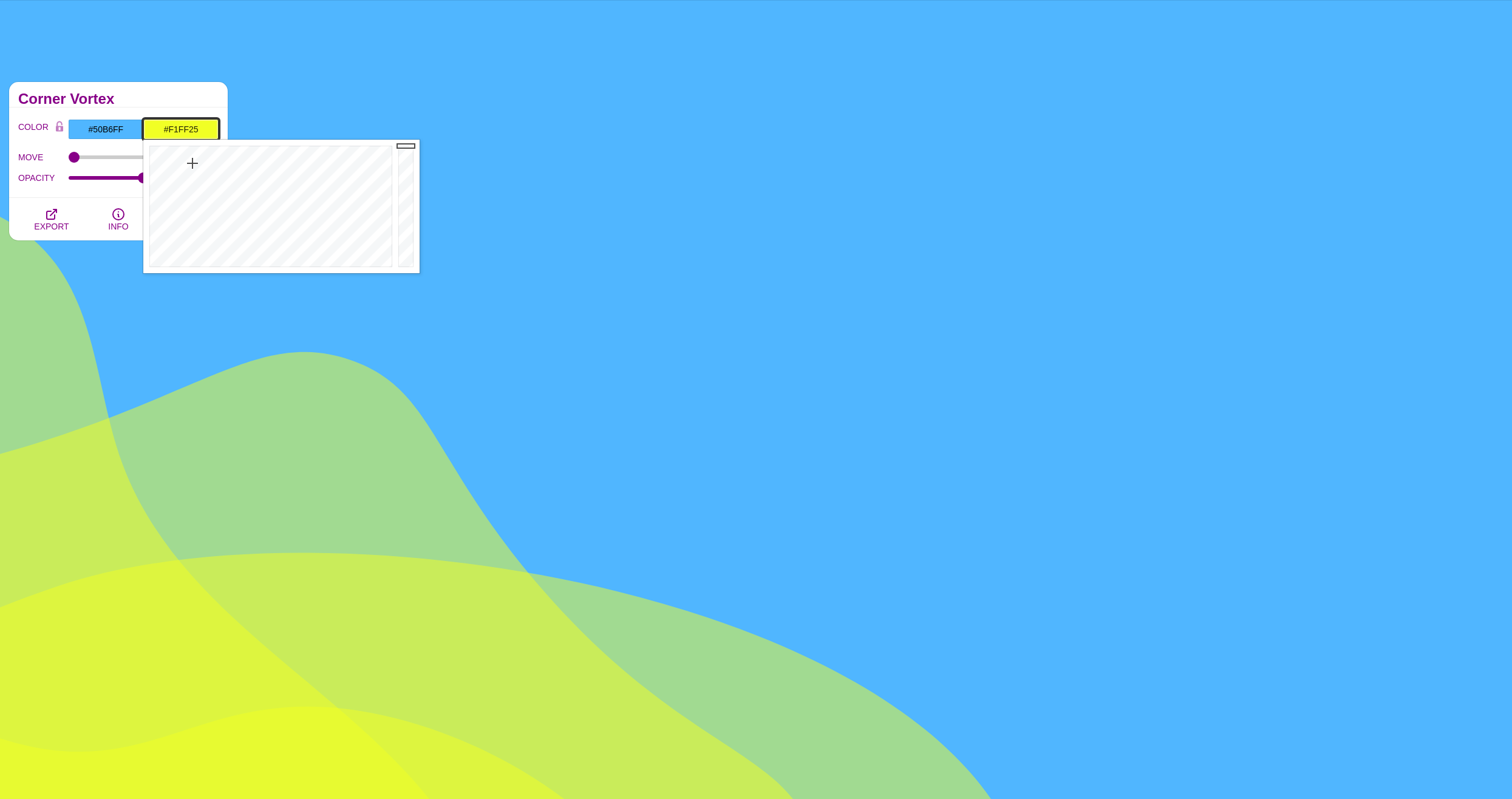
drag, startPoint x: 406, startPoint y: 144, endPoint x: 407, endPoint y: 135, distance: 9.1
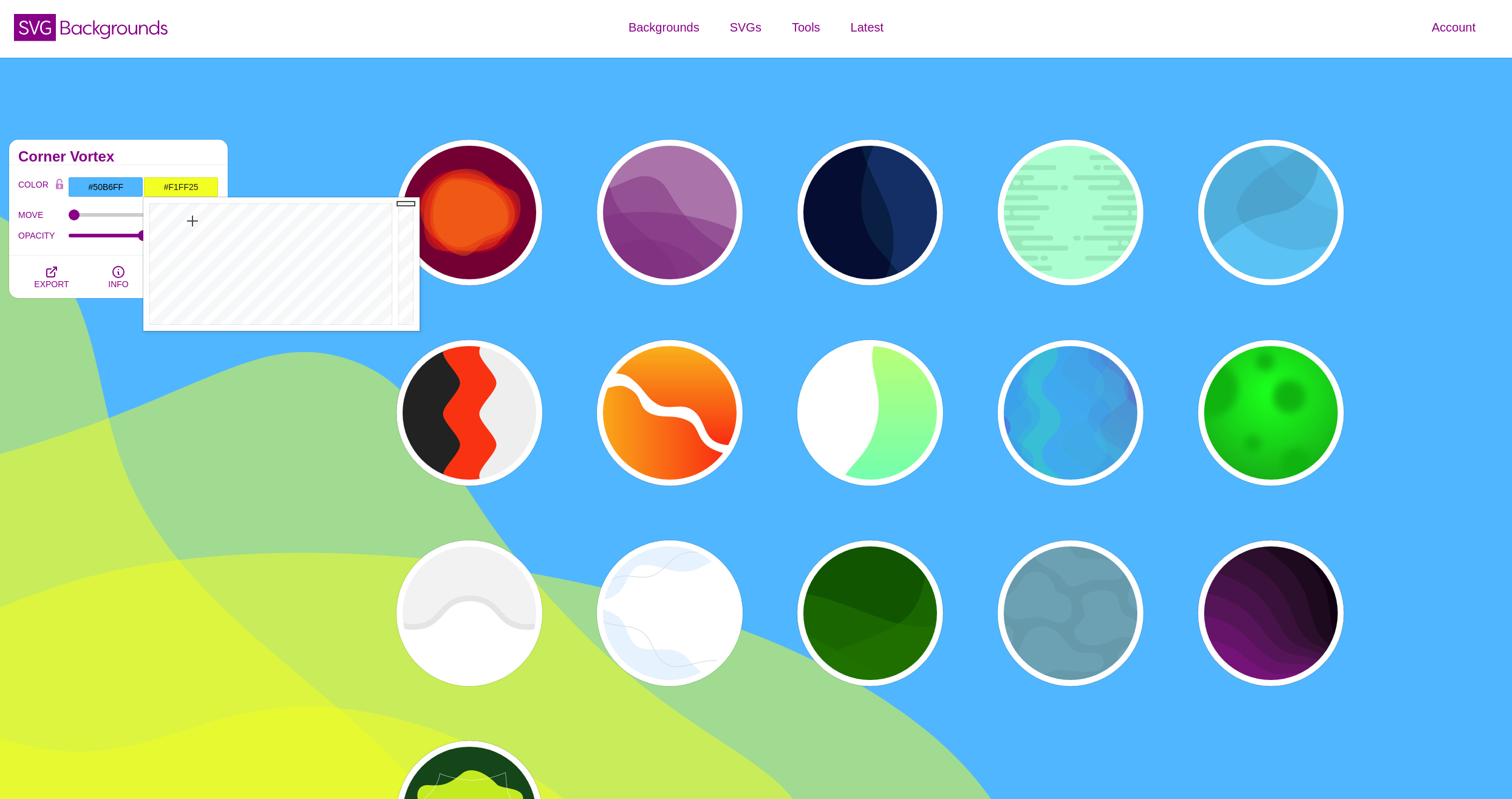
scroll to position [0, 0]
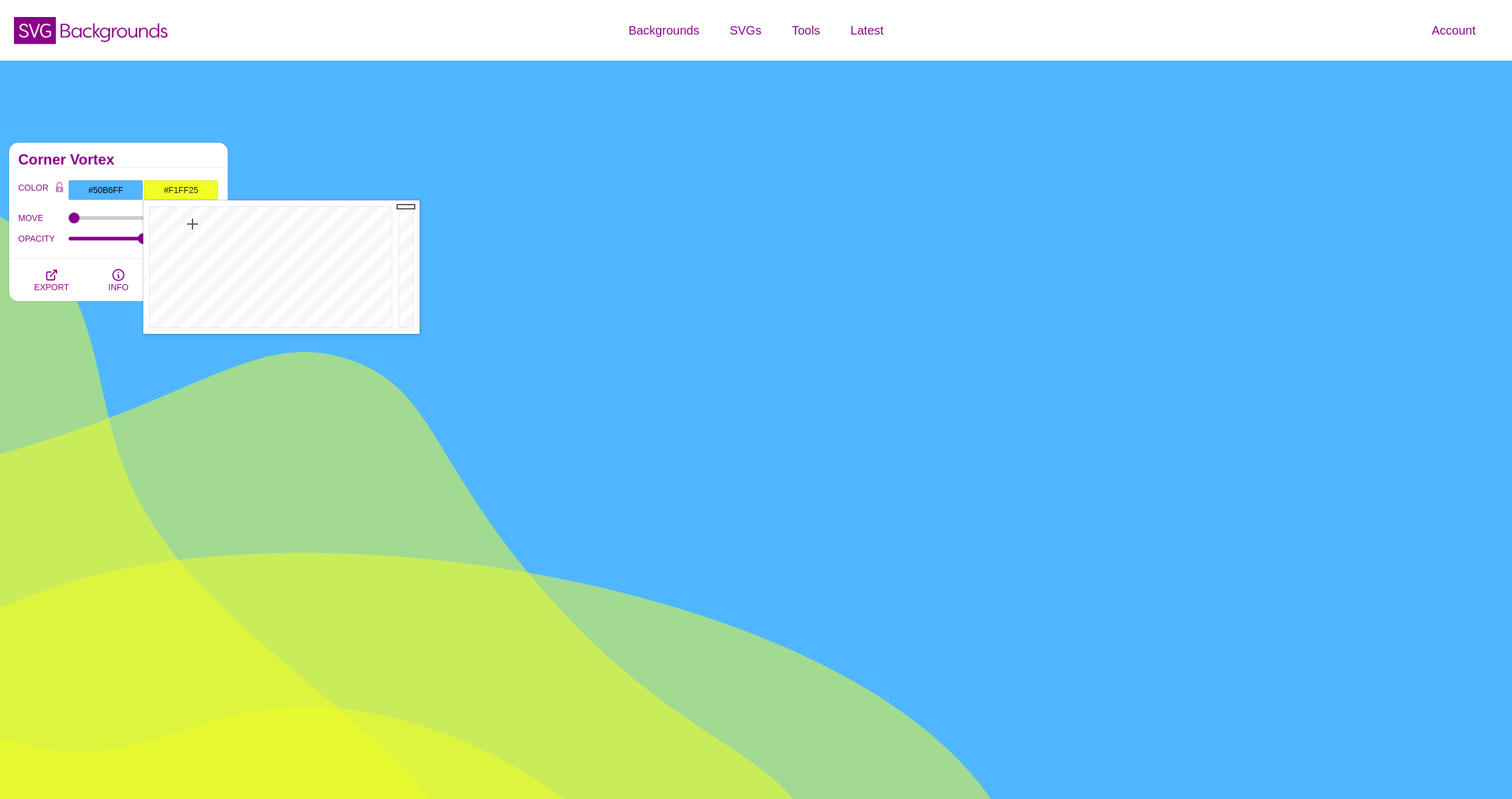
click at [139, 154] on div "Corner Vortex" at bounding box center [118, 155] width 218 height 25
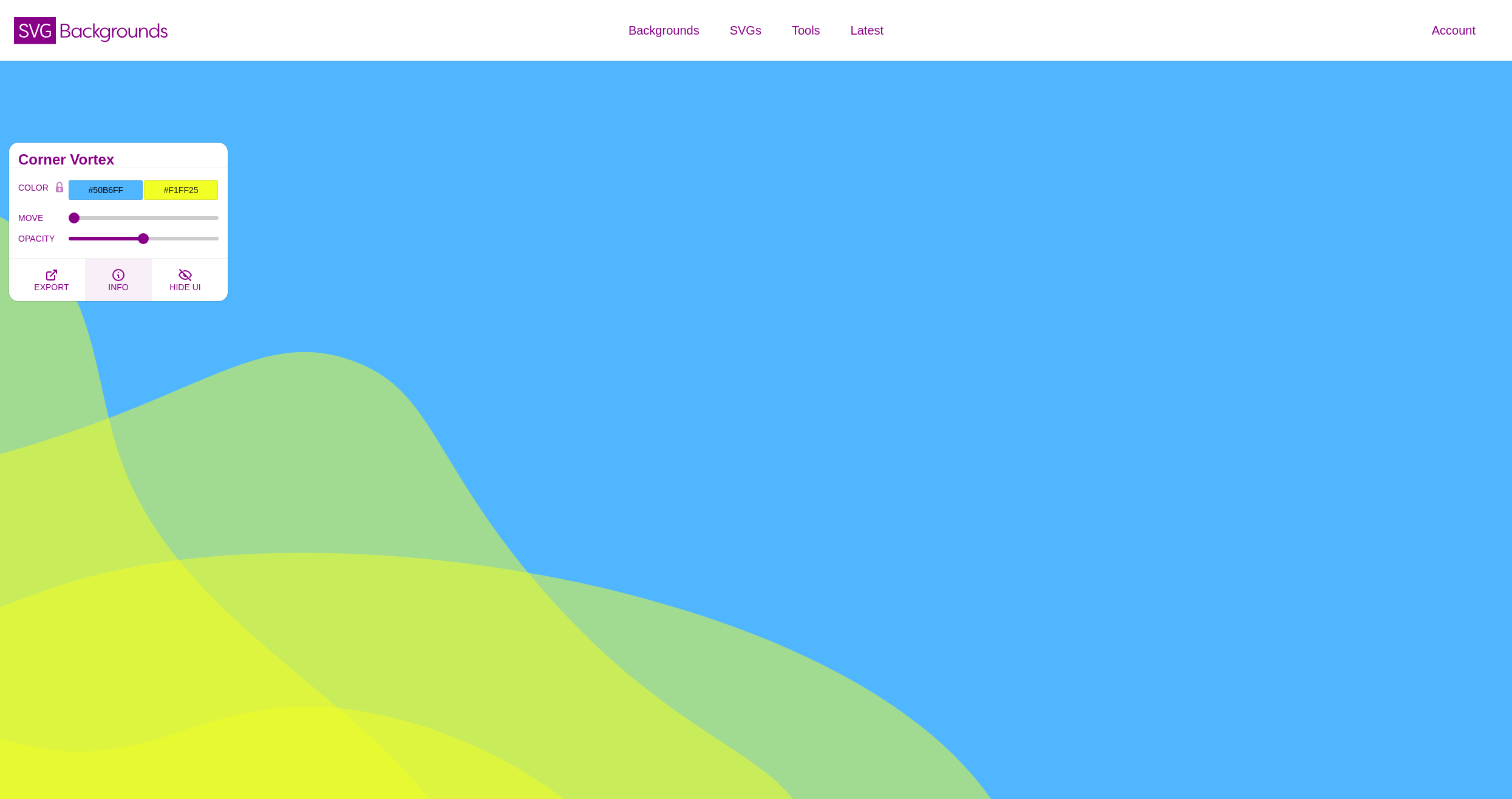
click at [118, 283] on span "INFO" at bounding box center [118, 287] width 20 height 9
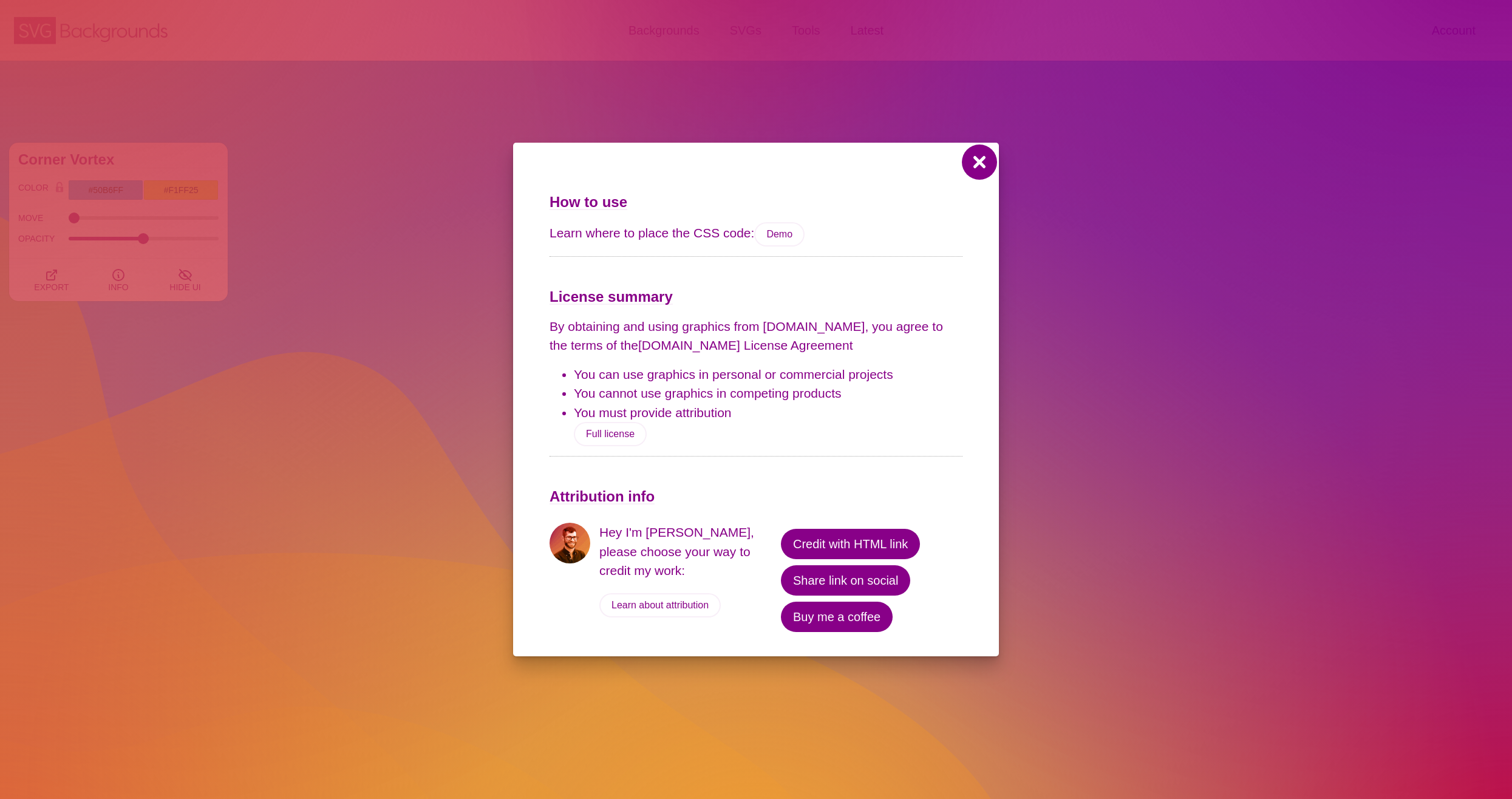
click at [971, 167] on button at bounding box center [980, 162] width 29 height 29
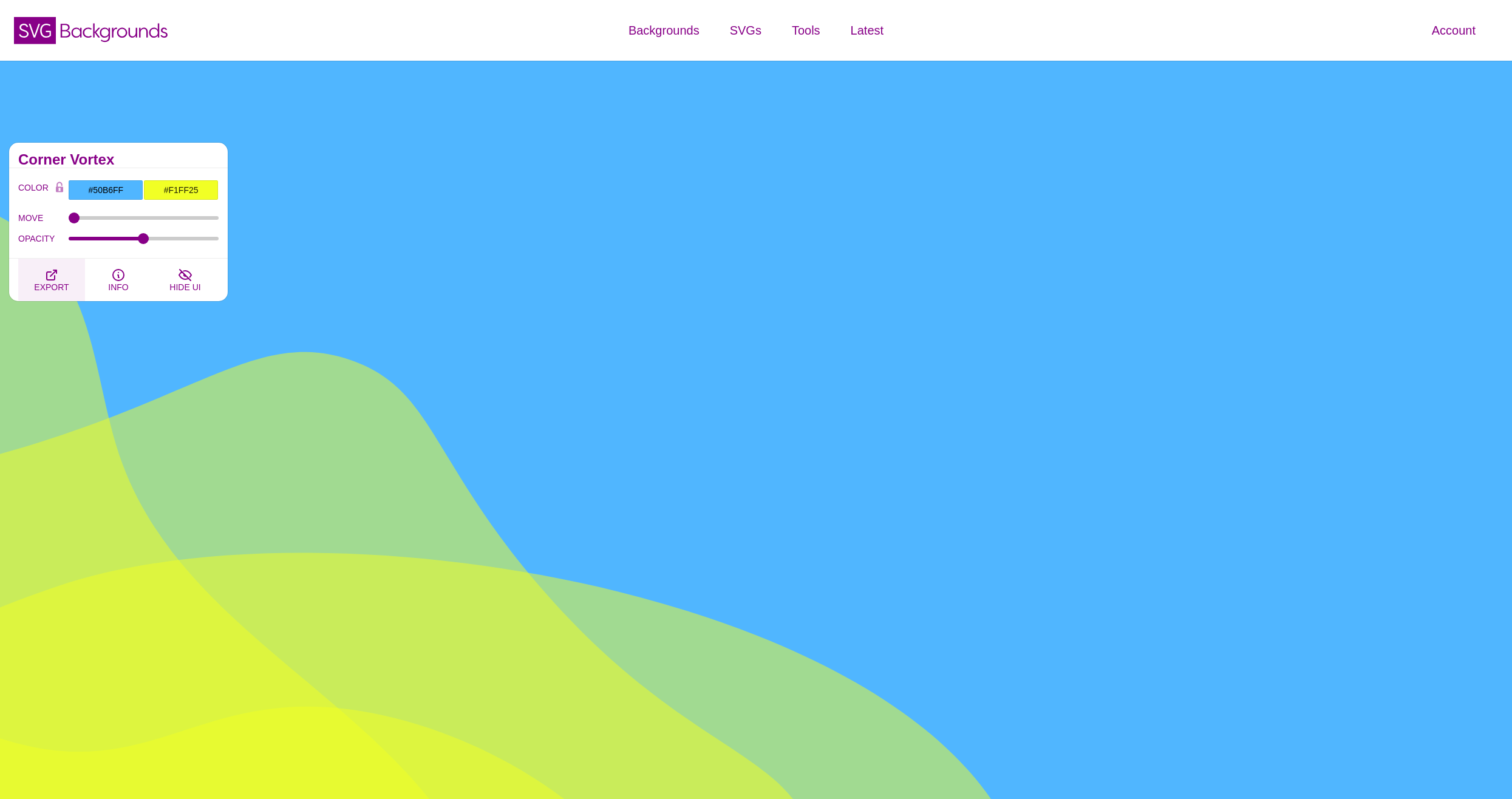
click at [51, 275] on icon "button" at bounding box center [51, 275] width 9 height 9
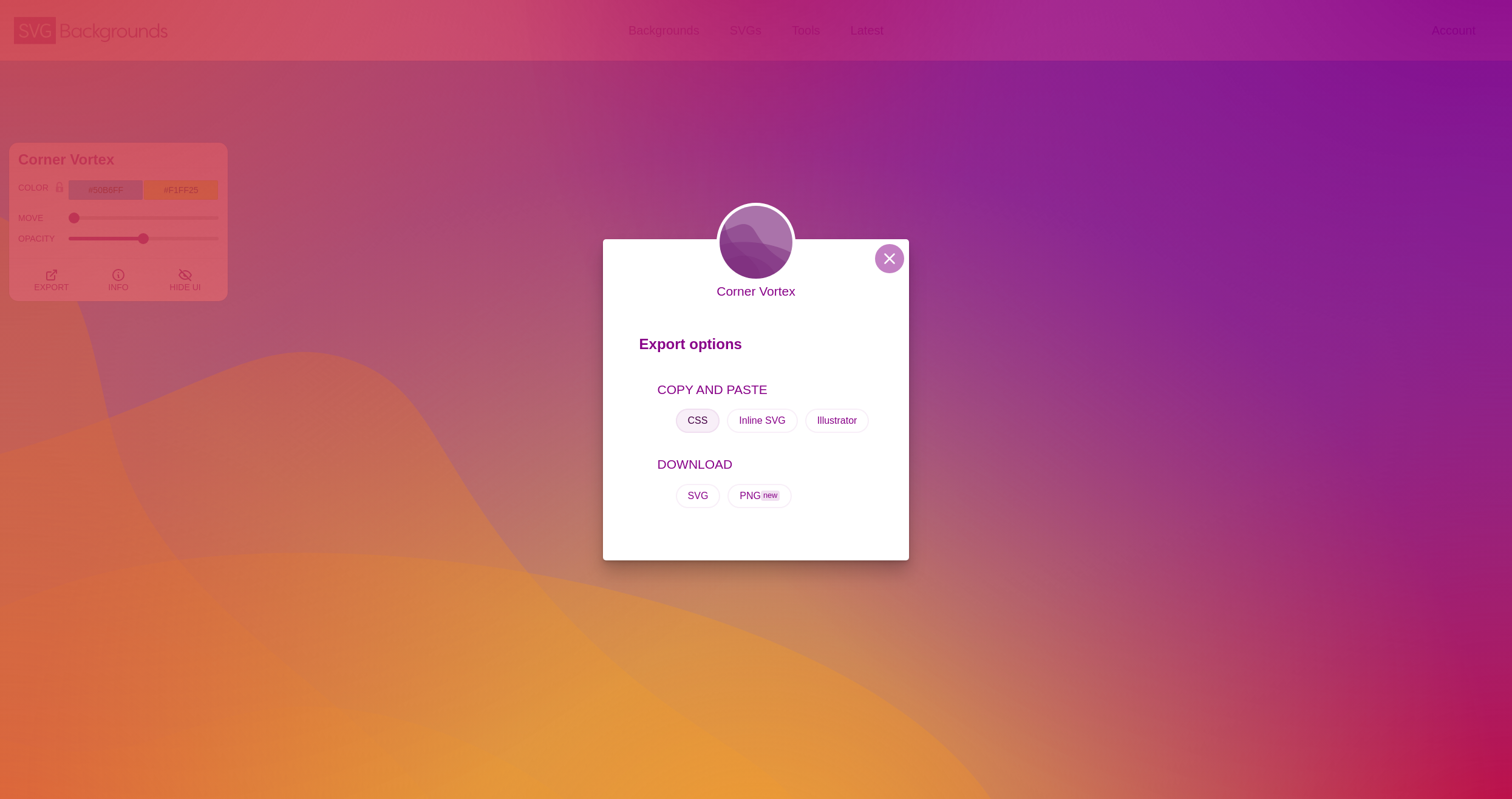
click at [698, 424] on button "CSS" at bounding box center [698, 420] width 44 height 24
click at [891, 262] on button at bounding box center [890, 259] width 29 height 29
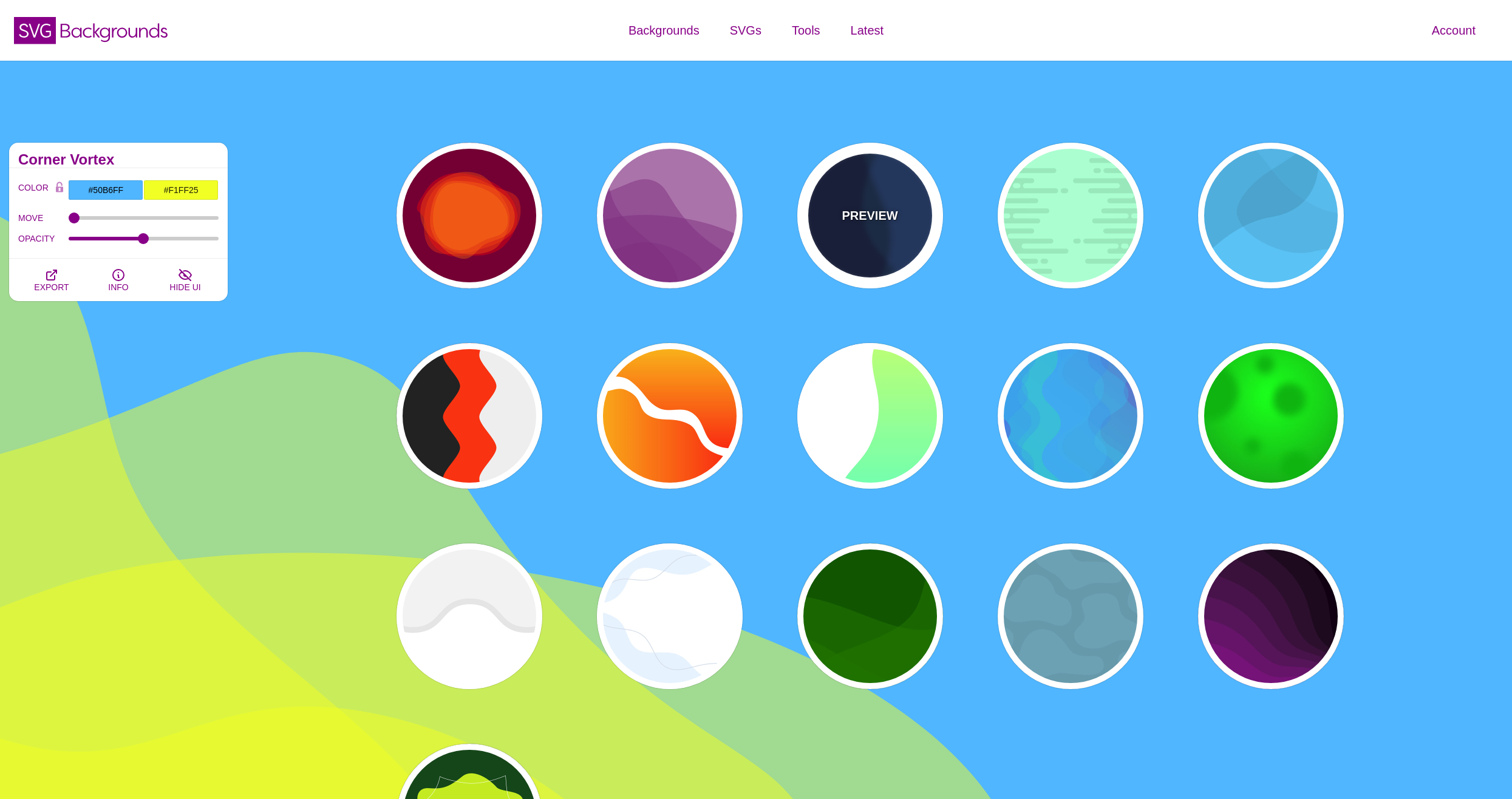
click at [868, 229] on div "PREVIEW" at bounding box center [870, 215] width 146 height 146
type input "#003366"
type input "#002244"
type input "#001133"
type input "1"
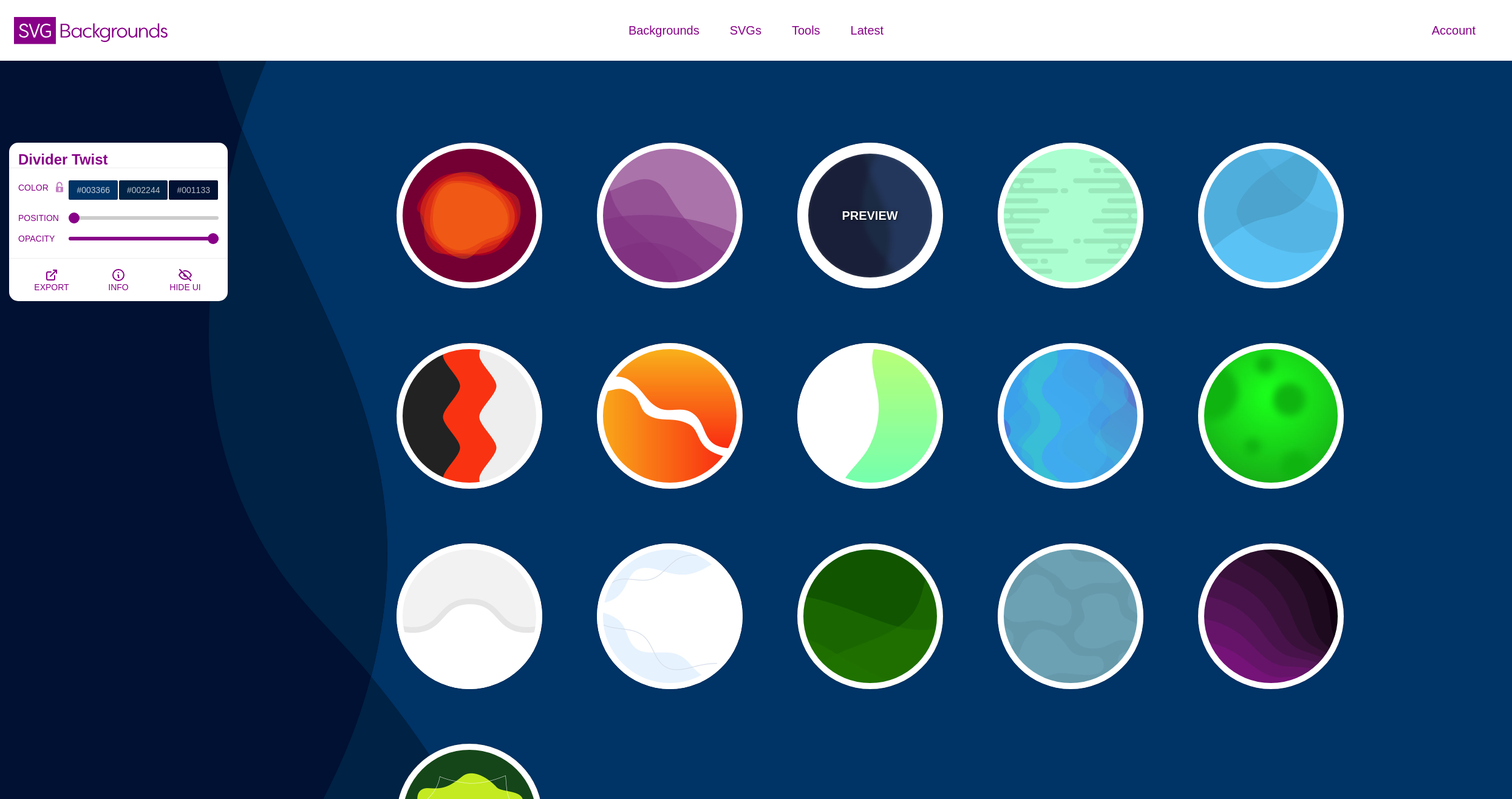
click at [871, 222] on p "PREVIEW" at bounding box center [869, 215] width 56 height 18
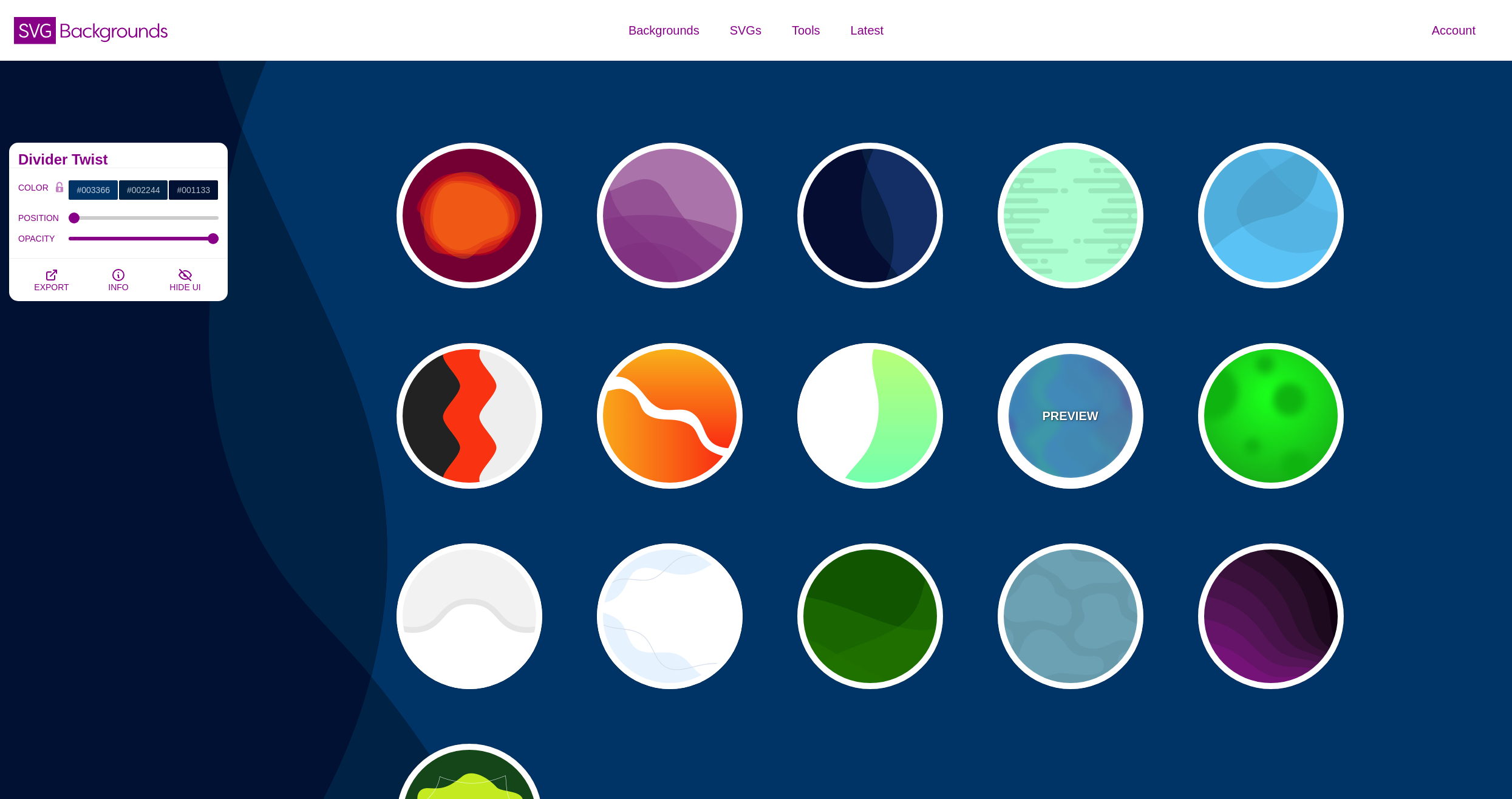
click at [1092, 422] on p "PREVIEW" at bounding box center [1070, 416] width 56 height 18
type input "#0088FF"
type input "#00FF77"
type input "#BB00CC"
type input "0"
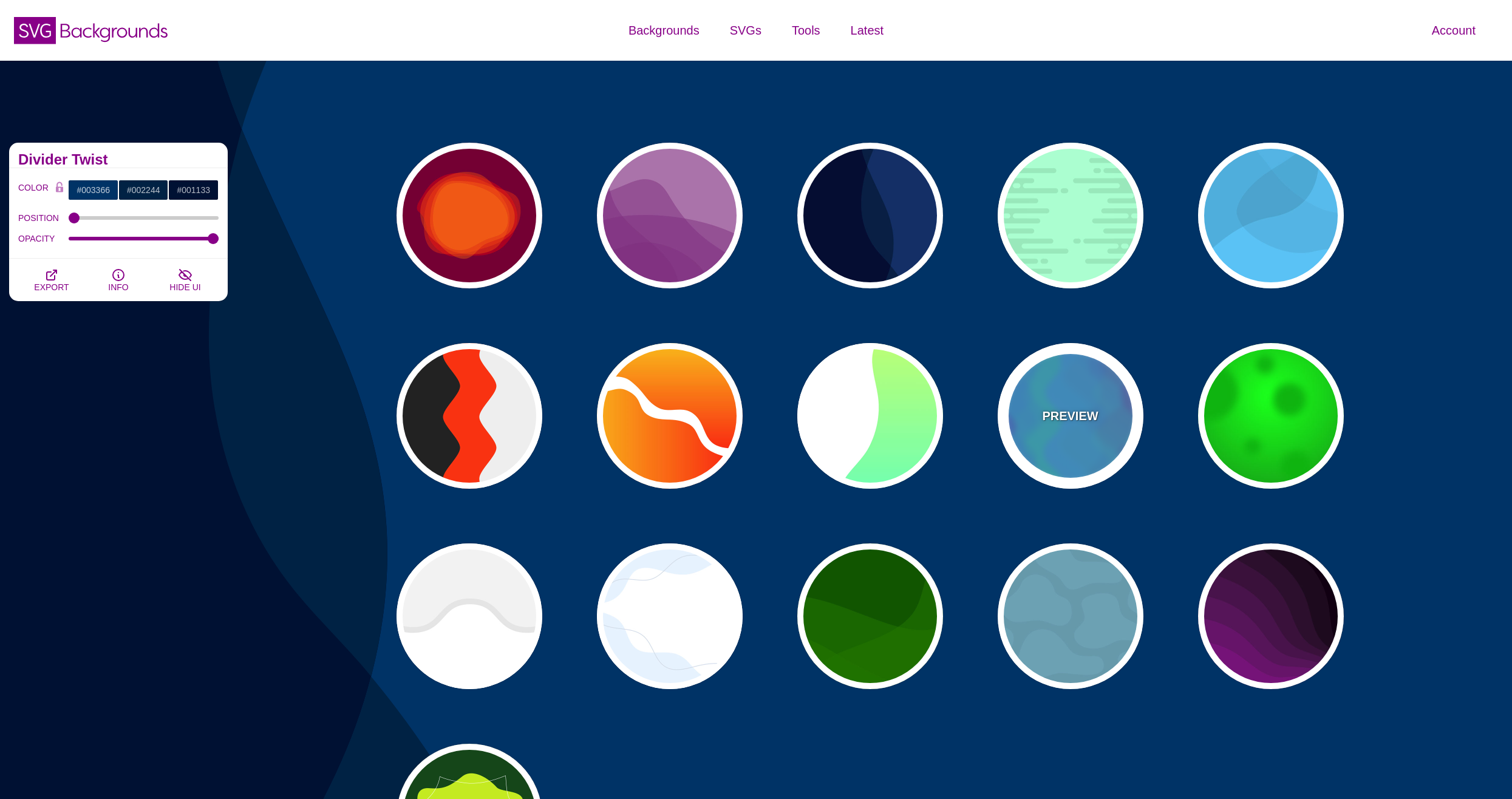
type input "0"
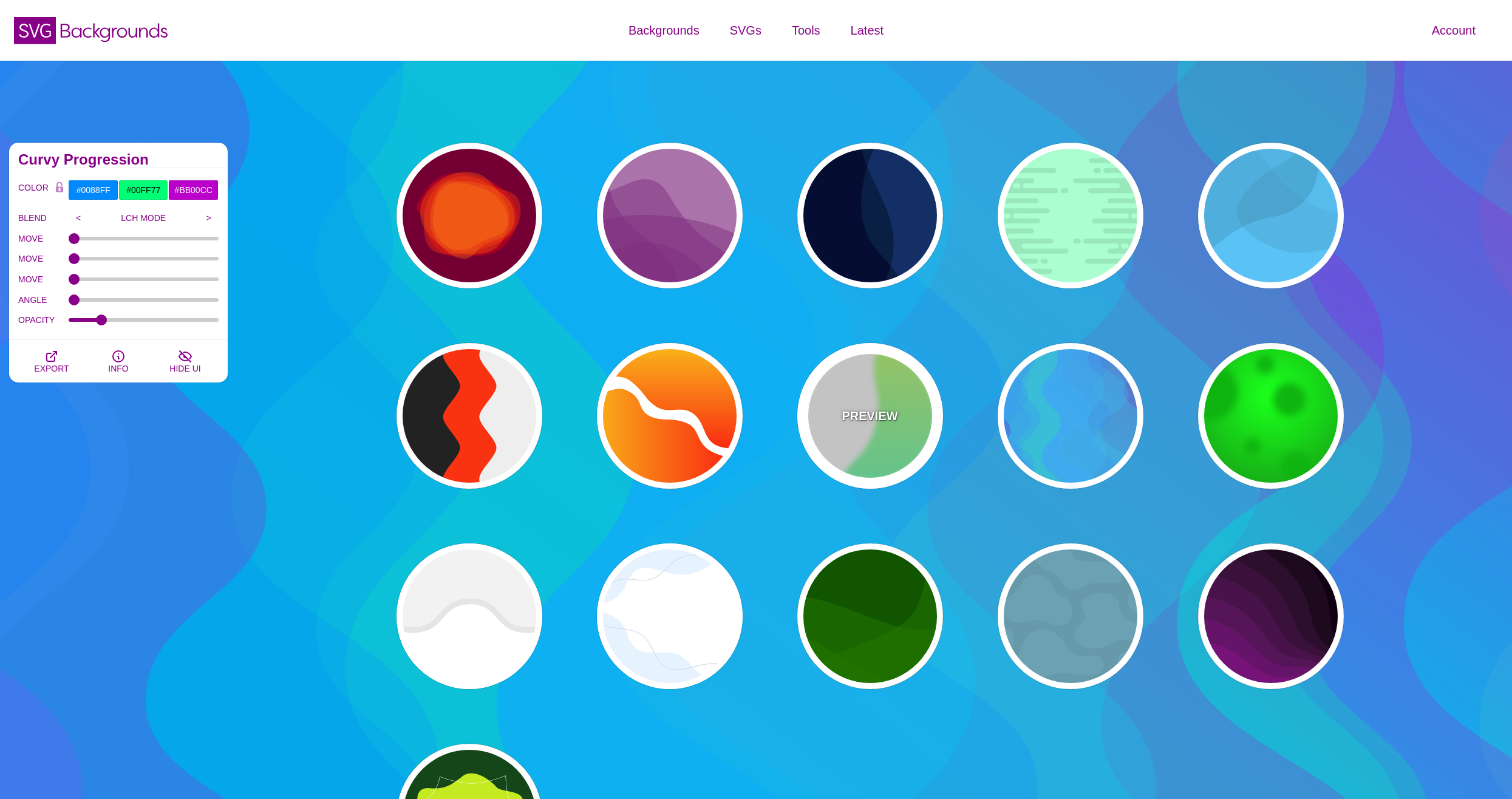
click at [876, 439] on div "PREVIEW" at bounding box center [870, 416] width 146 height 146
type input "#FFFFFF"
type input "#00FFFF"
type input "#CCFF66"
type input "#EEEEEE"
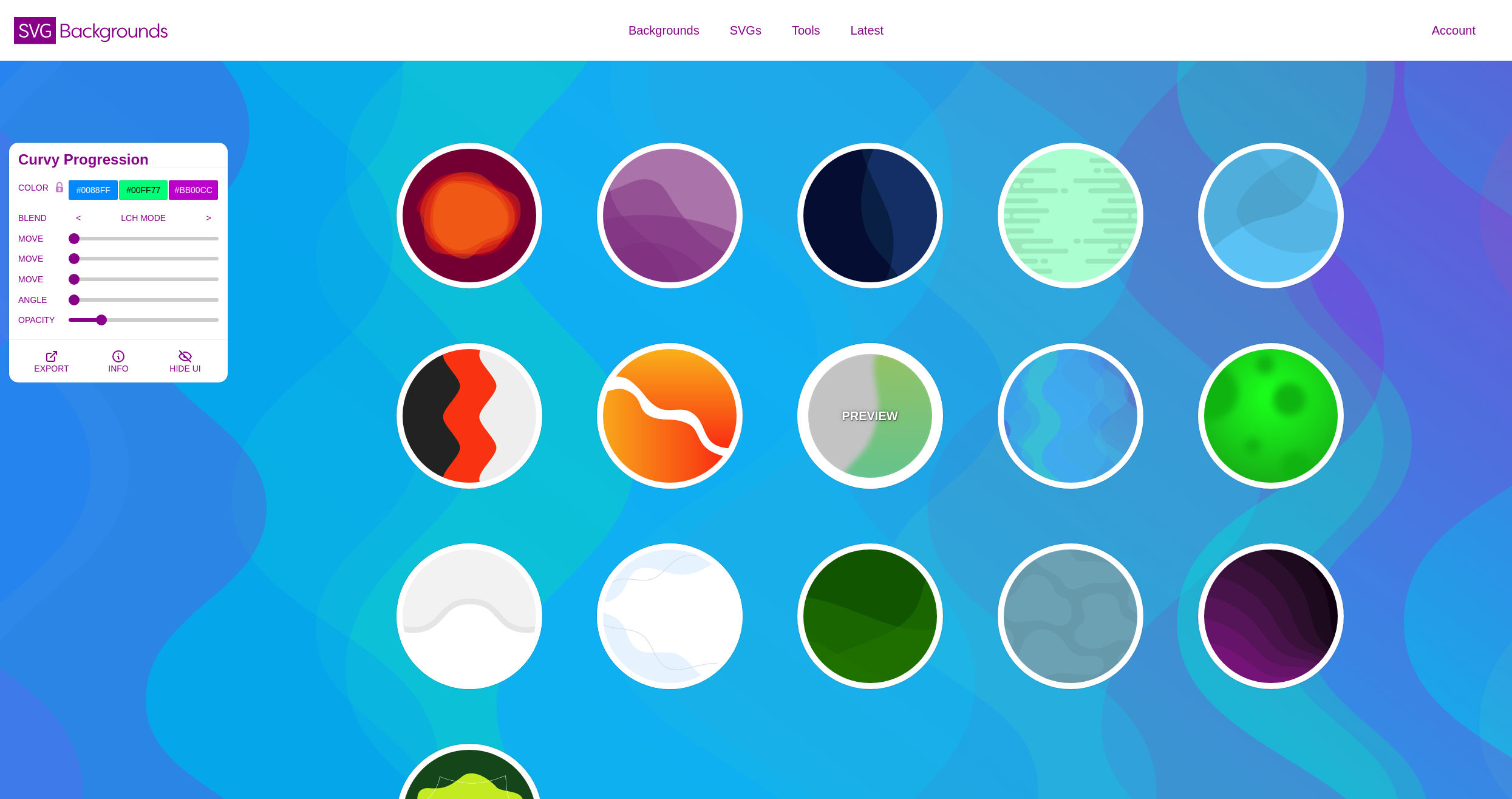
type input "1"
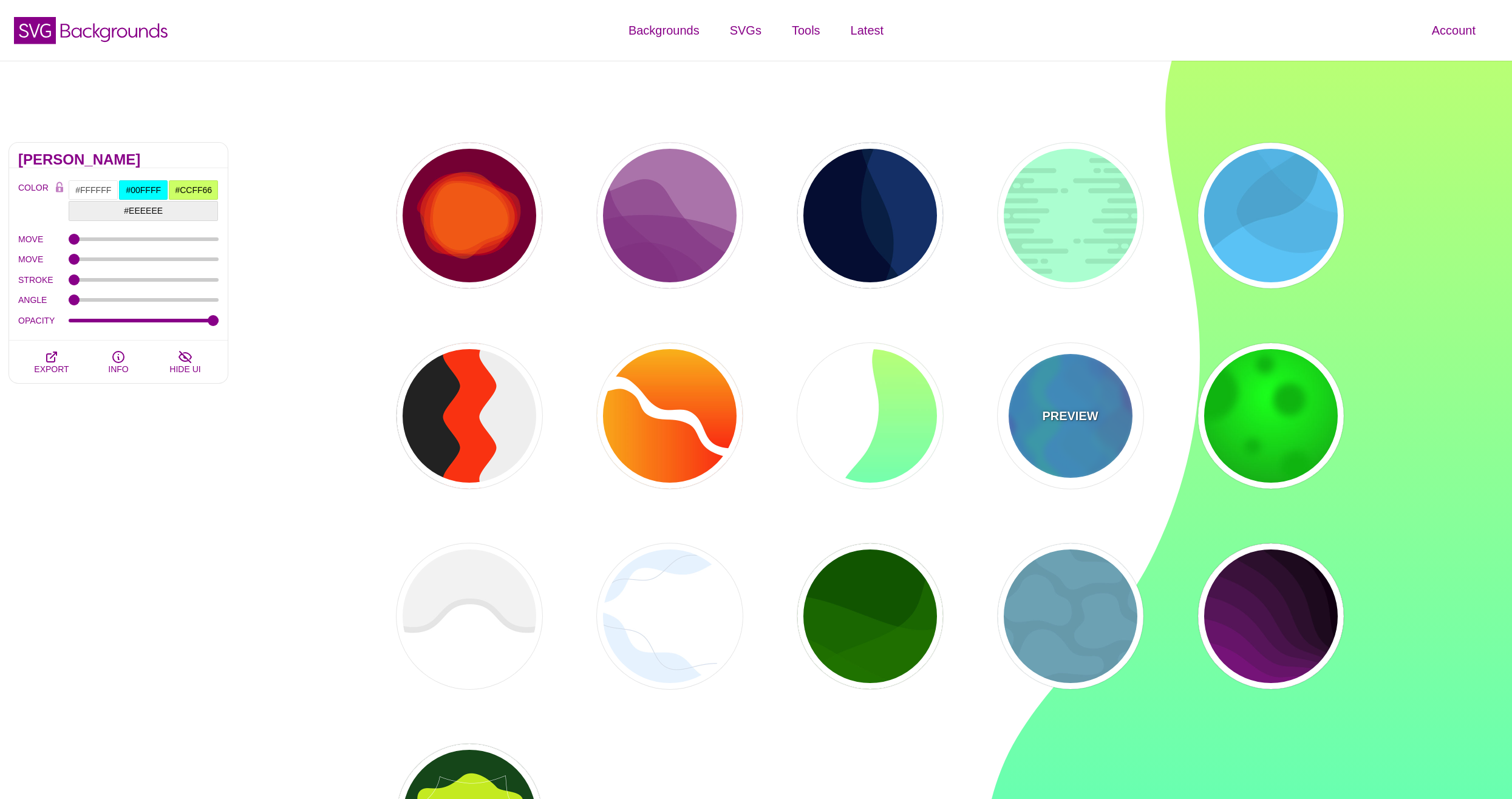
click at [1138, 420] on div "PREVIEW" at bounding box center [1071, 416] width 146 height 146
type input "#0088FF"
type input "#00FF77"
type input "#BB00CC"
type input "0.2"
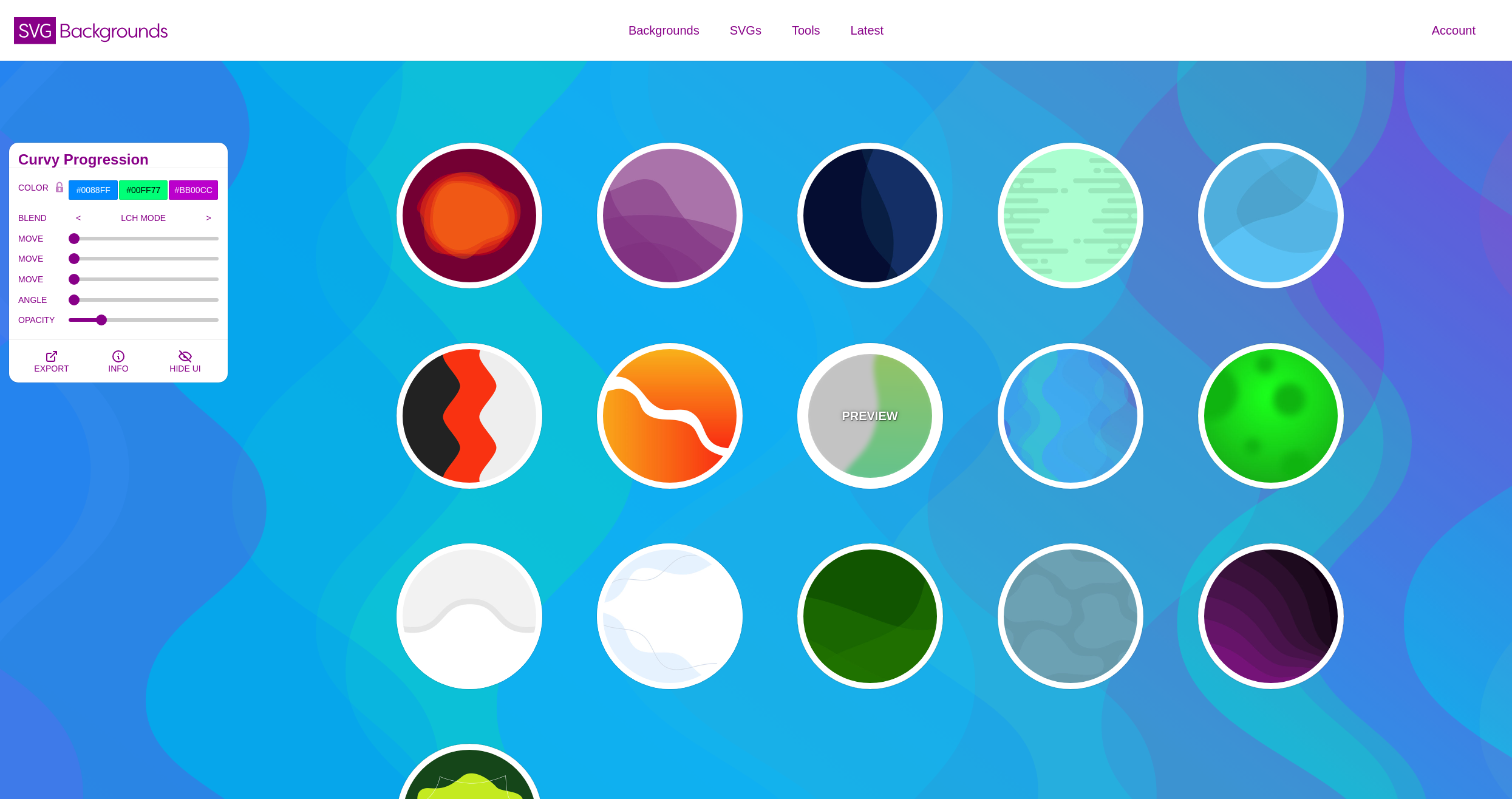
click at [923, 431] on div "PREVIEW" at bounding box center [870, 416] width 146 height 146
type input "#FFFFFF"
type input "#00FFFF"
type input "#CCFF66"
type input "1"
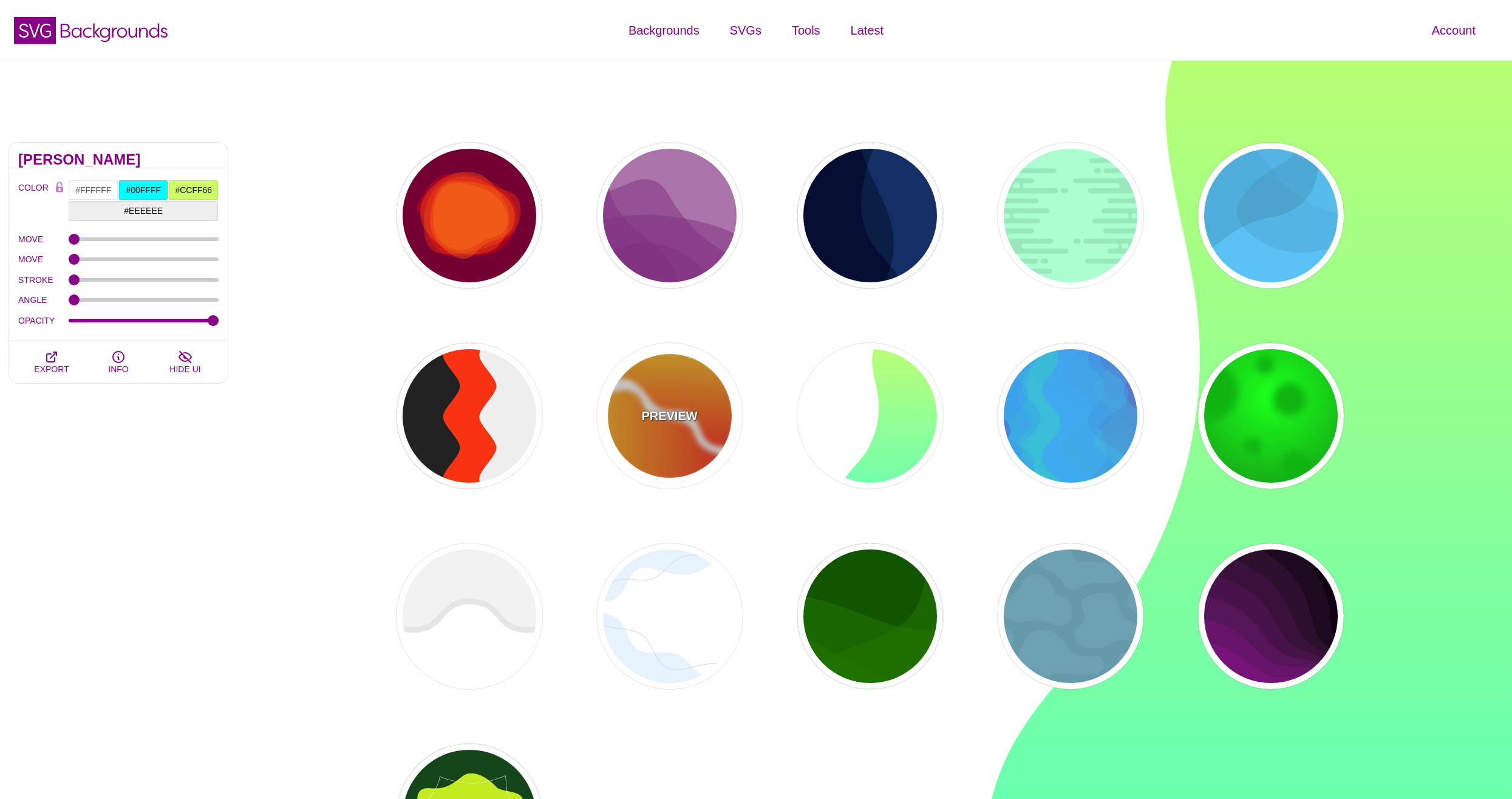
click at [619, 434] on div "PREVIEW" at bounding box center [670, 416] width 146 height 146
type input "#FF0000"
type input "#FFFF00"
type input "1"
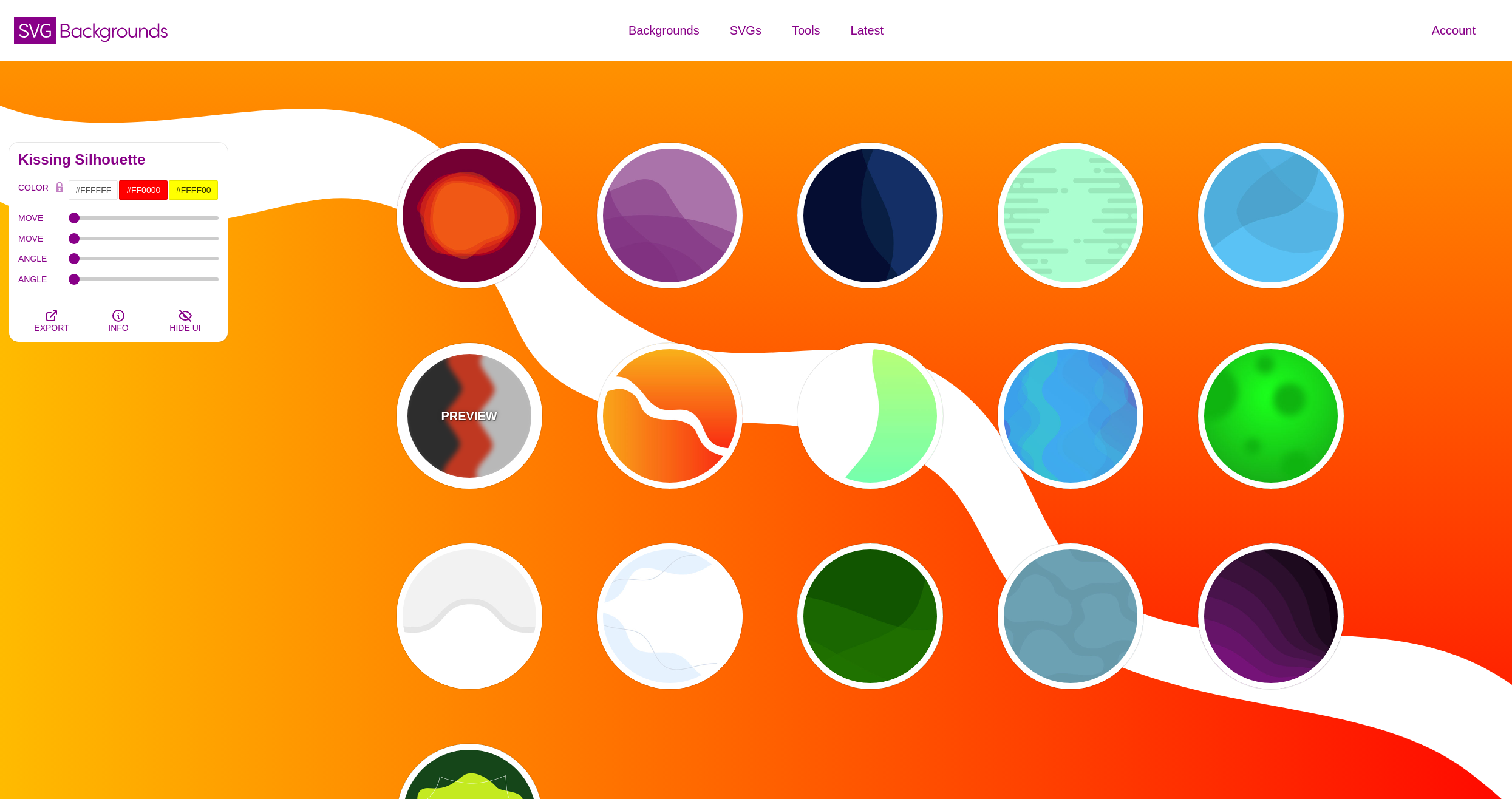
click at [466, 429] on div "PREVIEW" at bounding box center [469, 416] width 146 height 146
type input "#FF3300"
type input "#222222"
type input "#EEEEEE"
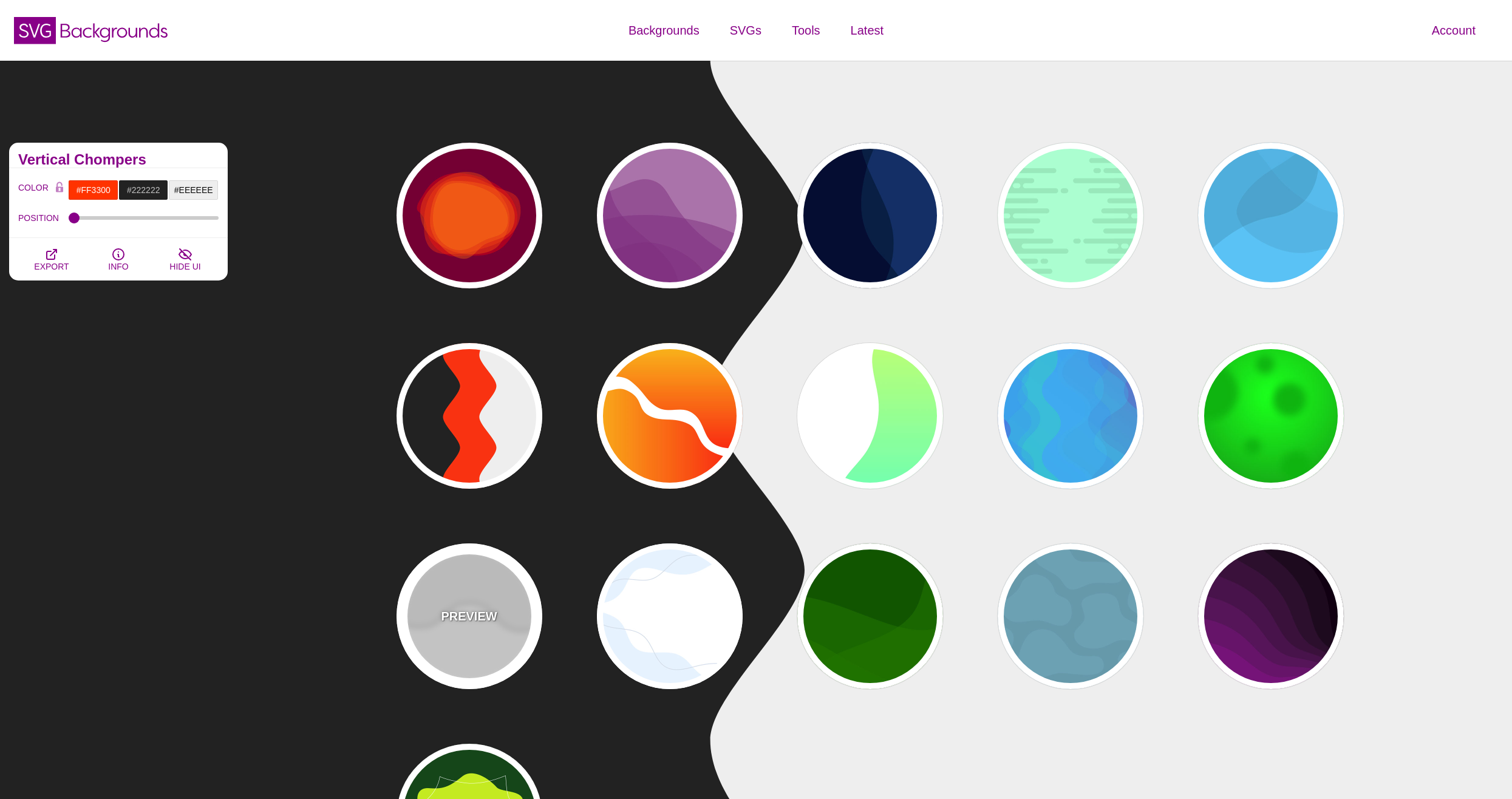
click at [463, 601] on div "PREVIEW" at bounding box center [469, 616] width 146 height 146
type input "#FFFFFF"
type input "#EEEEEE"
type input "#DDDDDD"
type input "400"
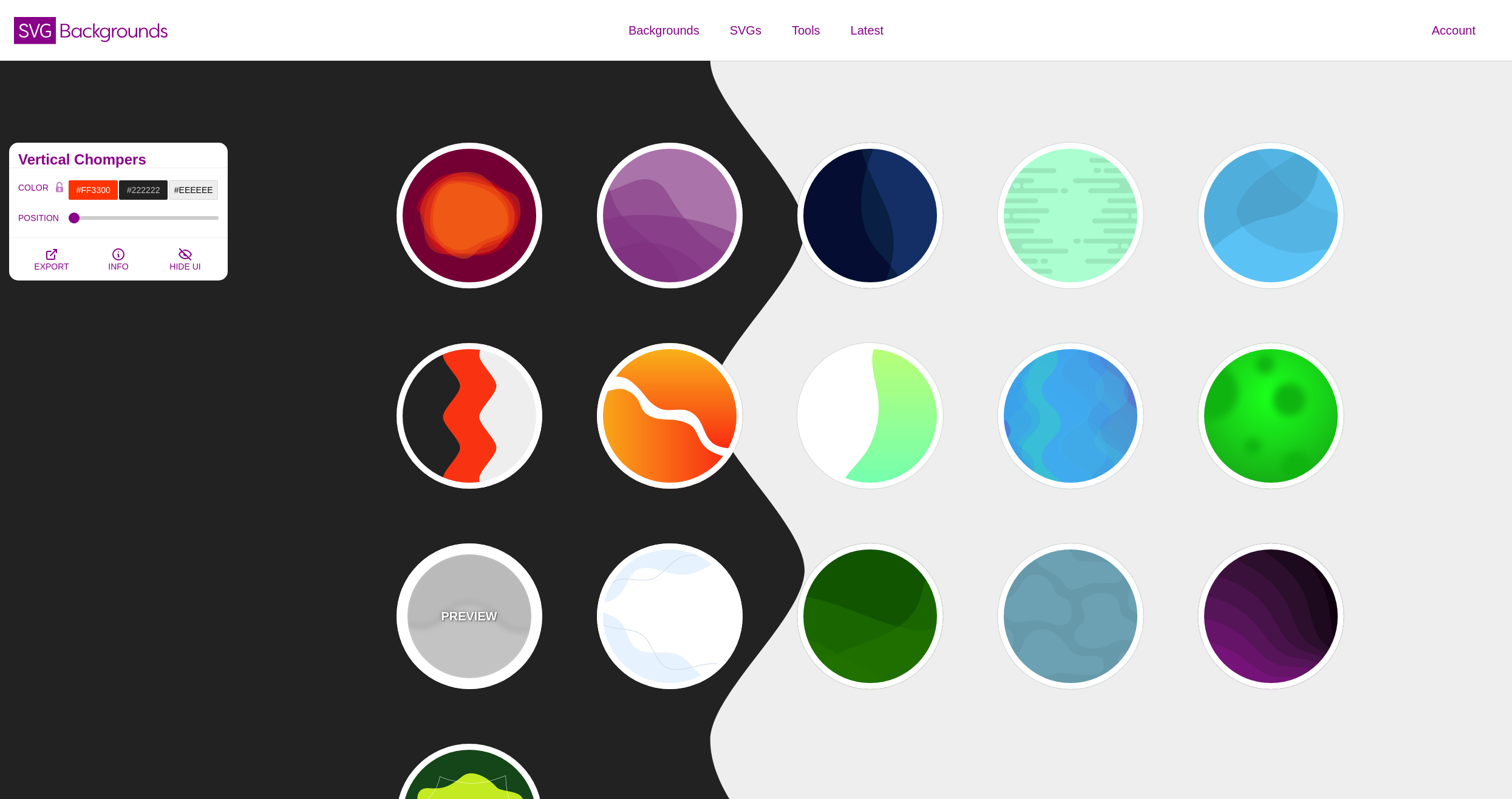
type input "10"
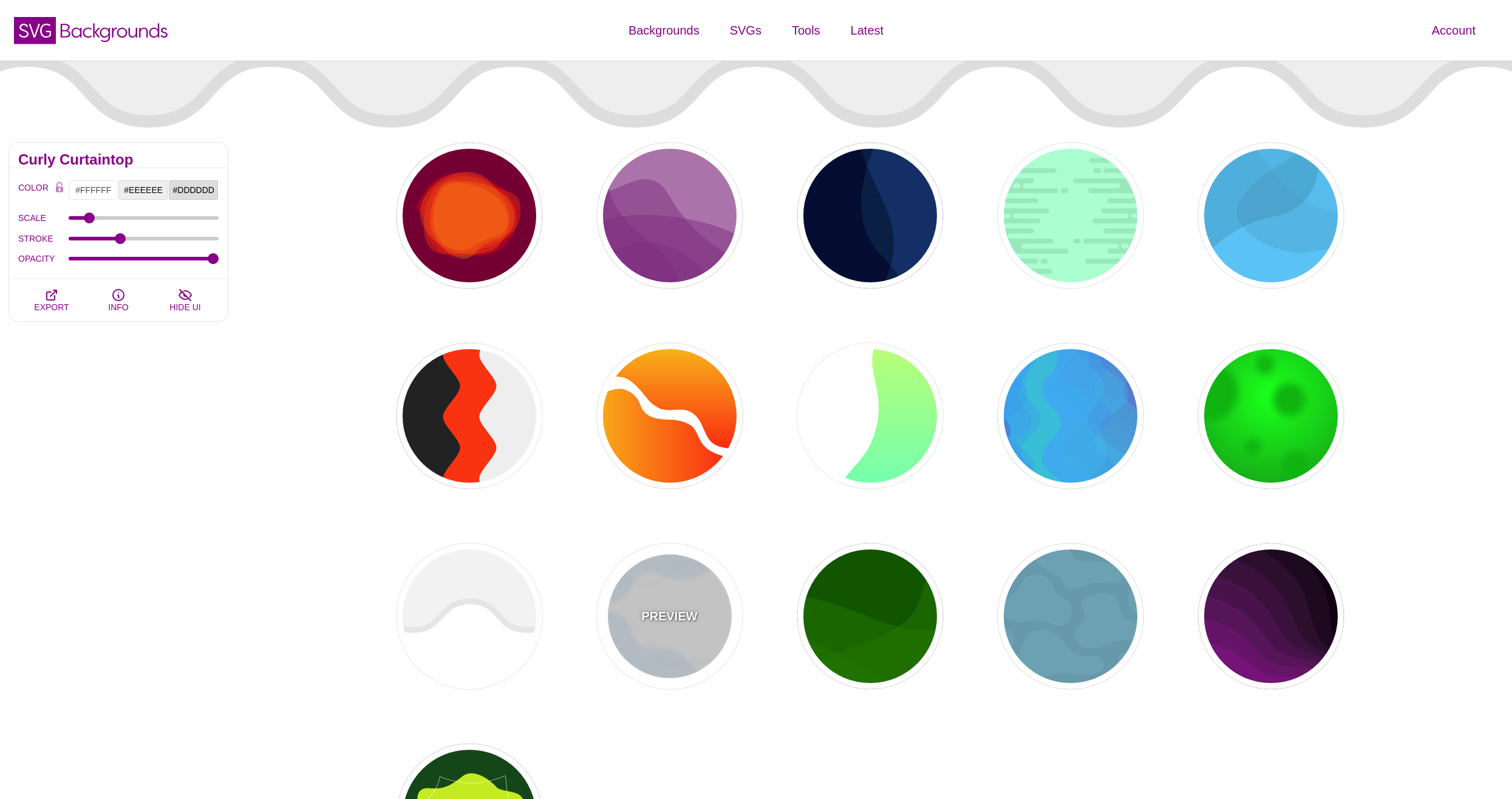
click at [637, 607] on div "PREVIEW" at bounding box center [670, 616] width 146 height 146
type input "#E7F2FF"
type input "#D2DCE8"
type input "0"
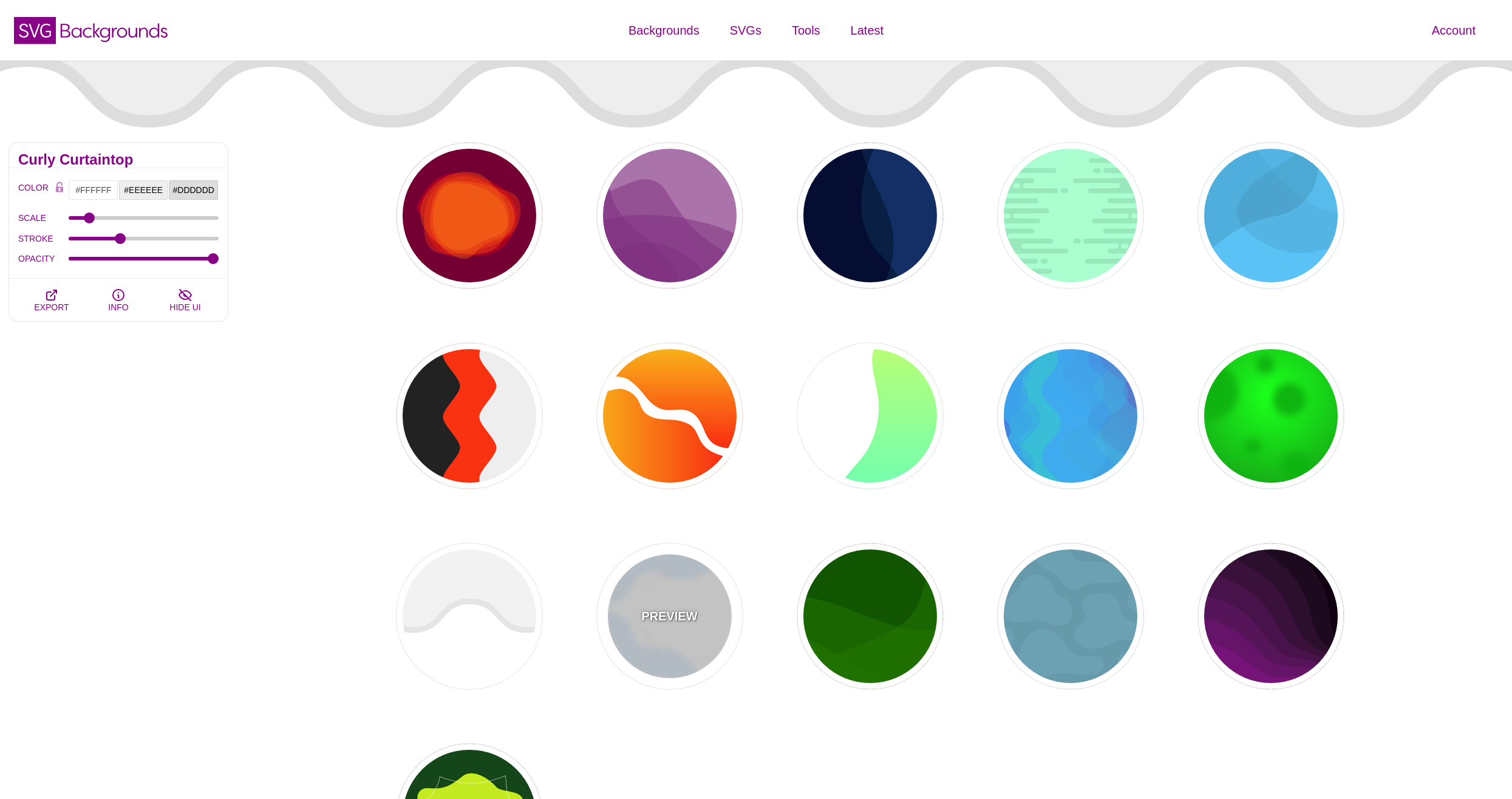
type input "4"
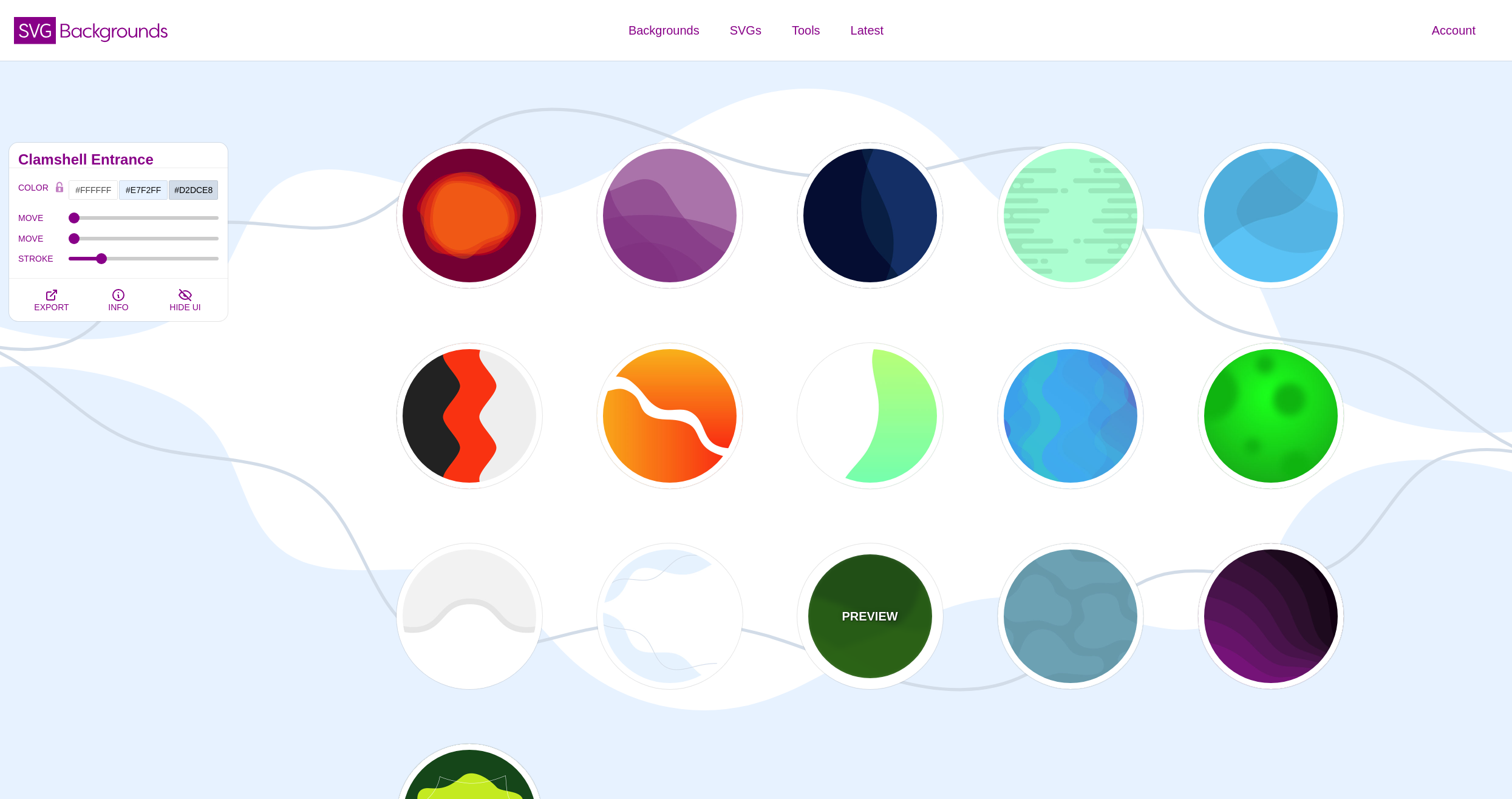
click at [847, 645] on div "PREVIEW" at bounding box center [870, 616] width 146 height 146
type input "#115500"
type input "#227700"
type input "0.5"
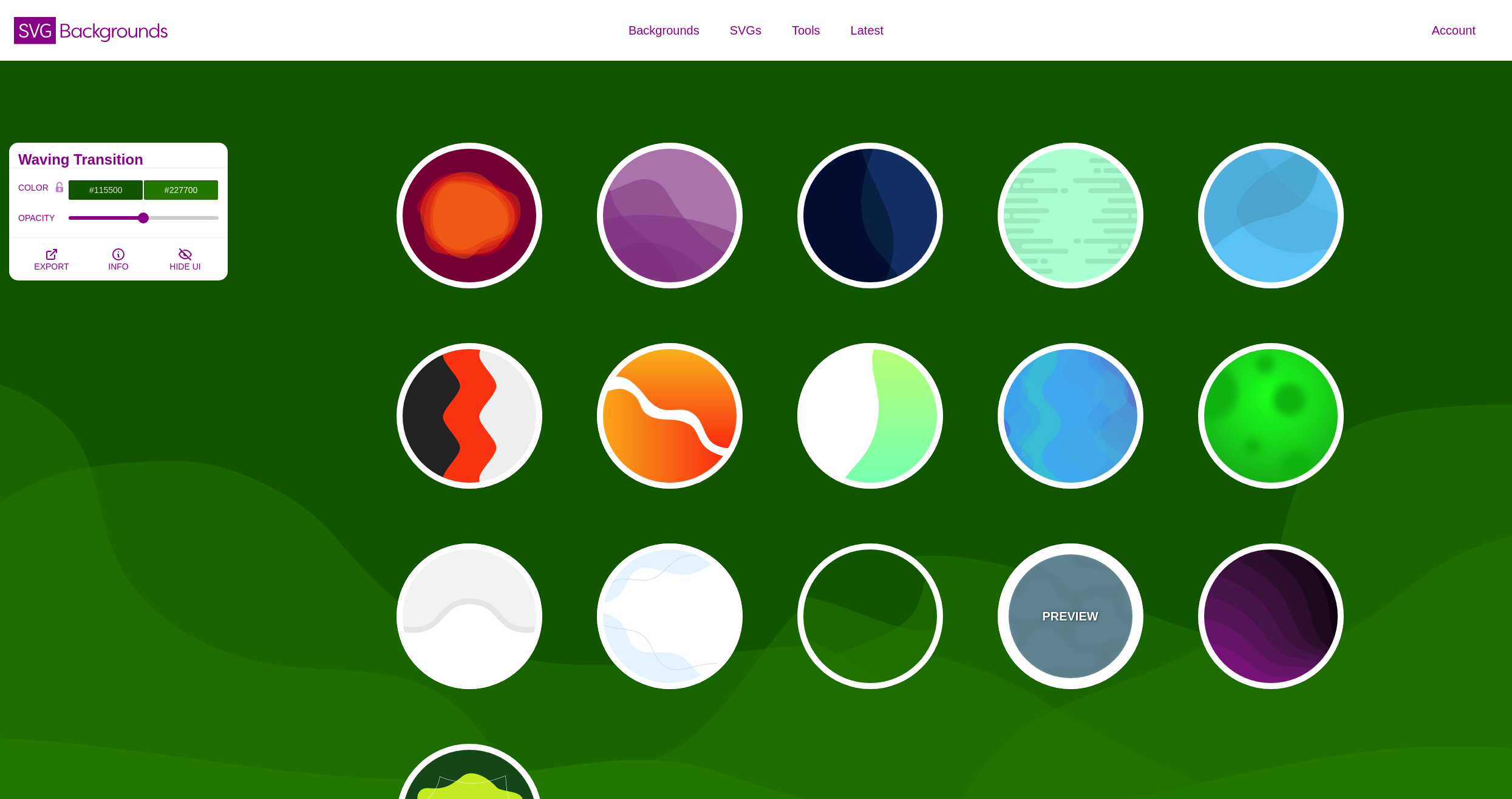
click at [1049, 606] on div "PREVIEW" at bounding box center [1071, 616] width 146 height 146
type input "#6699AA"
type input "#6CA1B3"
type input "1"
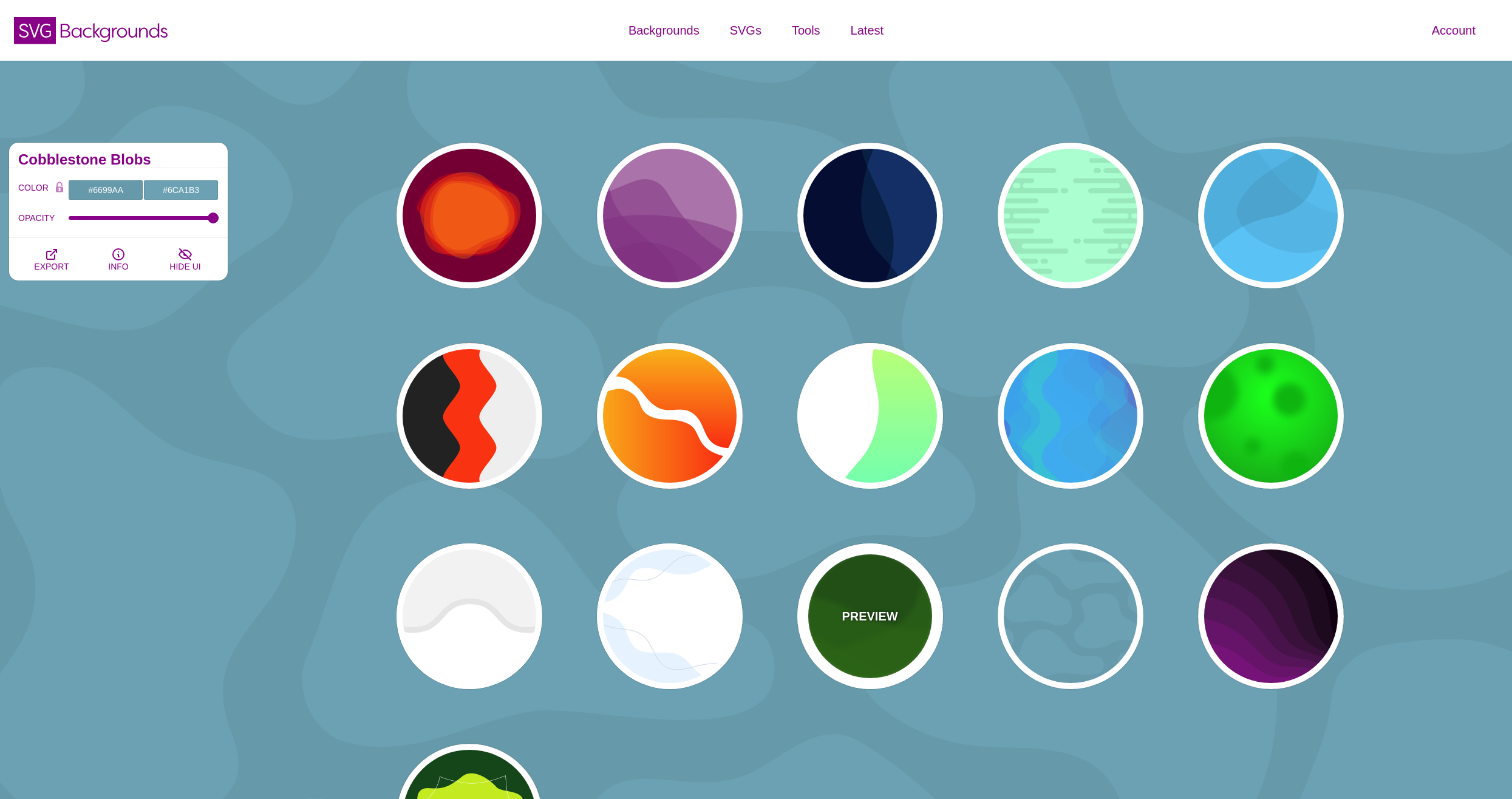
click at [804, 621] on div "PREVIEW" at bounding box center [870, 616] width 146 height 146
type input "#115500"
type input "#227700"
type input "0.5"
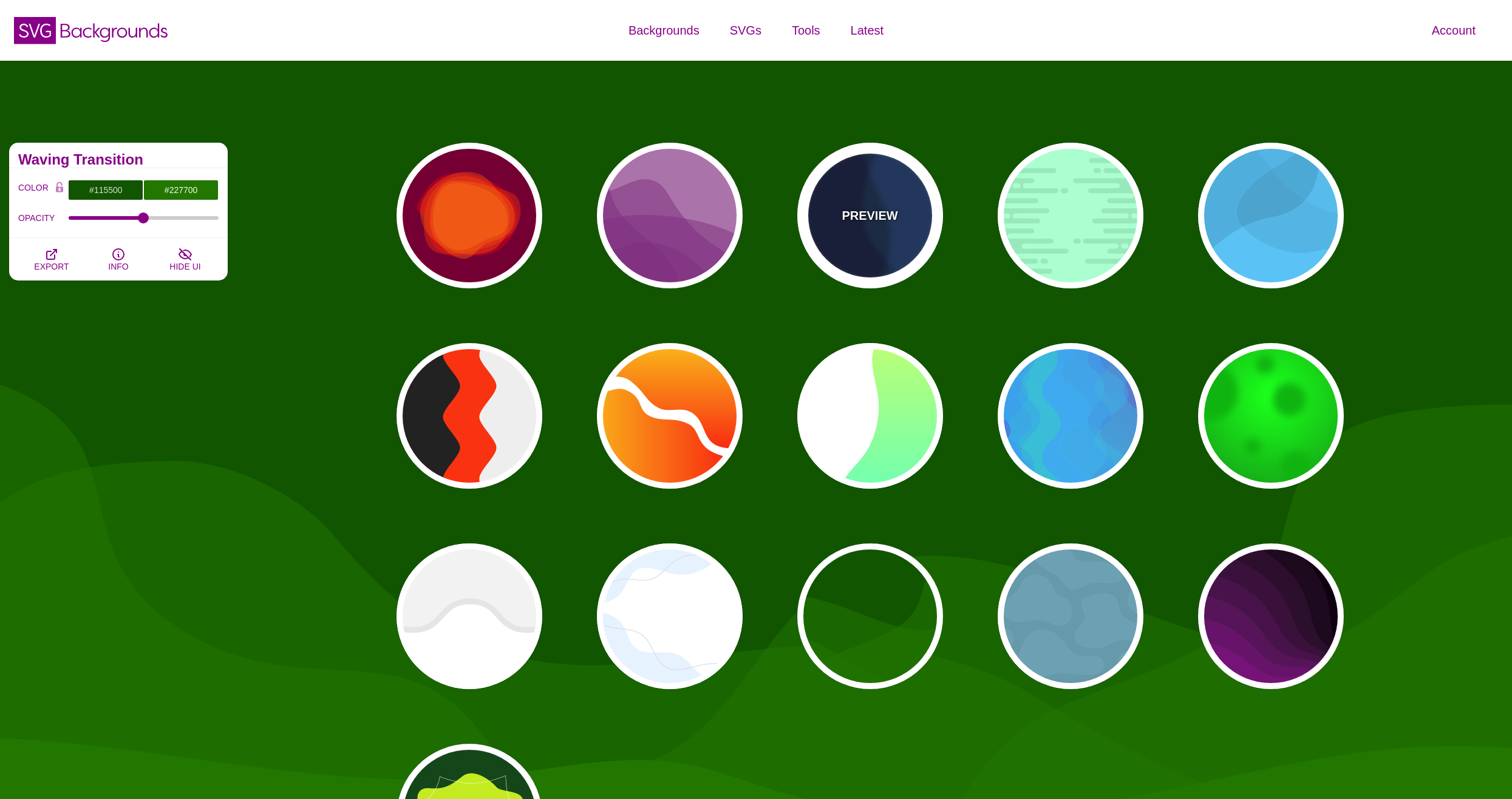
click at [859, 244] on div "PREVIEW" at bounding box center [870, 215] width 146 height 146
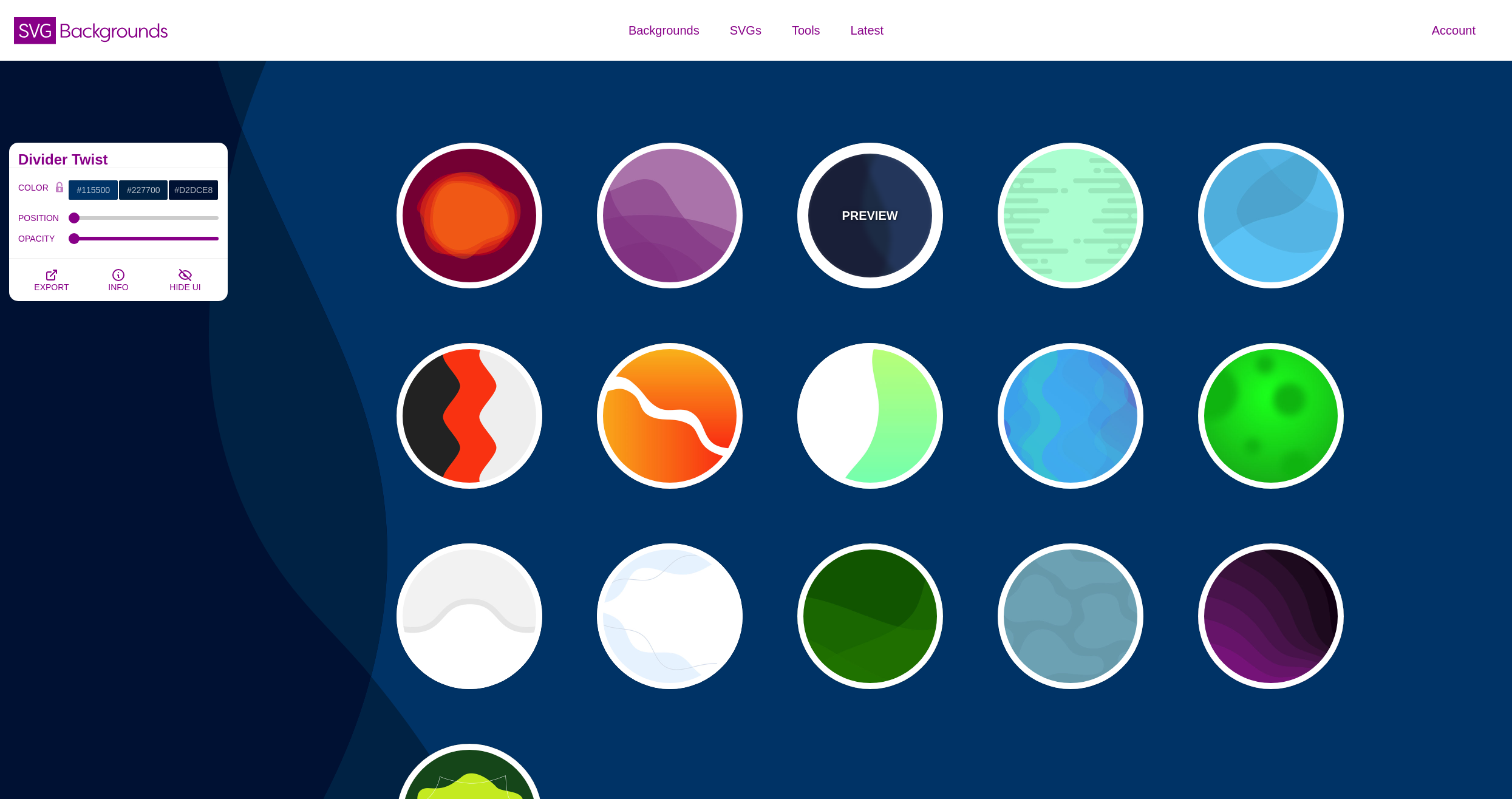
type input "#003366"
type input "#002244"
type input "#001133"
type input "0"
type input "1"
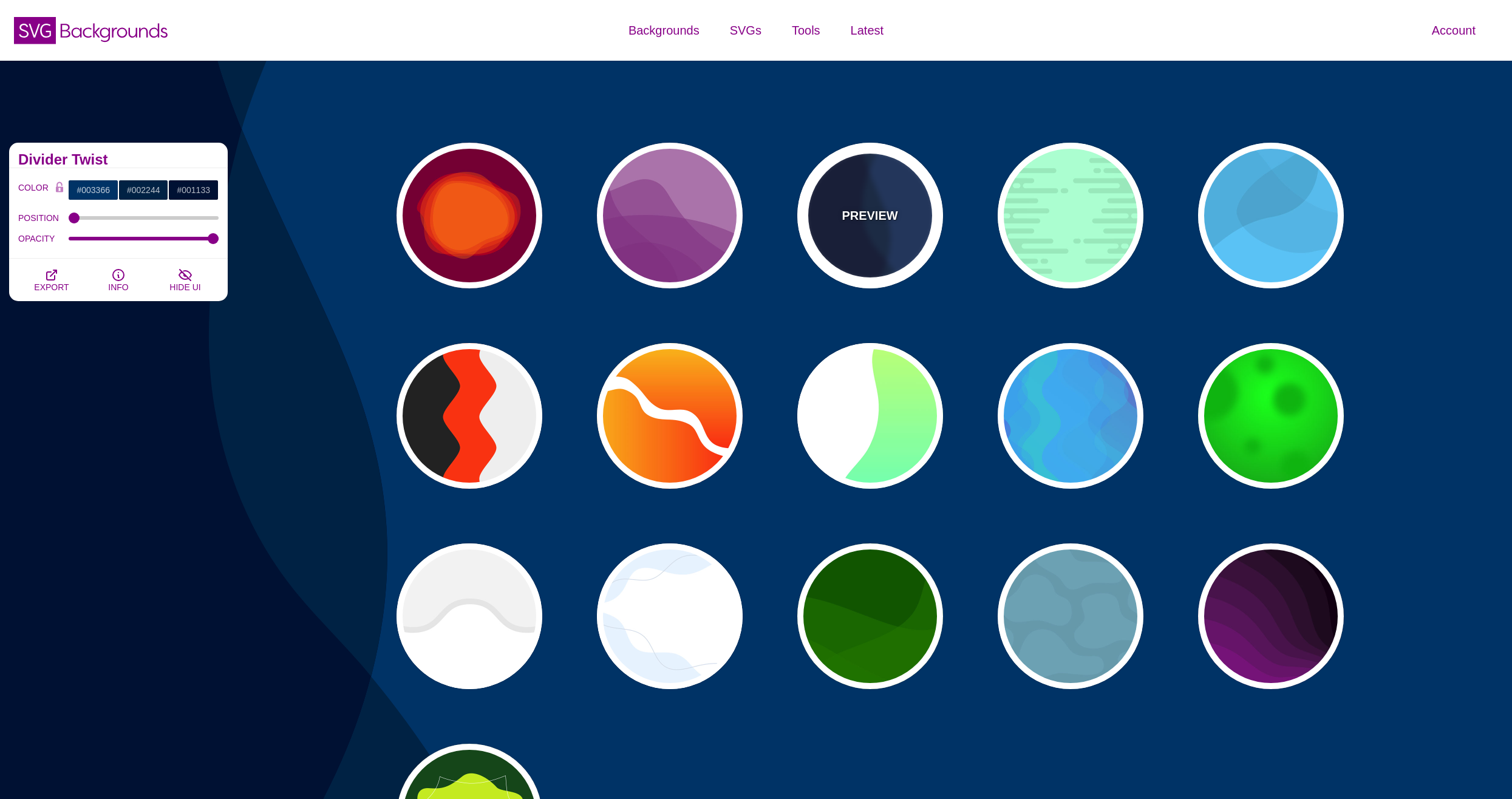
click at [859, 244] on div "PREVIEW" at bounding box center [870, 215] width 146 height 146
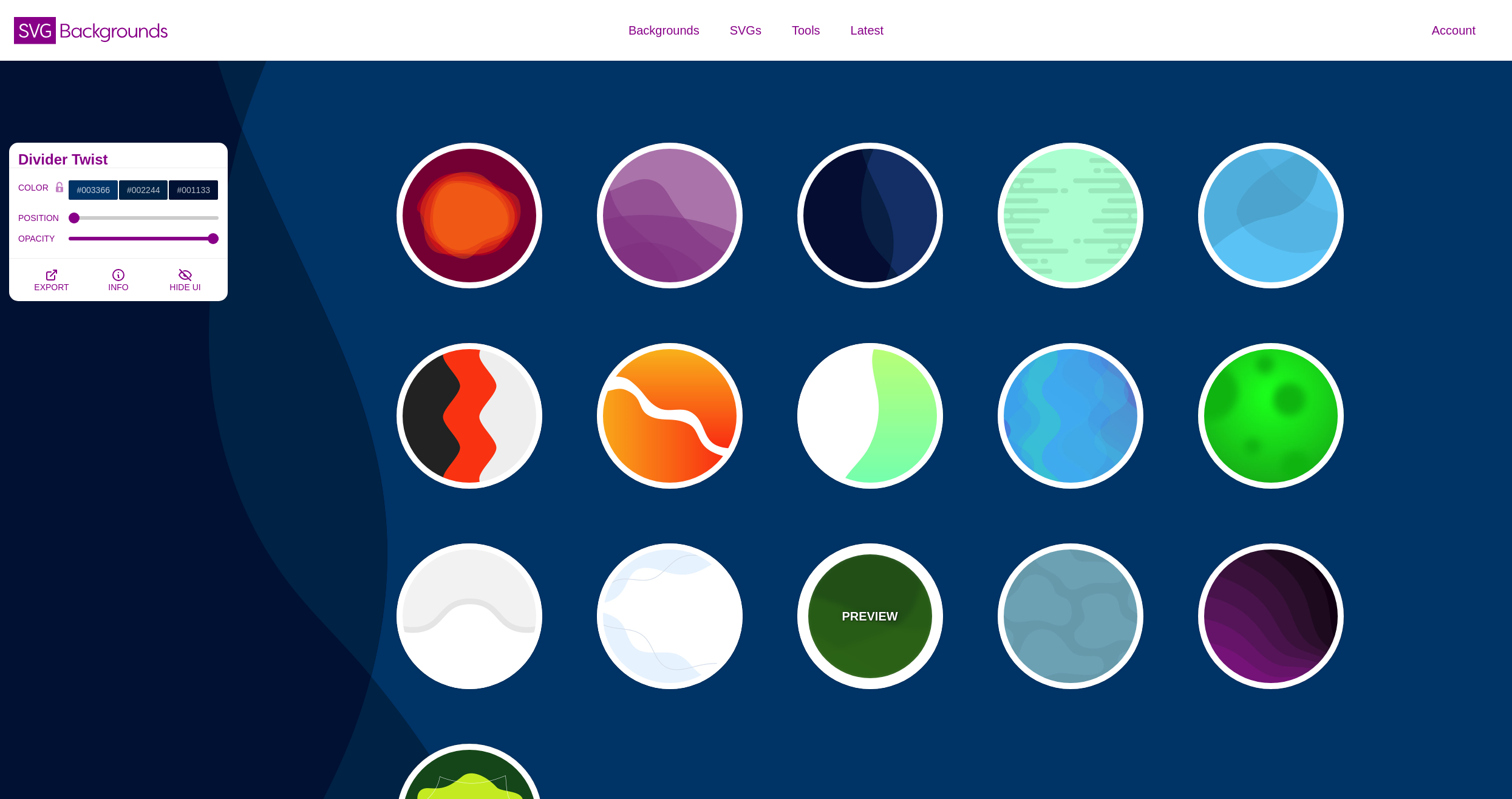
click at [876, 642] on div "PREVIEW" at bounding box center [870, 616] width 146 height 146
type input "#115500"
type input "#227700"
type input "0.5"
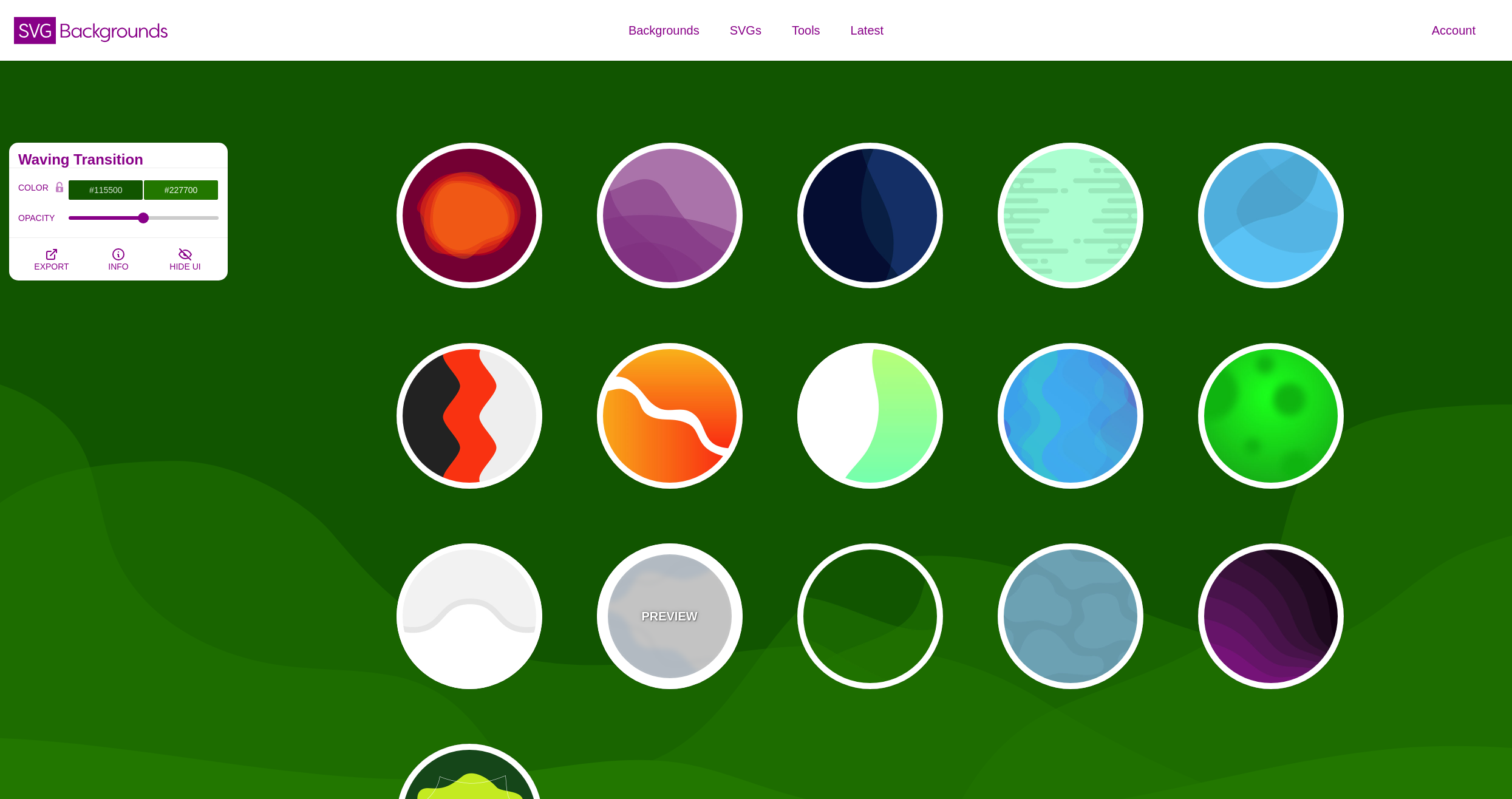
click at [662, 629] on div "PREVIEW" at bounding box center [670, 616] width 146 height 146
type input "#FFFFFF"
type input "#E7F2FF"
type input "#D2DCE8"
type input "0"
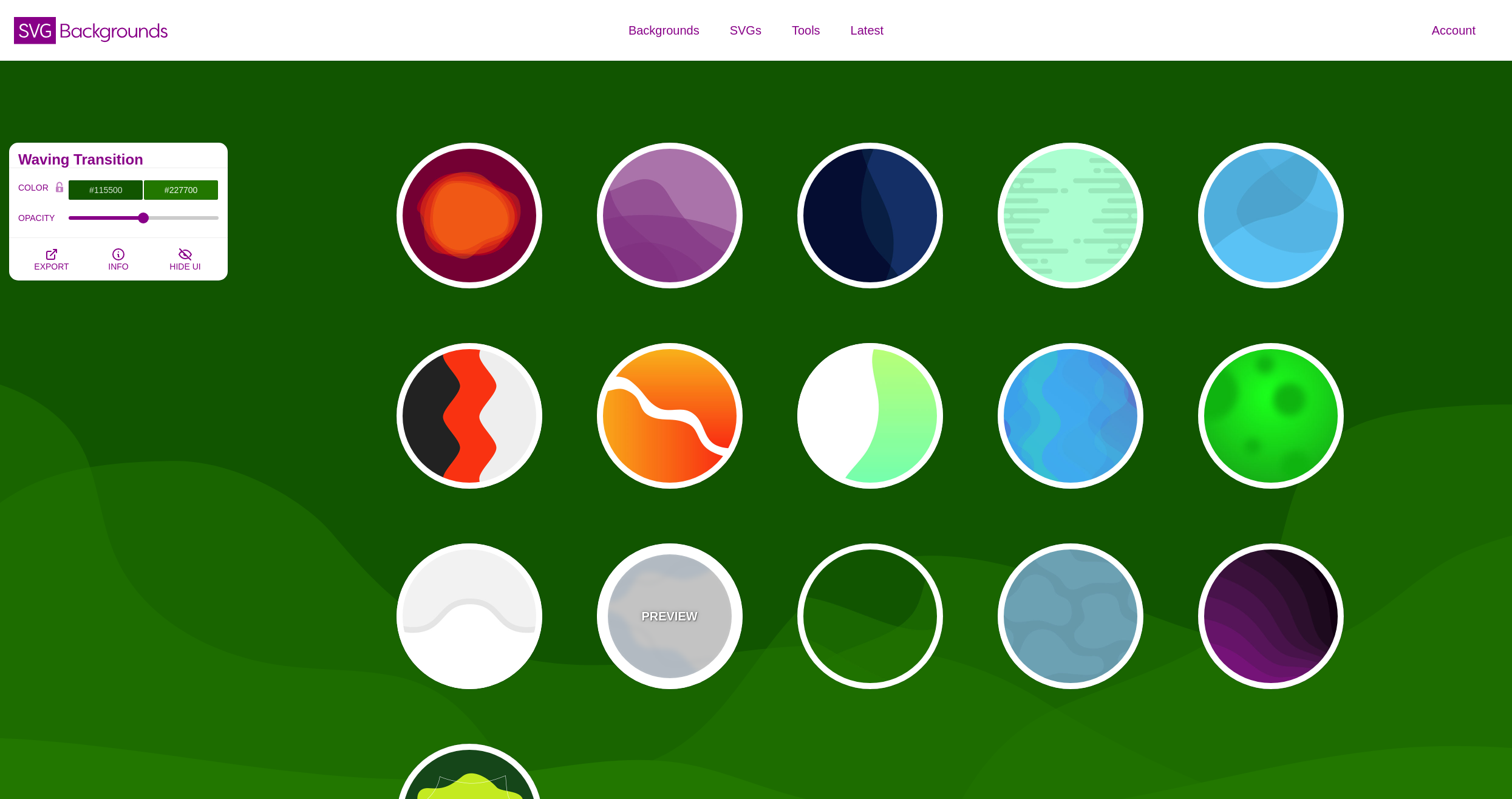
type input "0"
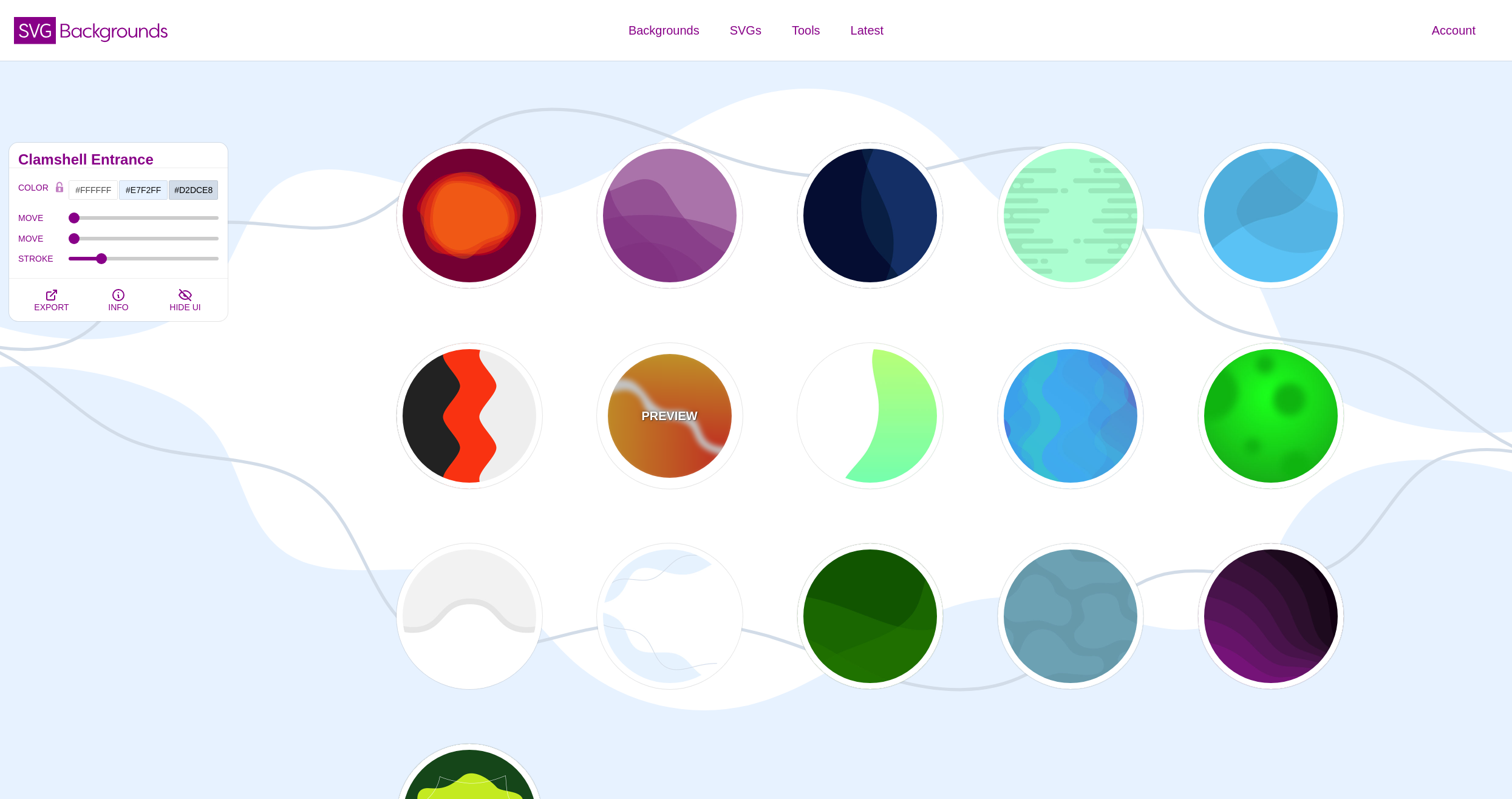
click at [657, 443] on div "PREVIEW" at bounding box center [670, 416] width 146 height 146
type input "#FF0000"
type input "#FFFF00"
type input "1"
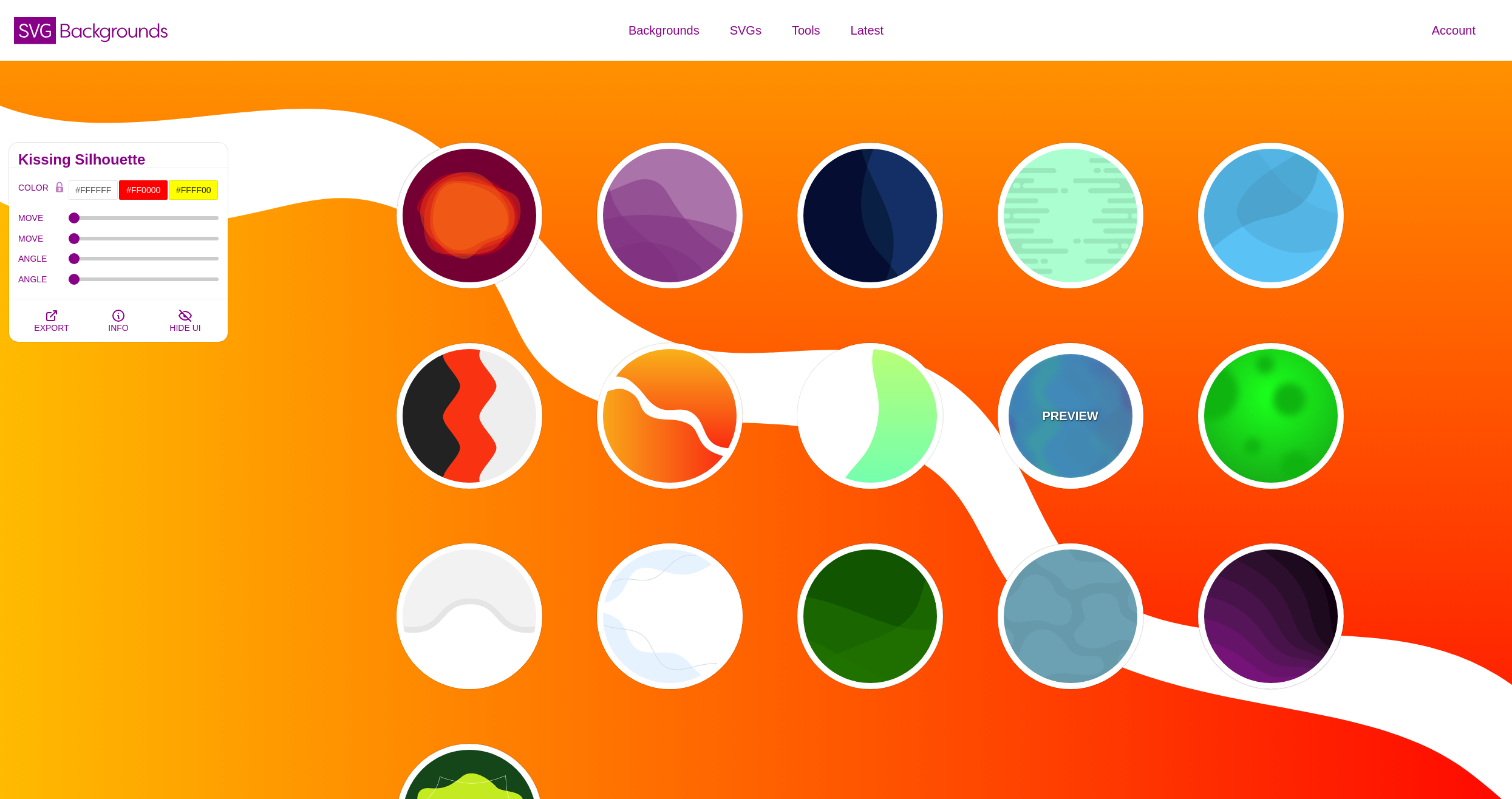
click at [1036, 427] on div "PREVIEW" at bounding box center [1071, 416] width 146 height 146
type input "#0088FF"
type input "#00FF77"
type input "#BB00CC"
type input "0"
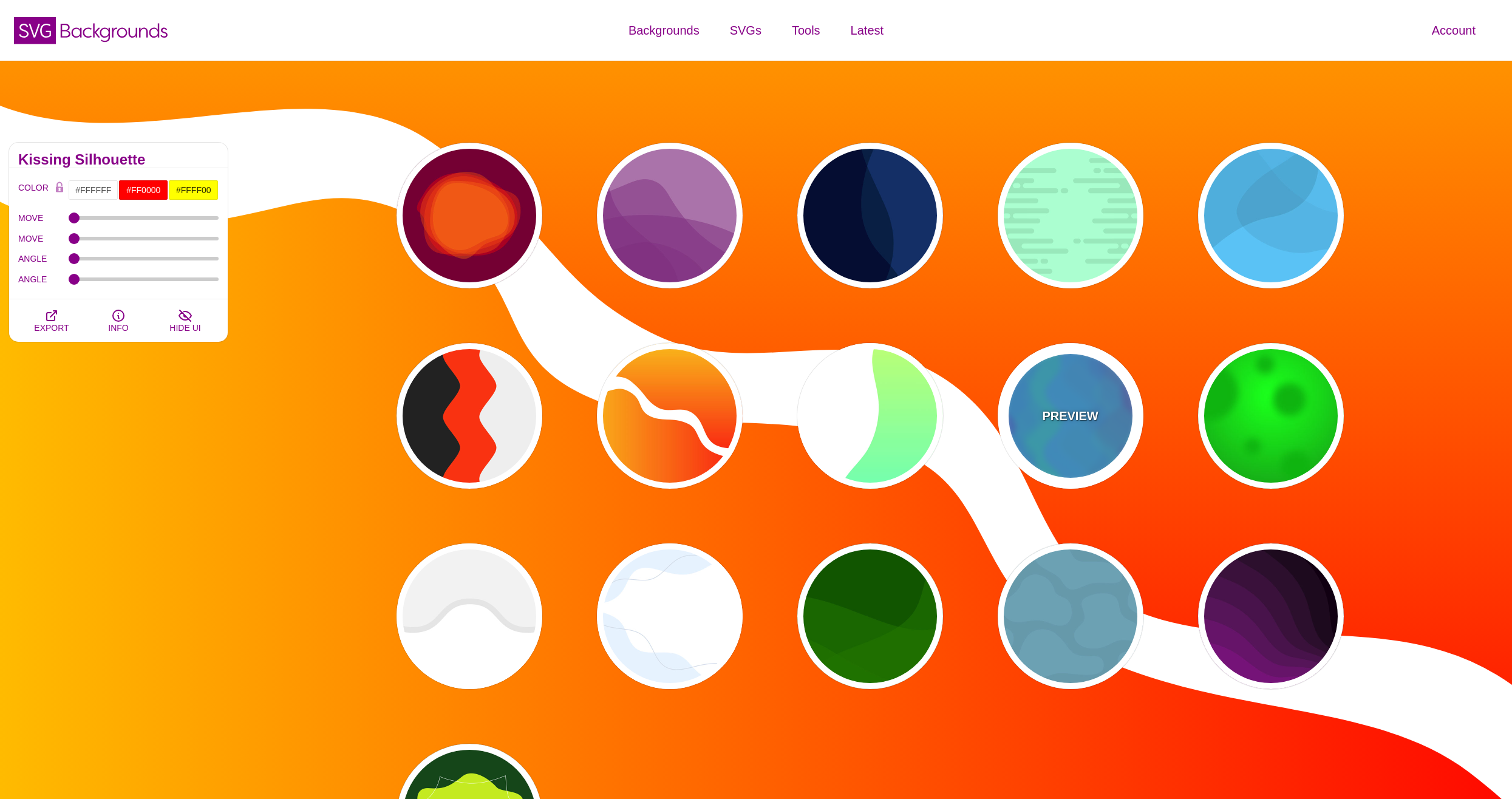
type input "0.2"
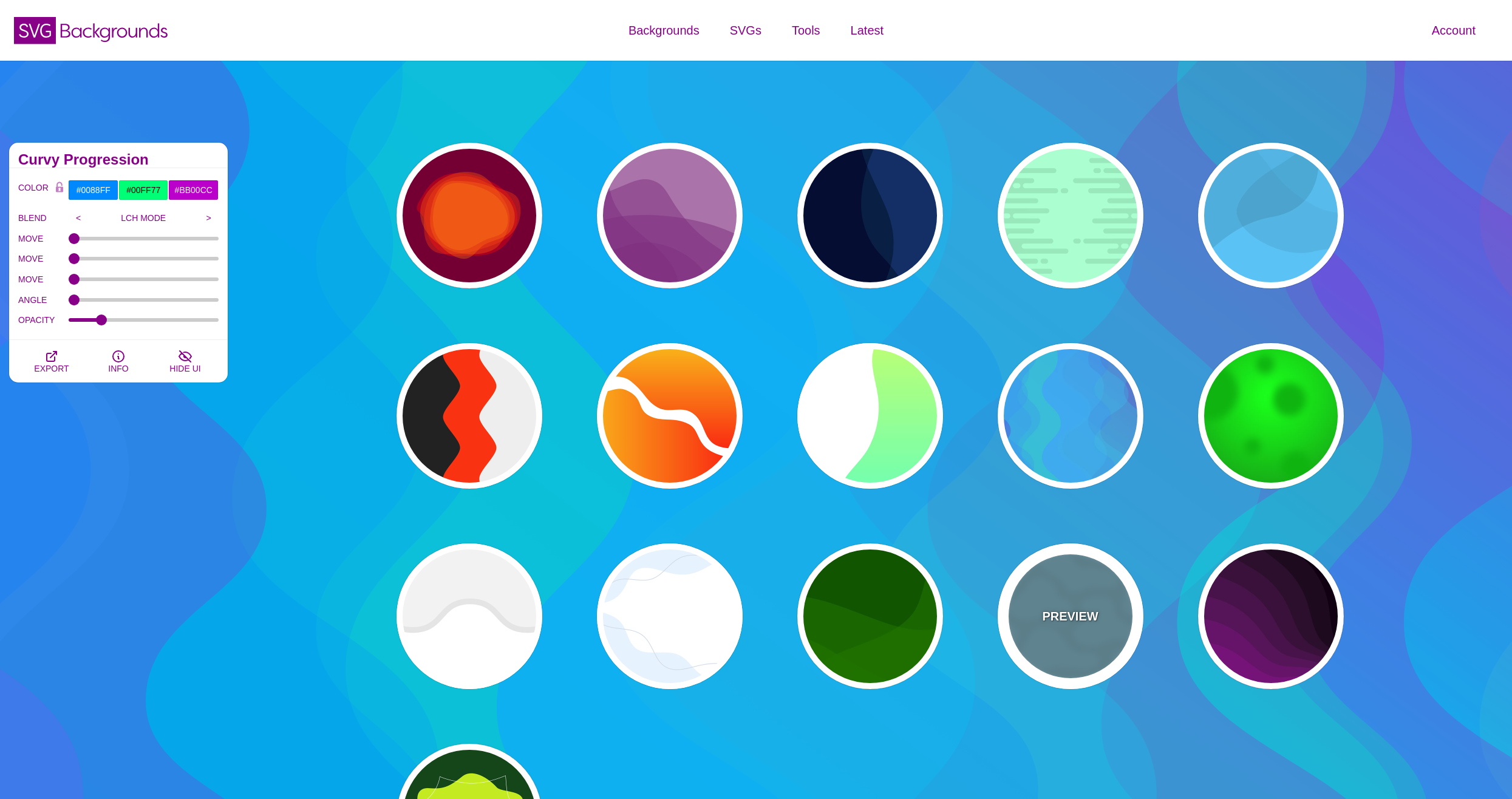
click at [1070, 686] on div "PREVIEW" at bounding box center [1071, 616] width 146 height 146
type input "#6699AA"
type input "#6CA1B3"
type input "1"
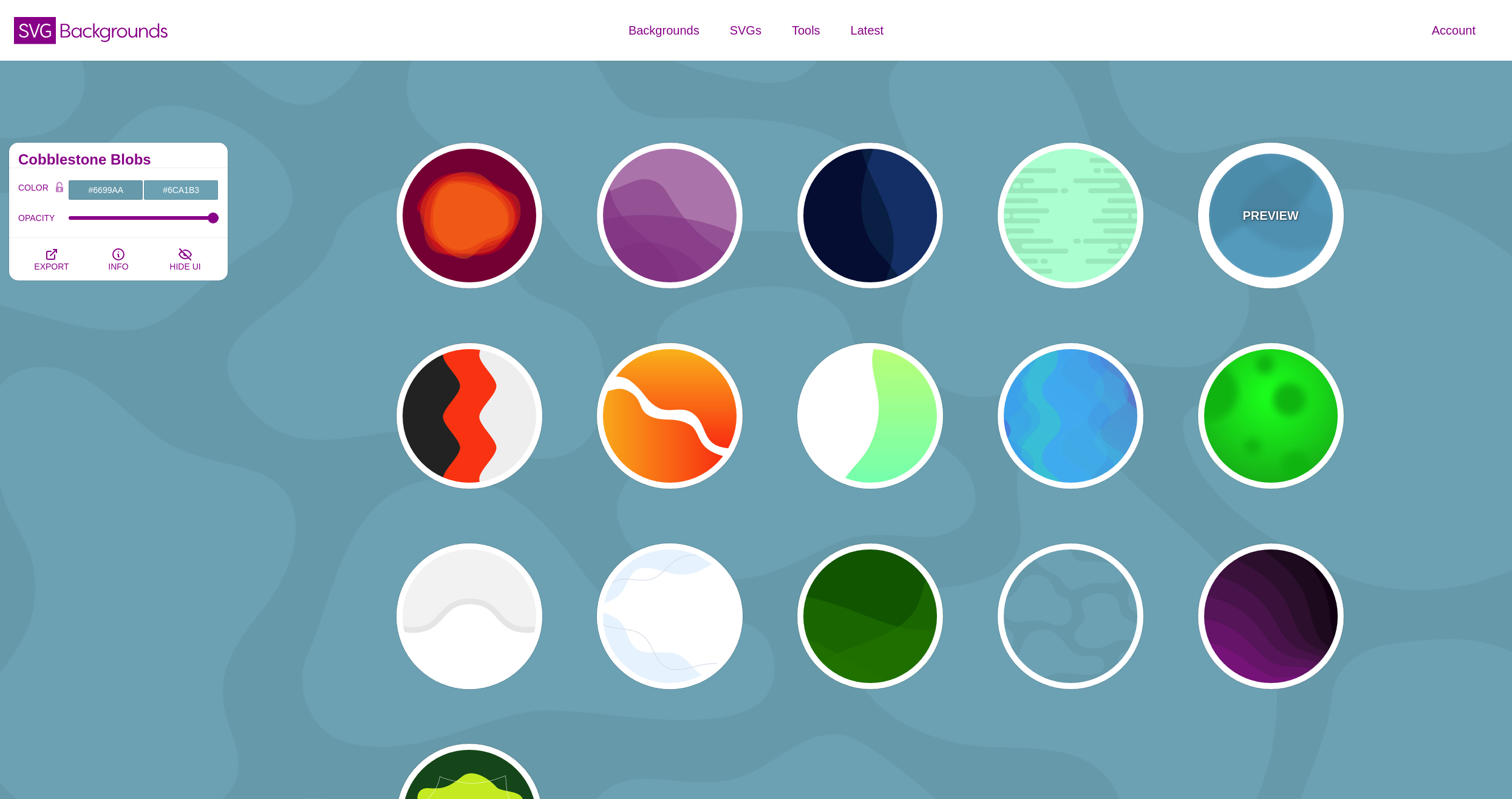
click at [1206, 244] on div "PREVIEW" at bounding box center [1271, 215] width 146 height 146
type input "#44CCFF"
type input "#000000"
type input "0"
type input "0.1"
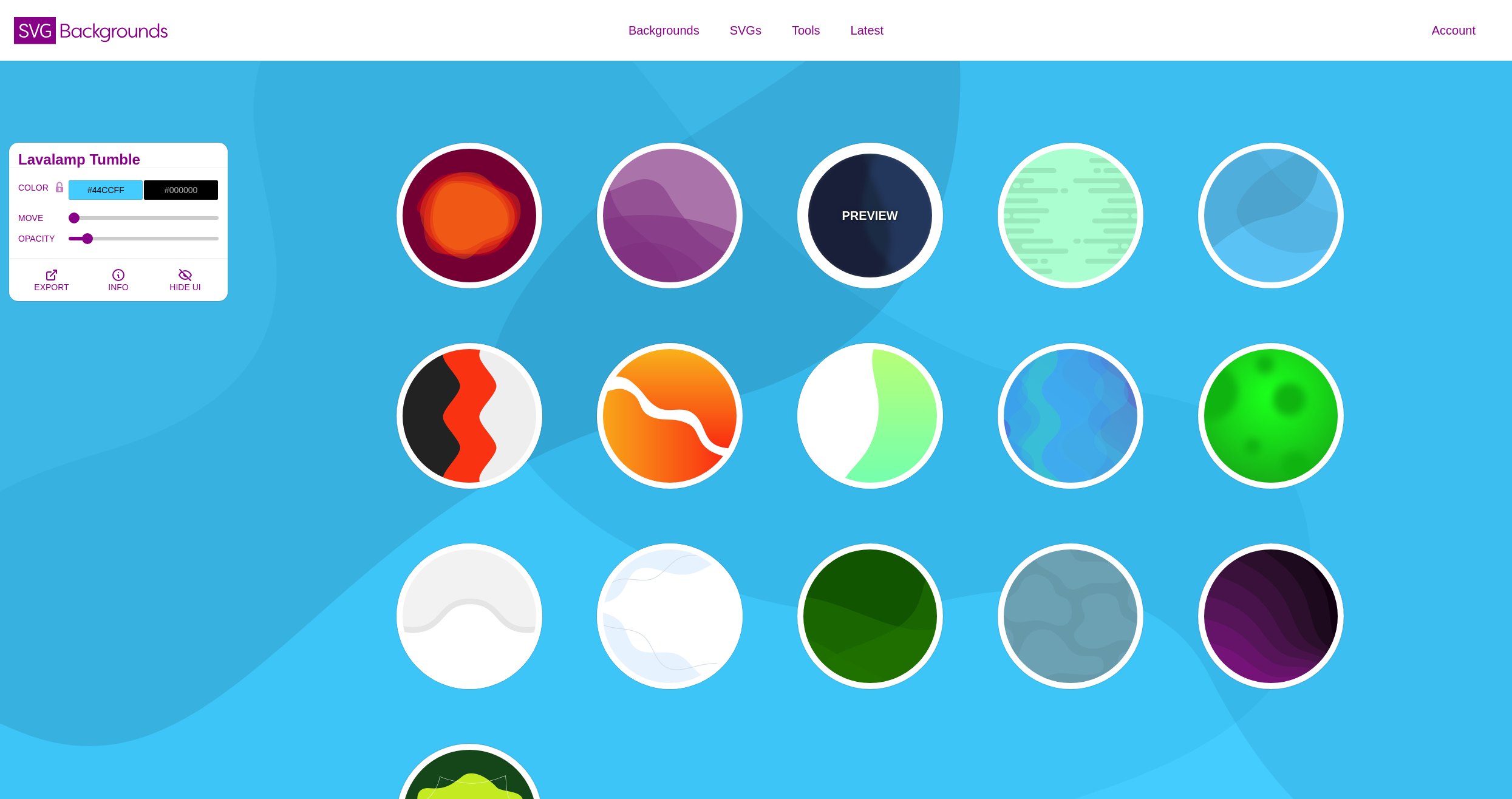
click at [864, 245] on div "PREVIEW" at bounding box center [870, 215] width 146 height 146
type input "#003366"
type input "#002244"
type input "#001133"
type input "1"
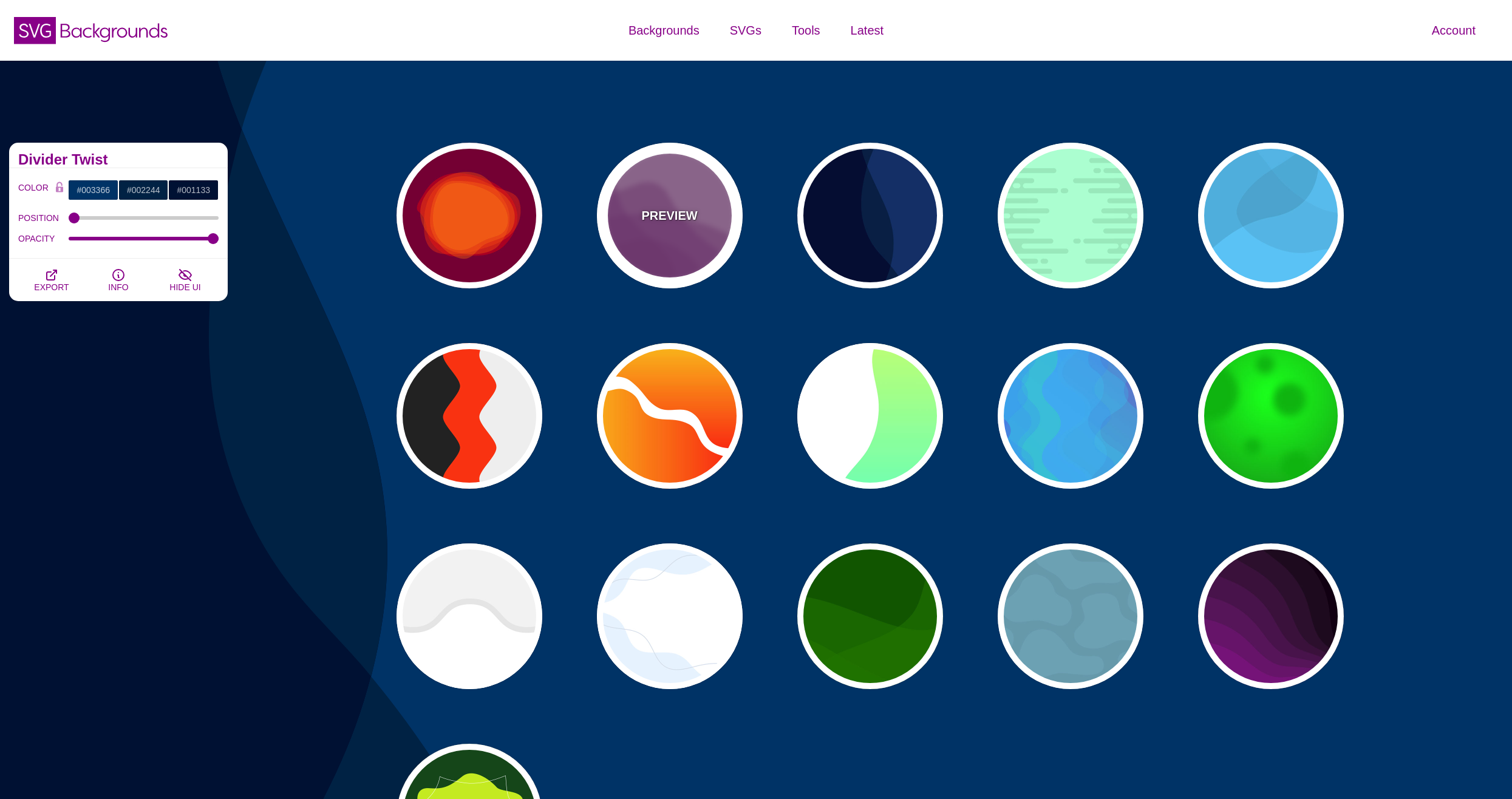
click at [626, 235] on div "PREVIEW" at bounding box center [670, 215] width 146 height 146
type input "#AA77AA"
type input "#7F3681"
type input "0.5"
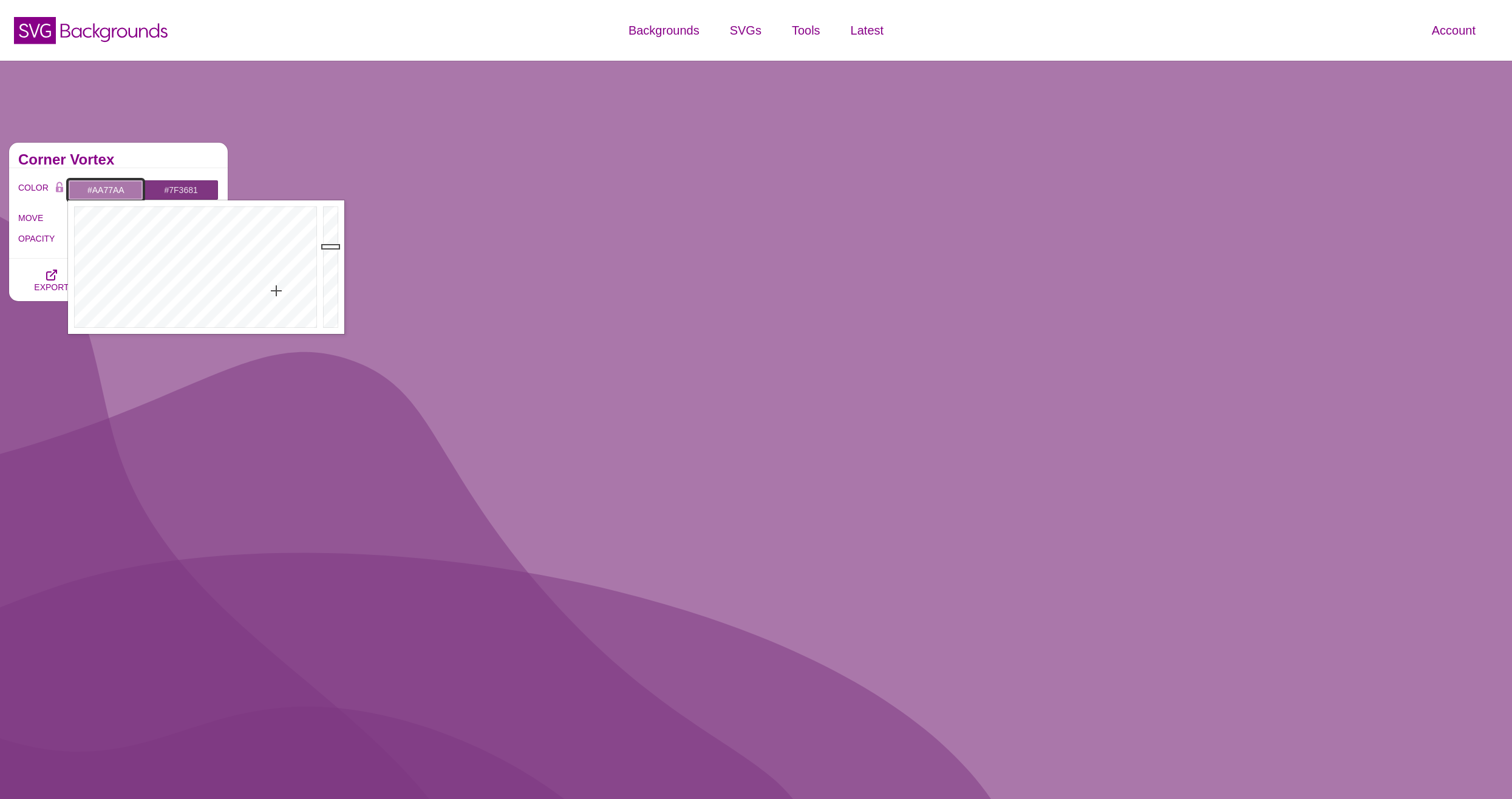
click at [115, 191] on input "#AA77AA" at bounding box center [105, 190] width 75 height 21
drag, startPoint x: 215, startPoint y: 237, endPoint x: 215, endPoint y: 213, distance: 24.0
click at [215, 213] on div at bounding box center [194, 267] width 252 height 134
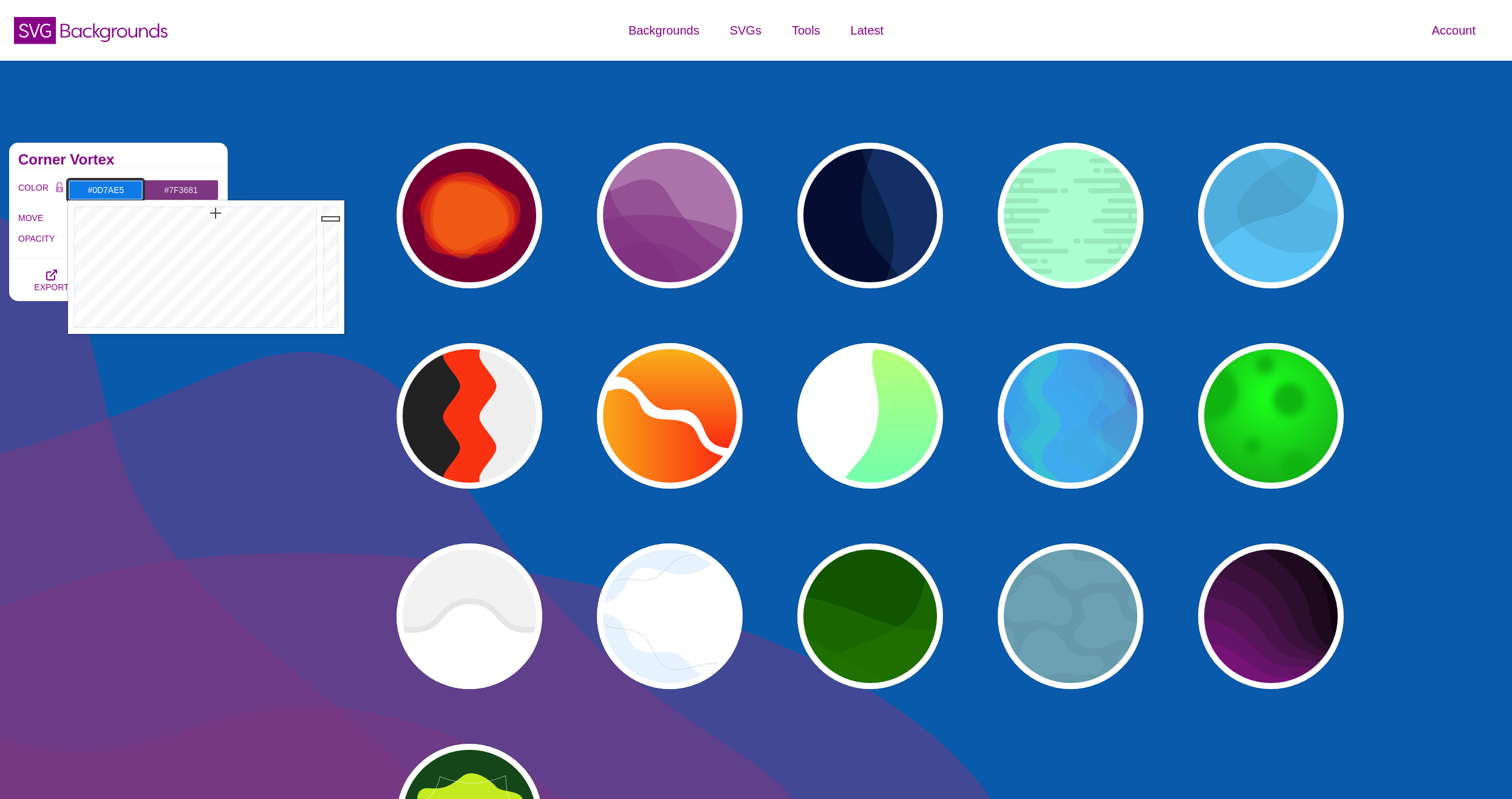
drag, startPoint x: 332, startPoint y: 245, endPoint x: 334, endPoint y: 218, distance: 27.1
click at [334, 218] on div at bounding box center [332, 267] width 24 height 134
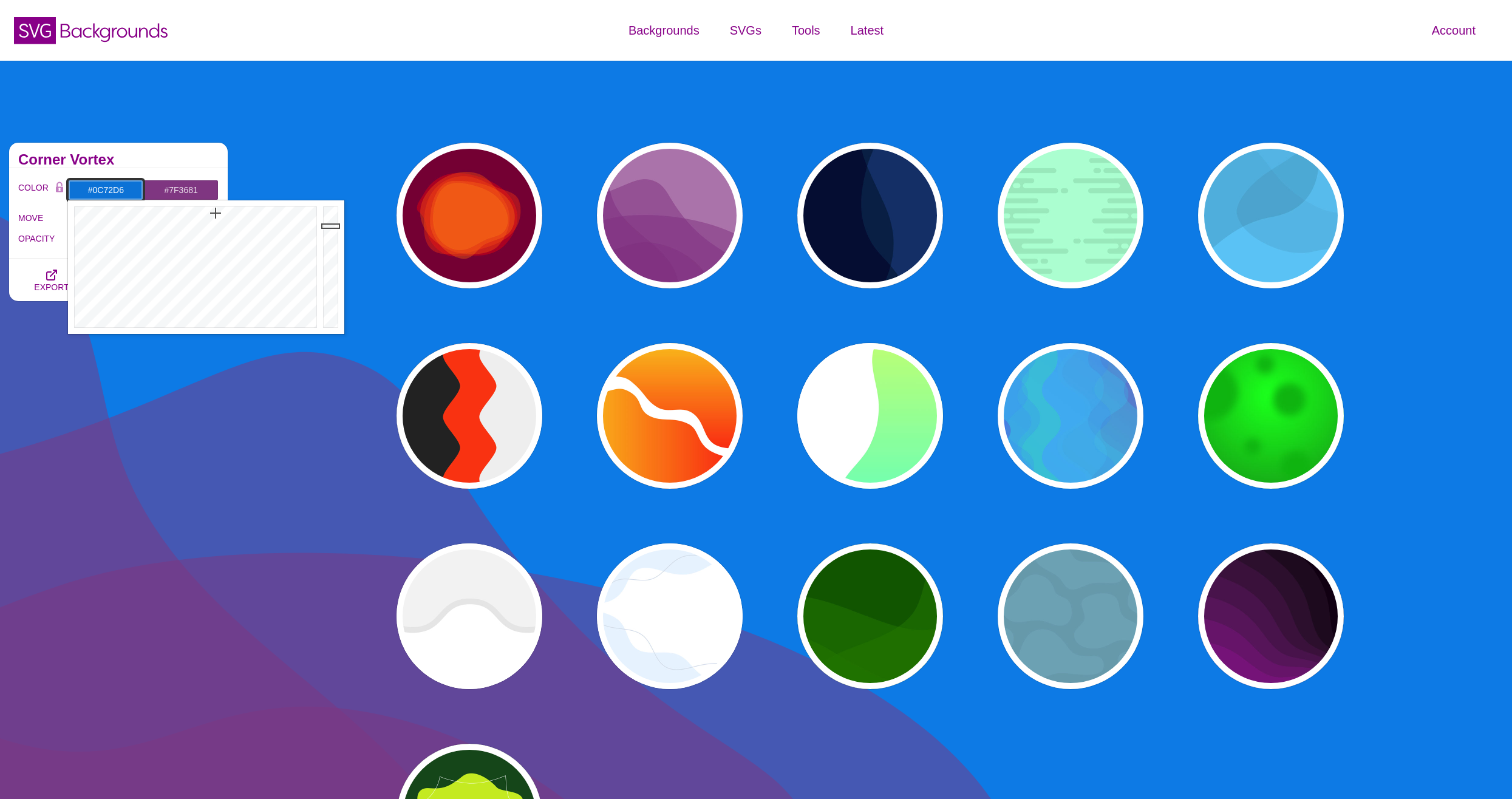
type input "#0C71D5"
drag, startPoint x: 334, startPoint y: 218, endPoint x: 334, endPoint y: 227, distance: 9.0
click at [334, 227] on div at bounding box center [332, 267] width 24 height 134
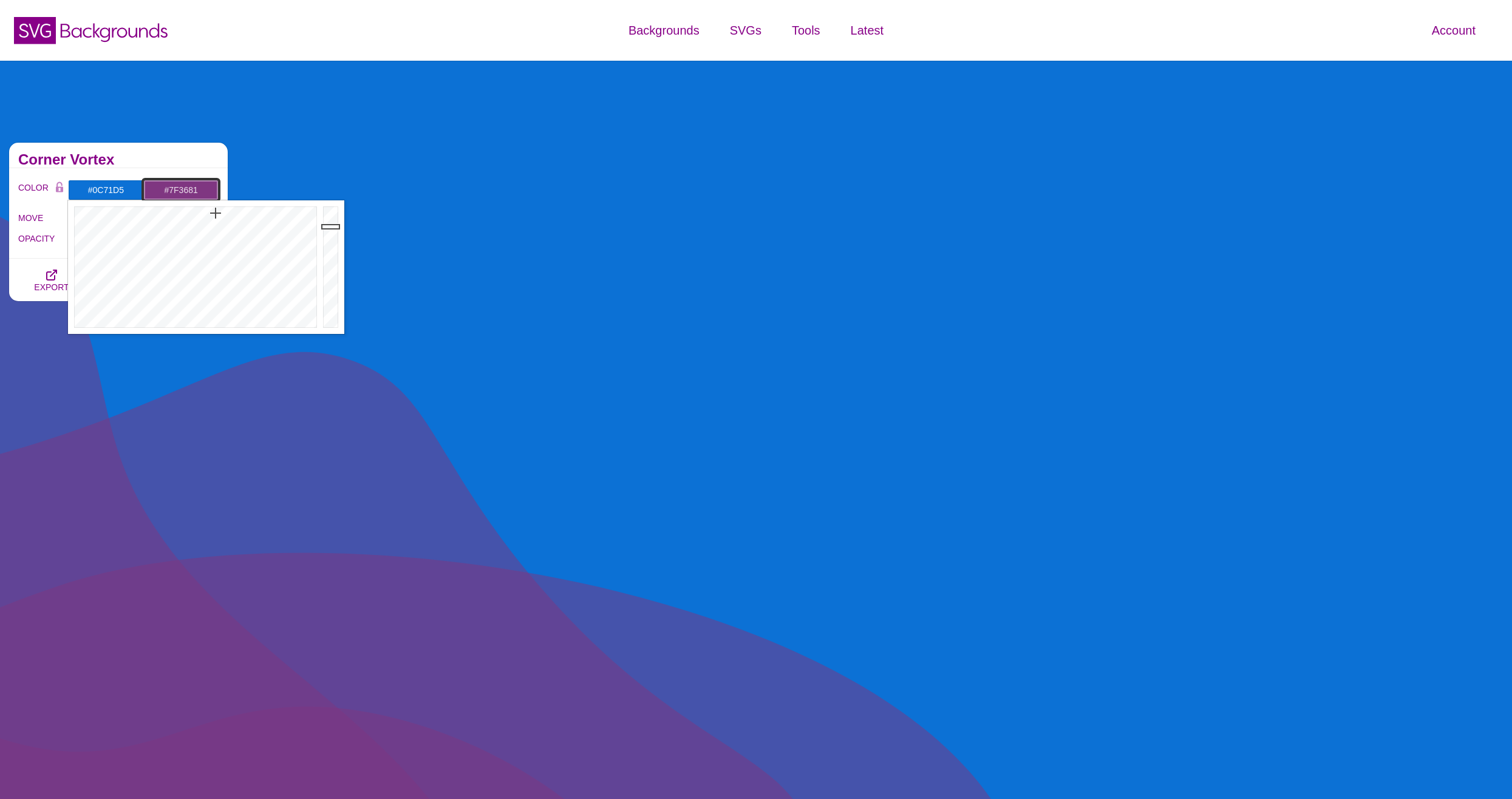
click at [186, 189] on input "#7F3681" at bounding box center [180, 190] width 75 height 21
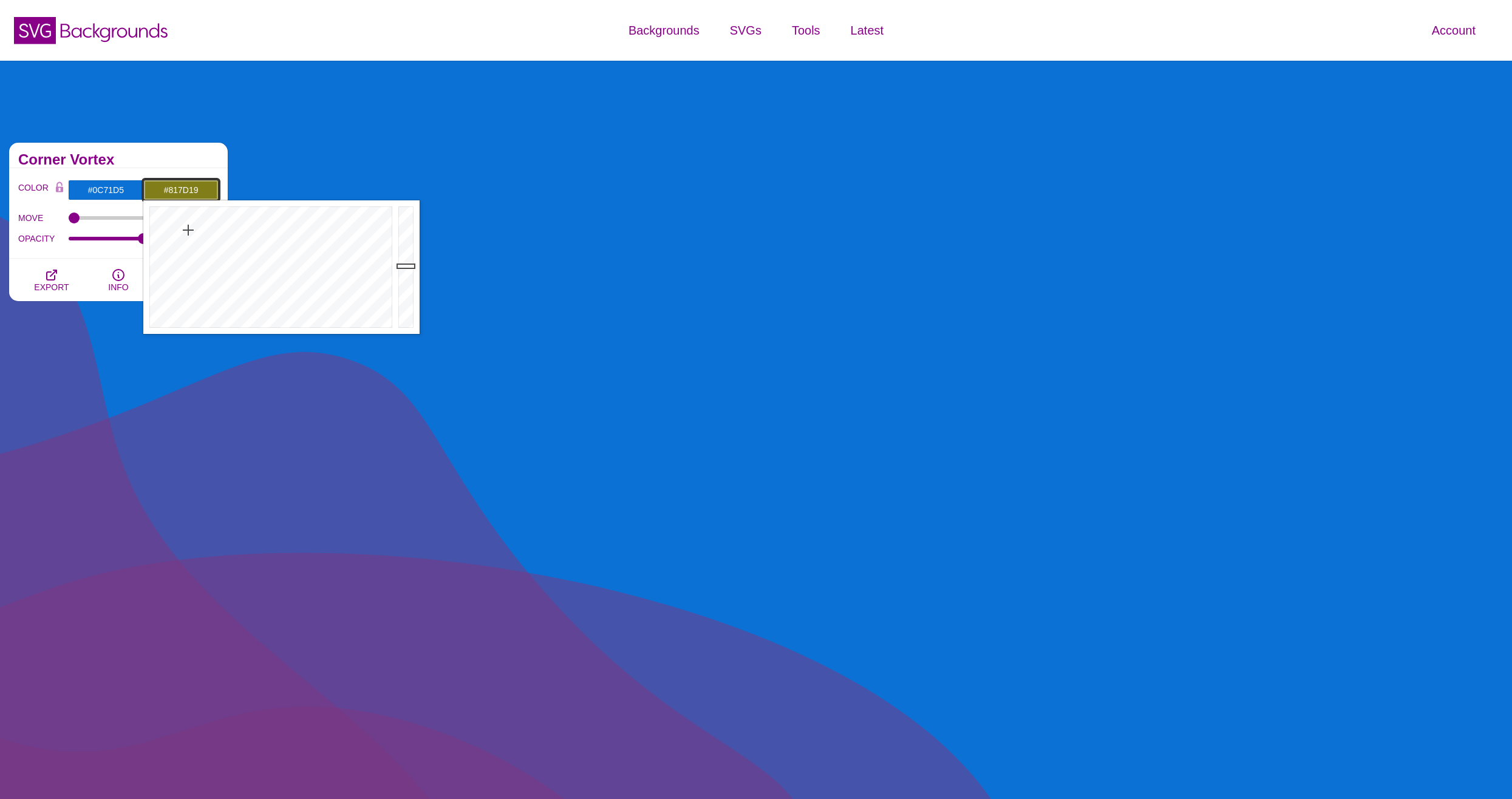
click at [188, 230] on div at bounding box center [269, 267] width 252 height 134
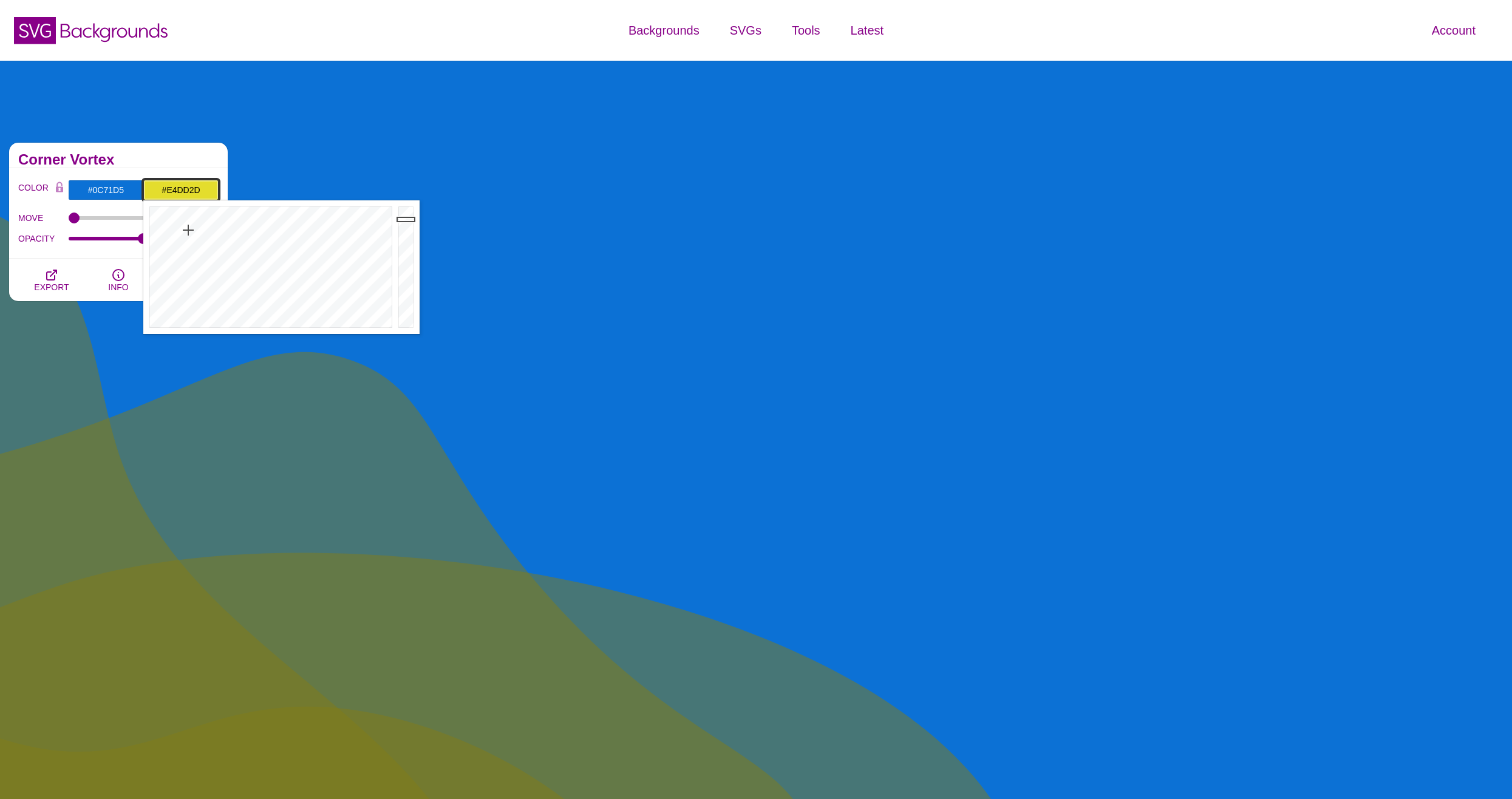
drag, startPoint x: 407, startPoint y: 236, endPoint x: 408, endPoint y: 219, distance: 17.0
click at [408, 219] on div at bounding box center [407, 267] width 24 height 134
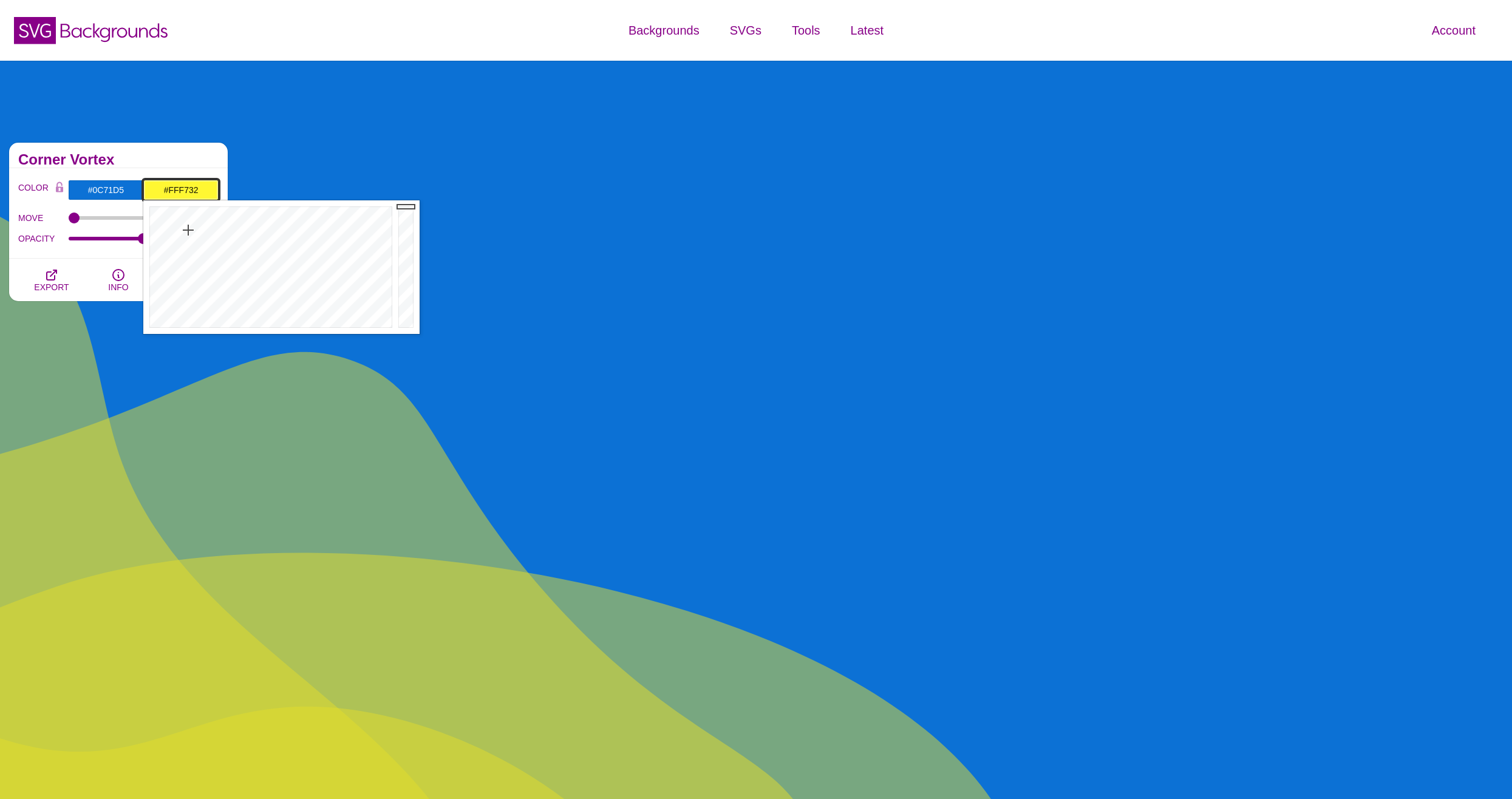
drag, startPoint x: 408, startPoint y: 219, endPoint x: 411, endPoint y: 204, distance: 15.3
click at [411, 204] on div at bounding box center [407, 267] width 24 height 134
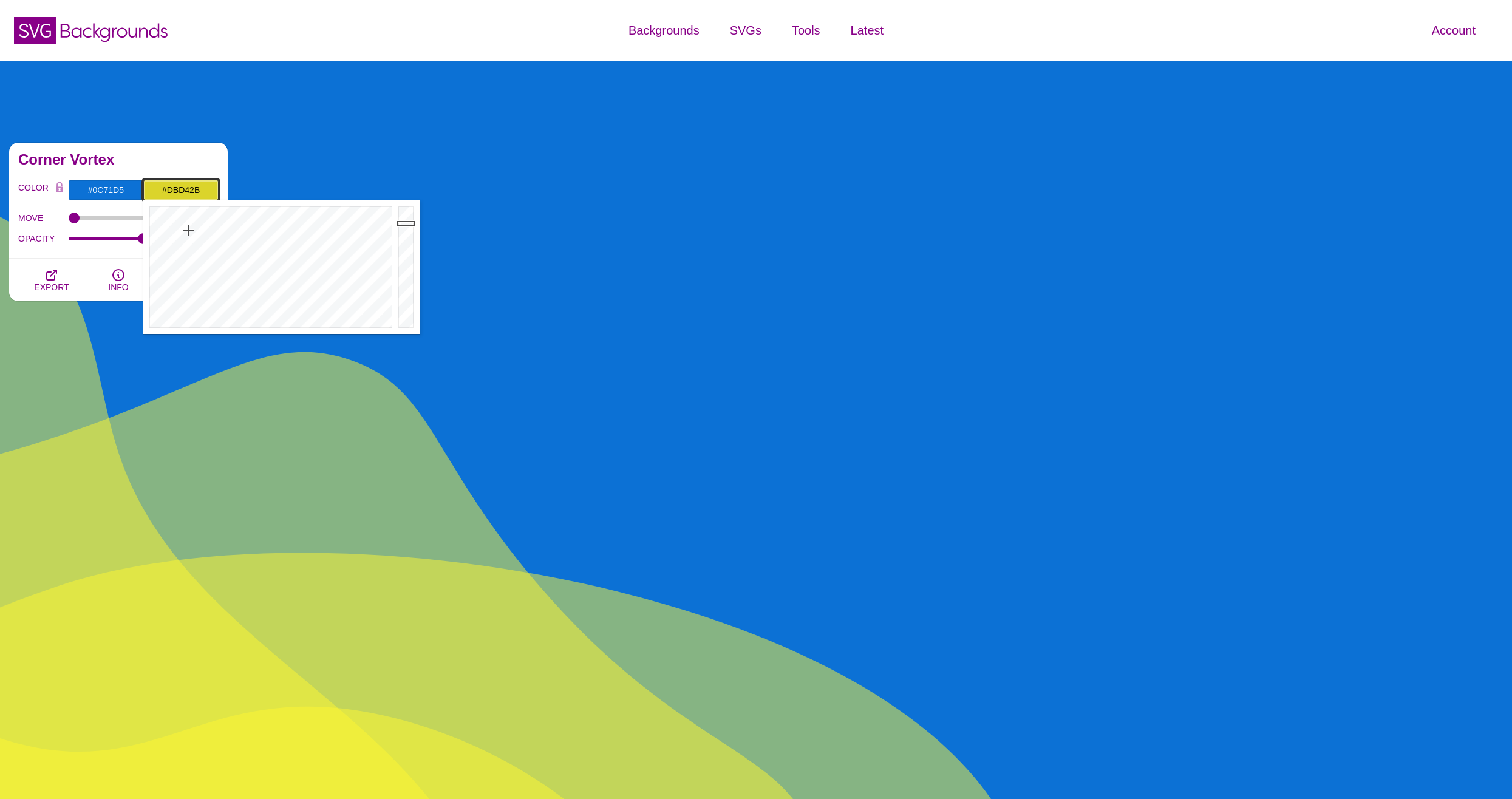
drag, startPoint x: 411, startPoint y: 204, endPoint x: 406, endPoint y: 223, distance: 19.6
click at [406, 223] on div at bounding box center [407, 267] width 24 height 134
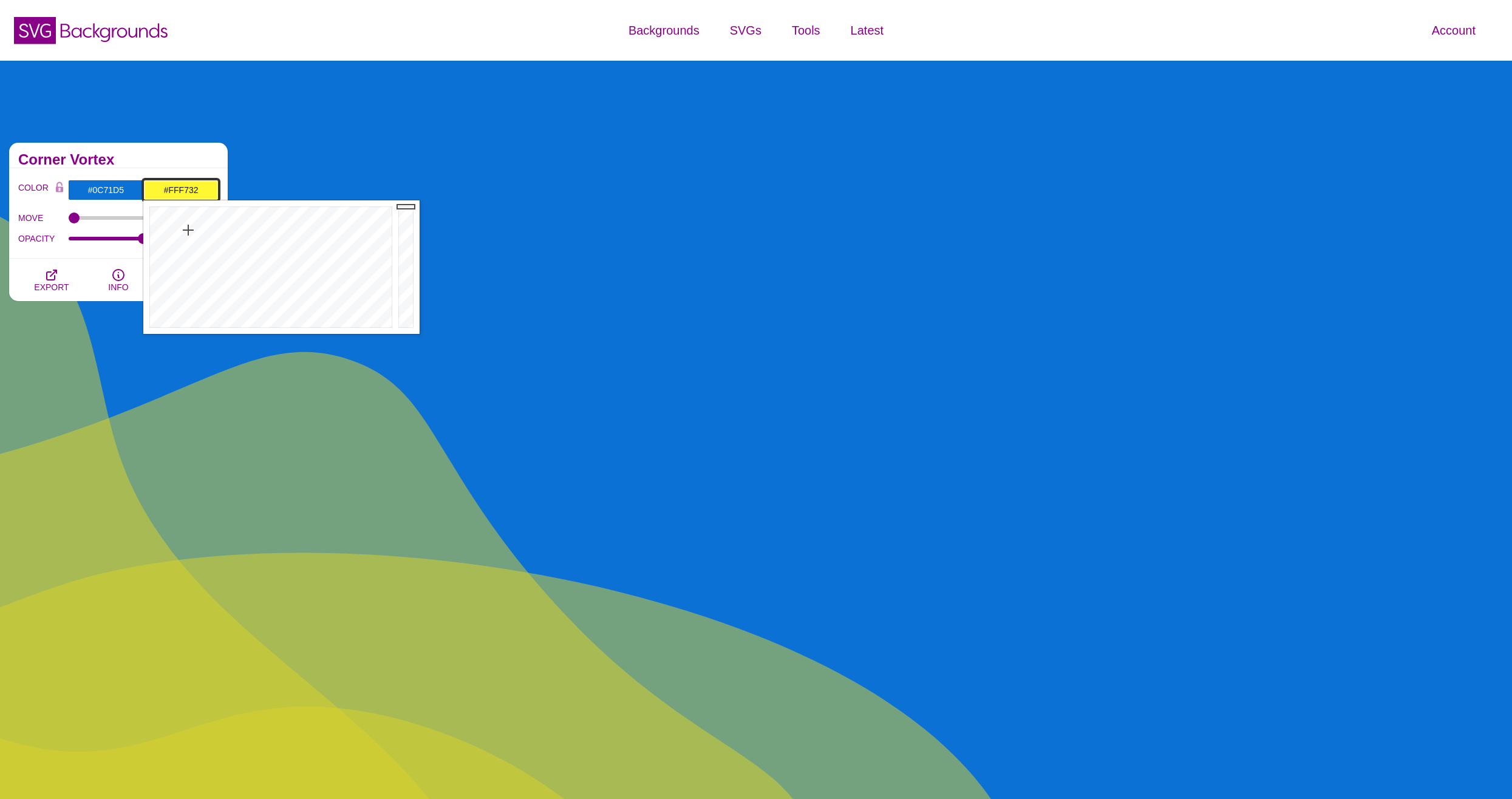
drag, startPoint x: 406, startPoint y: 223, endPoint x: 408, endPoint y: 204, distance: 19.1
click at [408, 204] on div at bounding box center [407, 267] width 24 height 134
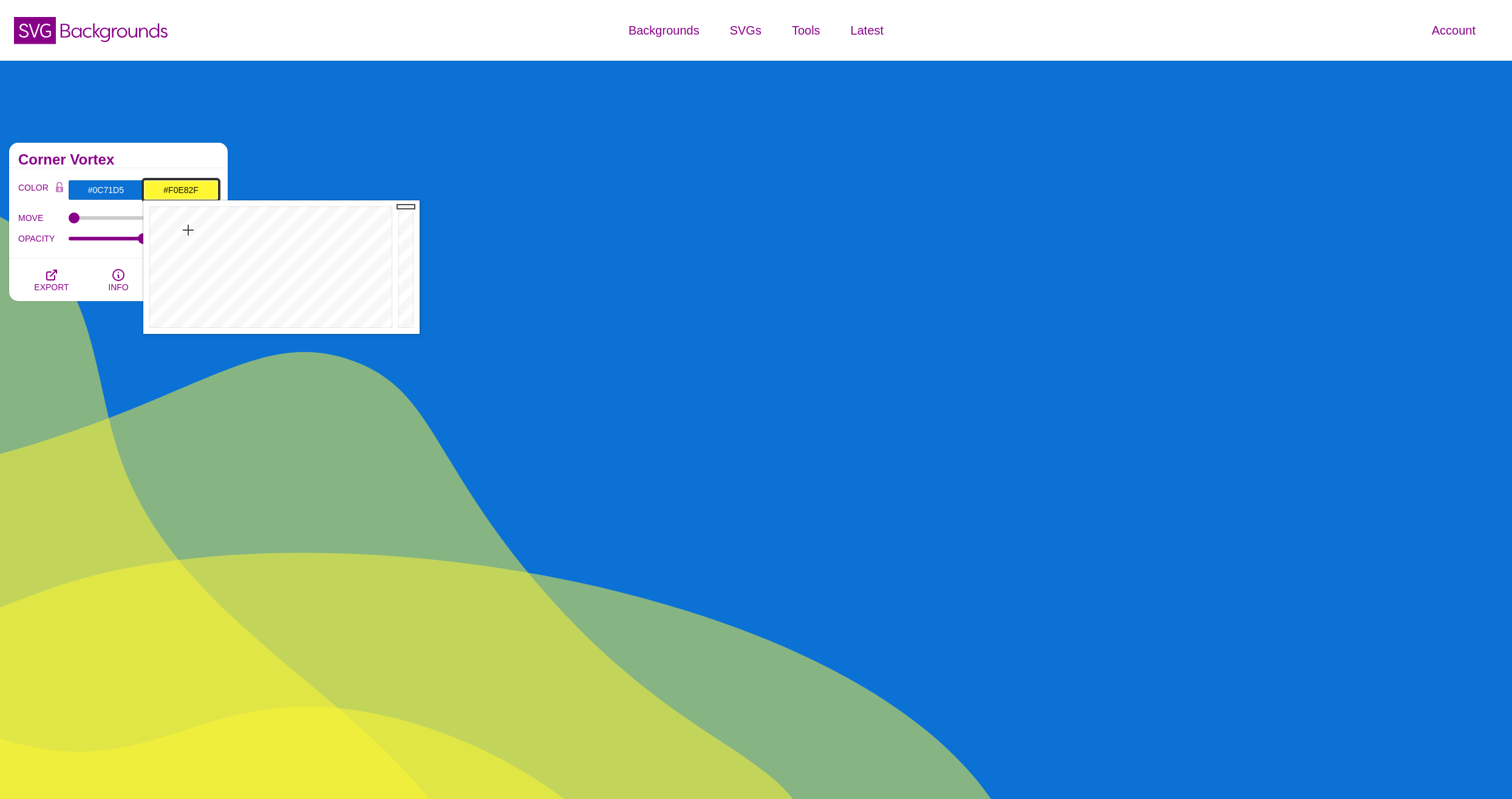
type input "#EEE62F"
drag, startPoint x: 408, startPoint y: 204, endPoint x: 406, endPoint y: 215, distance: 11.2
click at [406, 215] on div at bounding box center [407, 267] width 24 height 134
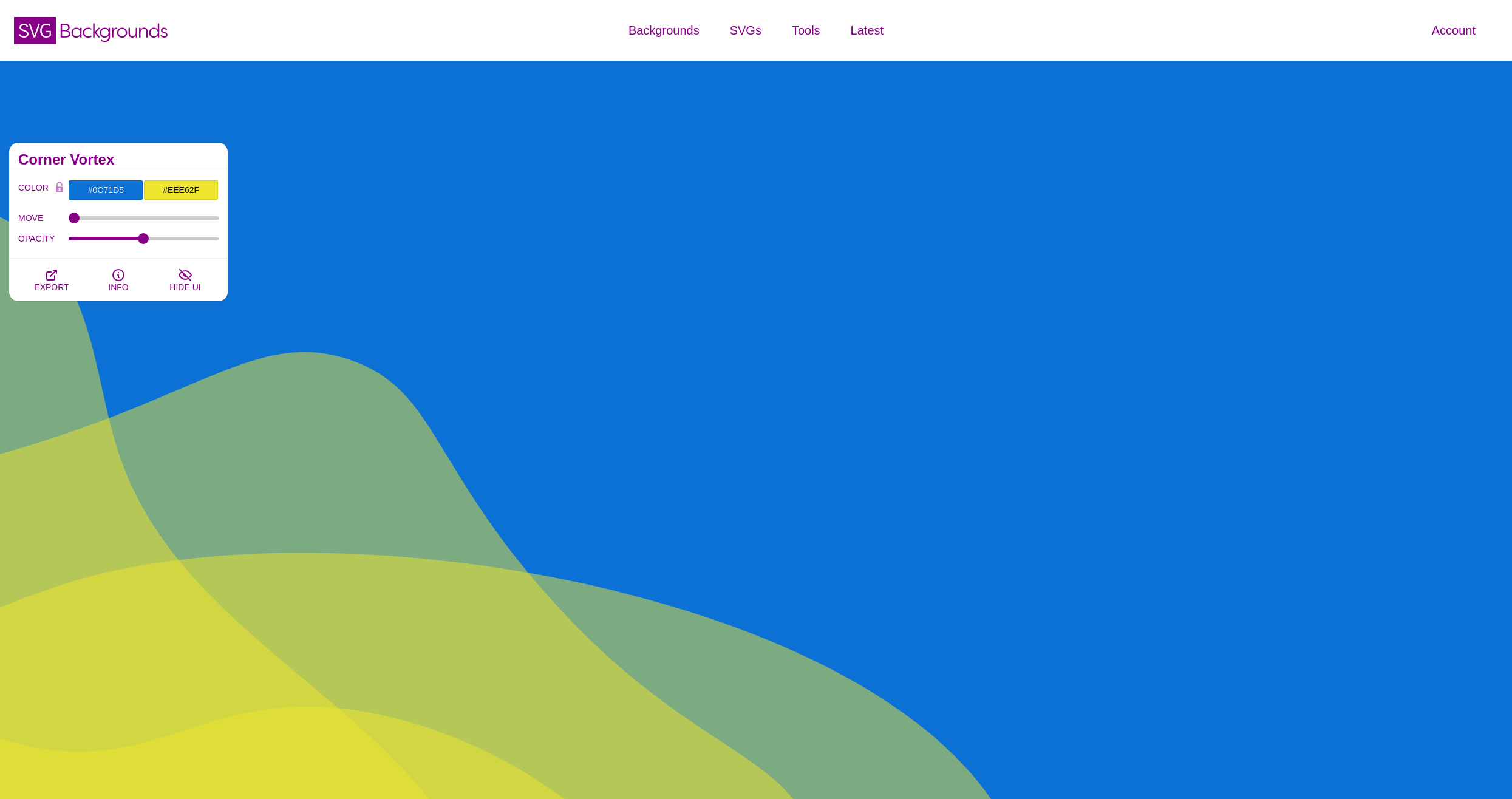
click at [179, 156] on h2 "Corner Vortex" at bounding box center [118, 160] width 200 height 9
click at [56, 277] on icon "button" at bounding box center [51, 275] width 15 height 15
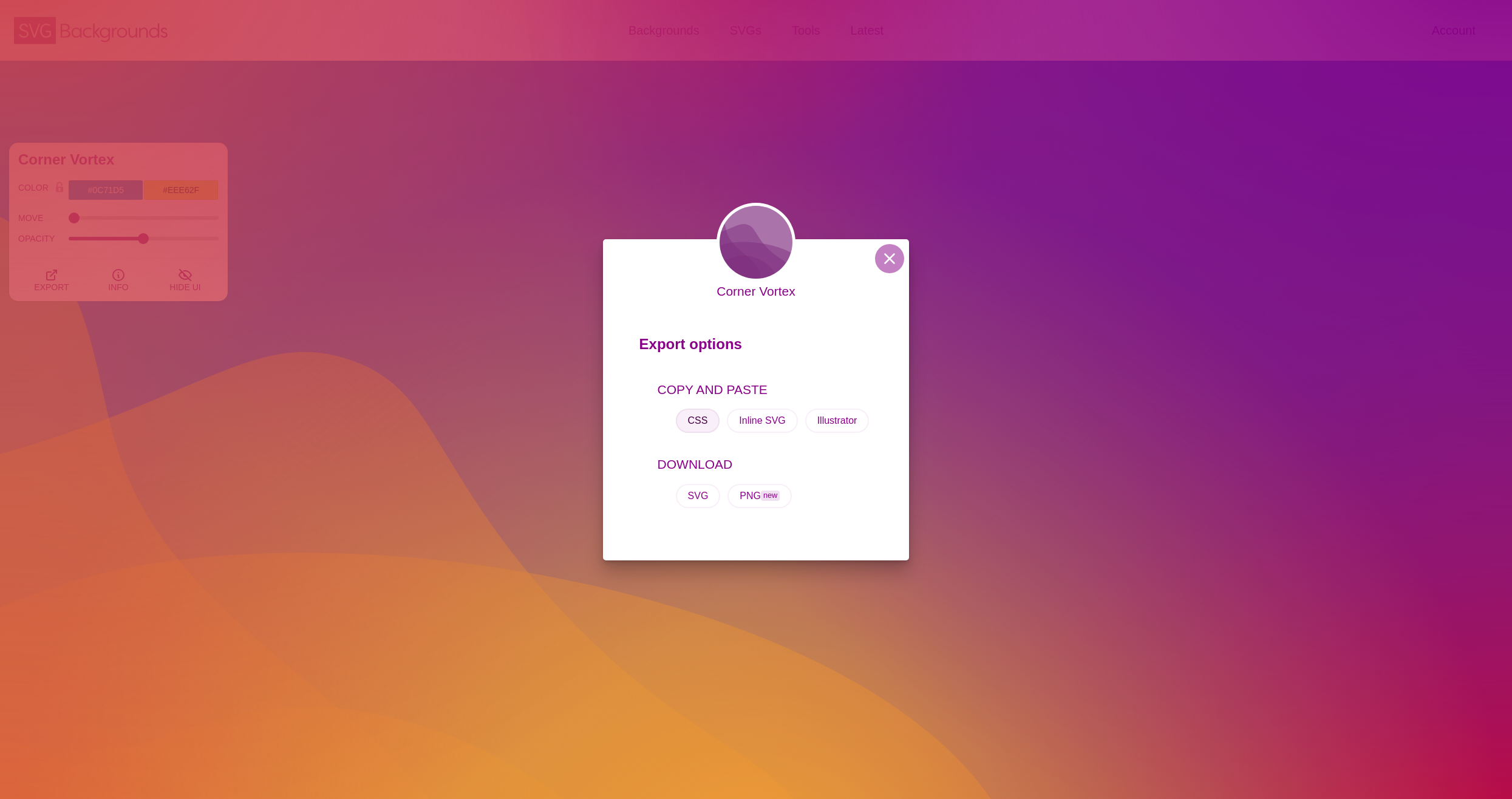
click at [697, 412] on button "CSS" at bounding box center [698, 420] width 44 height 24
